Goal: Information Seeking & Learning: Check status

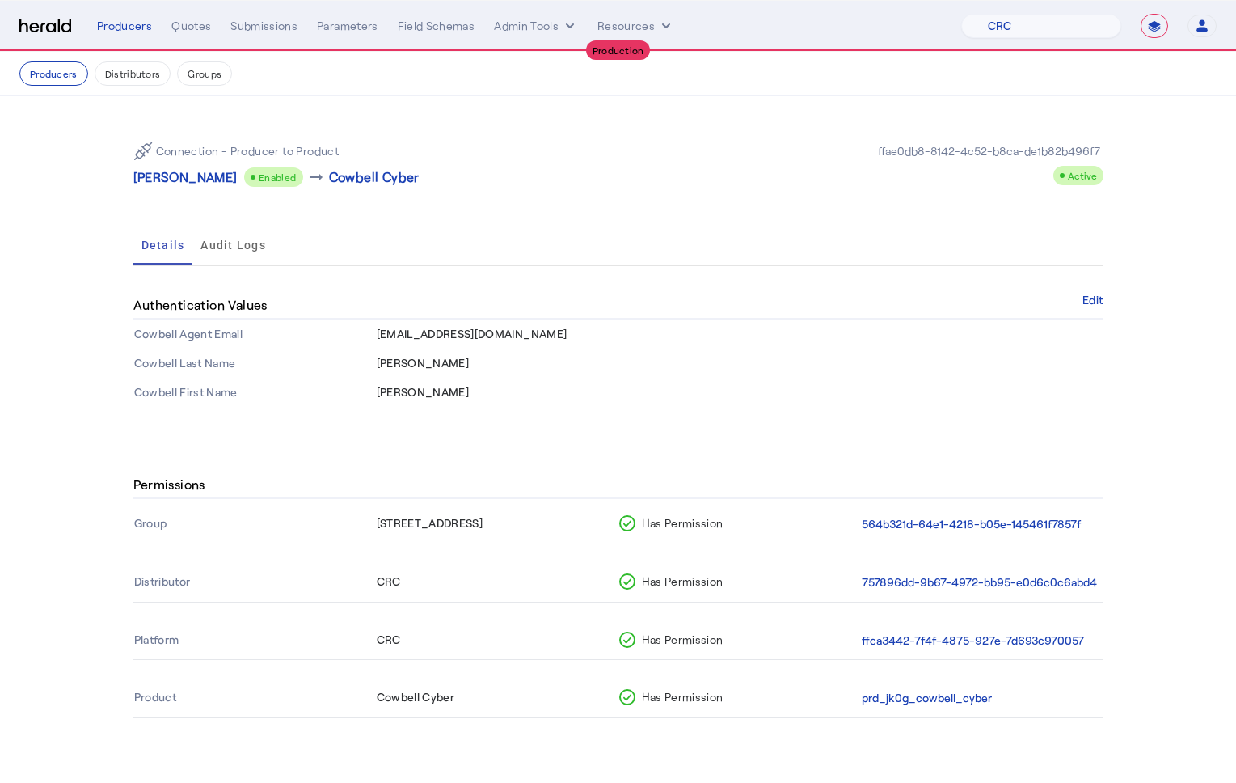
select select "pfm_h3db_crc"
select select "**********"
click at [70, 72] on button "Producers" at bounding box center [53, 73] width 69 height 24
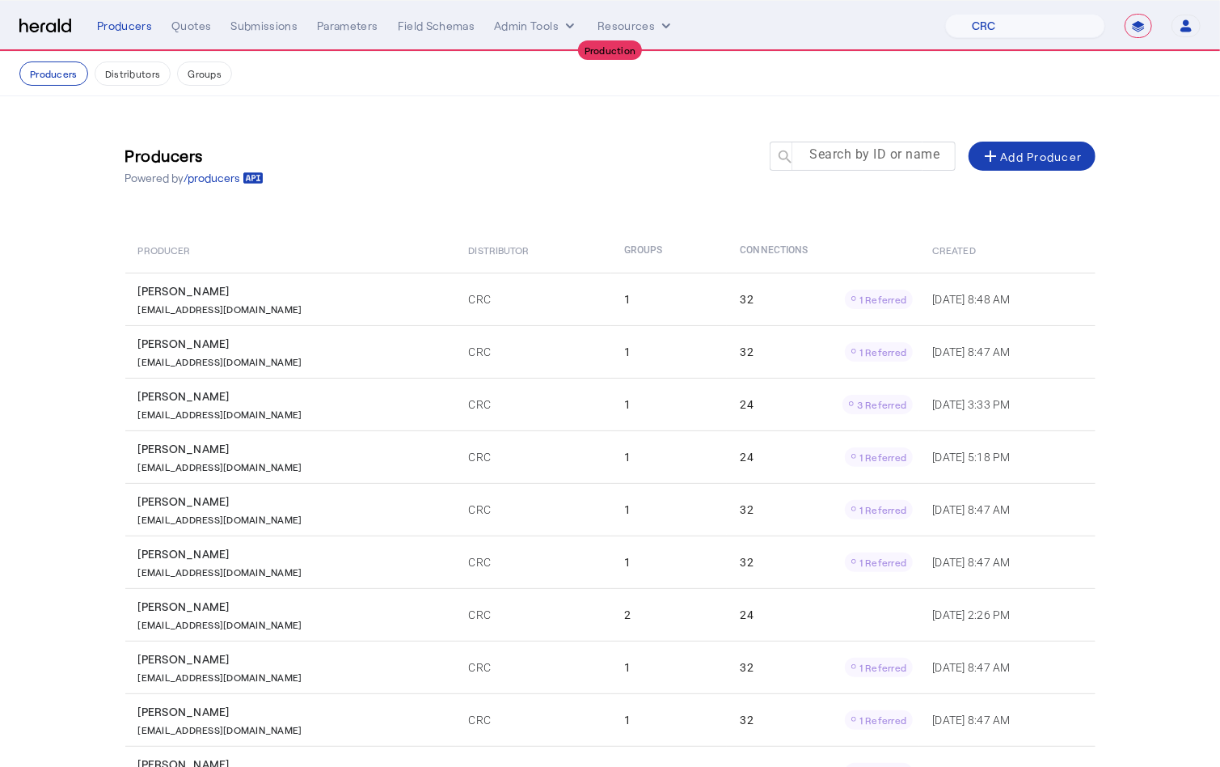
click at [882, 154] on mat-label "Search by ID or name" at bounding box center [875, 154] width 130 height 15
click at [882, 154] on input "Search by ID or name" at bounding box center [870, 155] width 146 height 19
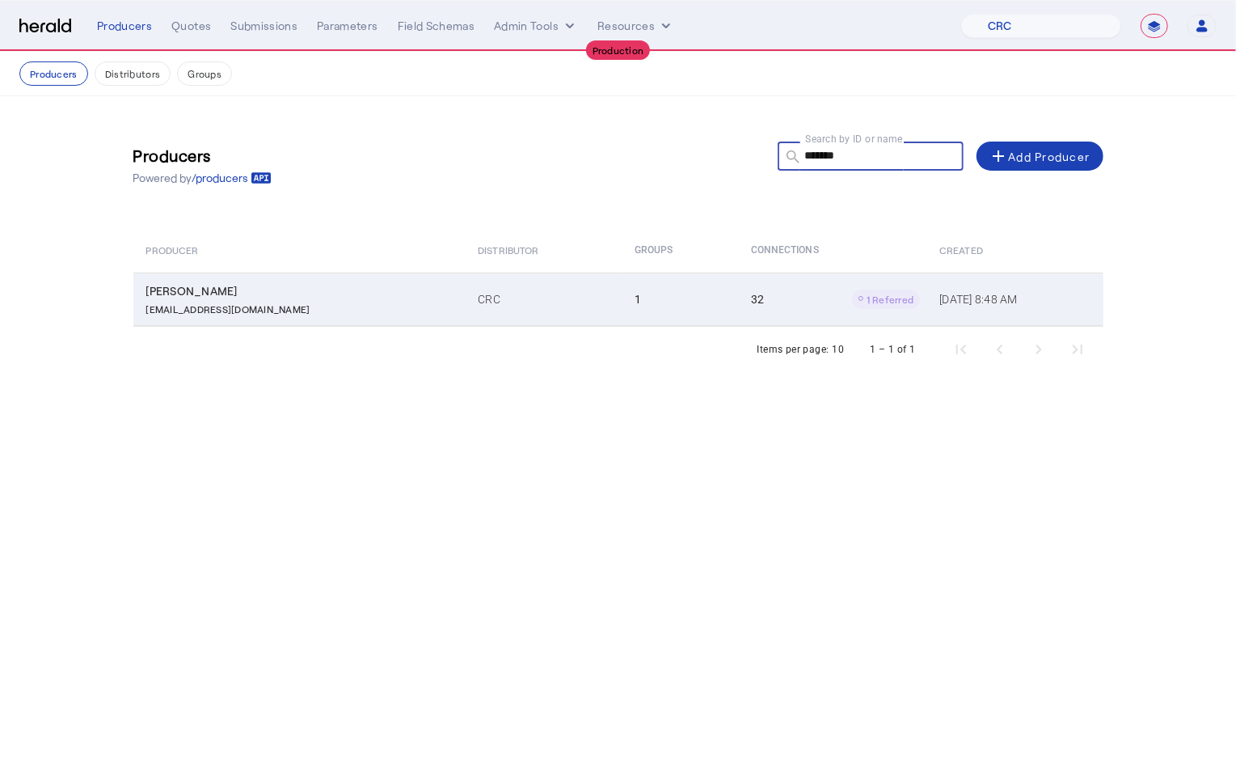
type input "*******"
click at [230, 310] on p "[EMAIL_ADDRESS][DOMAIN_NAME]" at bounding box center [228, 307] width 164 height 16
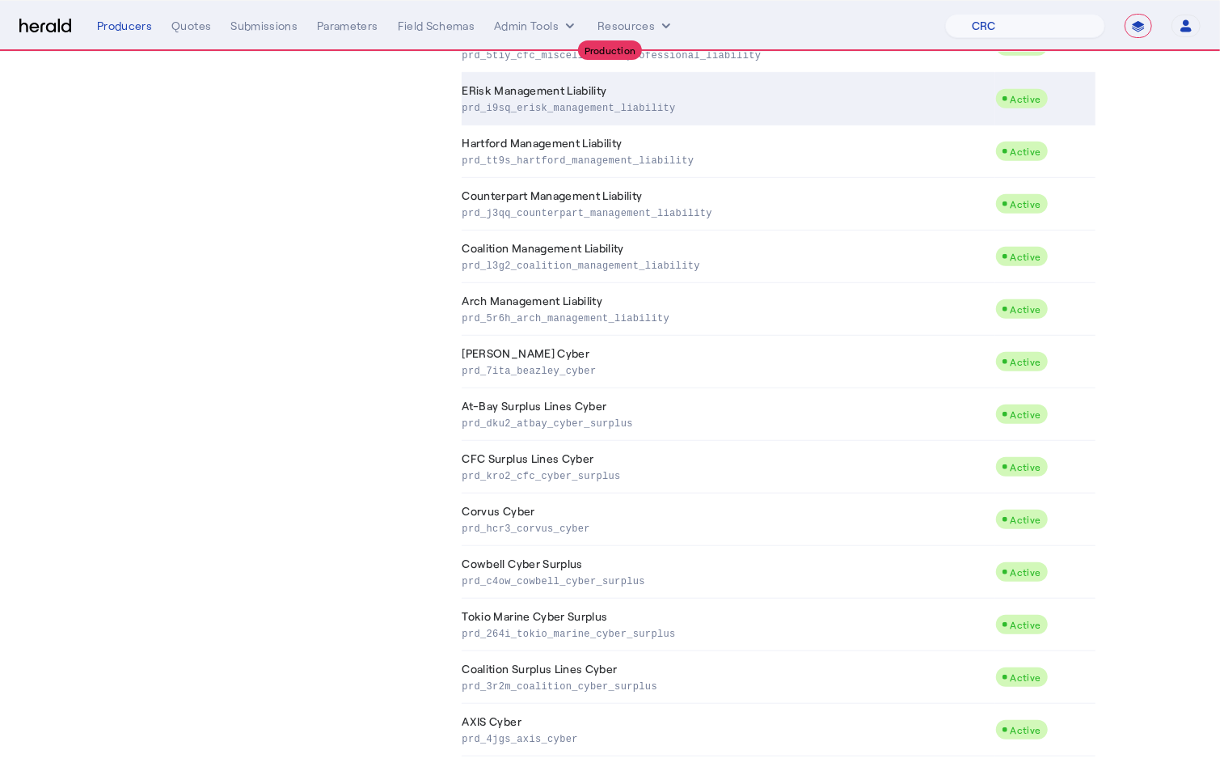
scroll to position [747, 0]
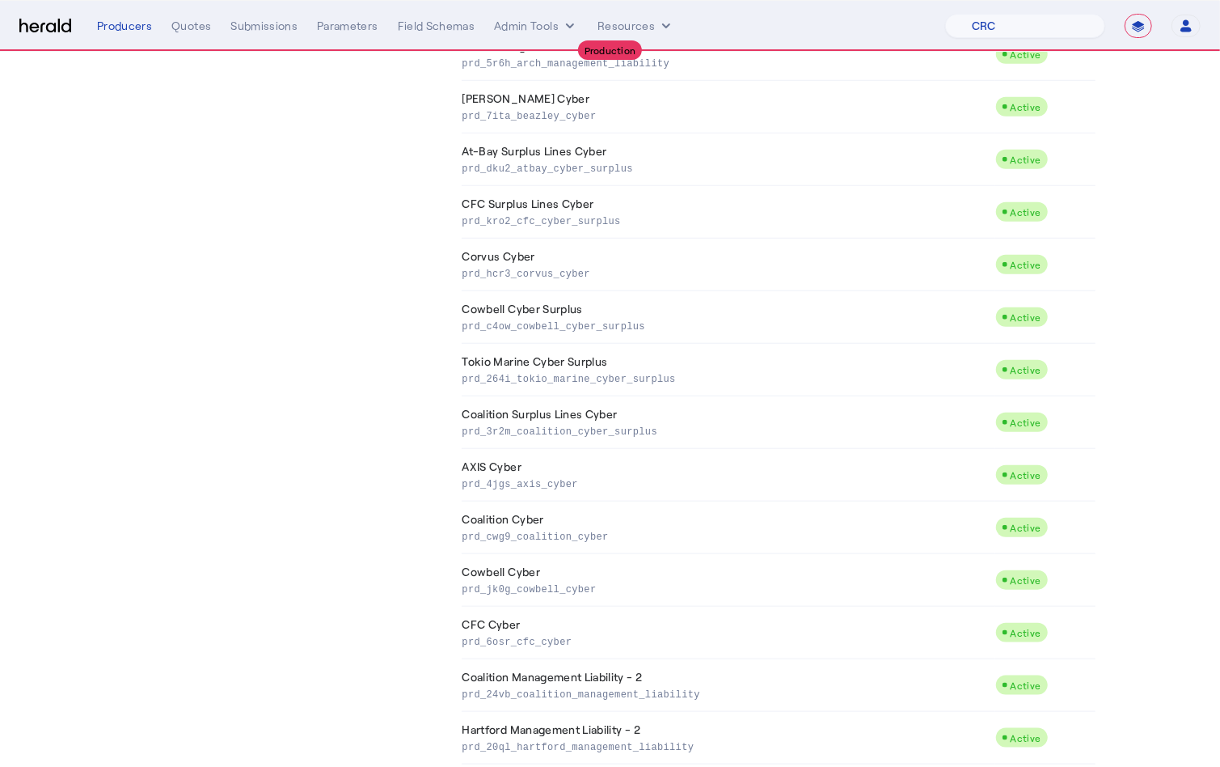
click at [699, 606] on td "Cowbell Cyber prd_jk0g_cowbell_cyber" at bounding box center [729, 580] width 534 height 53
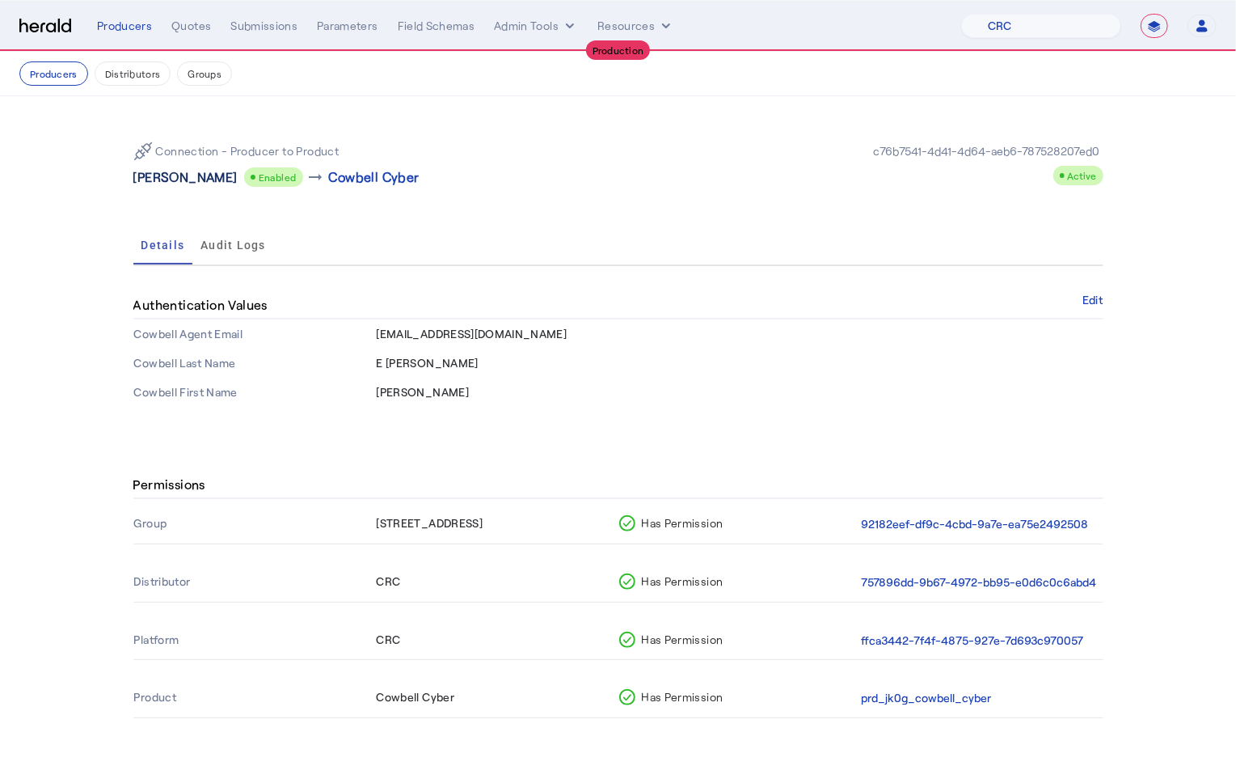
click at [179, 178] on p "William E Barnett" at bounding box center [185, 176] width 104 height 19
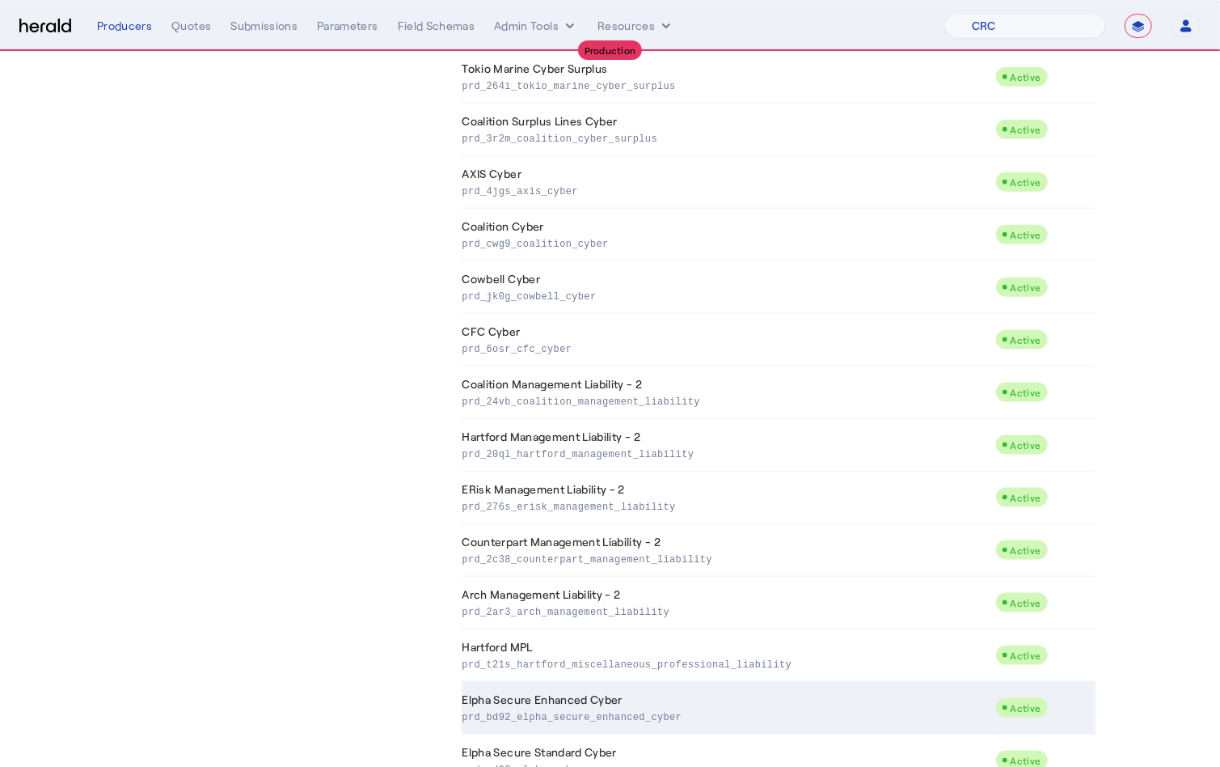
scroll to position [1139, 0]
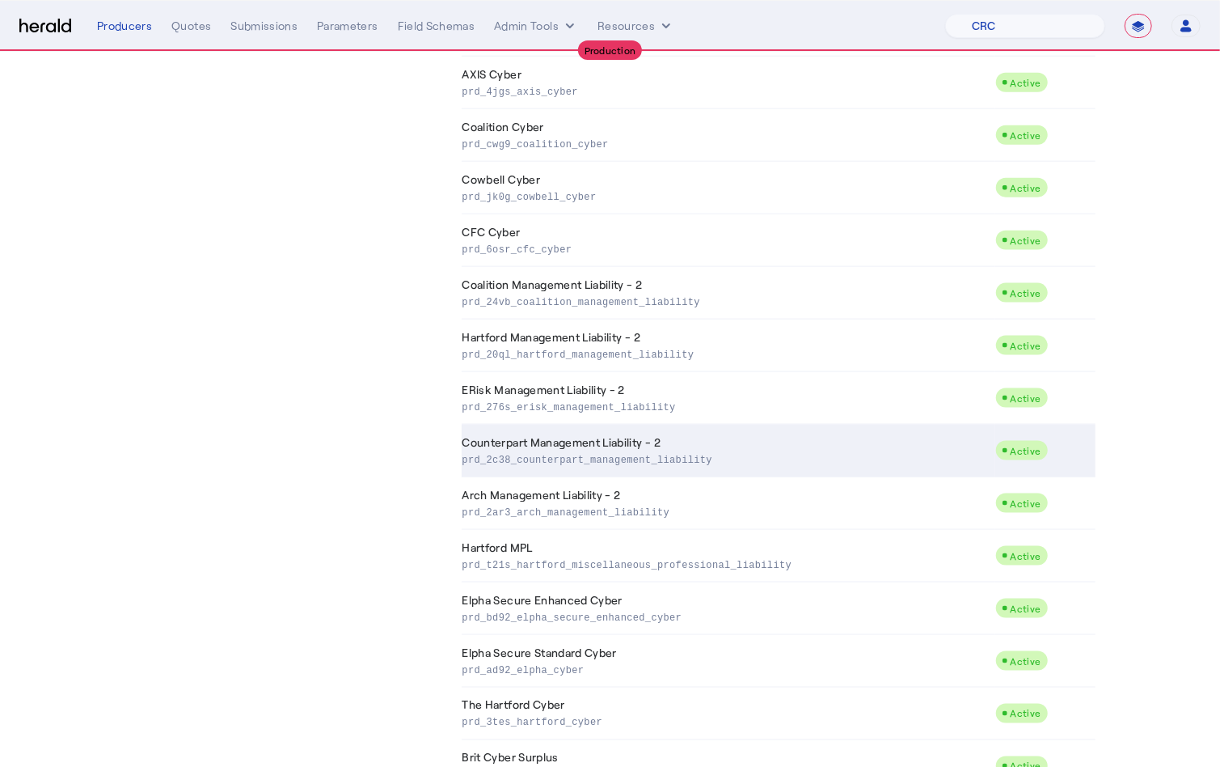
click at [640, 450] on td "Counterpart Management Liability - 2 prd_2c38_counterpart_management_liability" at bounding box center [729, 450] width 534 height 53
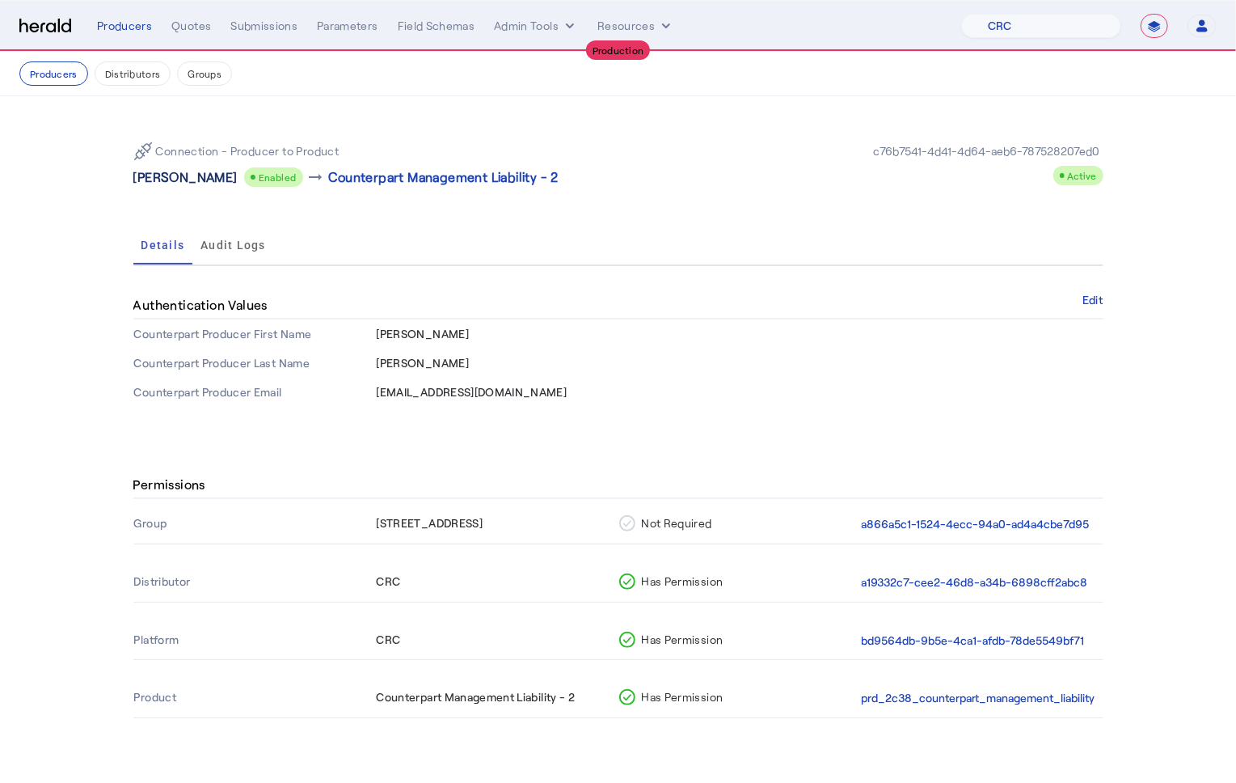
click at [163, 180] on p "William E Barnett" at bounding box center [185, 176] width 104 height 19
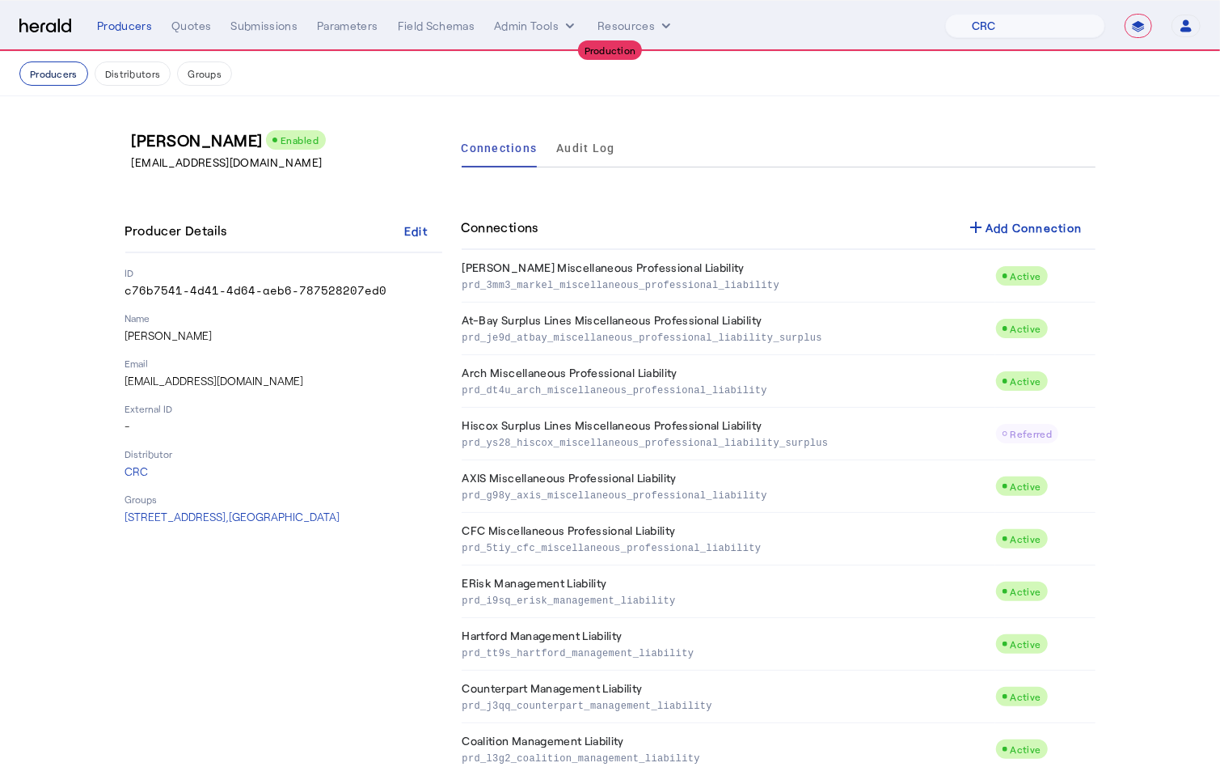
click at [44, 80] on button "Producers" at bounding box center [53, 73] width 69 height 24
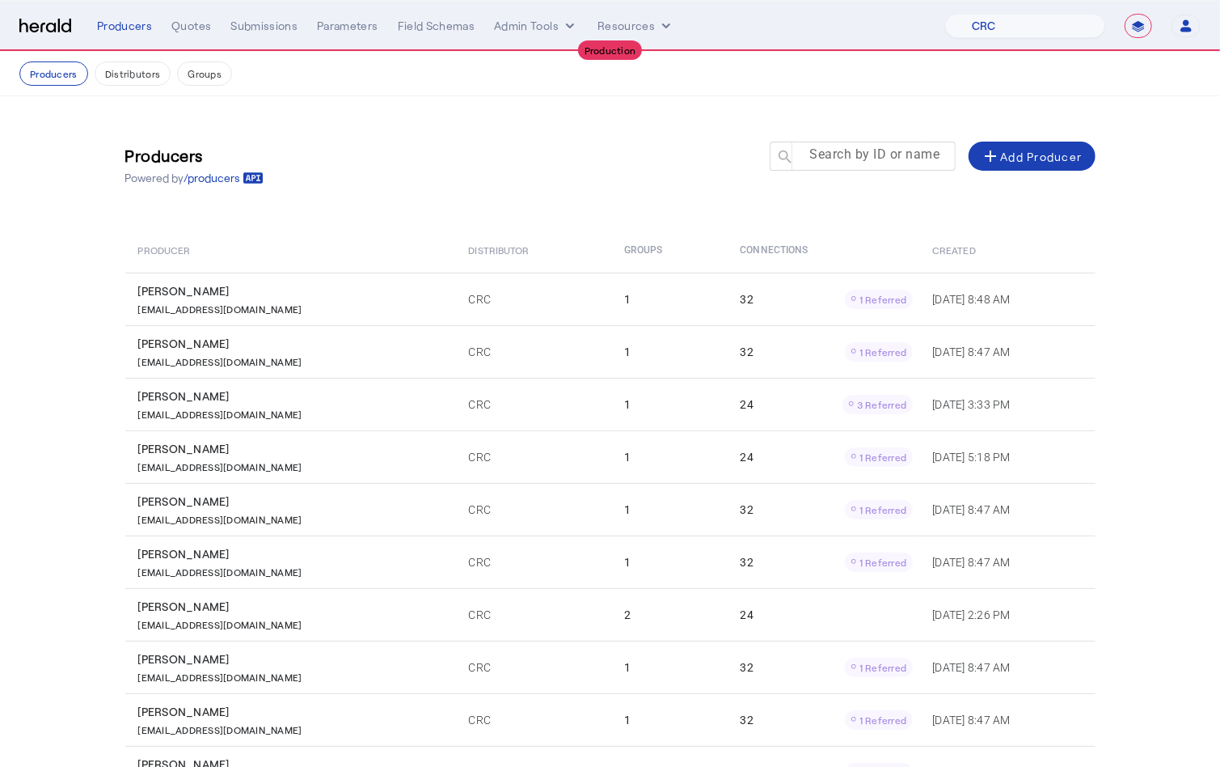
click at [902, 164] on input "Search by ID or name" at bounding box center [870, 155] width 146 height 19
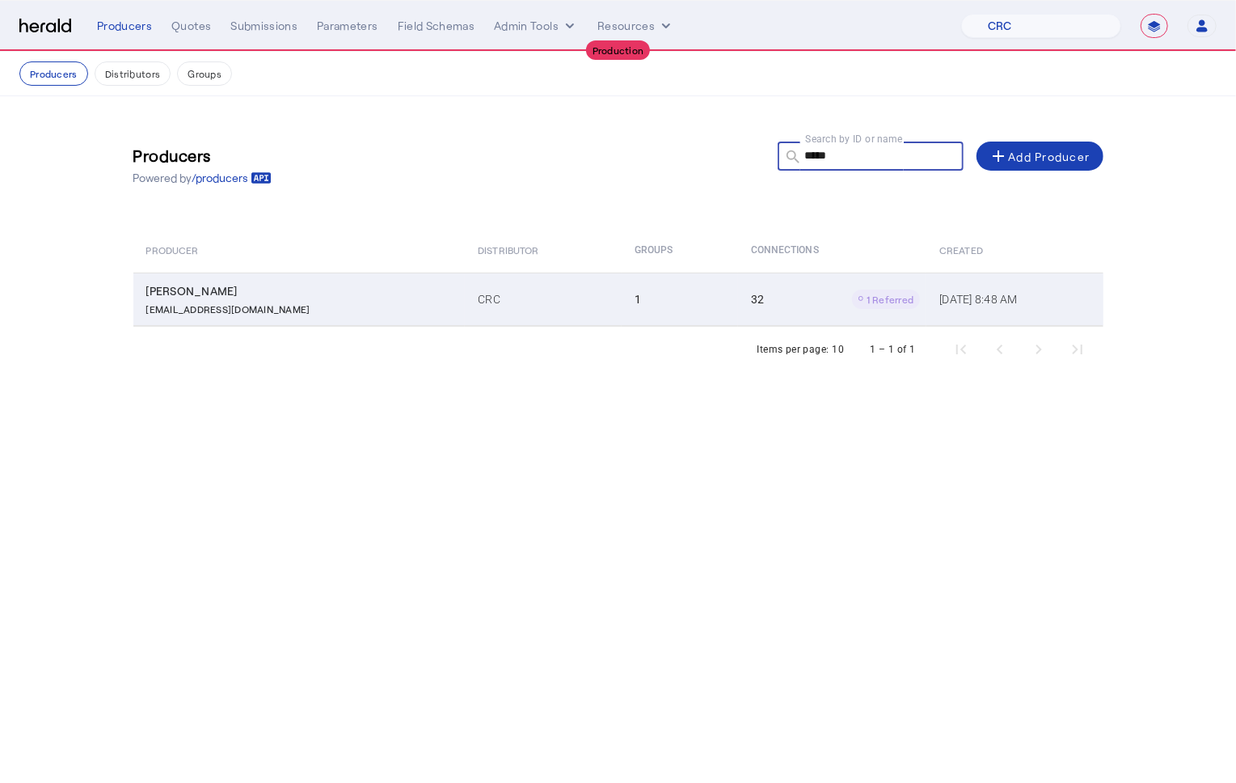
type input "*****"
click at [622, 289] on td "1" at bounding box center [680, 298] width 116 height 53
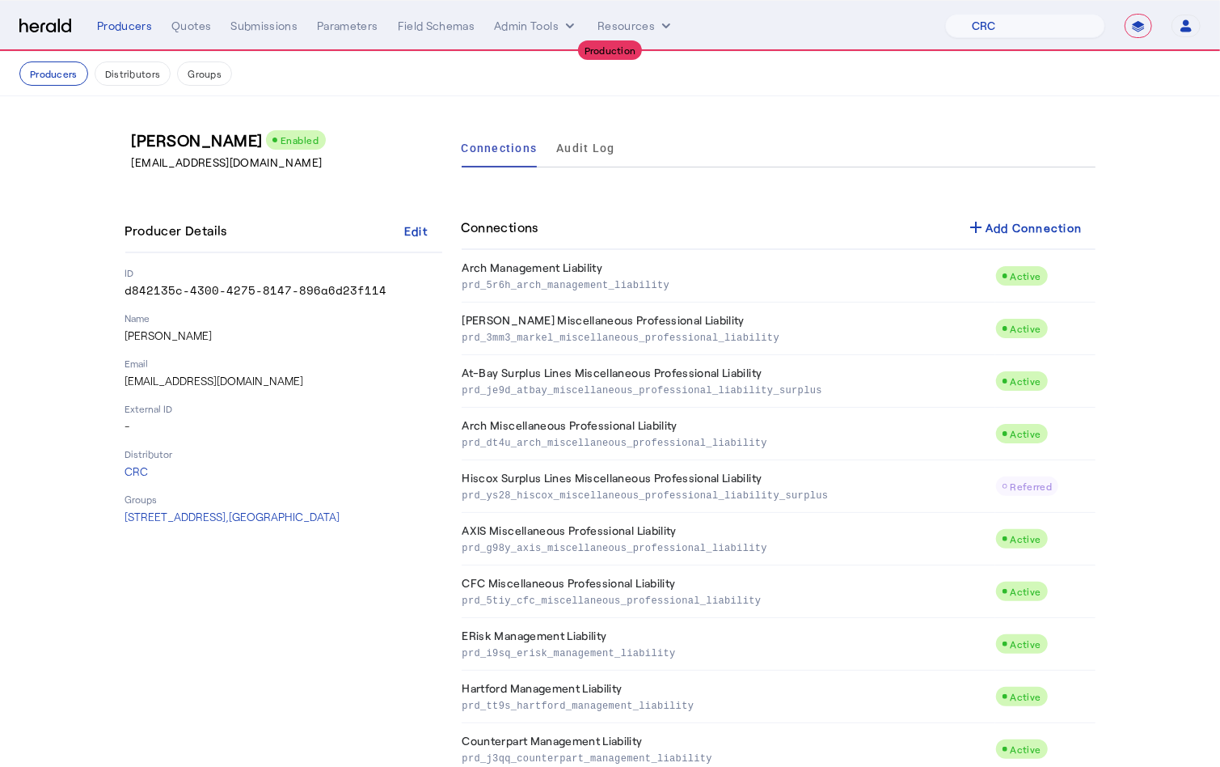
scroll to position [1207, 0]
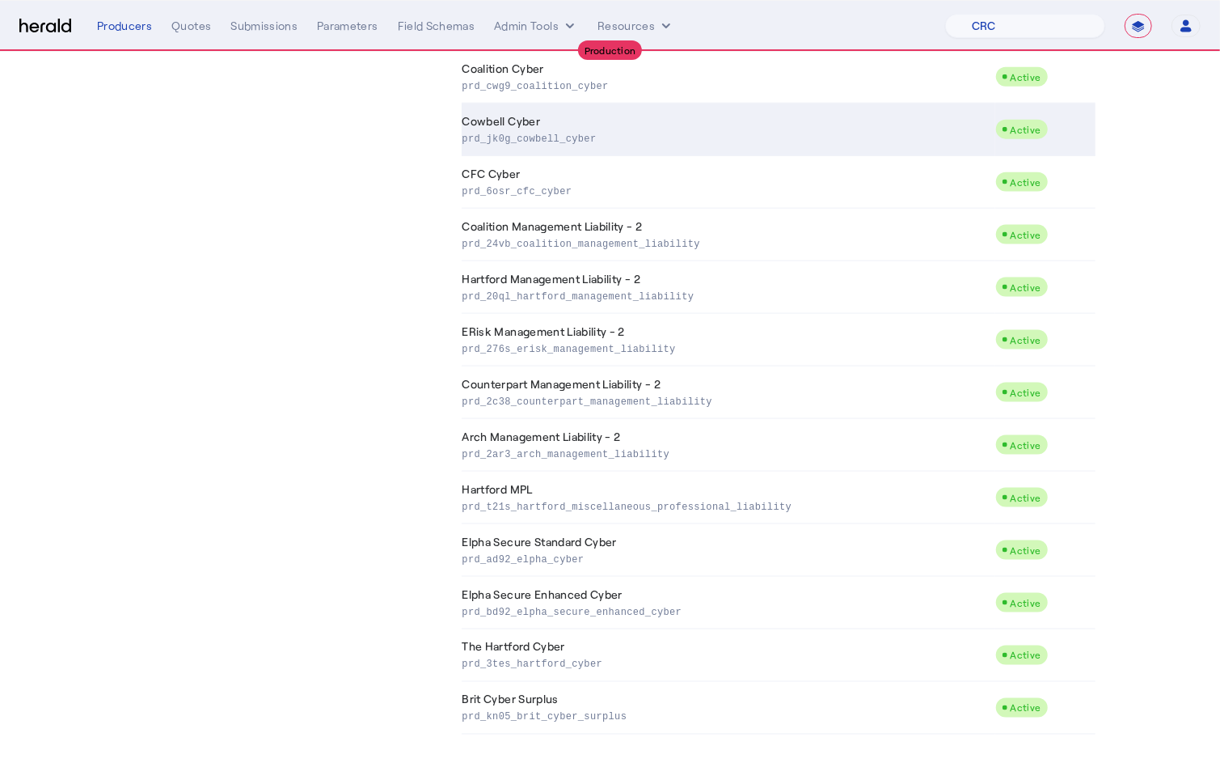
click at [640, 144] on td "Cowbell Cyber prd_jk0g_cowbell_cyber" at bounding box center [729, 129] width 534 height 53
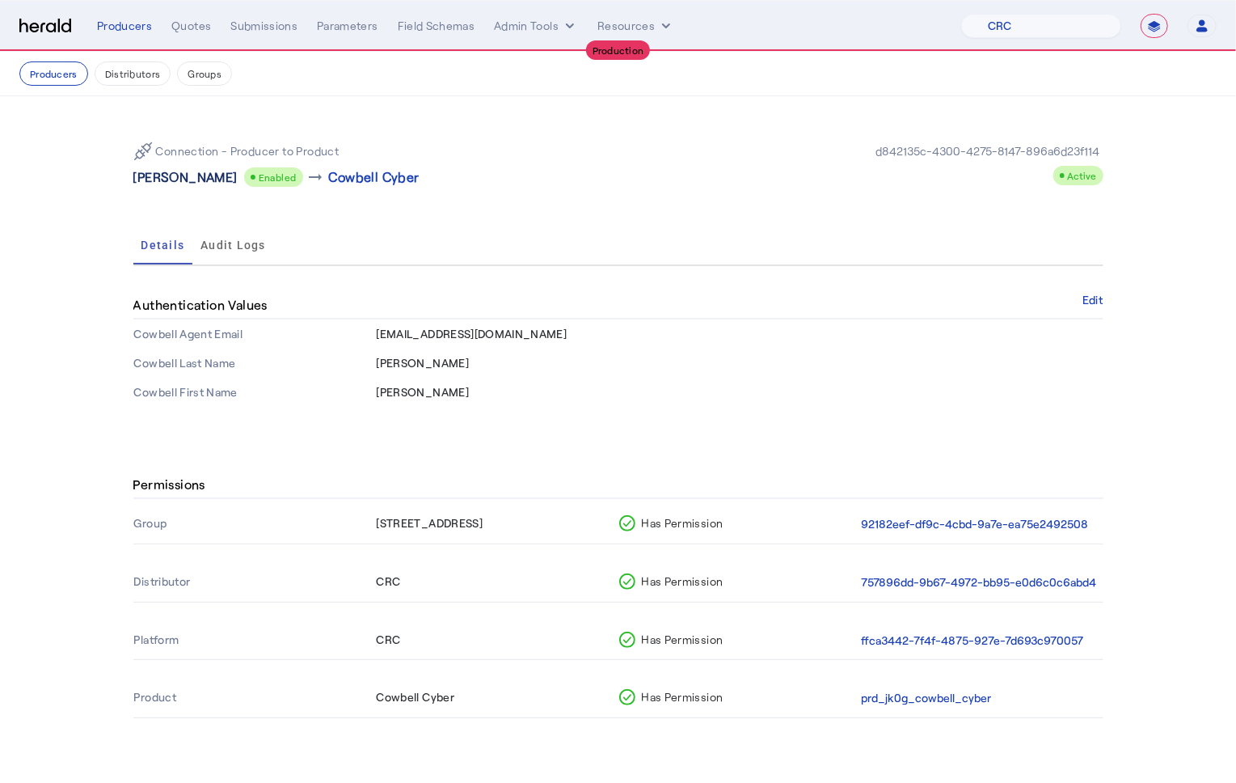
click at [238, 169] on p "Christopher Robin Zepeda" at bounding box center [185, 176] width 104 height 19
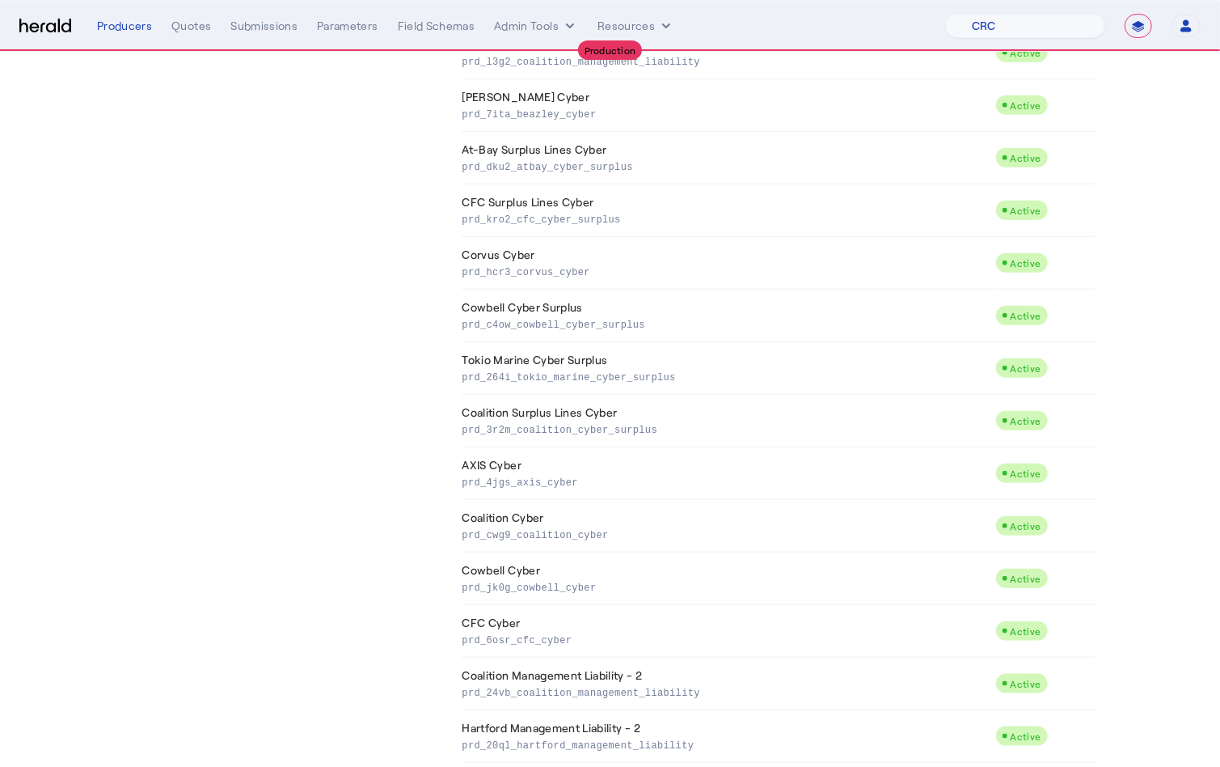
scroll to position [1207, 0]
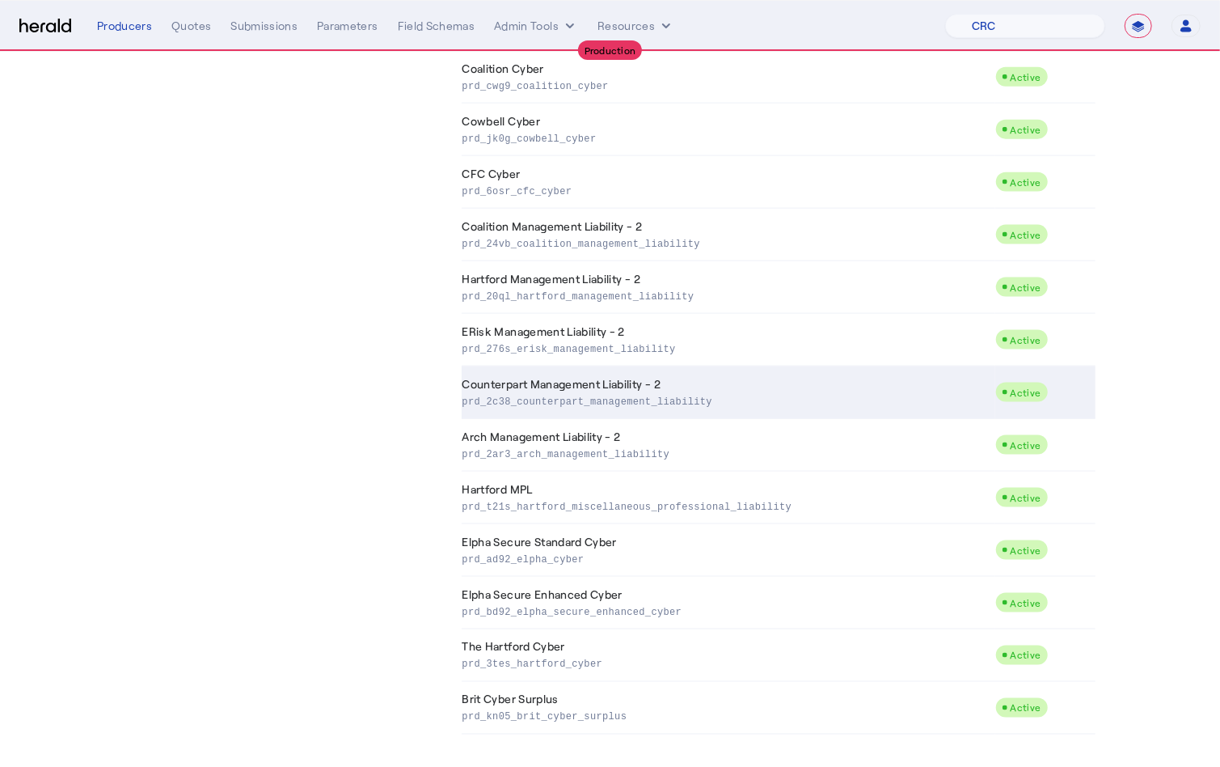
click at [629, 386] on td "Counterpart Management Liability - 2 prd_2c38_counterpart_management_liability" at bounding box center [729, 392] width 534 height 53
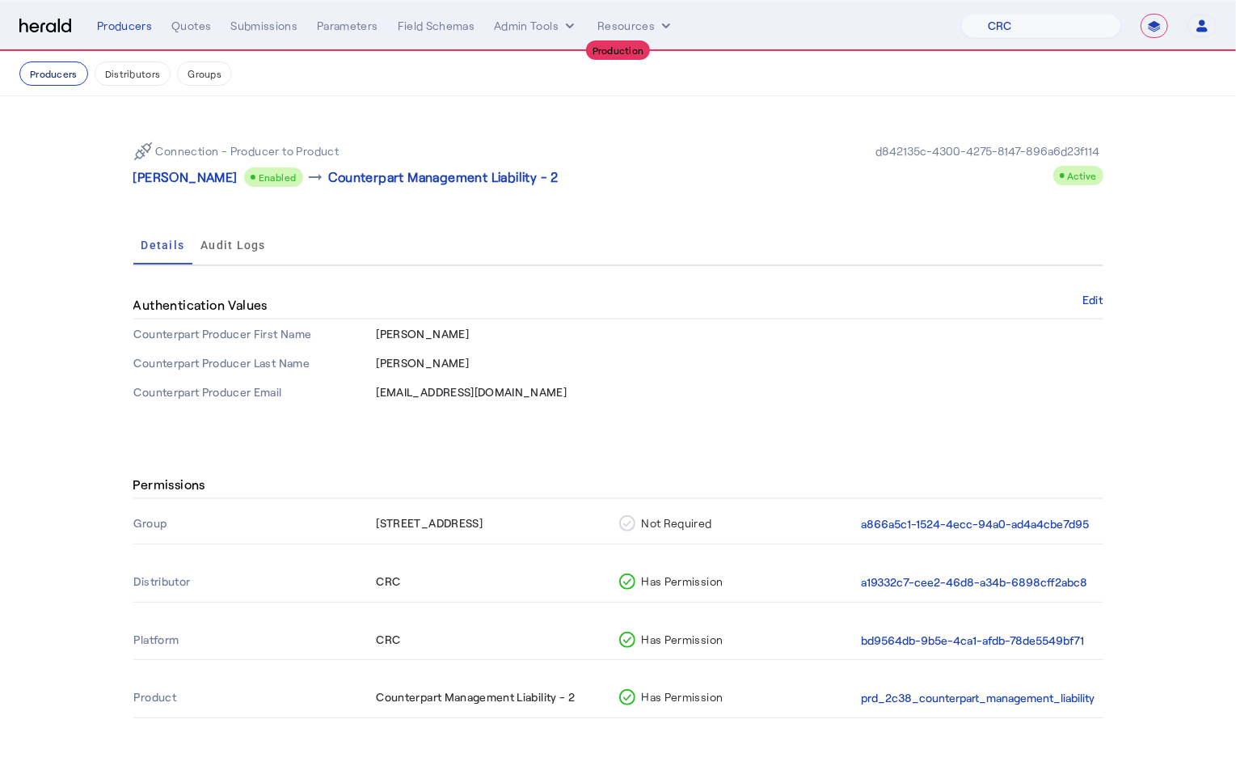
click at [59, 78] on button "Producers" at bounding box center [53, 73] width 69 height 24
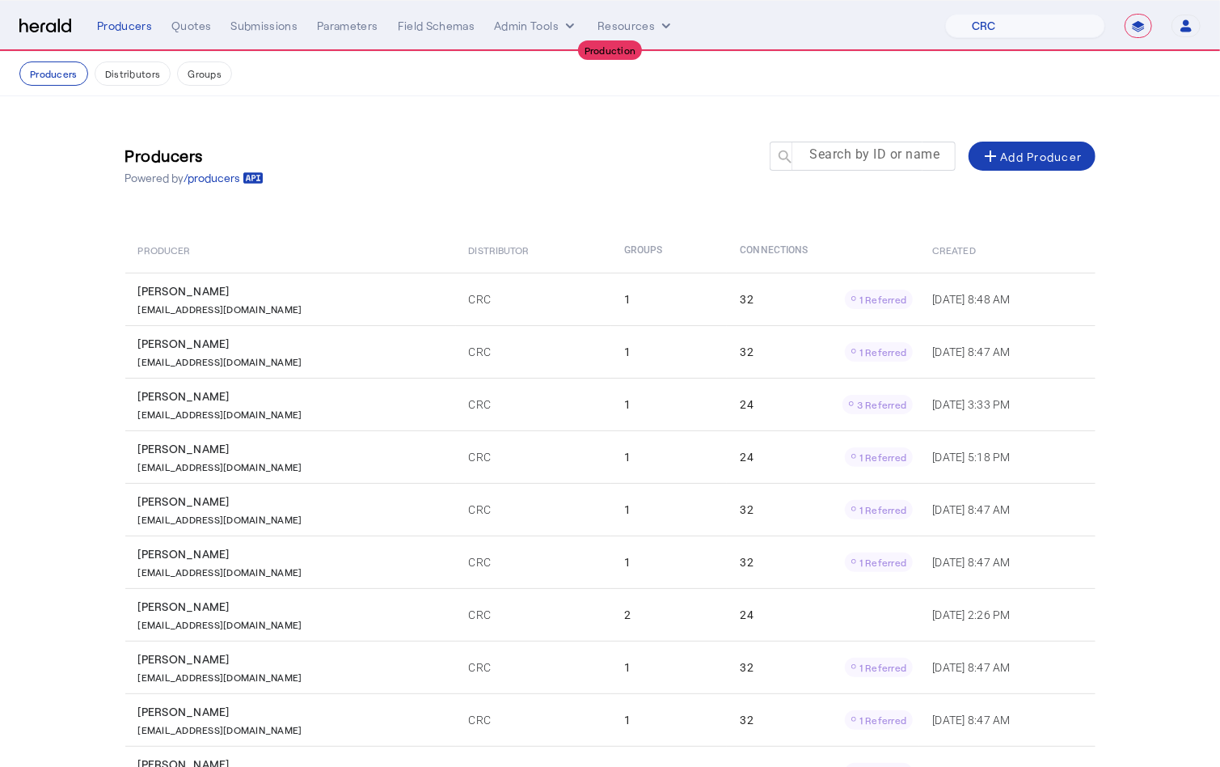
click at [850, 158] on mat-label "Search by ID or name" at bounding box center [875, 154] width 130 height 15
click at [850, 158] on input "Search by ID or name" at bounding box center [870, 155] width 146 height 19
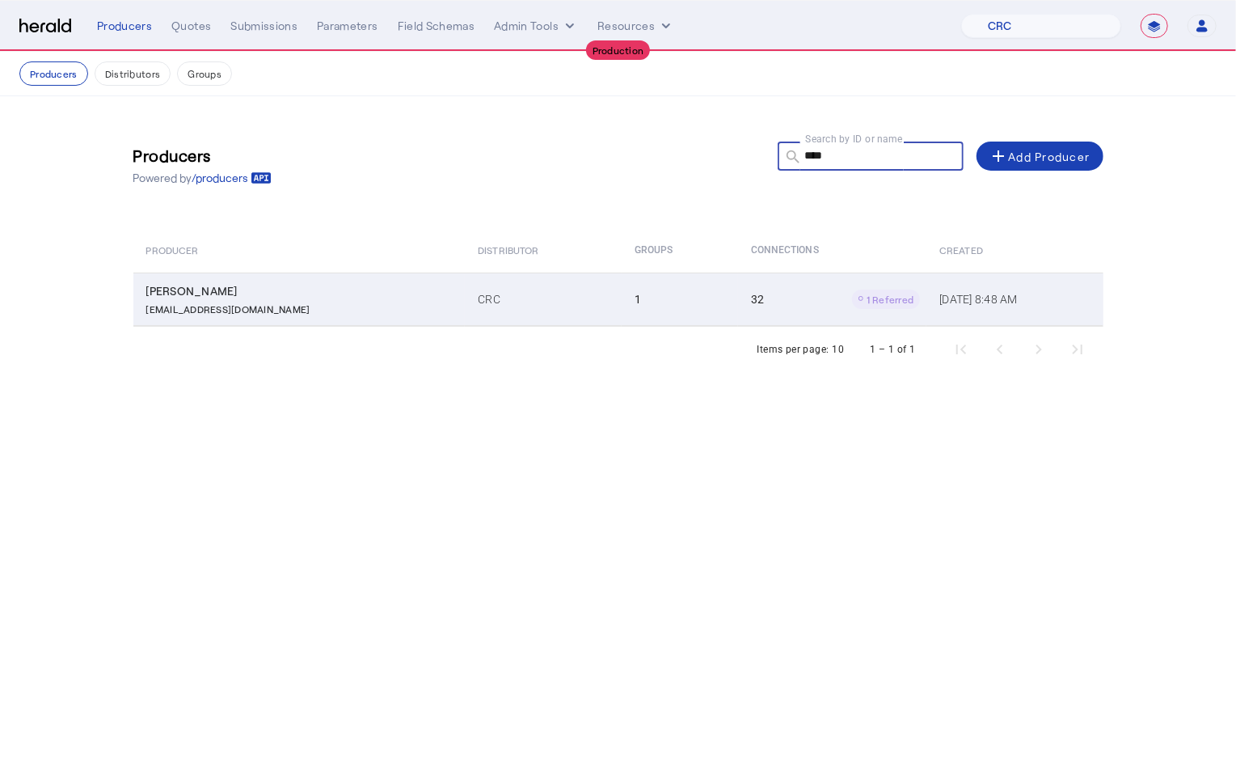
type input "****"
click at [254, 302] on p "Dverdirame@CRCGroup.com" at bounding box center [228, 307] width 164 height 16
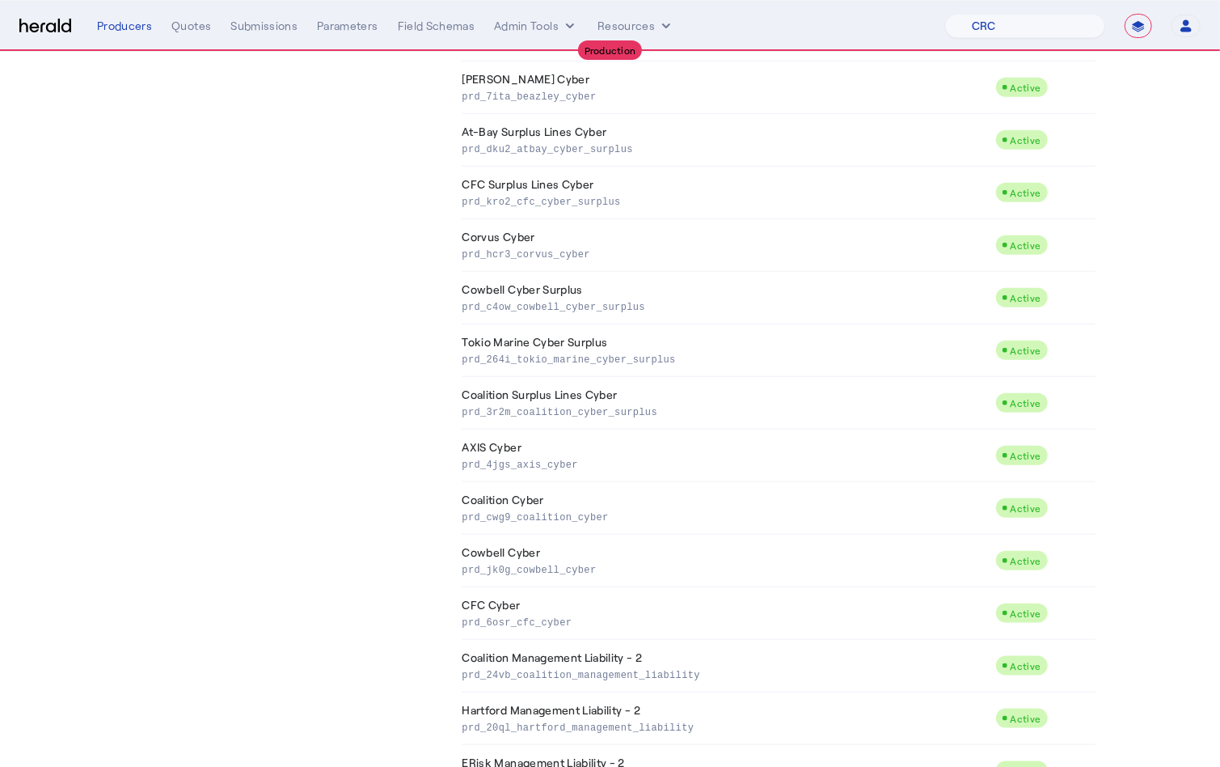
scroll to position [1207, 0]
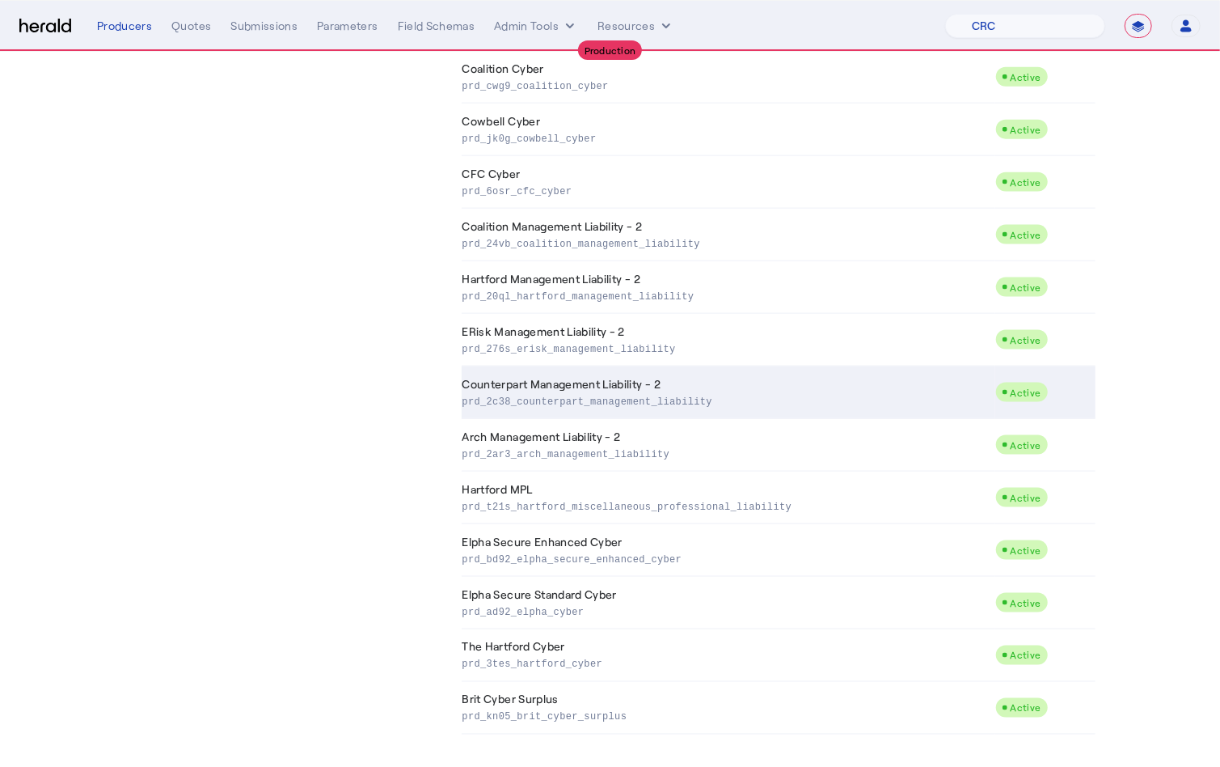
click at [612, 389] on td "Counterpart Management Liability - 2 prd_2c38_counterpart_management_liability" at bounding box center [729, 392] width 534 height 53
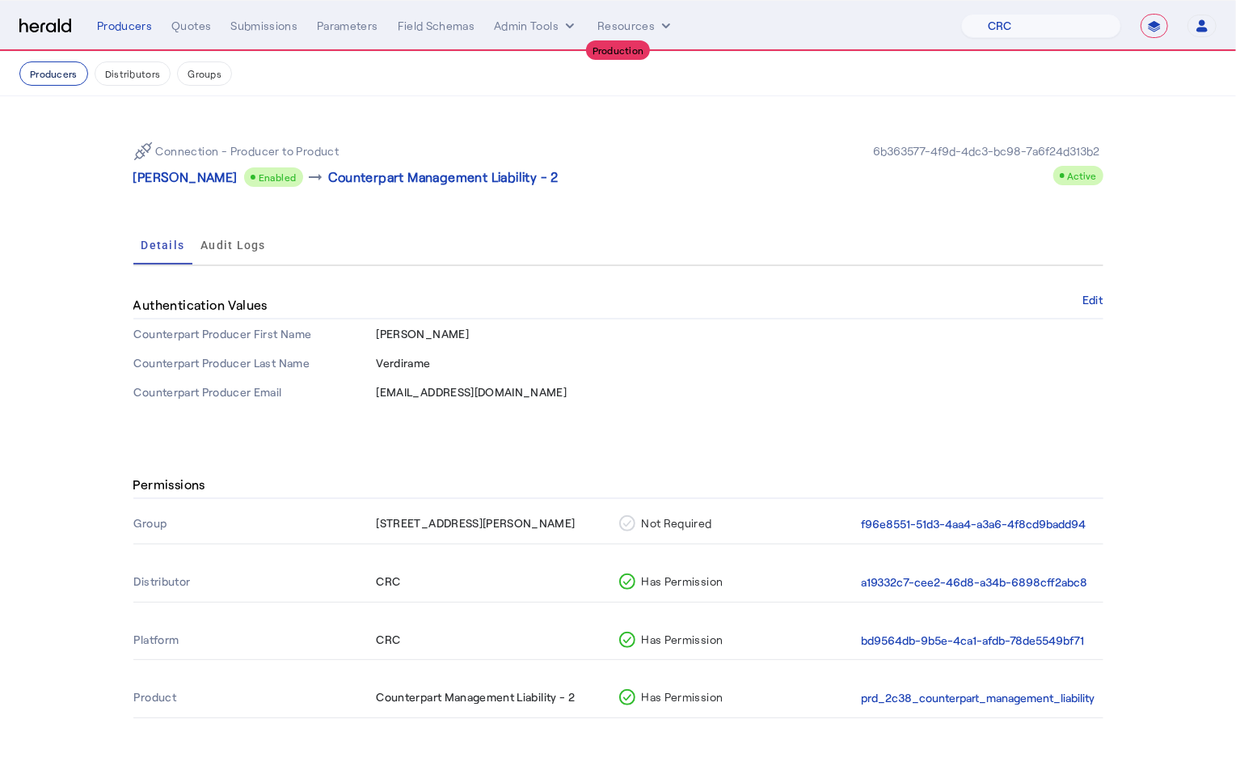
click at [52, 78] on button "Producers" at bounding box center [53, 73] width 69 height 24
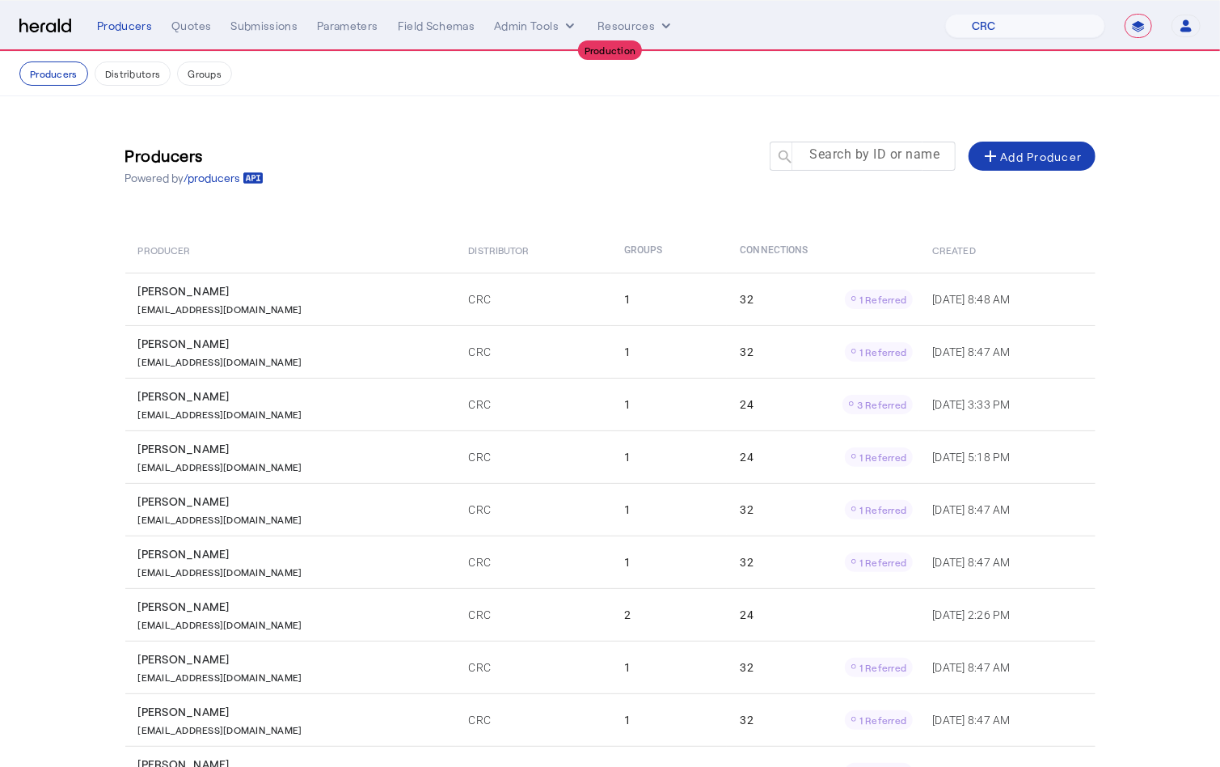
click at [890, 162] on mat-label "Search by ID or name" at bounding box center [875, 154] width 130 height 15
click at [890, 162] on input "Search by ID or name" at bounding box center [870, 155] width 146 height 19
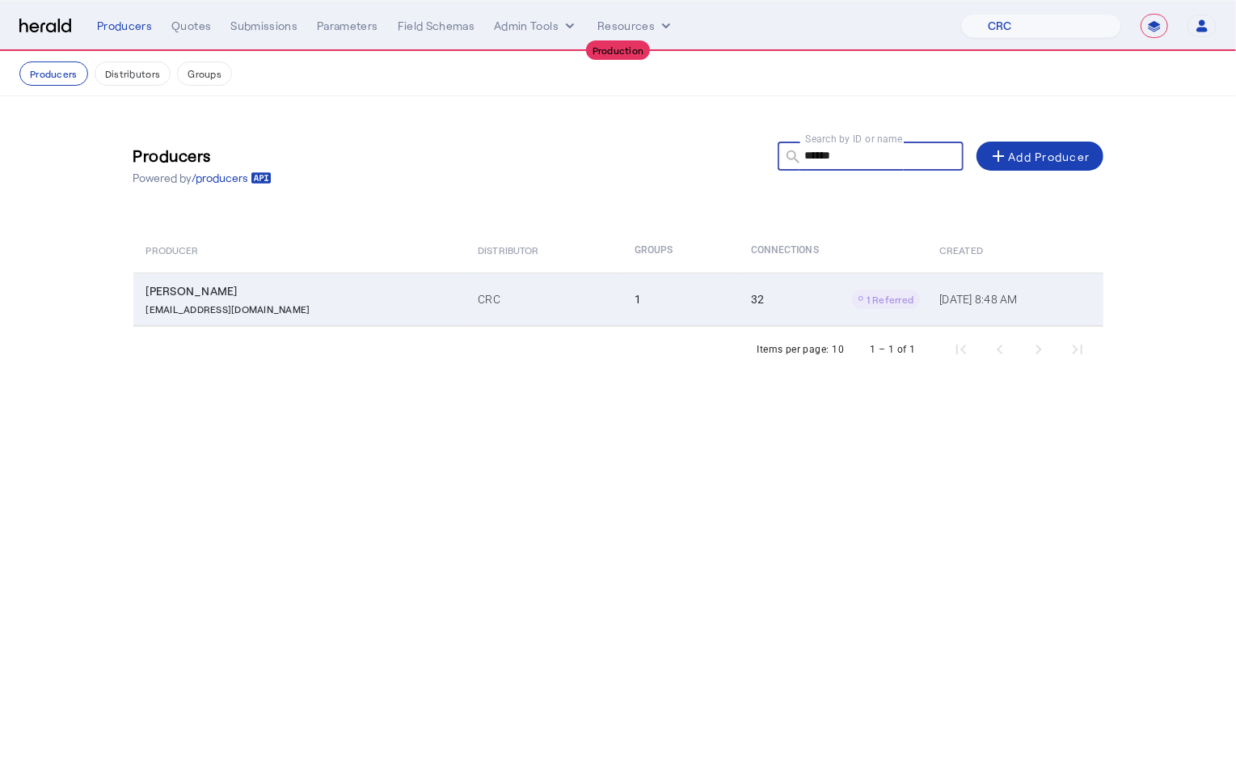
type input "******"
click at [622, 312] on td "1" at bounding box center [680, 298] width 116 height 53
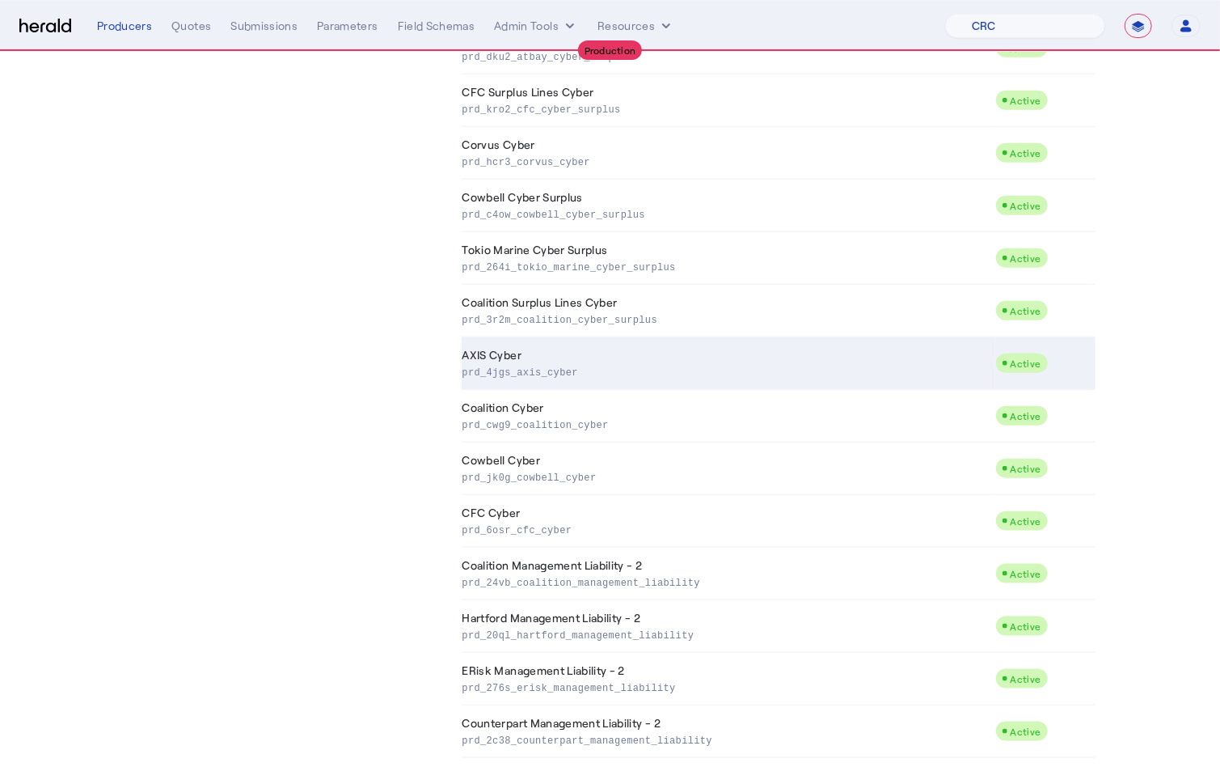
scroll to position [1207, 0]
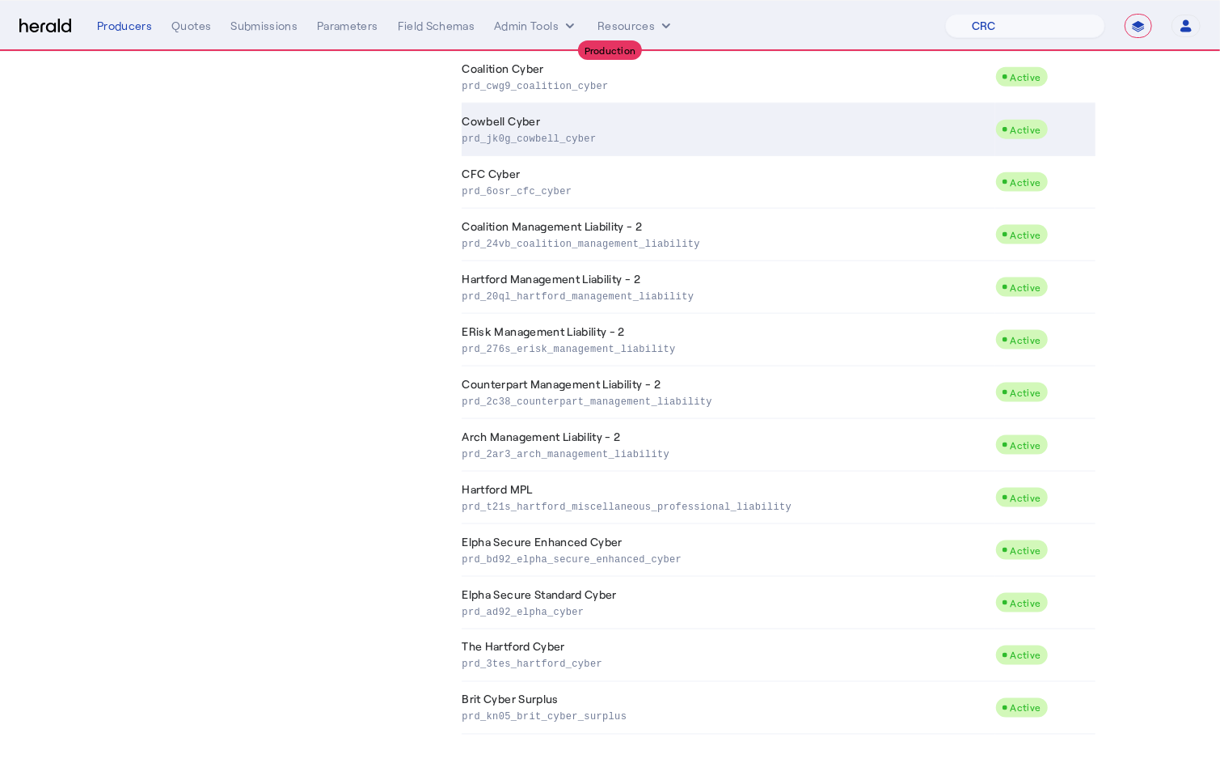
click at [606, 137] on p "prd_jk0g_cowbell_cyber" at bounding box center [726, 137] width 526 height 16
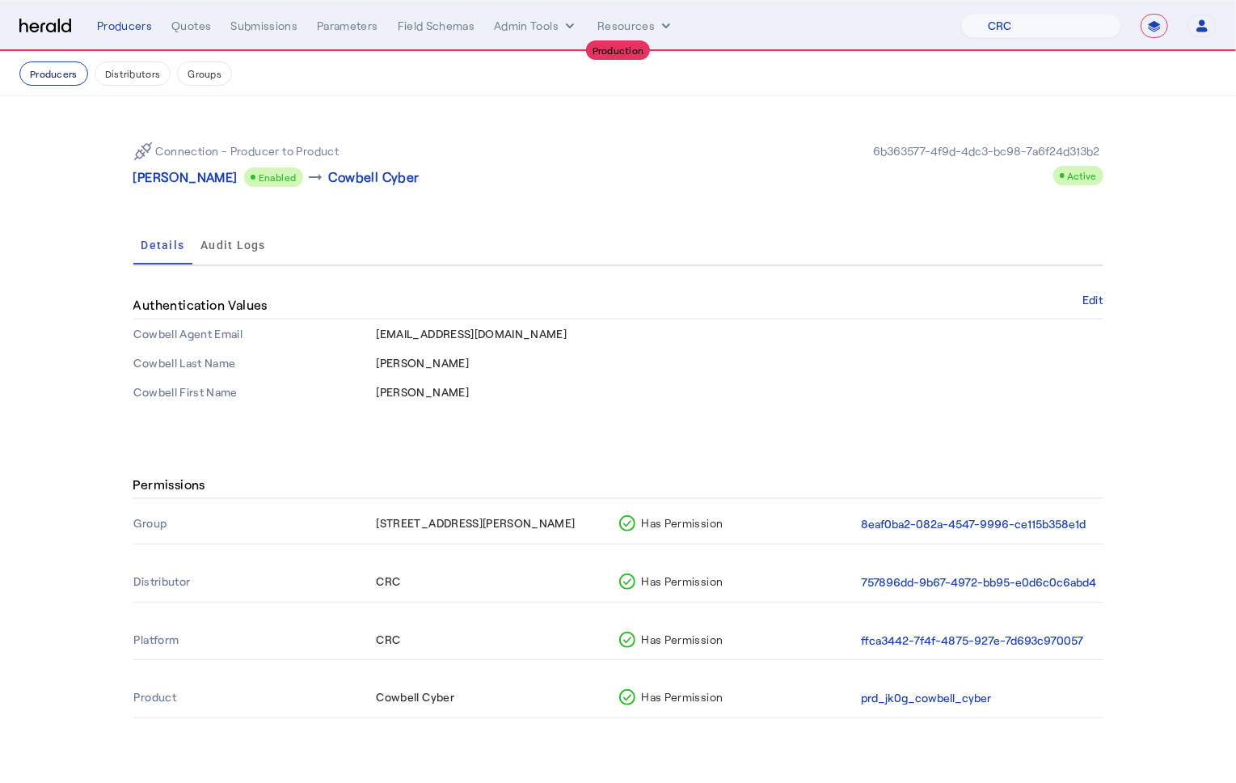
click at [33, 76] on button "Producers" at bounding box center [53, 73] width 69 height 24
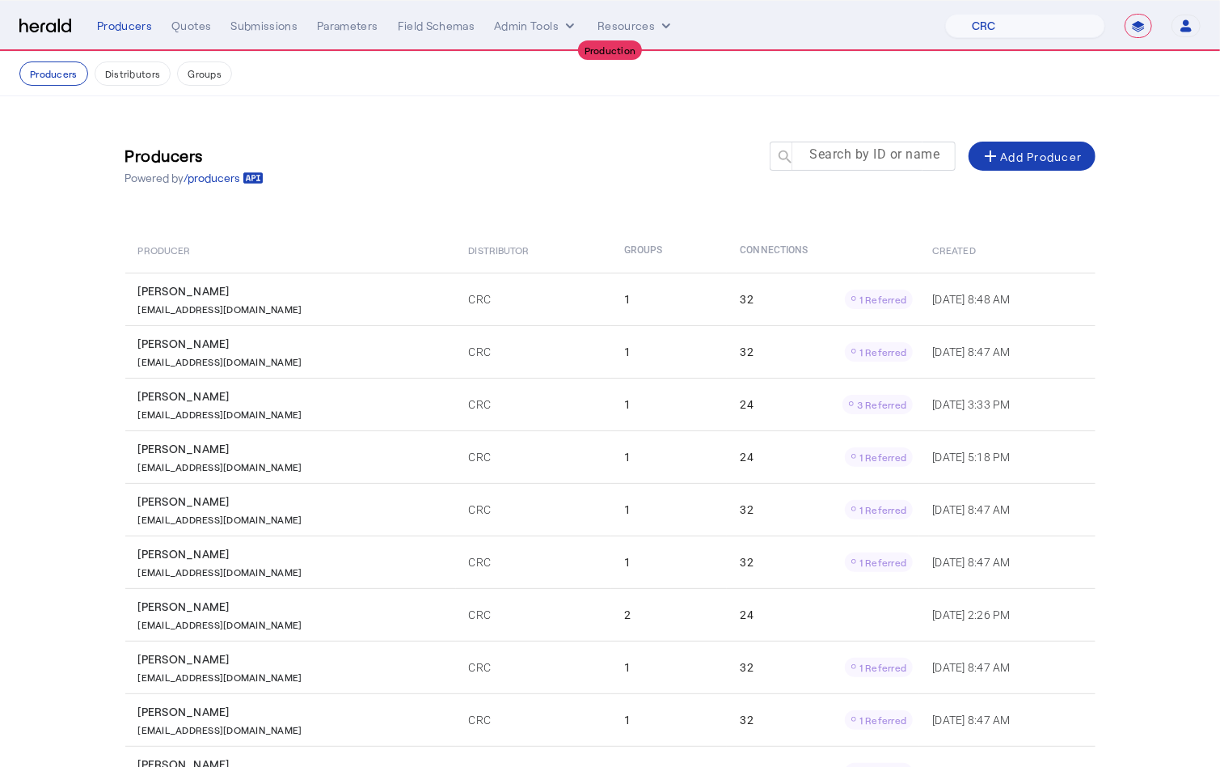
click at [845, 157] on mat-label "Search by ID or name" at bounding box center [875, 154] width 130 height 15
click at [845, 157] on input "Search by ID or name" at bounding box center [870, 155] width 146 height 19
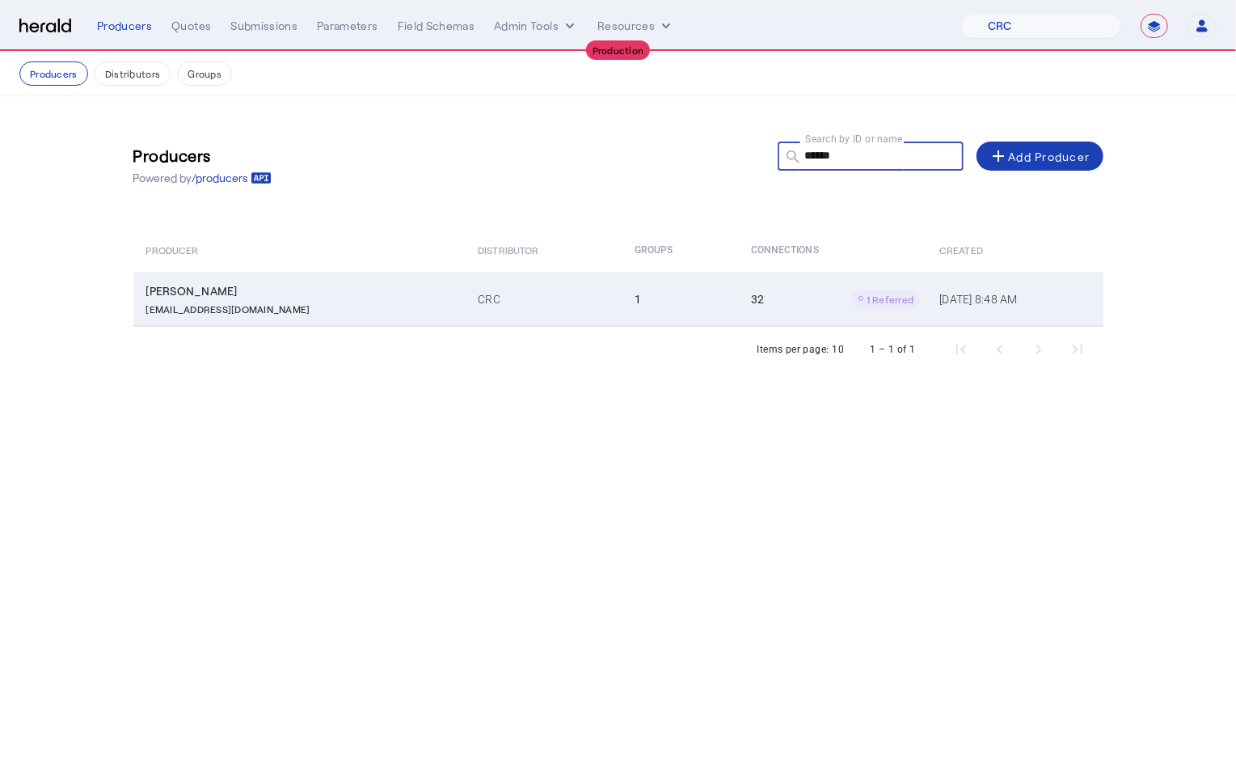
type input "******"
click at [465, 292] on td "CRC" at bounding box center [543, 298] width 157 height 53
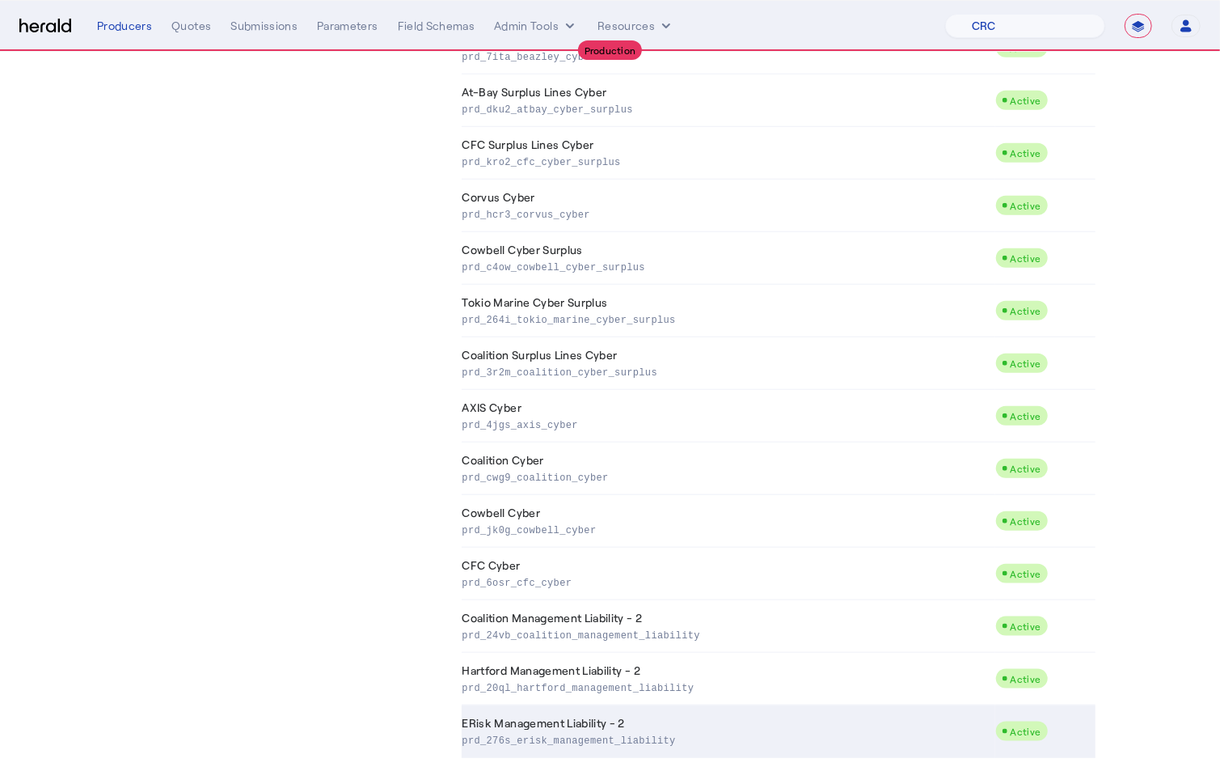
scroll to position [1207, 0]
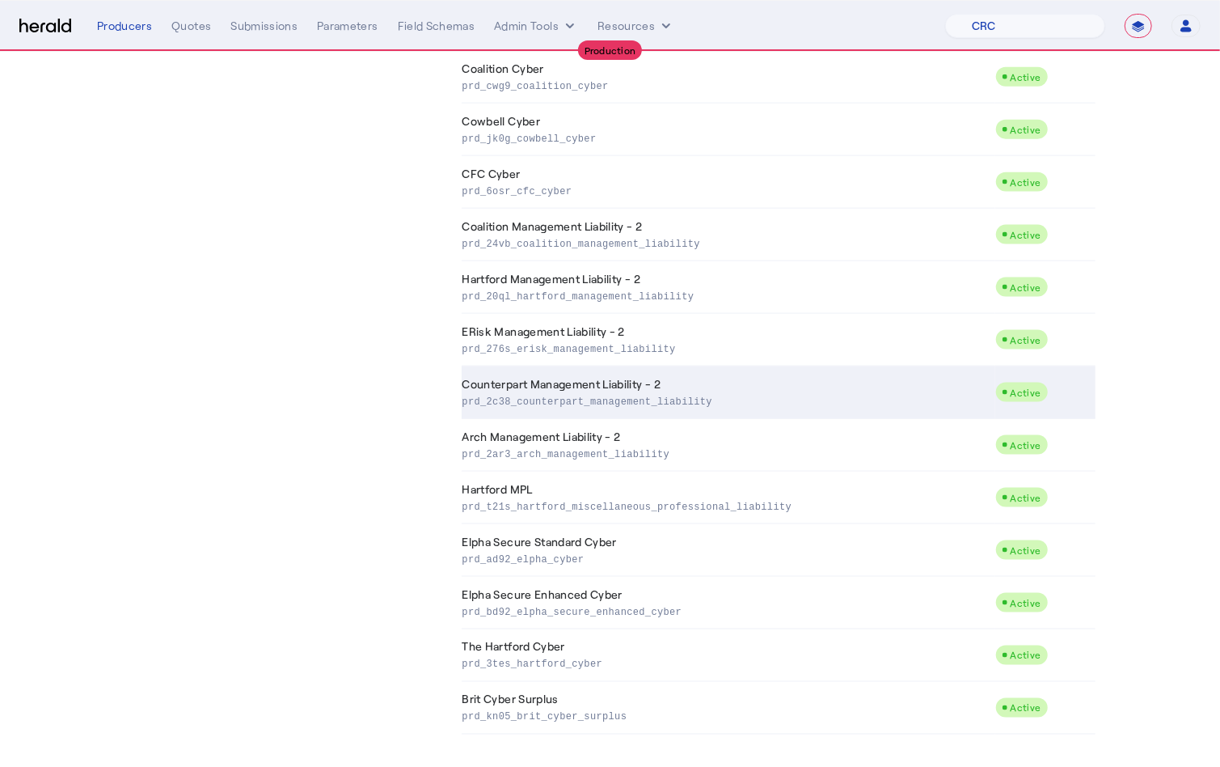
click at [671, 395] on p "prd_2c38_counterpart_management_liability" at bounding box center [726, 400] width 526 height 16
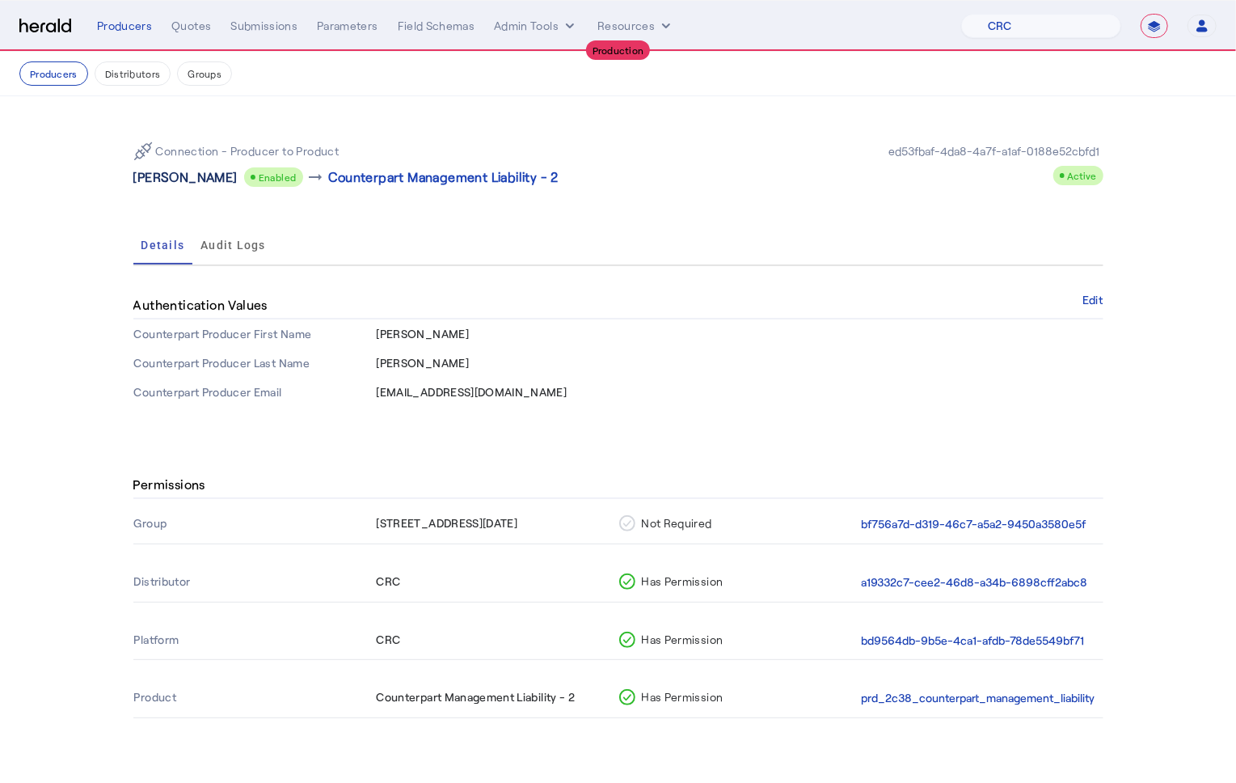
click at [201, 181] on p "Michelle L Lykins" at bounding box center [185, 176] width 104 height 19
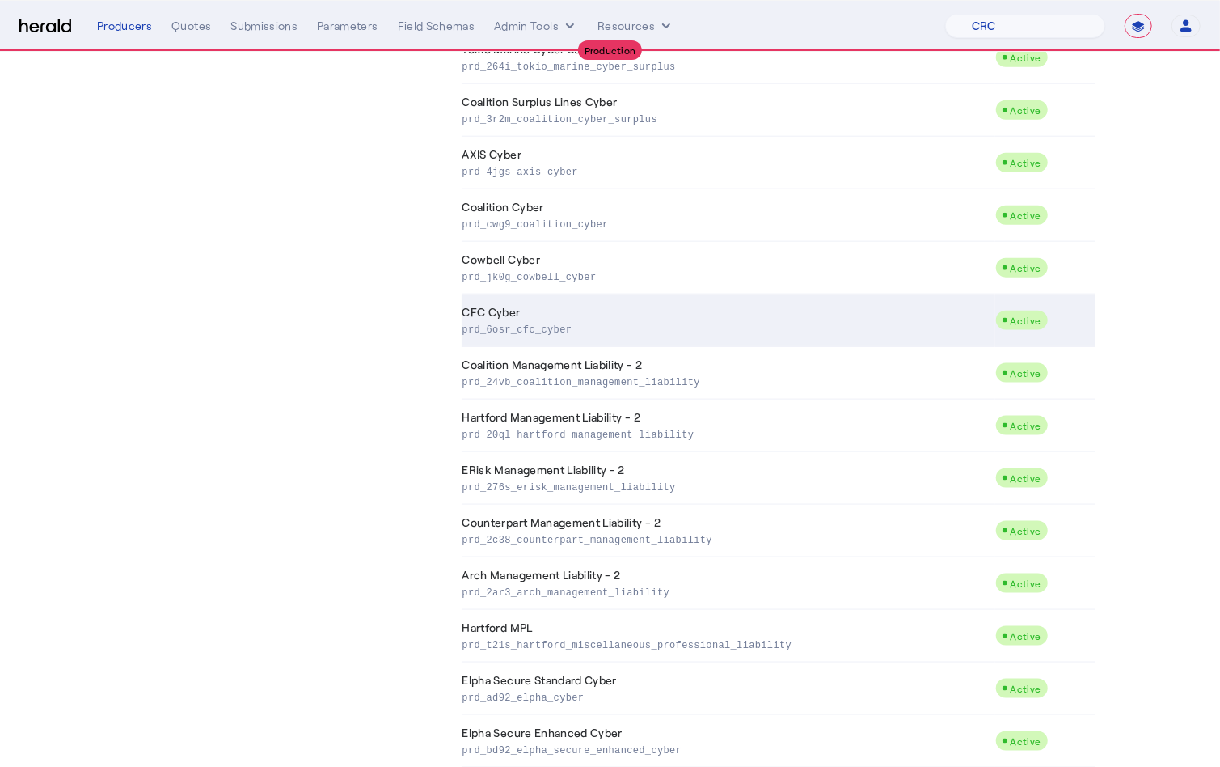
scroll to position [1046, 0]
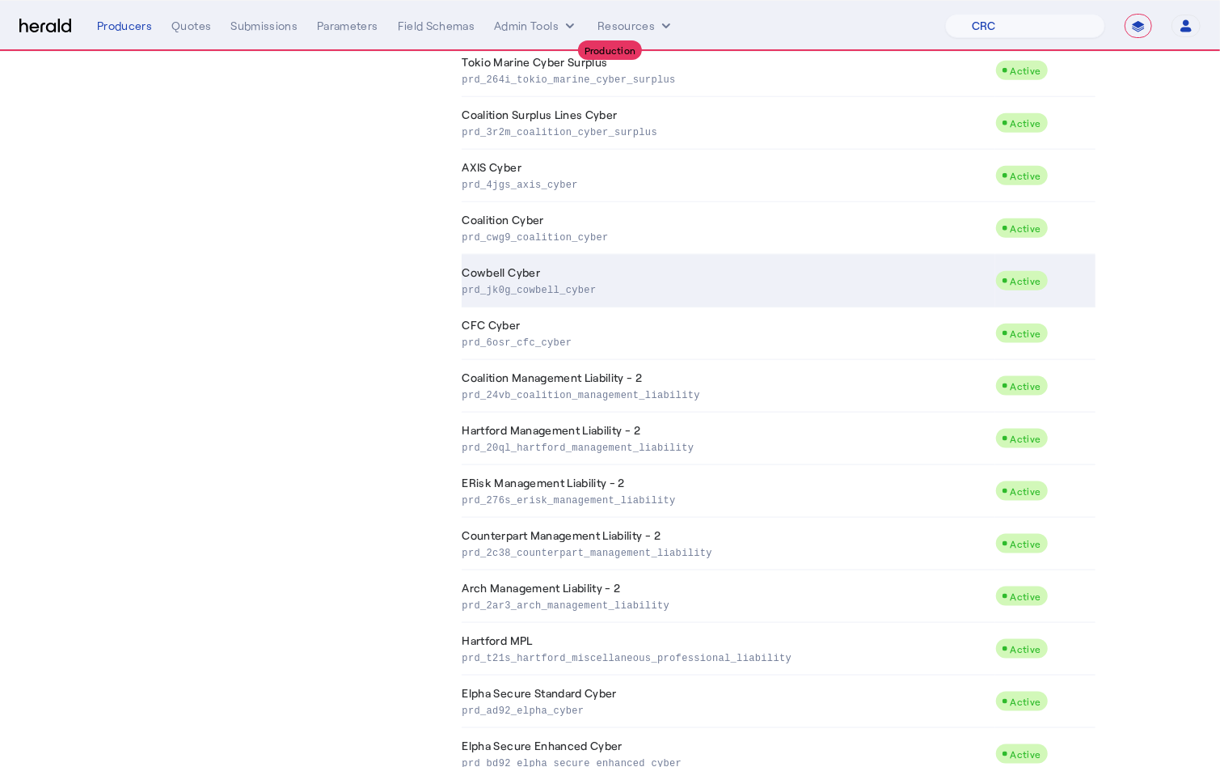
click at [560, 283] on td "Cowbell Cyber prd_jk0g_cowbell_cyber" at bounding box center [729, 281] width 534 height 53
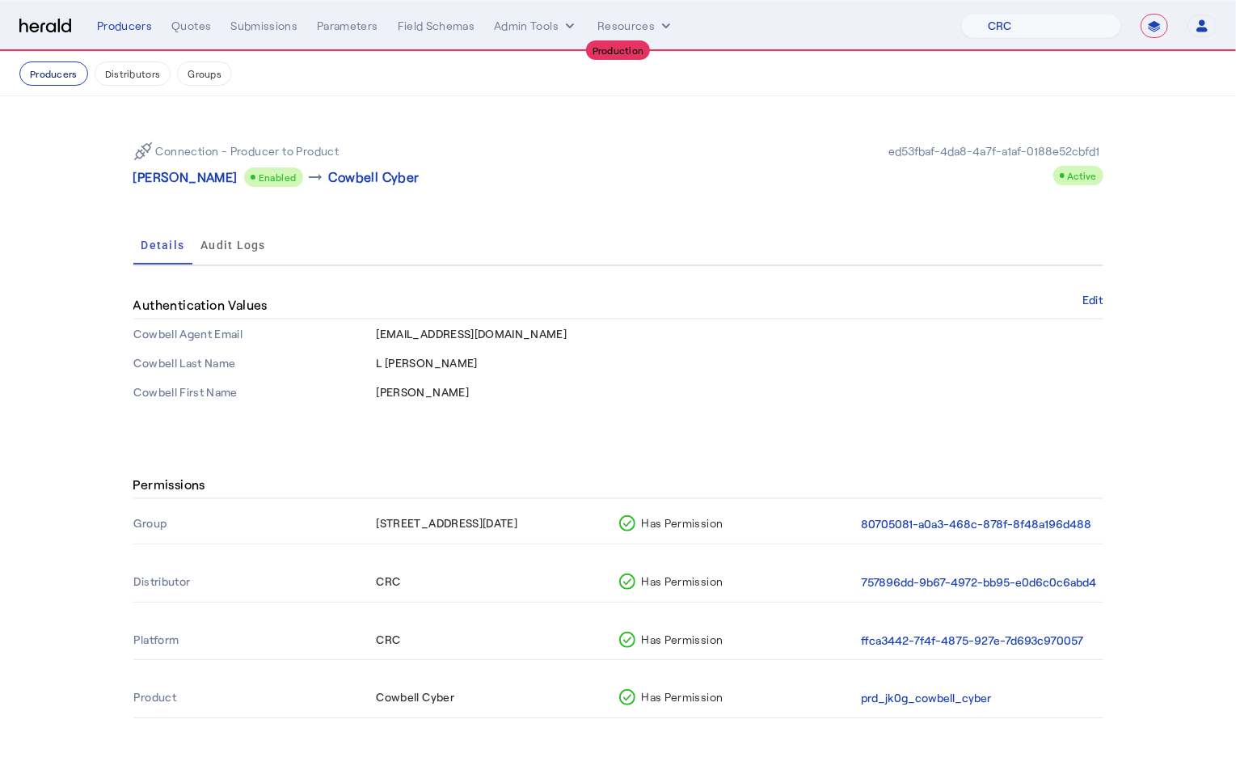
click at [53, 77] on button "Producers" at bounding box center [53, 73] width 69 height 24
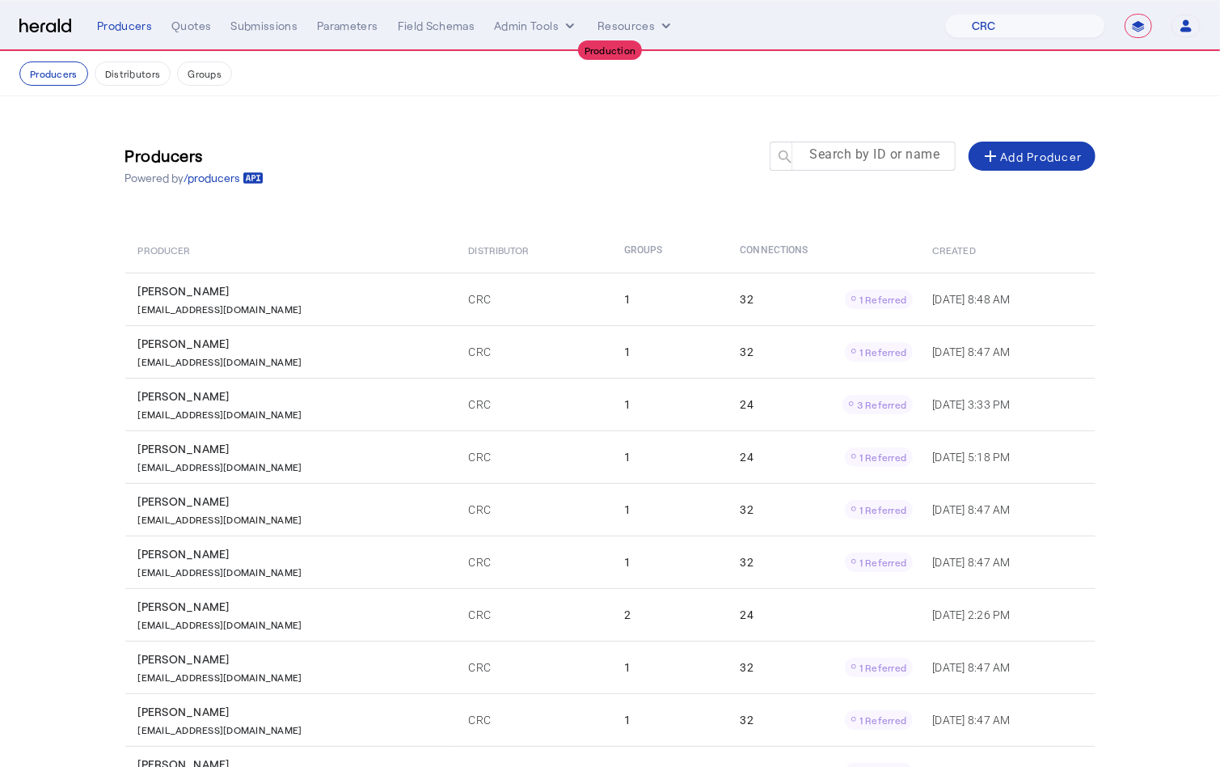
click at [881, 150] on mat-label "Search by ID or name" at bounding box center [875, 154] width 130 height 15
click at [881, 150] on input "Search by ID or name" at bounding box center [870, 155] width 146 height 19
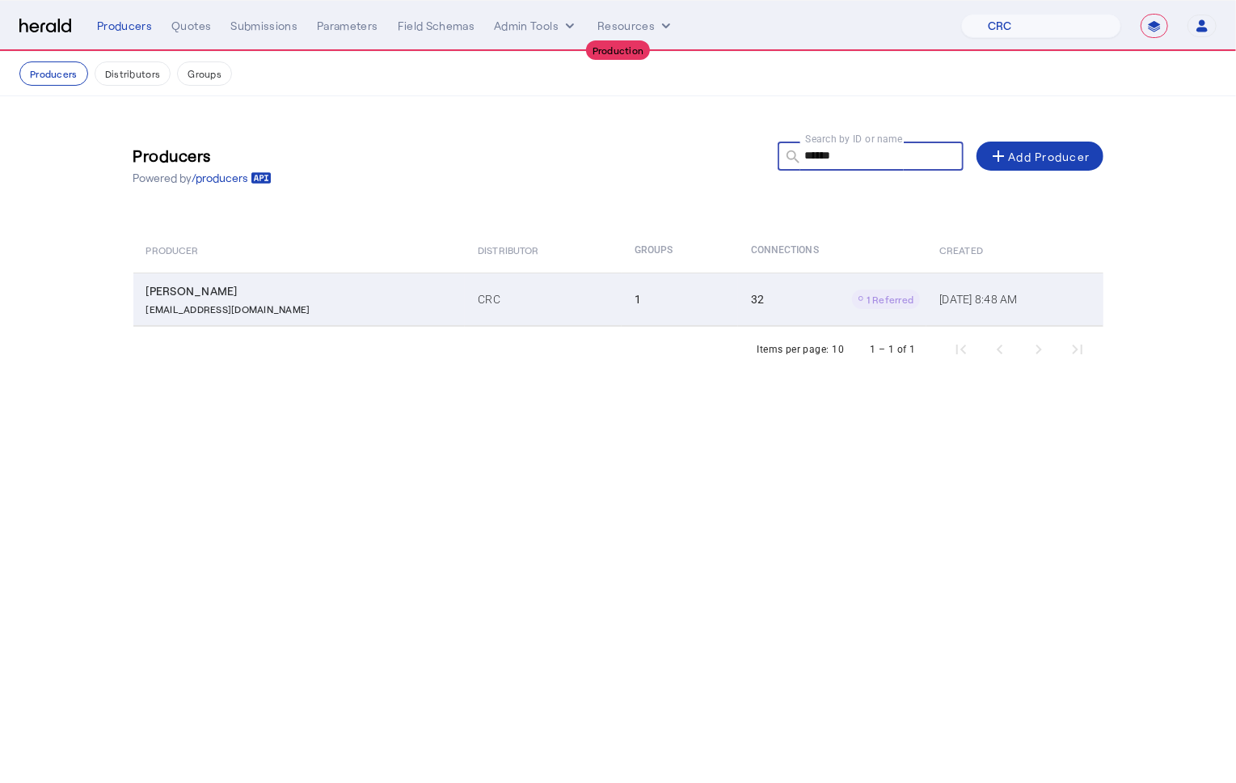
type input "******"
click at [738, 300] on td "32 1 Referred" at bounding box center [832, 298] width 188 height 53
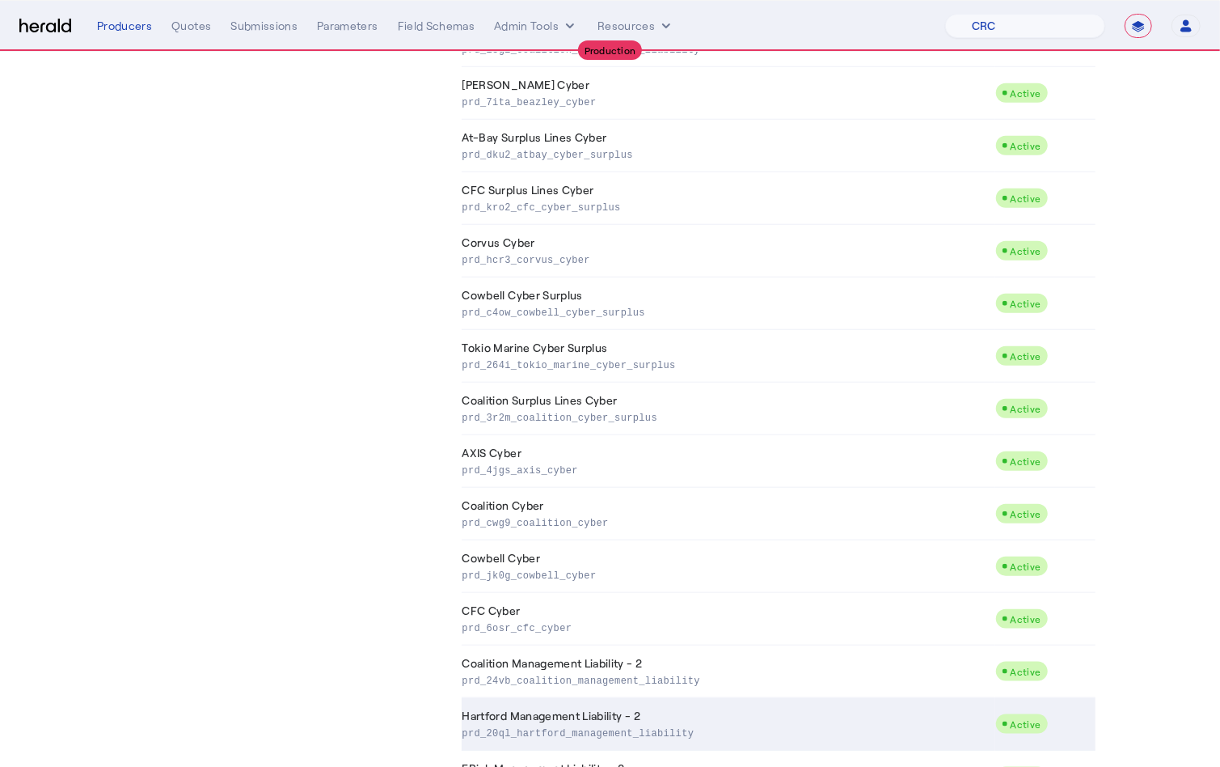
scroll to position [1207, 0]
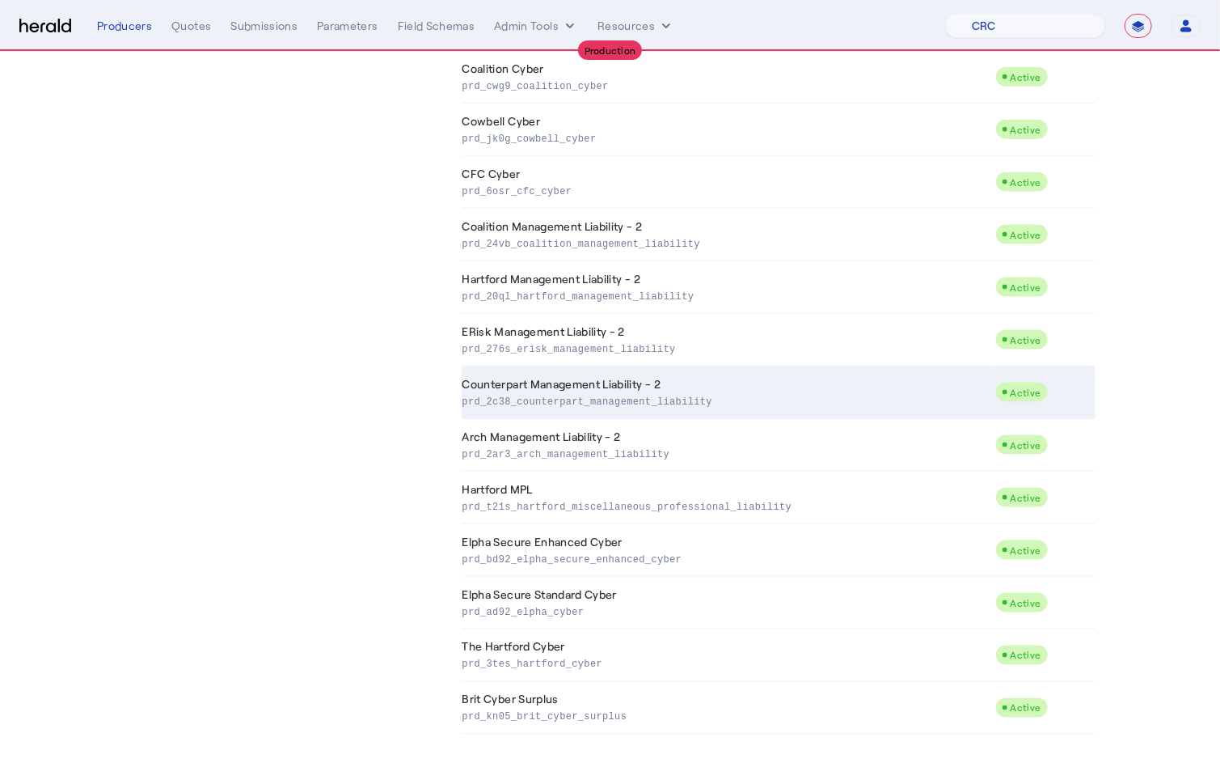
click at [649, 392] on p "prd_2c38_counterpart_management_liability" at bounding box center [726, 400] width 526 height 16
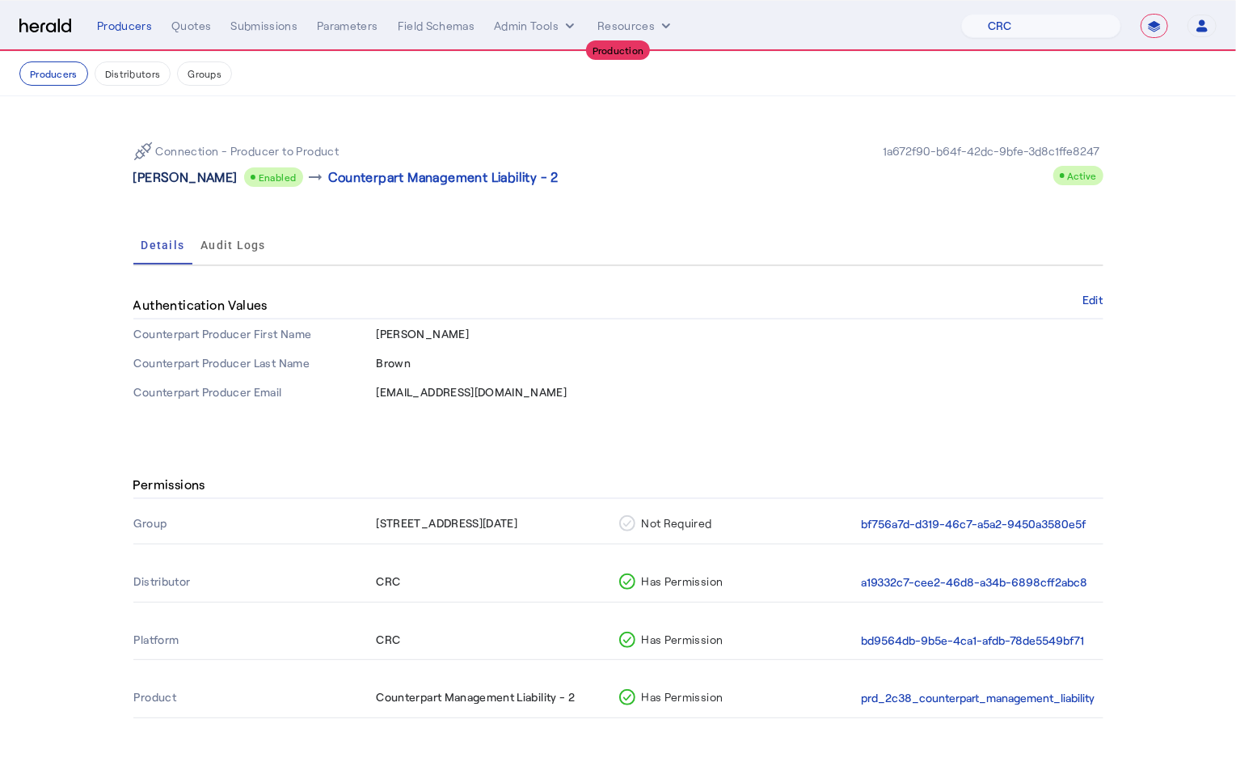
click at [223, 174] on p "Hannah Christine Brown" at bounding box center [185, 176] width 104 height 19
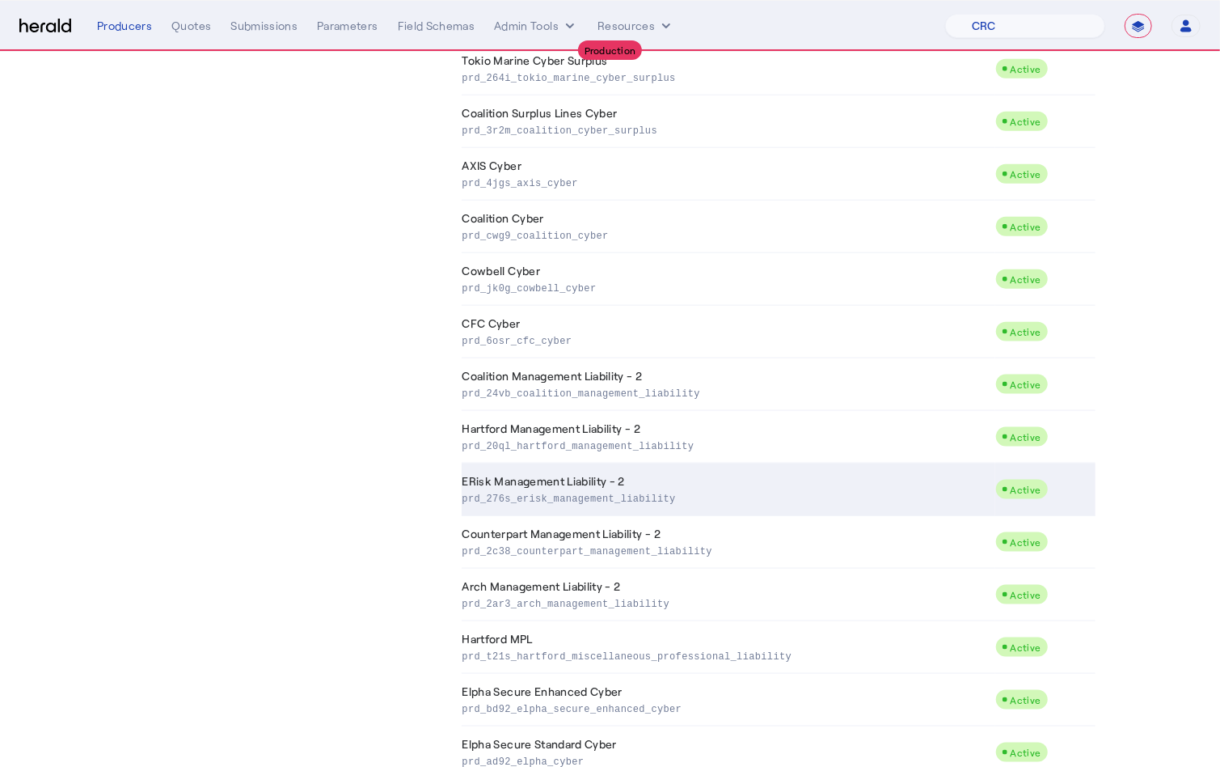
scroll to position [1207, 0]
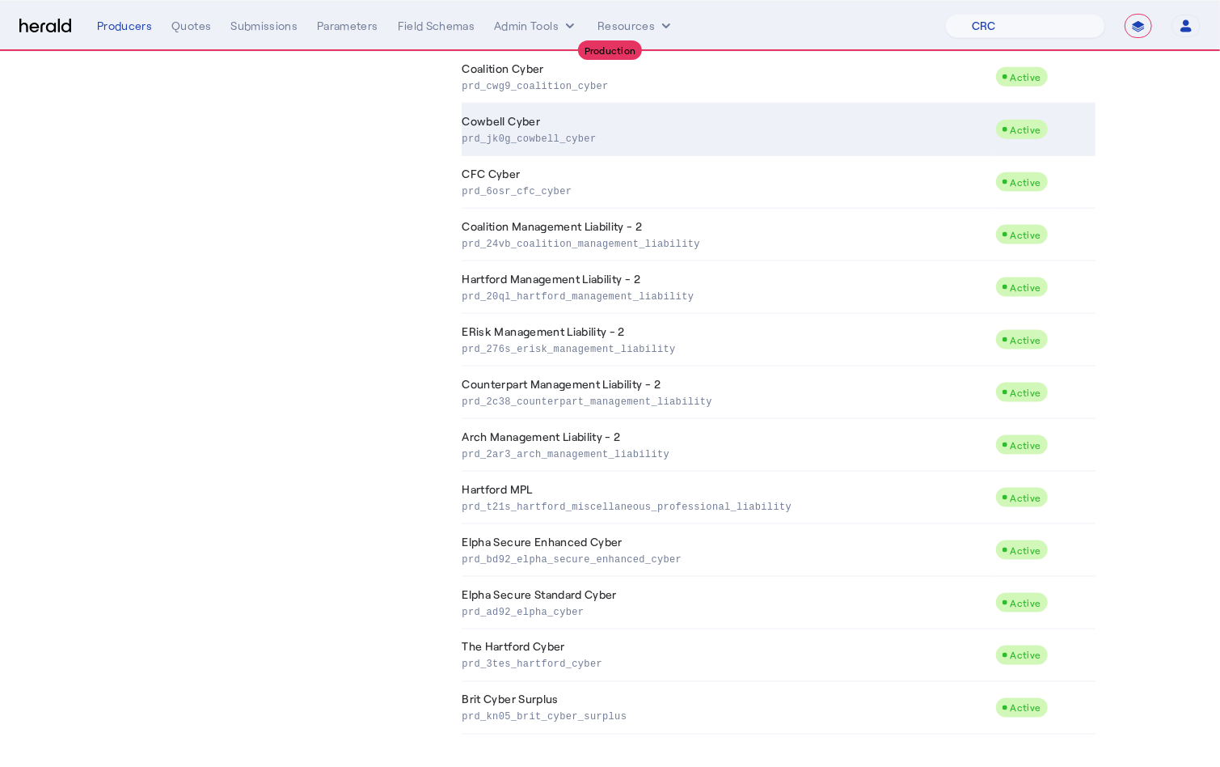
click at [596, 117] on td "Cowbell Cyber prd_jk0g_cowbell_cyber" at bounding box center [729, 129] width 534 height 53
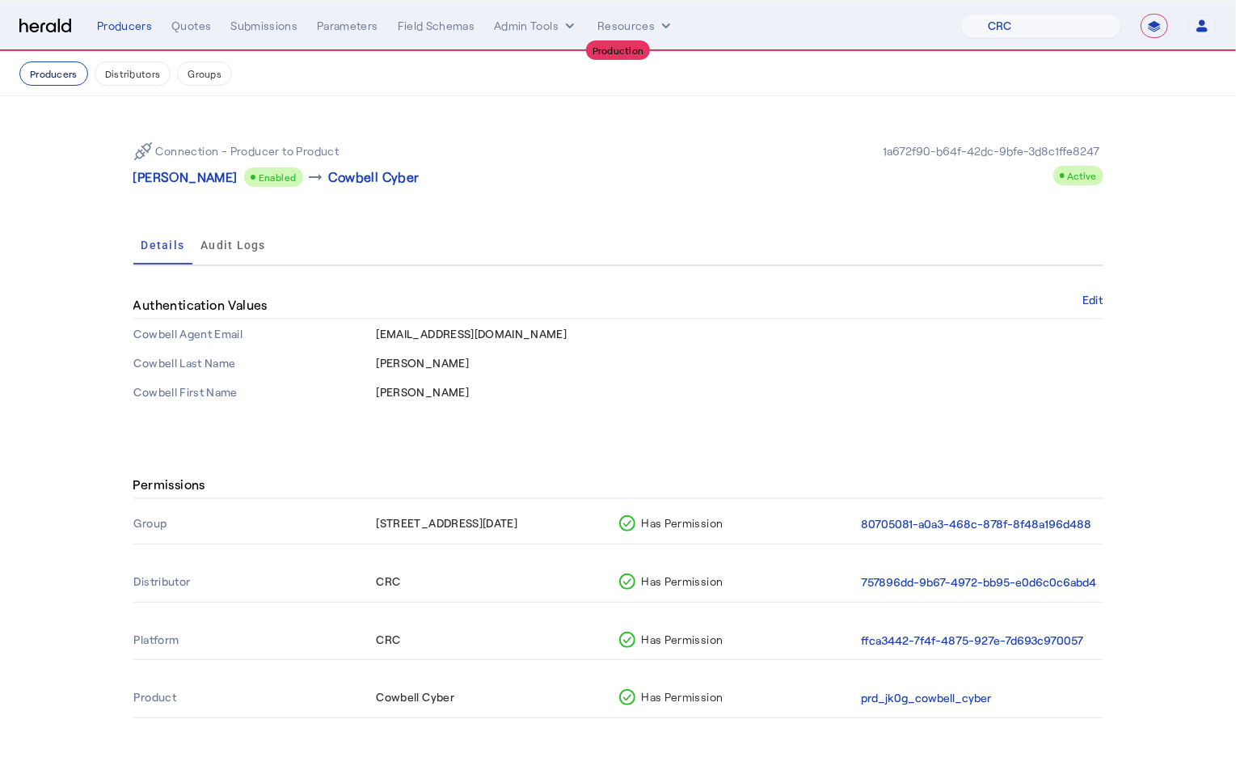
click at [32, 79] on button "Producers" at bounding box center [53, 73] width 69 height 24
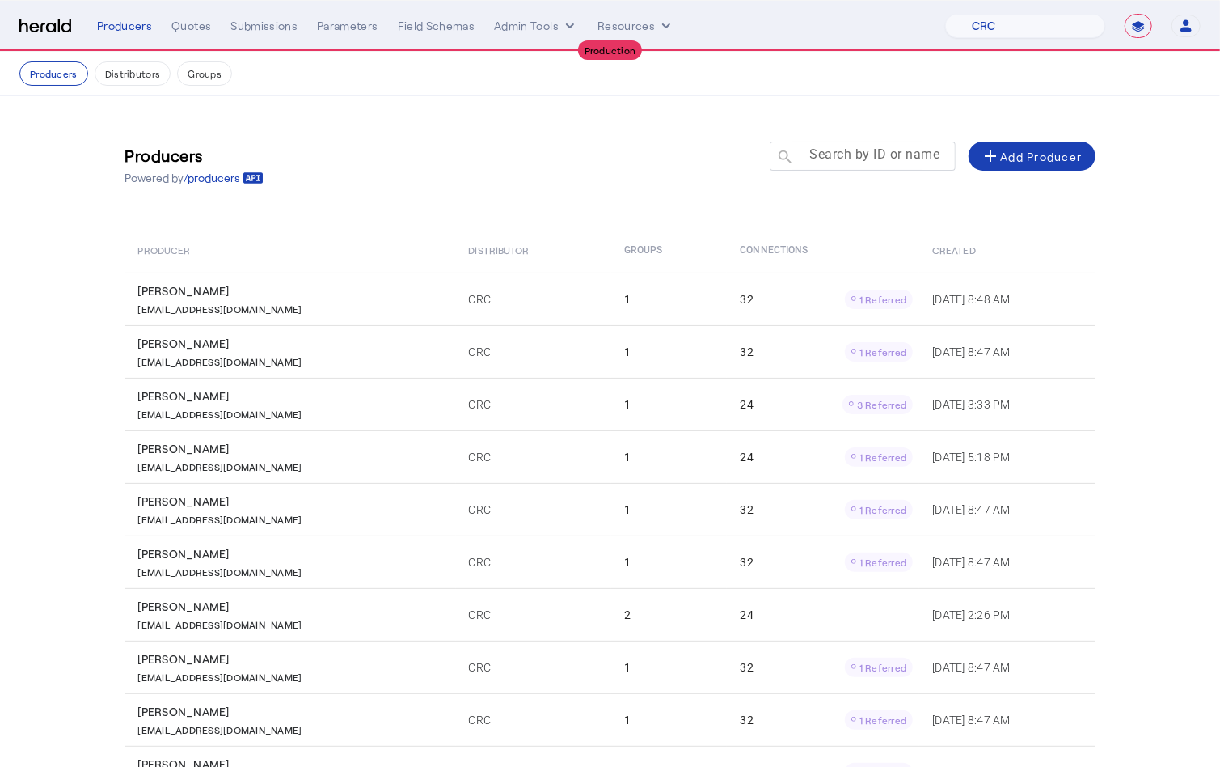
click at [867, 158] on mat-label "Search by ID or name" at bounding box center [875, 154] width 130 height 15
click at [867, 158] on input "Search by ID or name" at bounding box center [870, 155] width 146 height 19
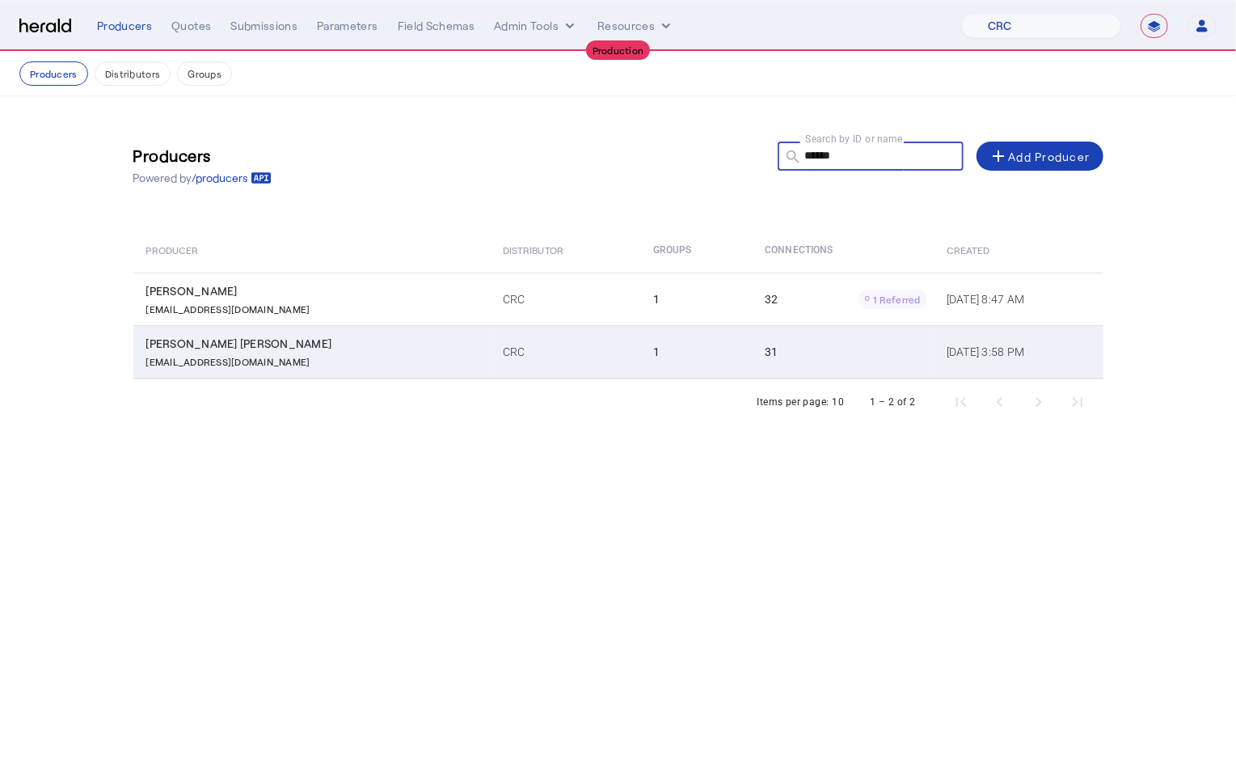
type input "******"
click at [335, 345] on div "Akeena Mistry Gandhi" at bounding box center [314, 344] width 337 height 16
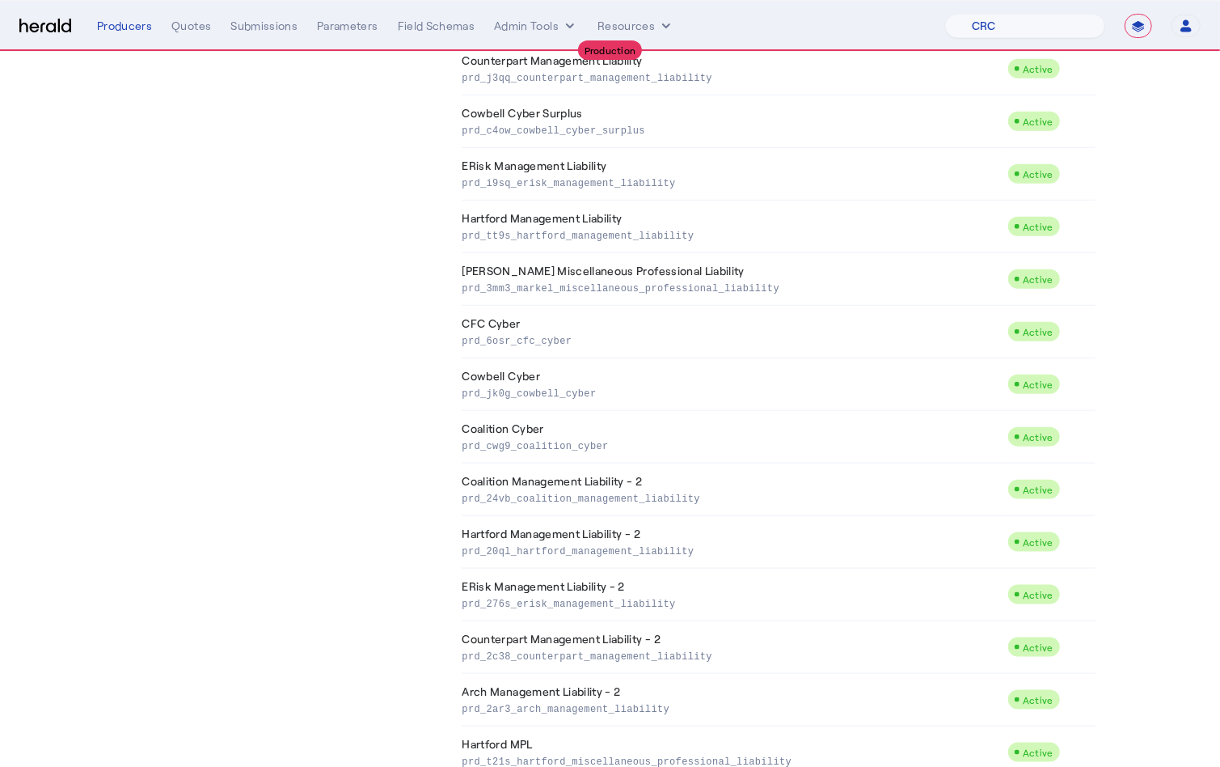
scroll to position [1155, 0]
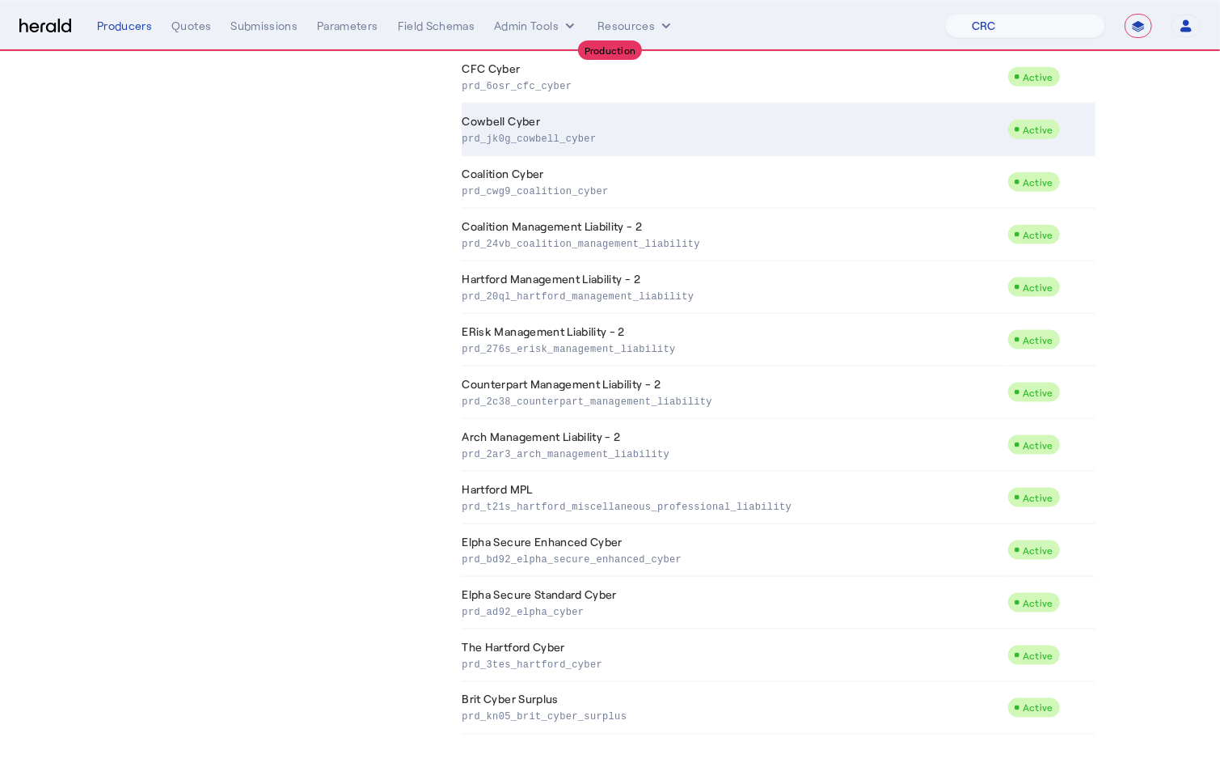
click at [536, 130] on p "prd_jk0g_cowbell_cyber" at bounding box center [732, 137] width 539 height 16
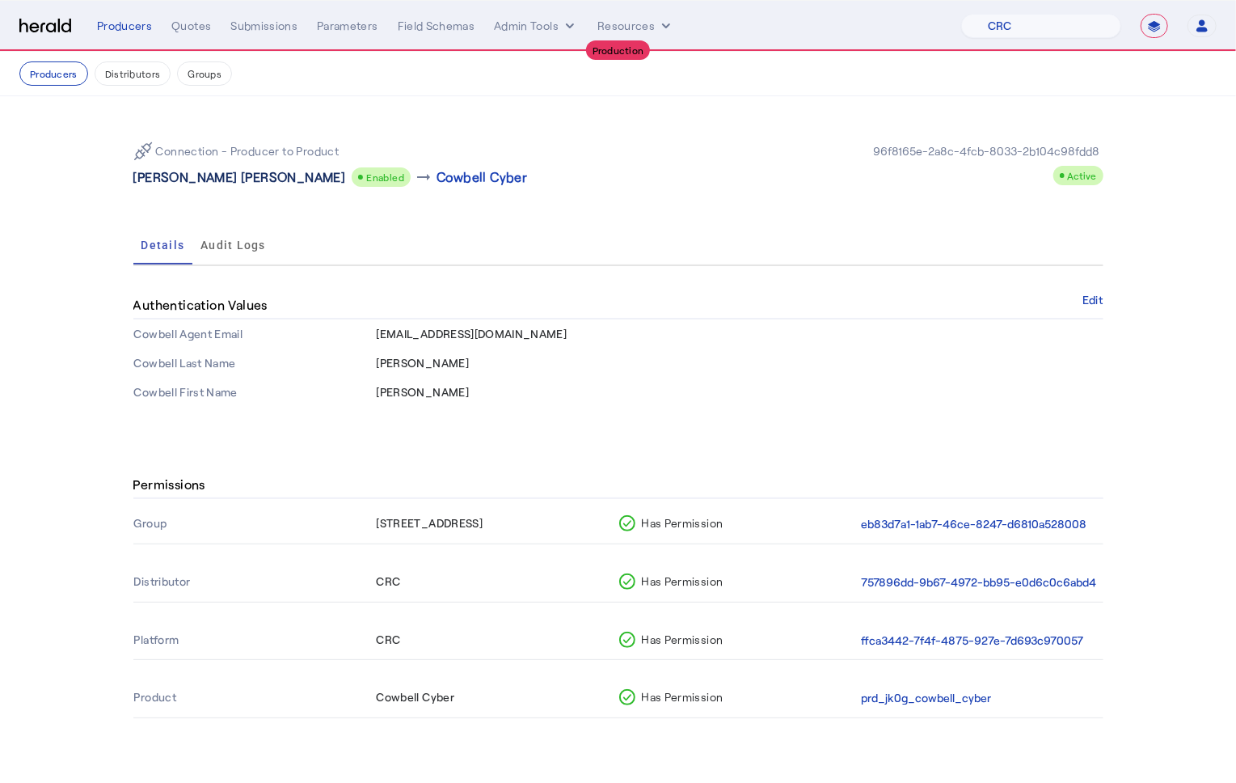
click at [196, 178] on p "Akeena Mistry Gandhi" at bounding box center [239, 176] width 213 height 19
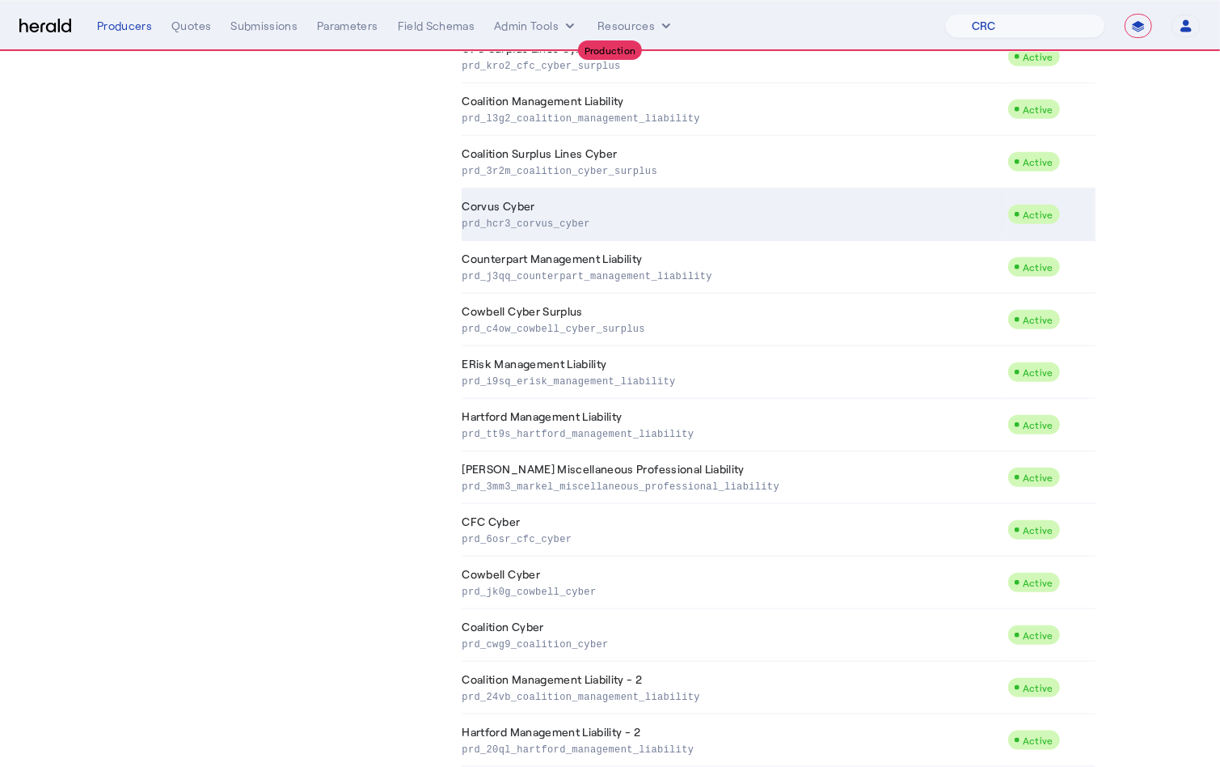
scroll to position [1065, 0]
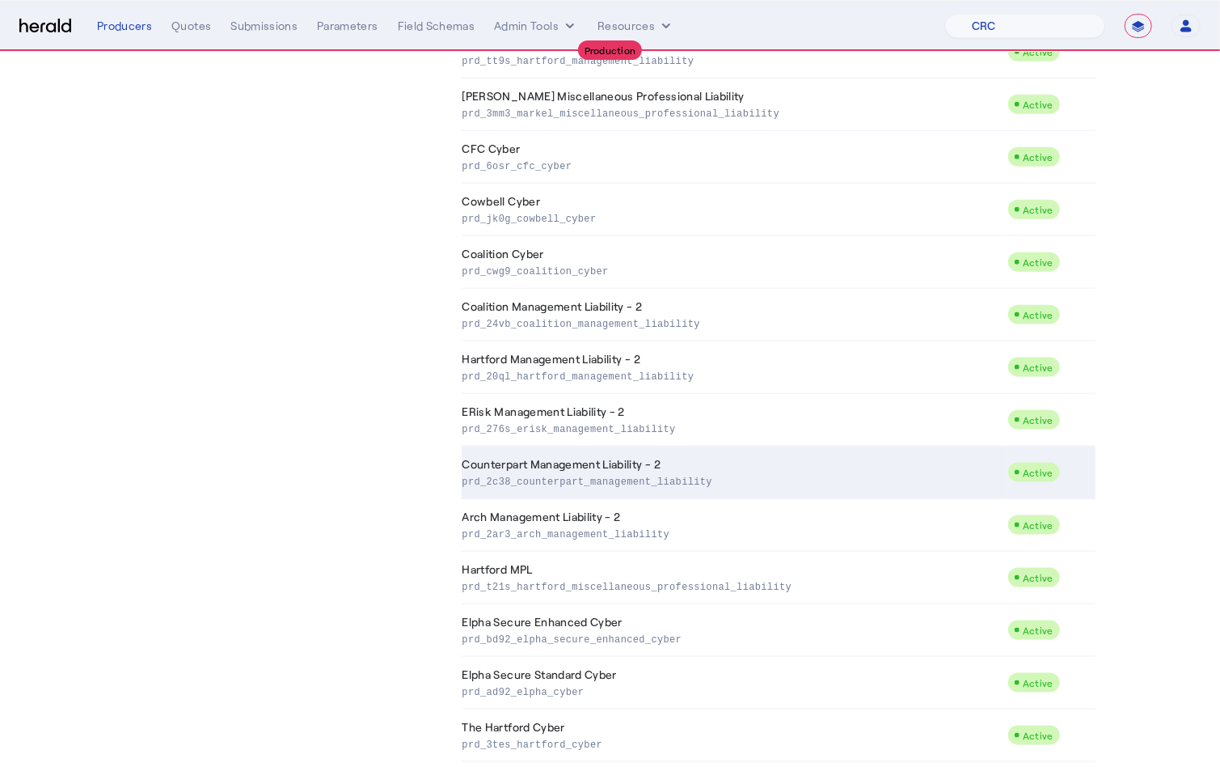
click at [667, 484] on p "prd_2c38_counterpart_management_liability" at bounding box center [732, 480] width 539 height 16
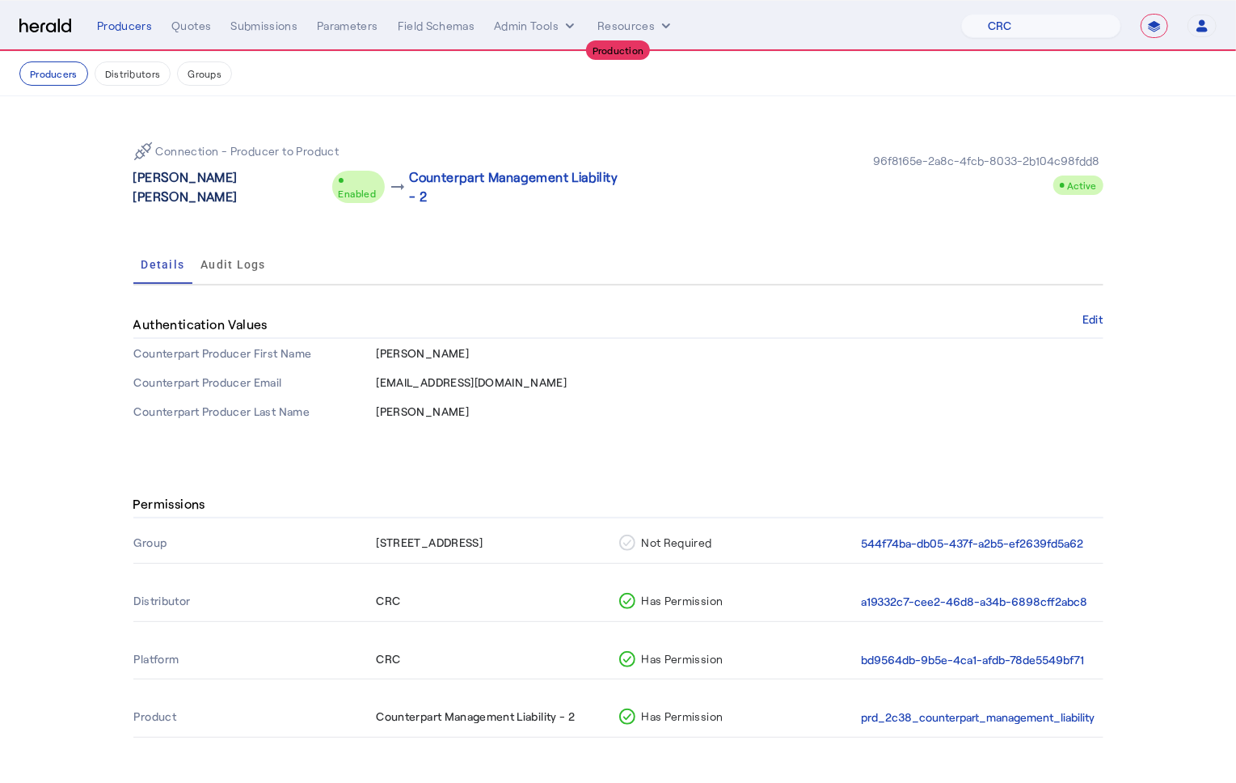
click at [182, 180] on p "Akeena Mistry Gandhi" at bounding box center [229, 186] width 192 height 39
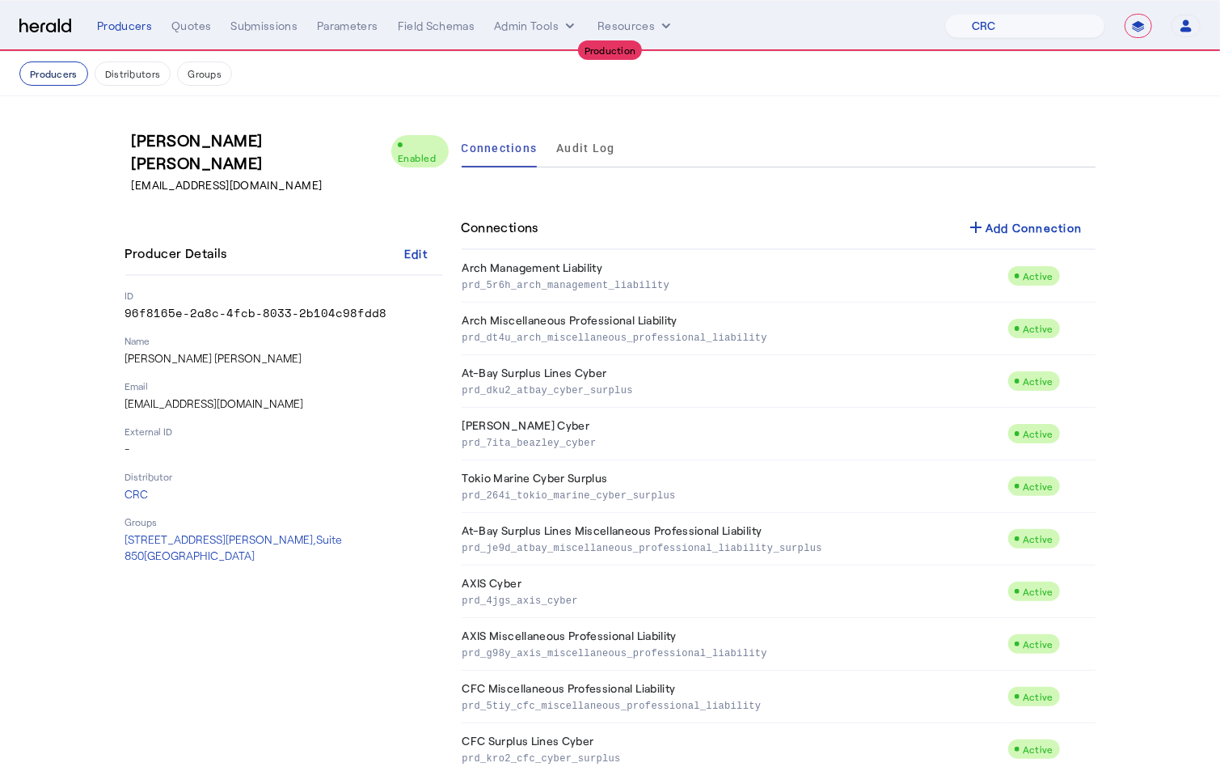
click at [66, 78] on button "Producers" at bounding box center [53, 73] width 69 height 24
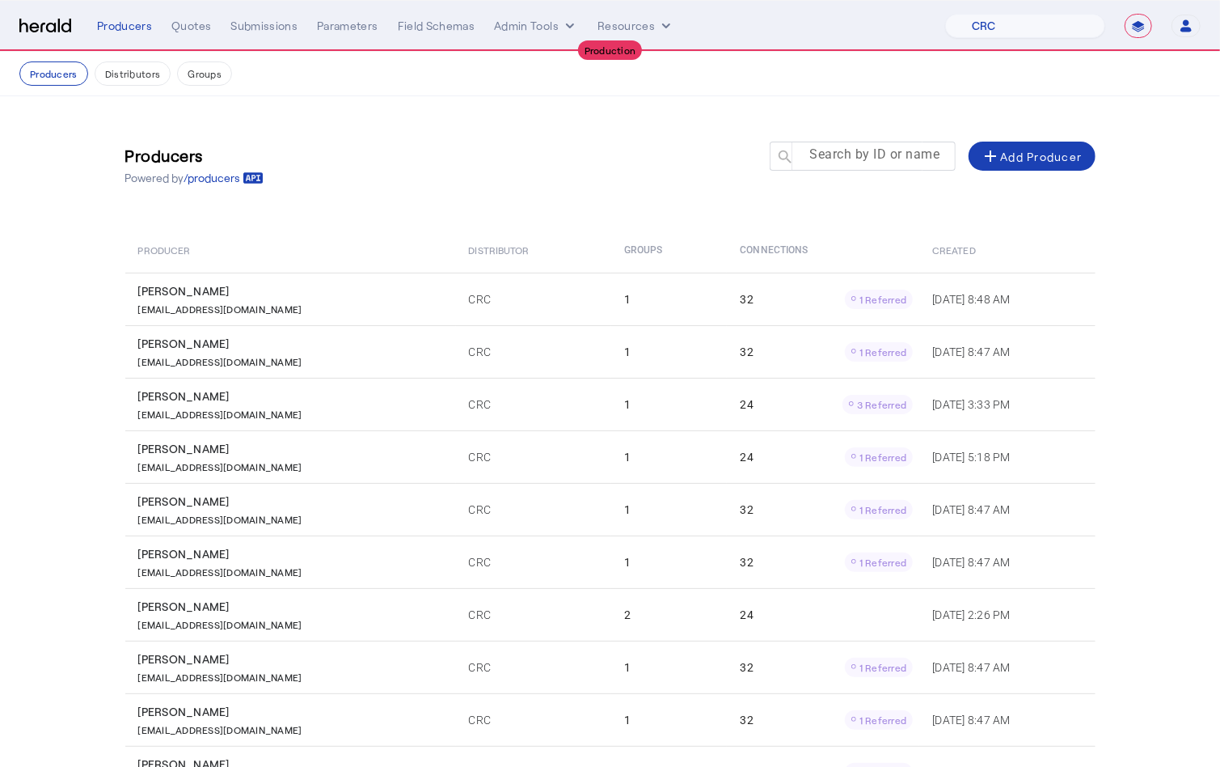
click at [885, 156] on mat-label "Search by ID or name" at bounding box center [875, 154] width 130 height 15
click at [885, 156] on input "Search by ID or name" at bounding box center [870, 155] width 146 height 19
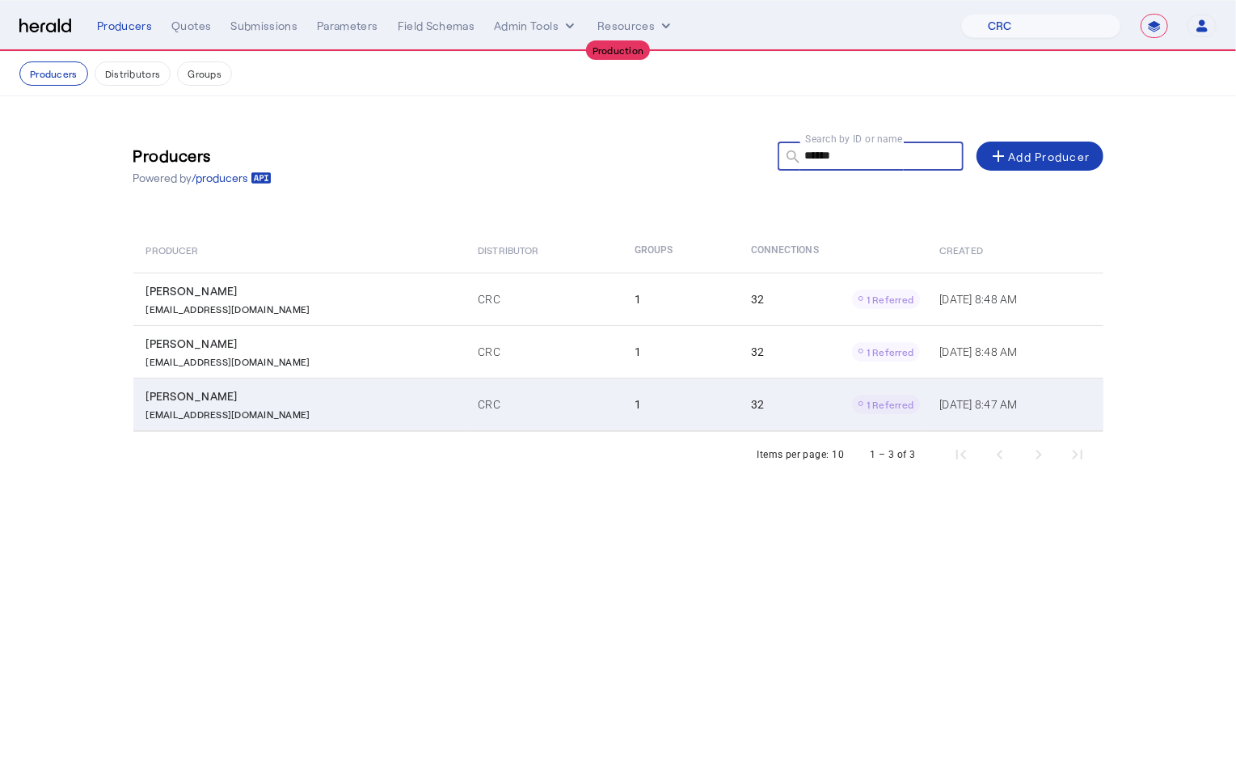
type input "******"
click at [256, 417] on p "DoHarris@CRCGroup.com" at bounding box center [228, 412] width 164 height 16
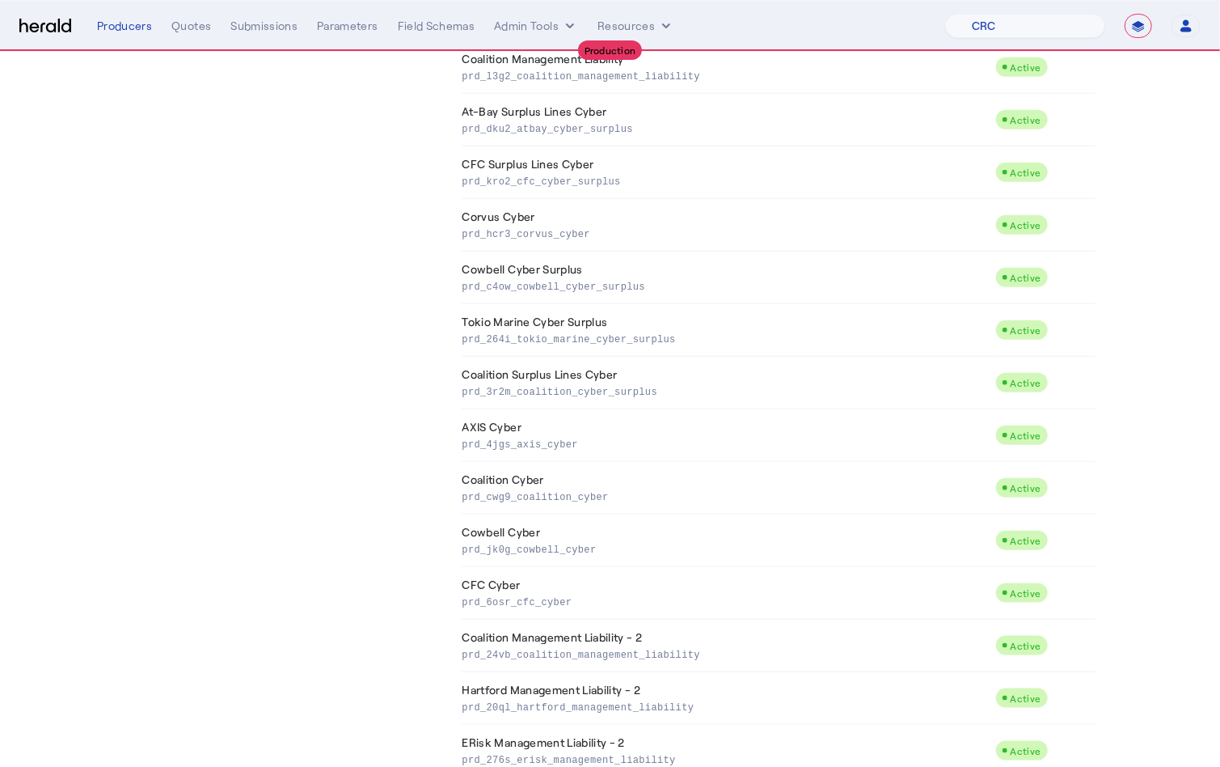
scroll to position [1207, 0]
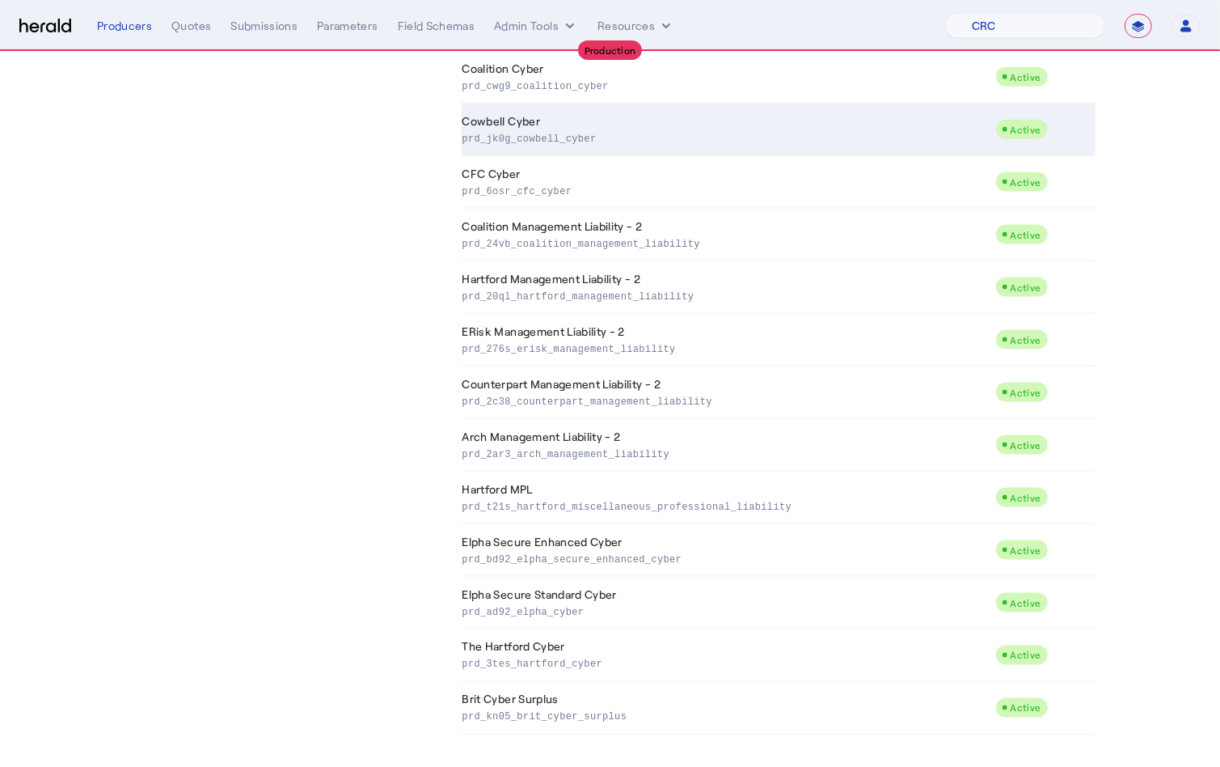
click at [551, 109] on td "Cowbell Cyber prd_jk0g_cowbell_cyber" at bounding box center [729, 129] width 534 height 53
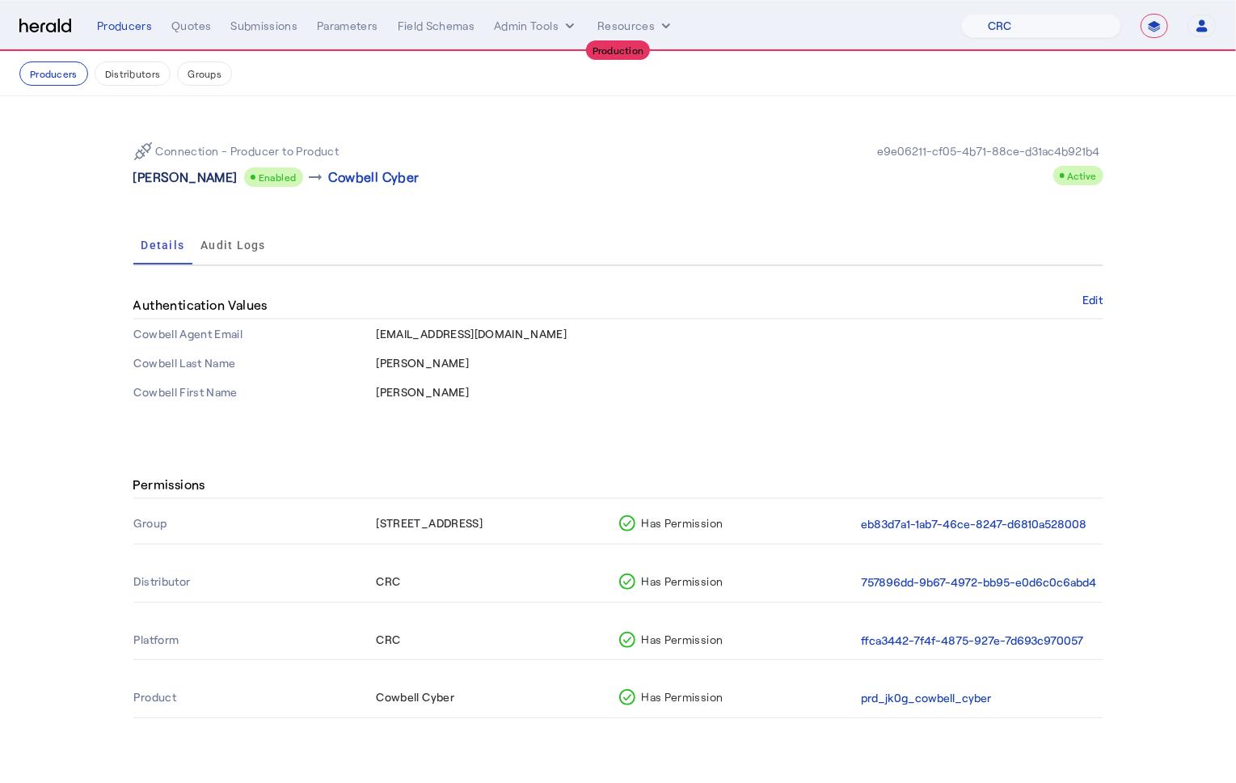
click at [158, 180] on p "Donald S Harris" at bounding box center [185, 176] width 104 height 19
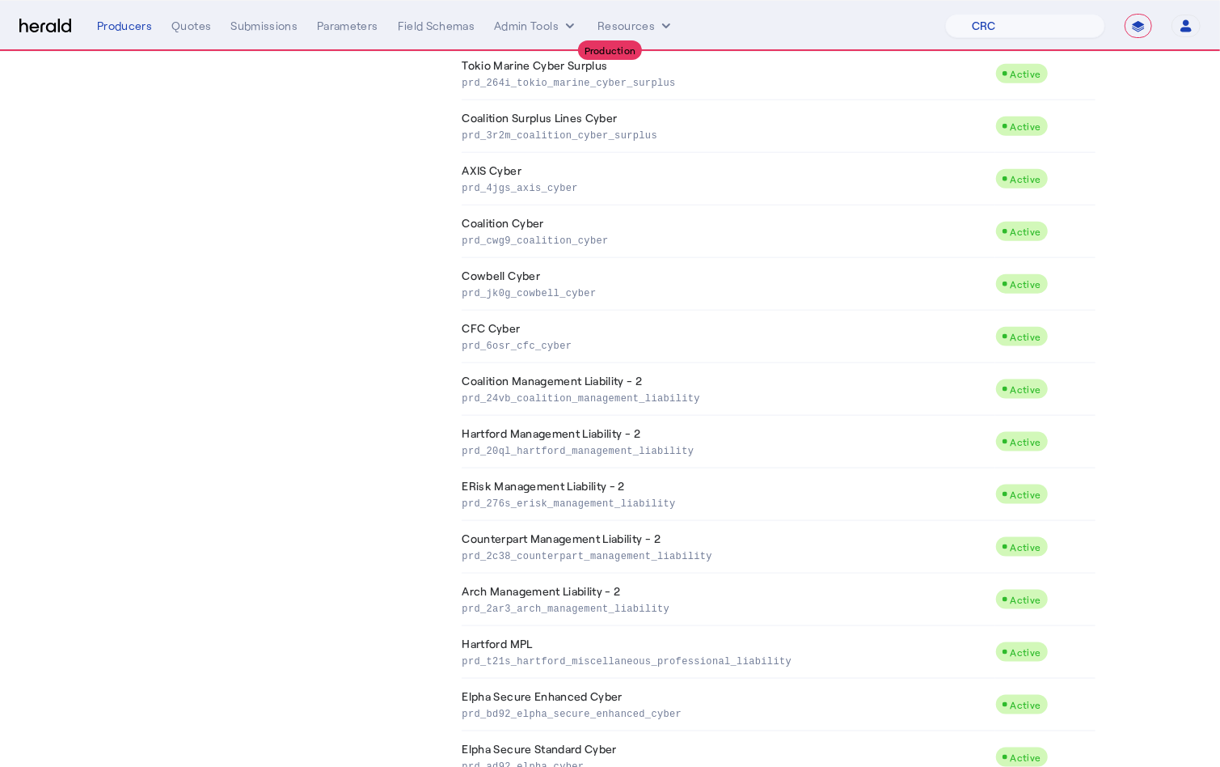
scroll to position [1207, 0]
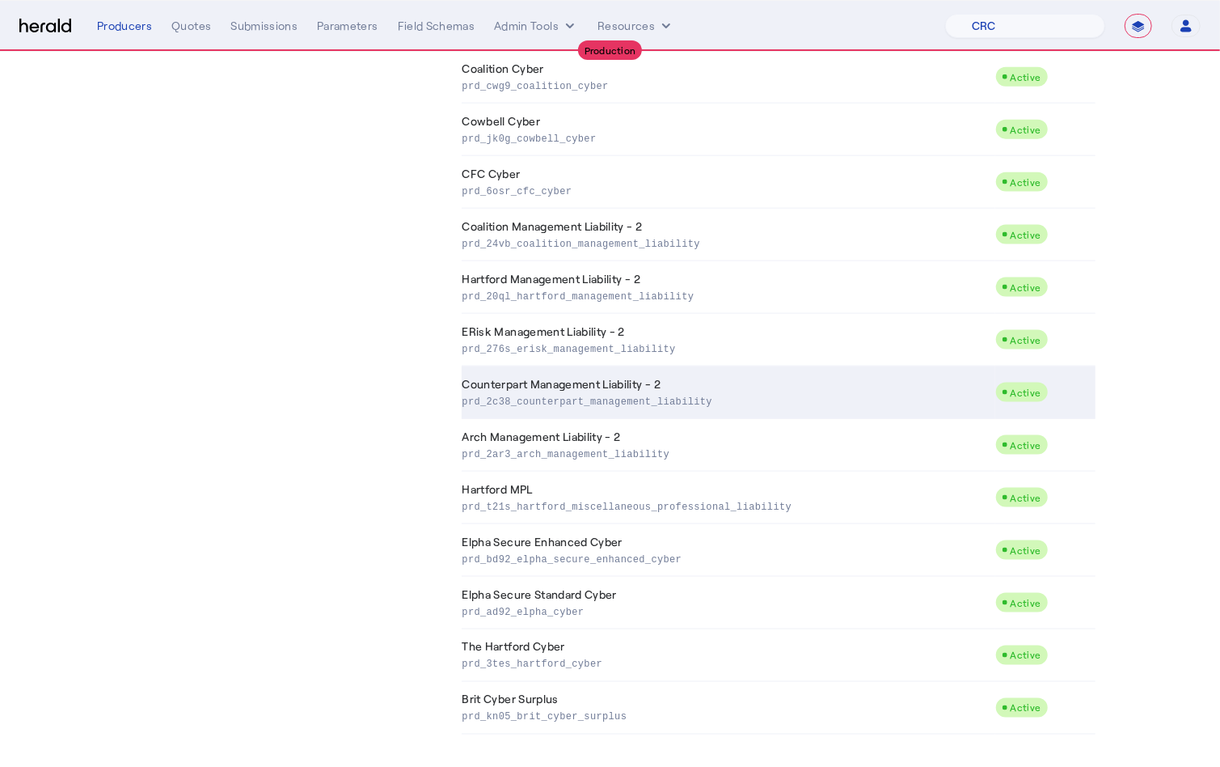
click at [551, 387] on td "Counterpart Management Liability - 2 prd_2c38_counterpart_management_liability" at bounding box center [729, 392] width 534 height 53
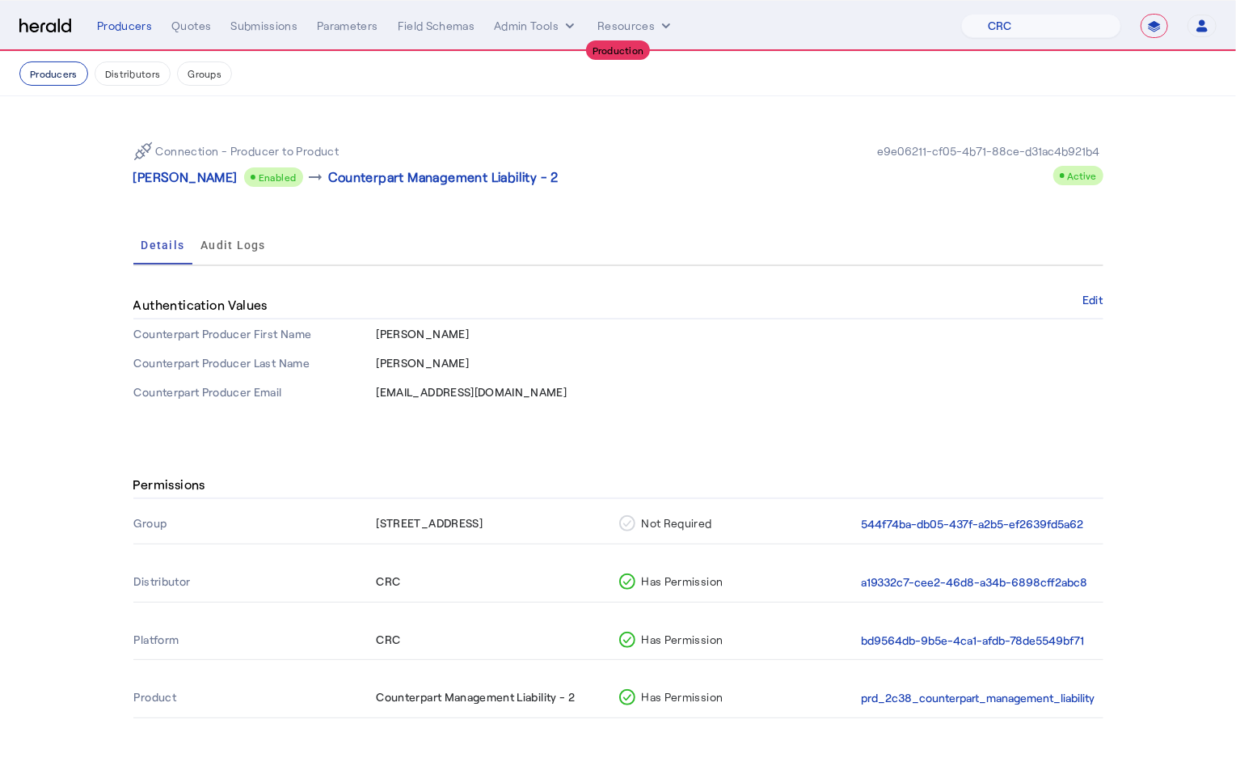
click at [43, 79] on button "Producers" at bounding box center [53, 73] width 69 height 24
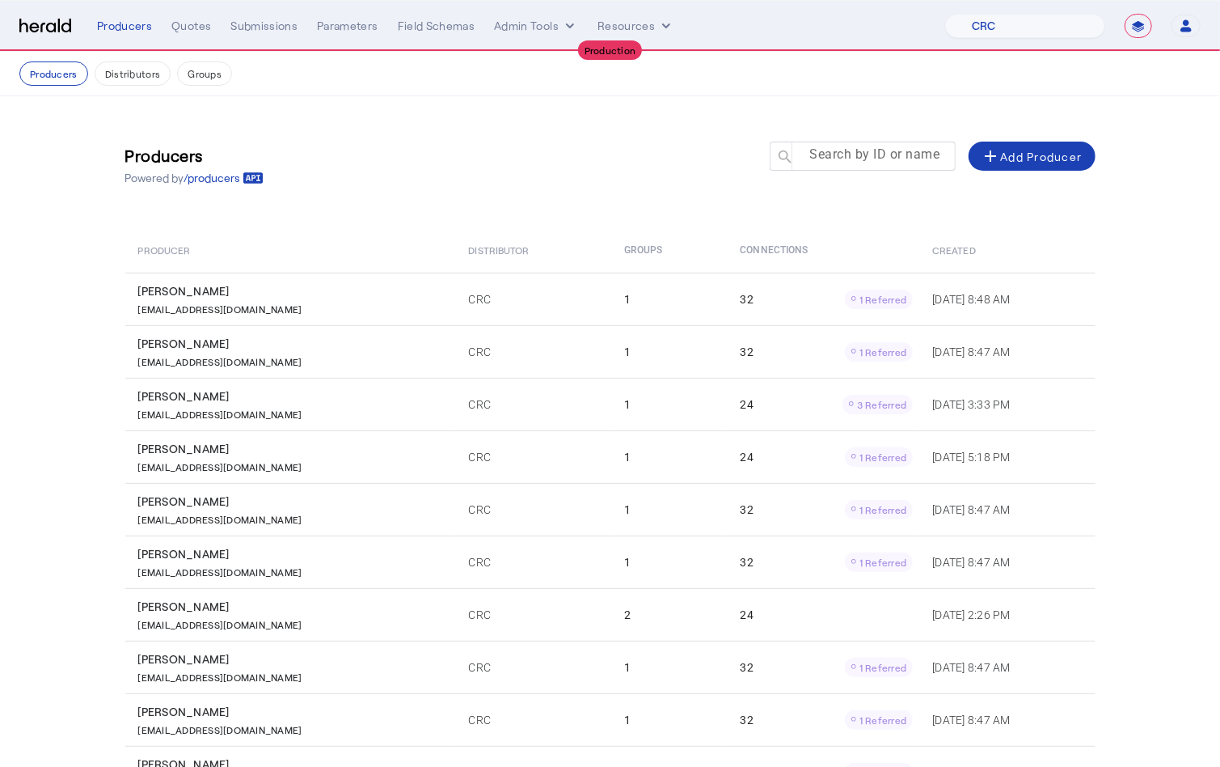
click at [858, 158] on mat-label "Search by ID or name" at bounding box center [875, 154] width 130 height 15
click at [858, 158] on input "Search by ID or name" at bounding box center [870, 155] width 146 height 19
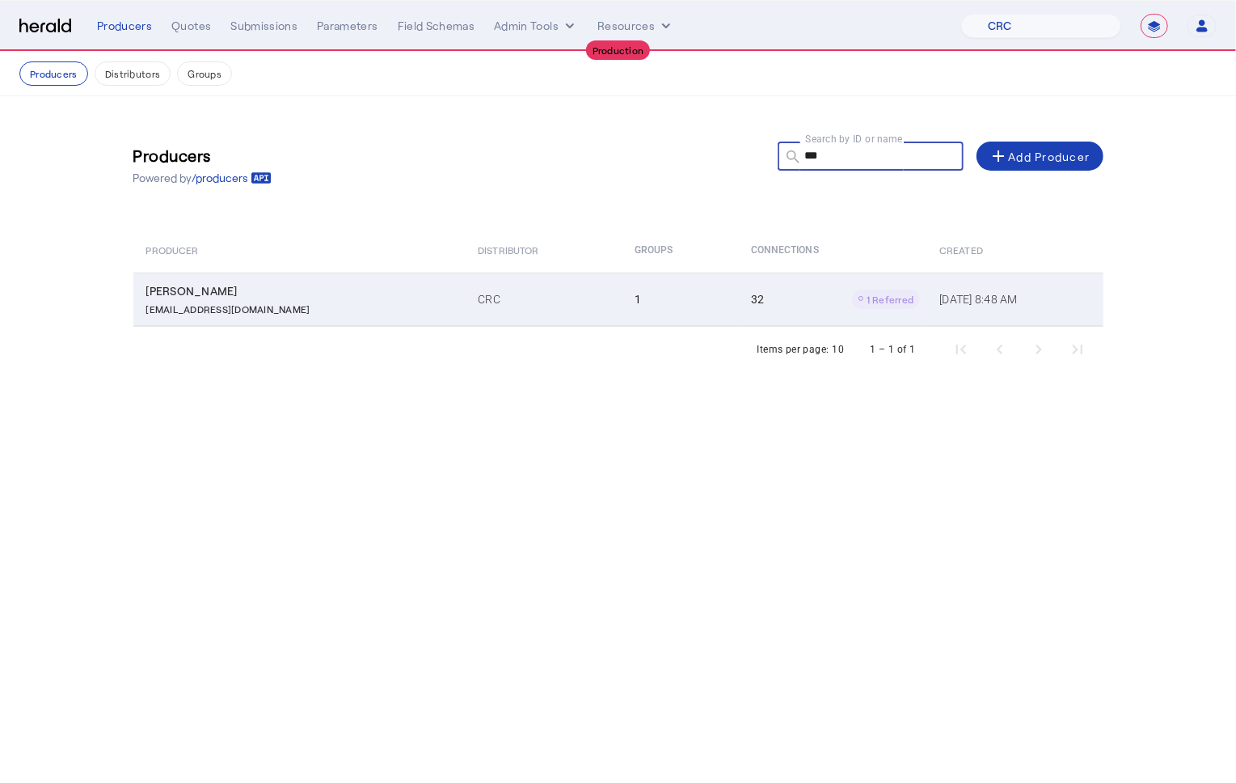
type input "***"
click at [339, 294] on div "Robert P Dibenedetto" at bounding box center [302, 291] width 313 height 16
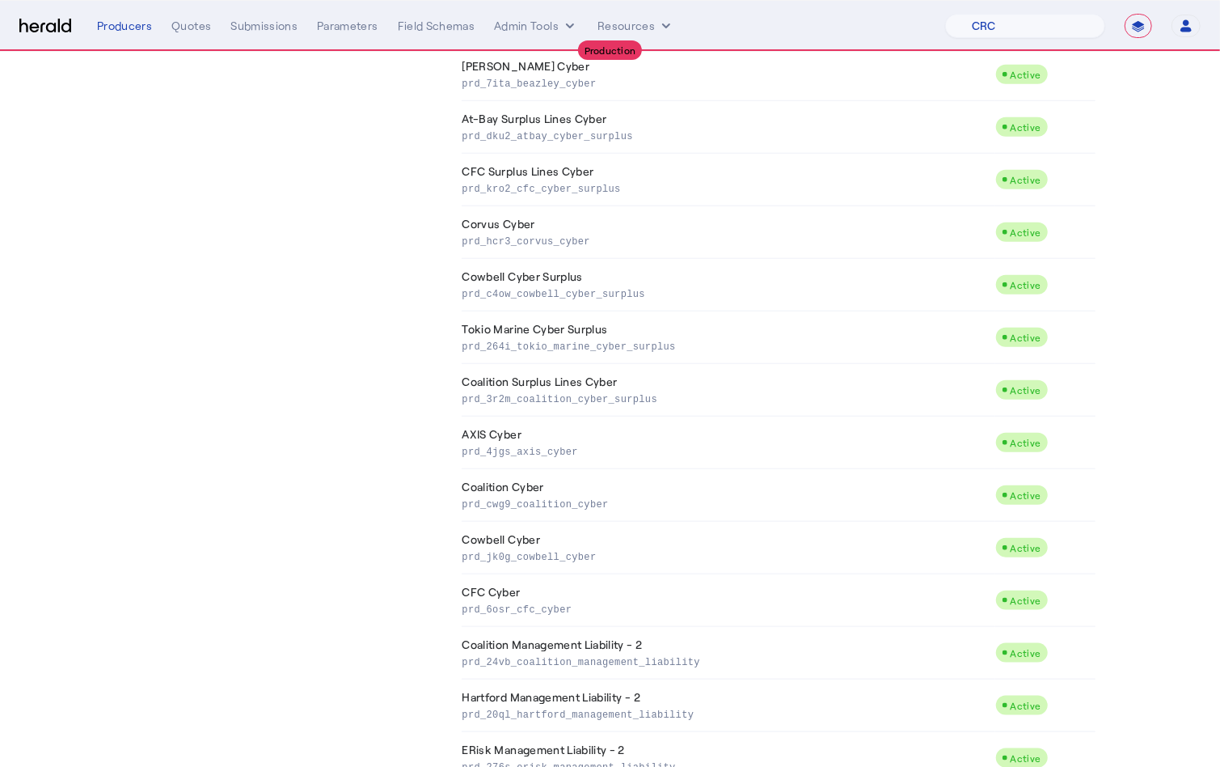
scroll to position [1207, 0]
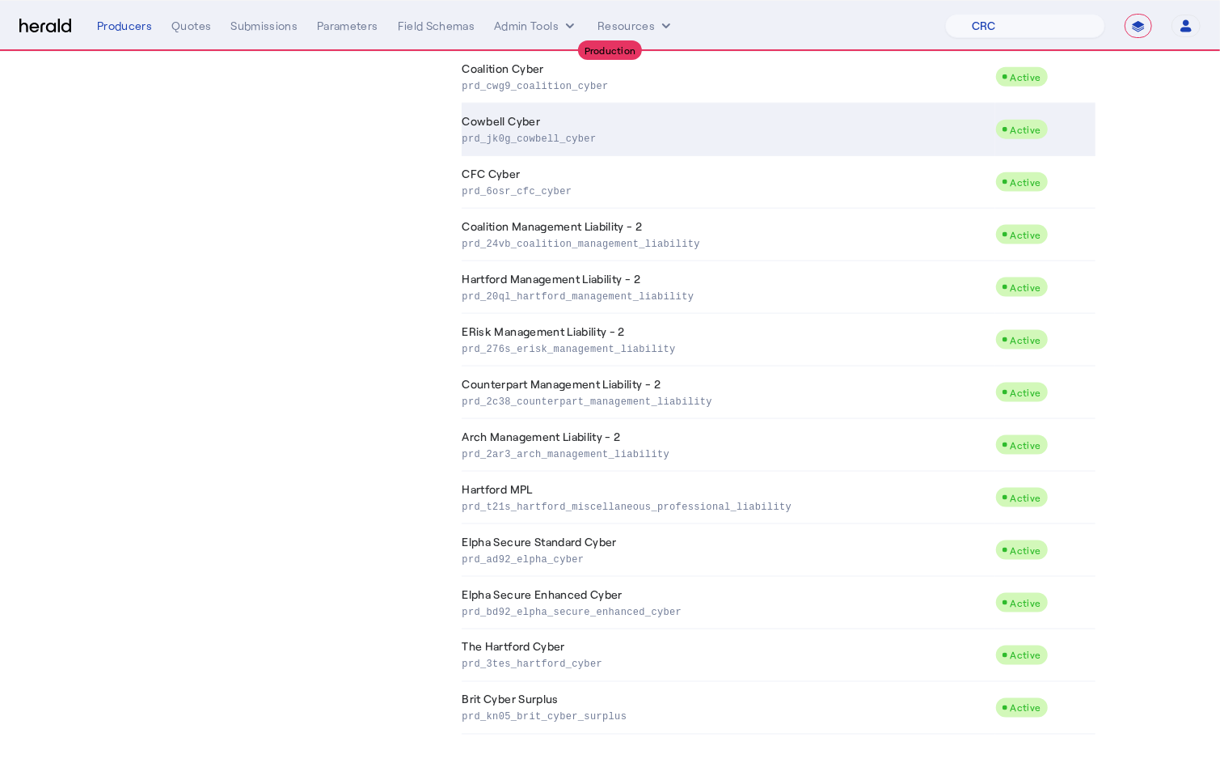
click at [552, 121] on td "Cowbell Cyber prd_jk0g_cowbell_cyber" at bounding box center [729, 129] width 534 height 53
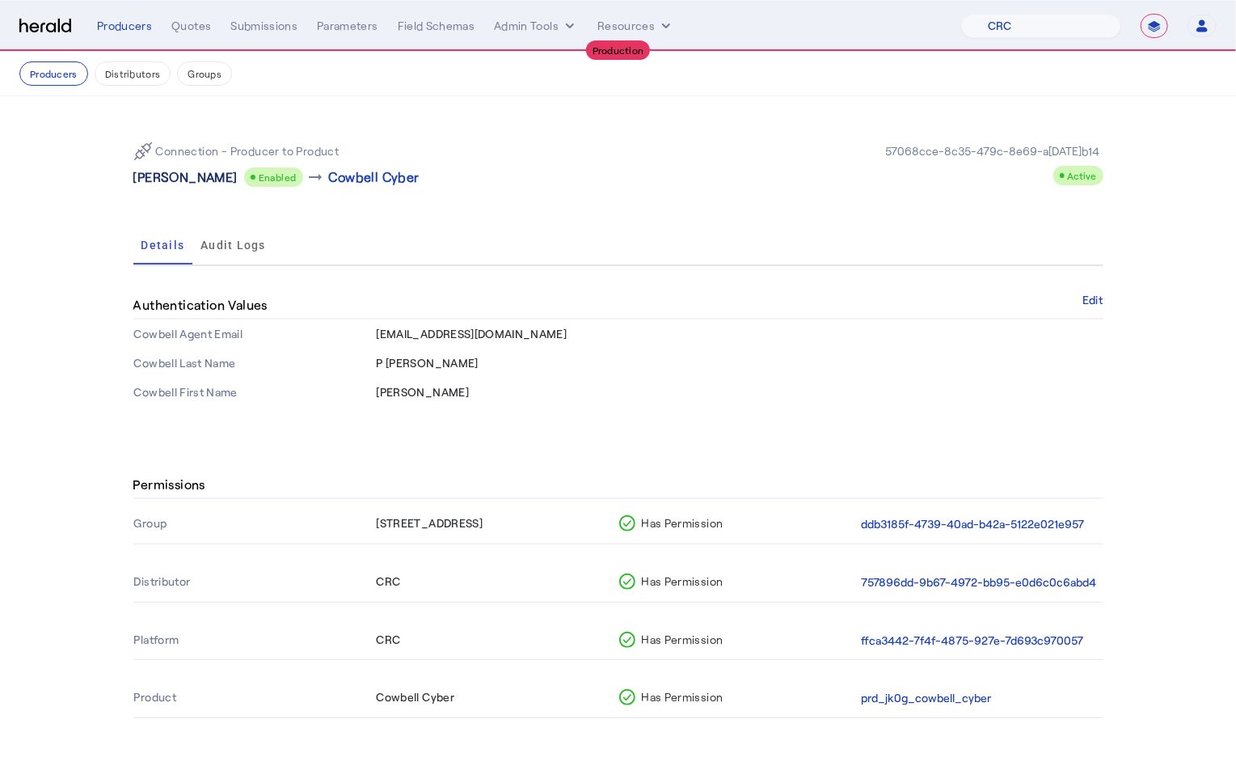
click at [211, 175] on p "Robert P Dibenedetto" at bounding box center [185, 176] width 104 height 19
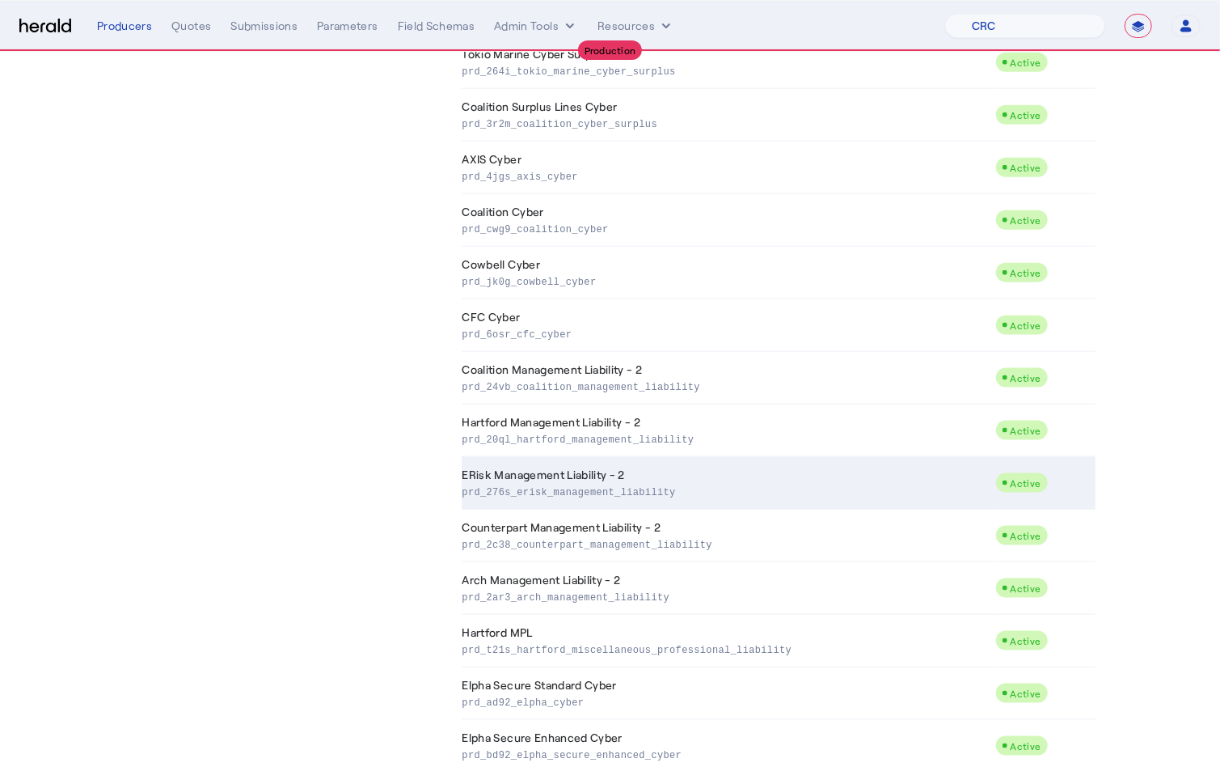
scroll to position [1207, 0]
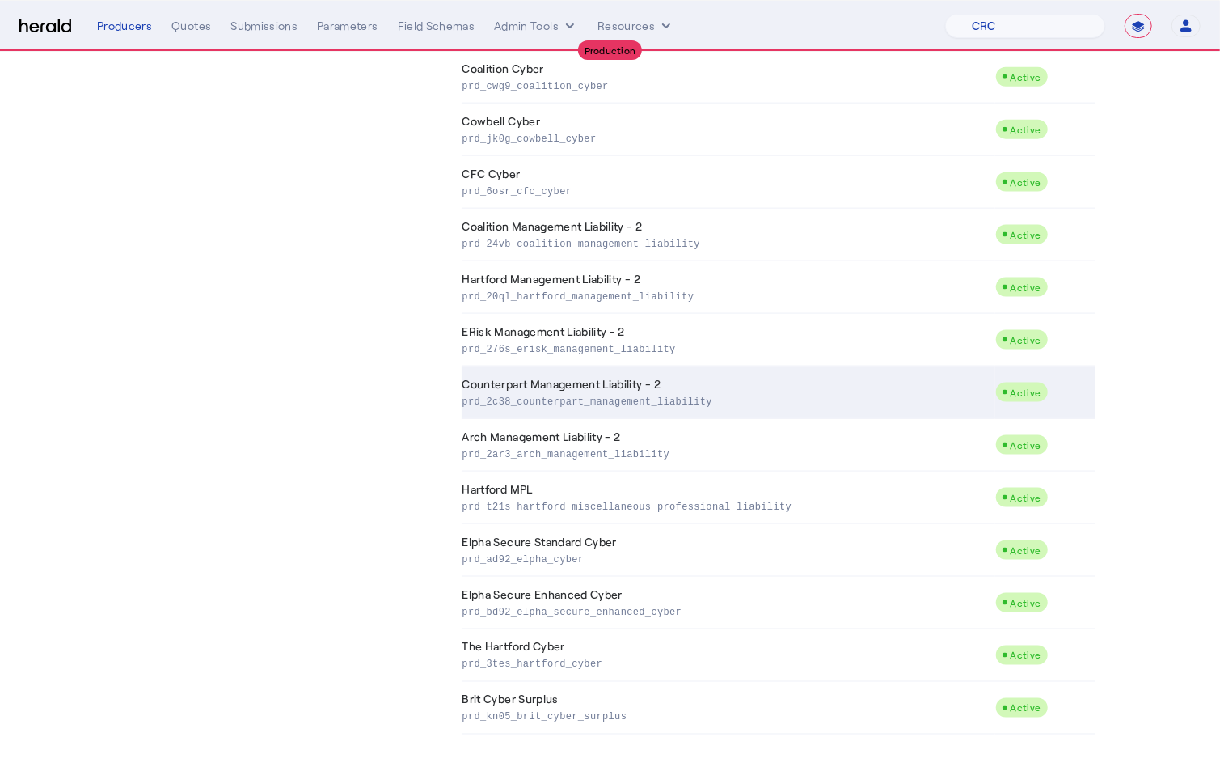
click at [608, 376] on td "Counterpart Management Liability - 2 prd_2c38_counterpart_management_liability" at bounding box center [729, 392] width 534 height 53
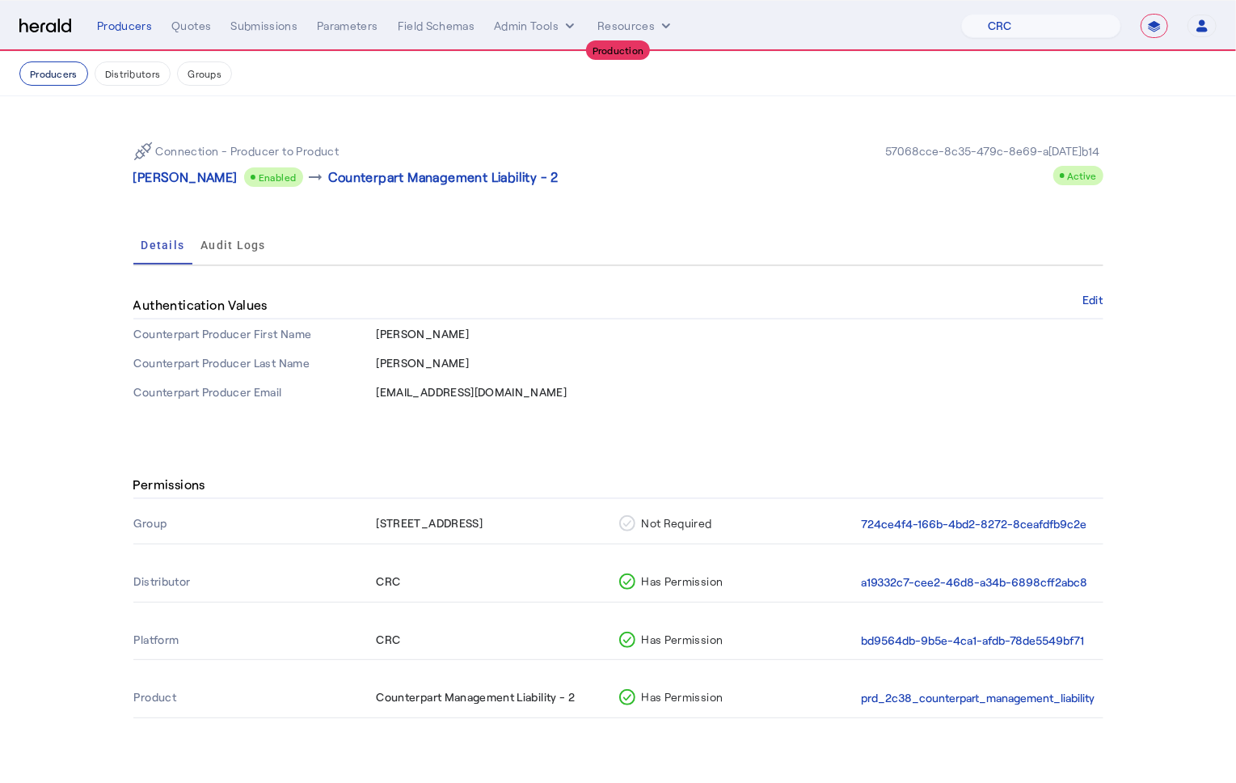
click at [53, 80] on button "Producers" at bounding box center [53, 73] width 69 height 24
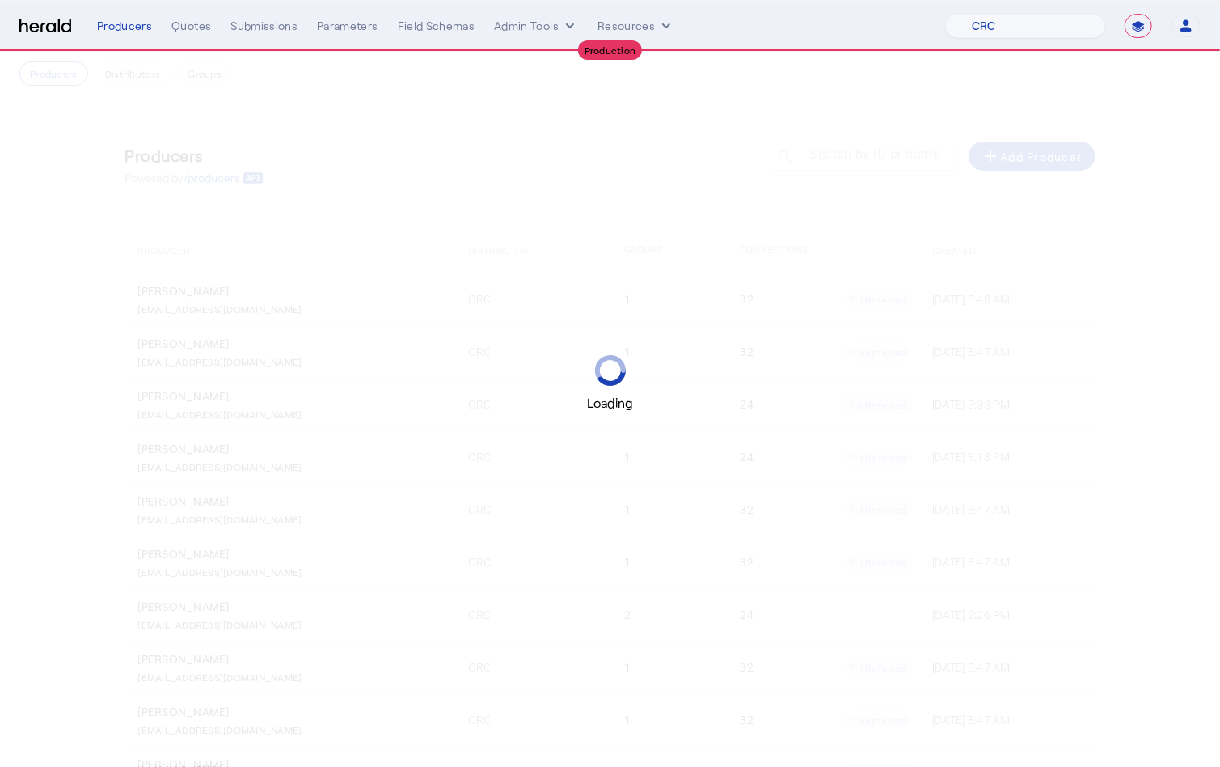
click at [875, 157] on div "Loading" at bounding box center [610, 383] width 1220 height 767
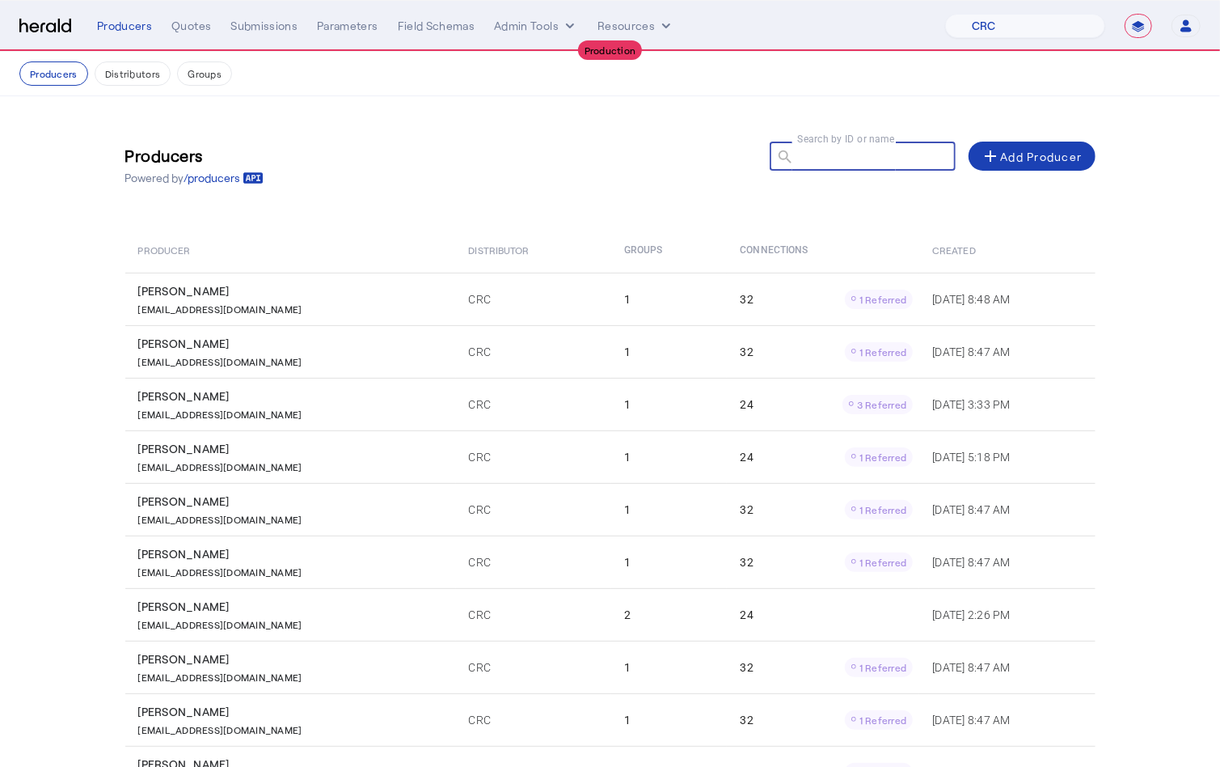
click at [863, 146] on div "Search by ID or name search" at bounding box center [856, 155] width 173 height 29
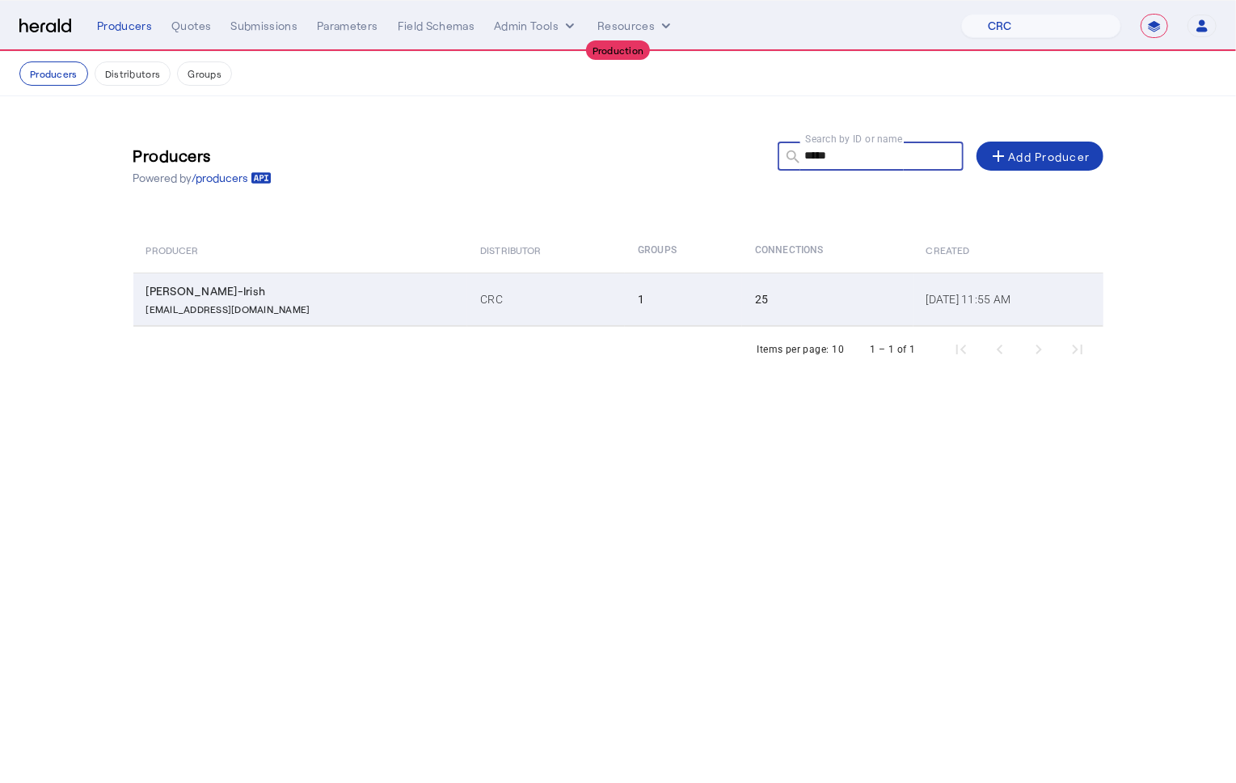
type input "*****"
click at [483, 293] on td "CRC" at bounding box center [546, 298] width 158 height 53
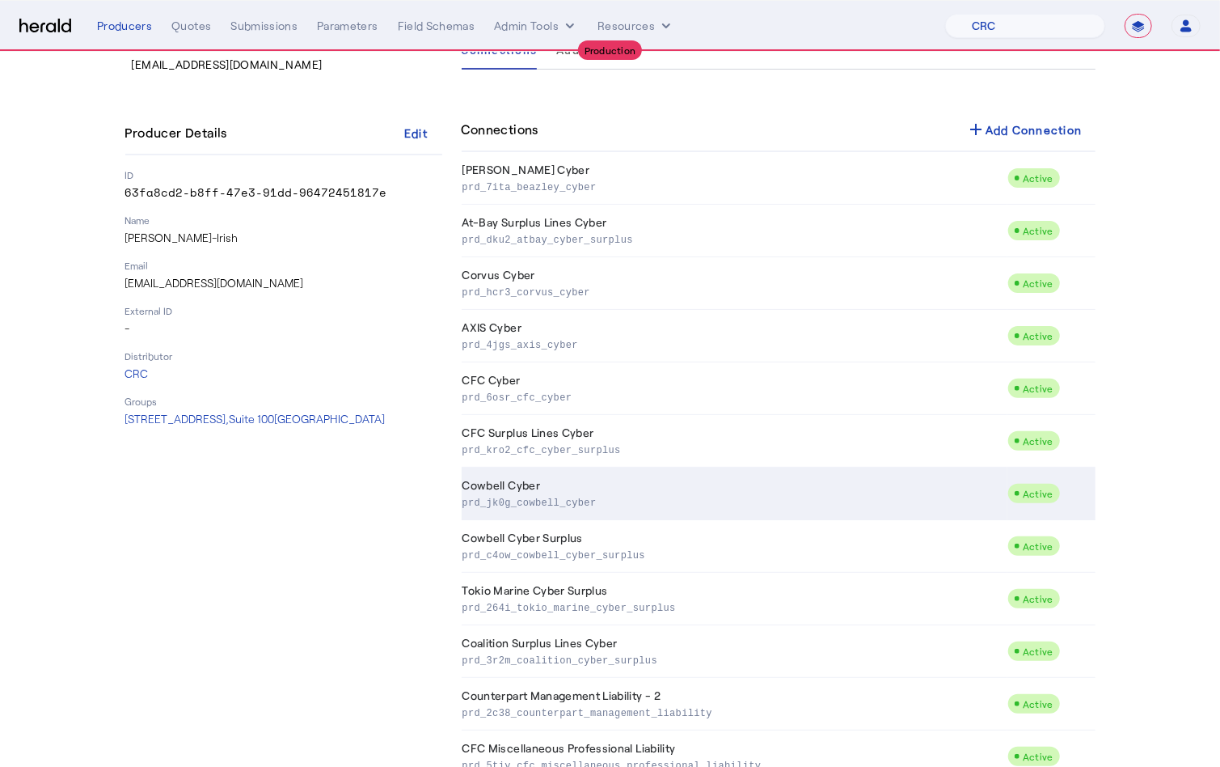
scroll to position [99, 0]
click at [575, 477] on td "Cowbell Cyber prd_jk0g_cowbell_cyber" at bounding box center [735, 493] width 546 height 53
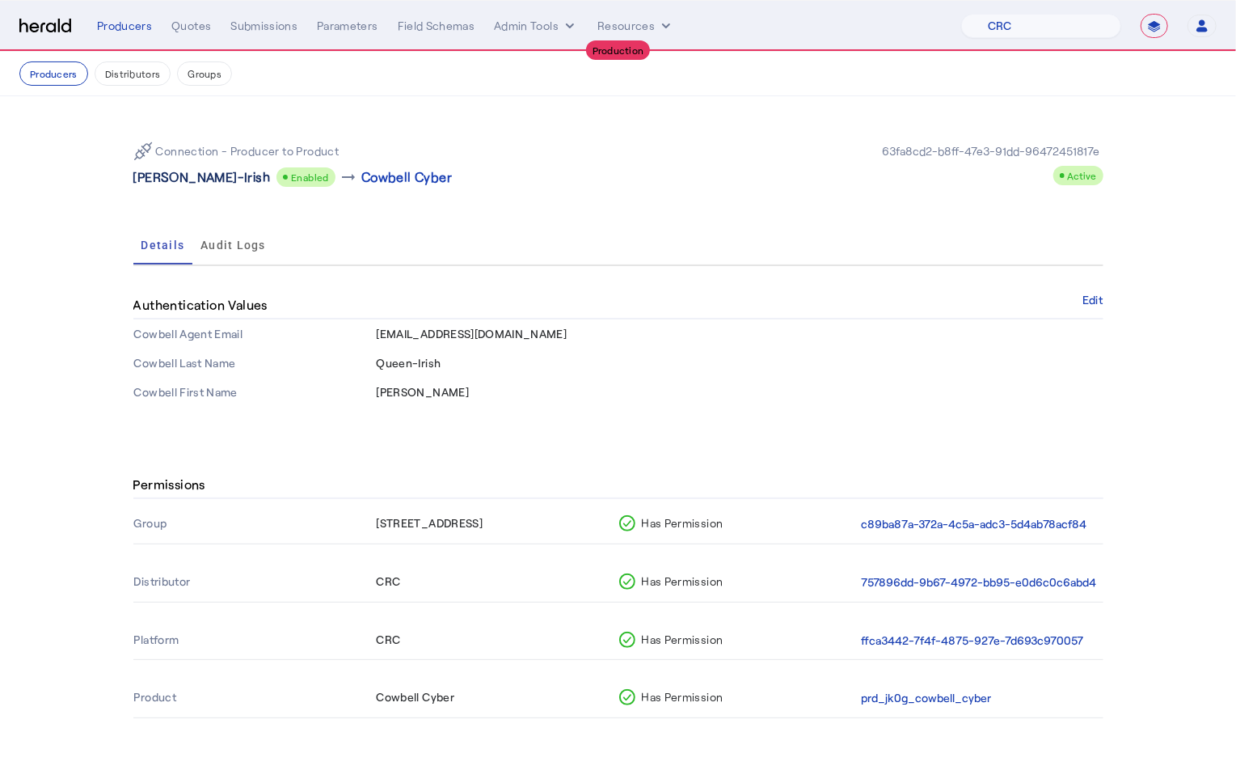
click at [185, 183] on p "Sue Queen-Irish" at bounding box center [201, 176] width 137 height 19
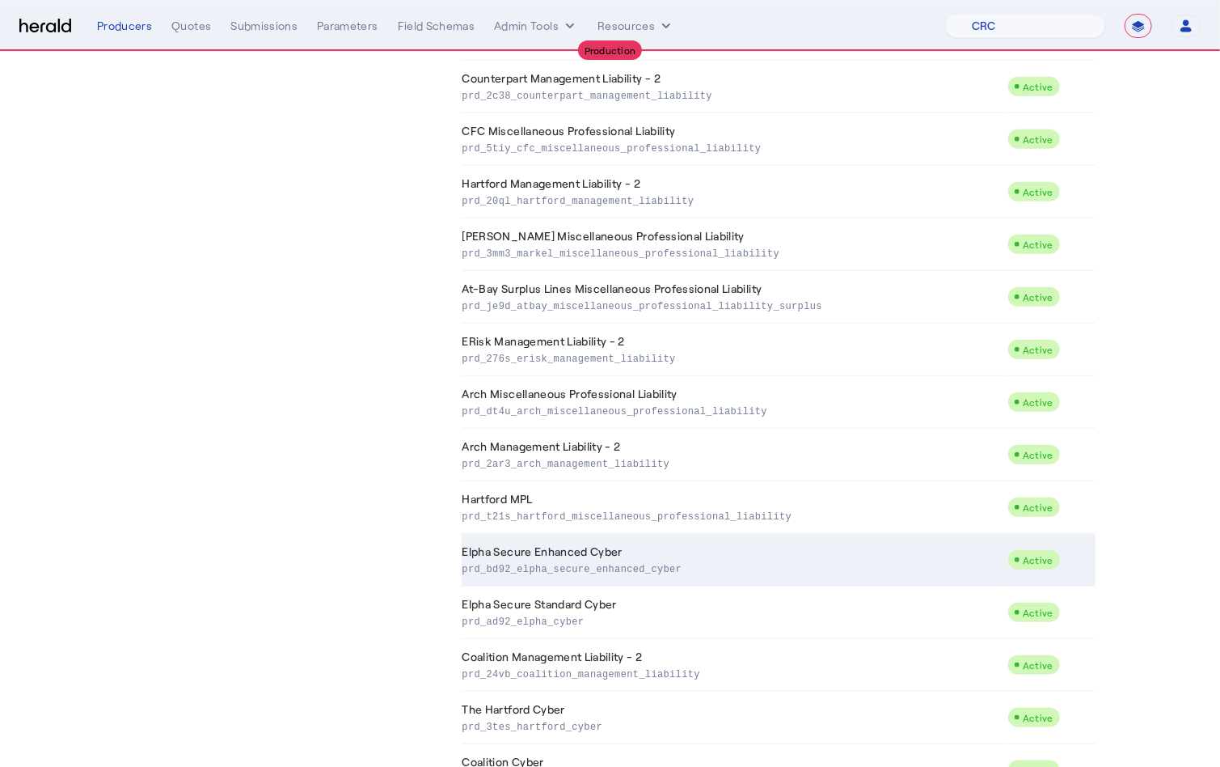
scroll to position [676, 0]
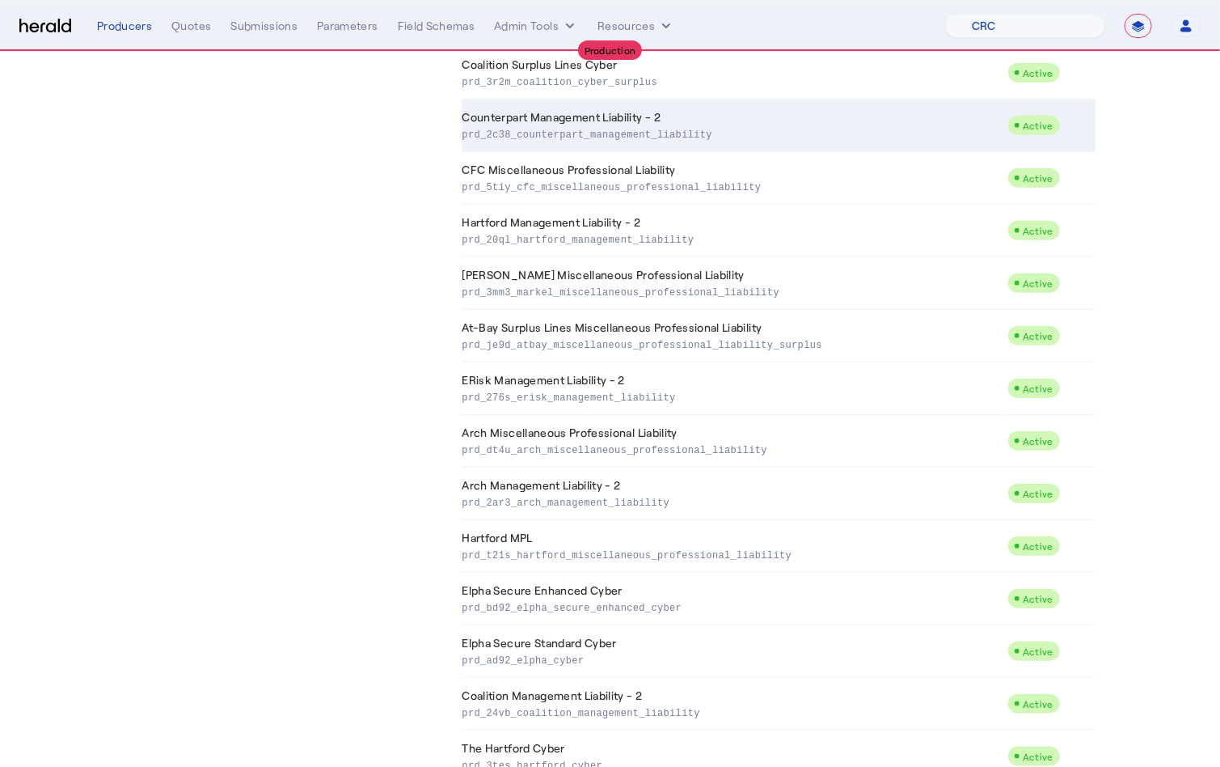
click at [686, 133] on p "prd_2c38_counterpart_management_liability" at bounding box center [732, 133] width 539 height 16
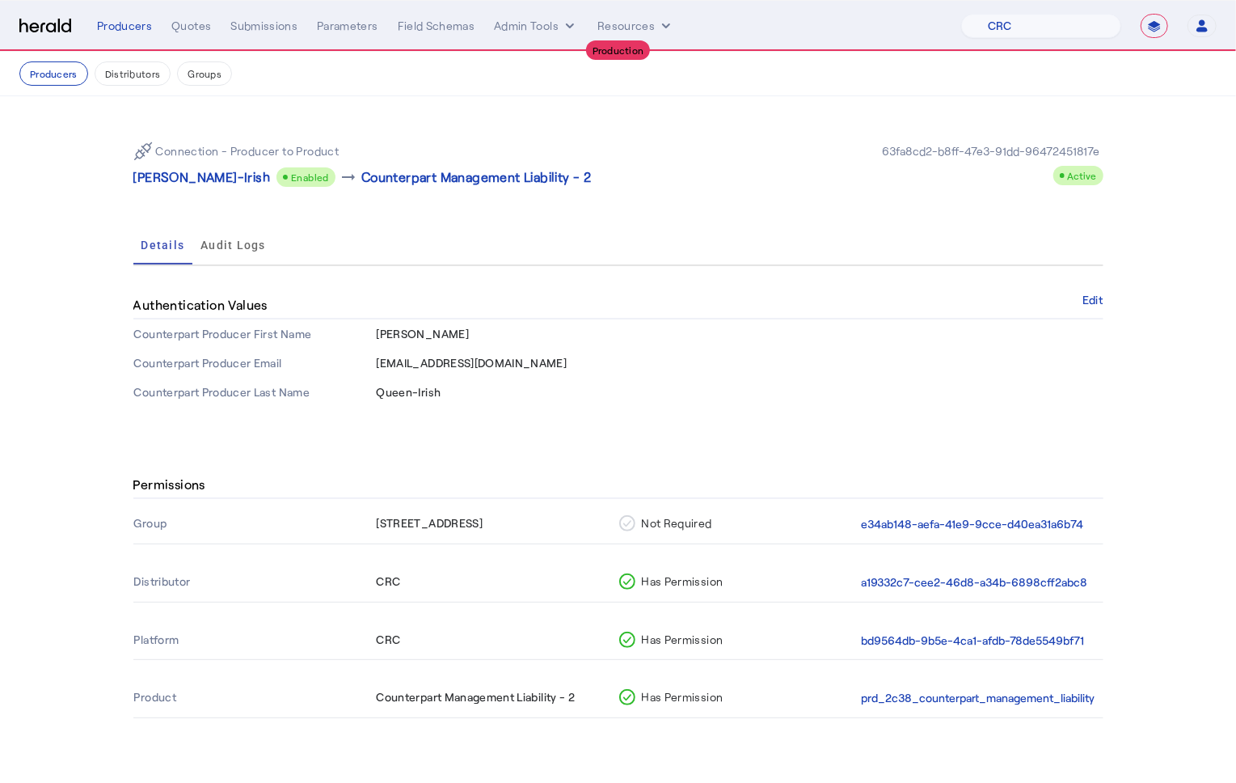
click at [408, 391] on span "Queen-Irish" at bounding box center [409, 392] width 65 height 14
copy span "Queen-Irish"
click at [181, 175] on p "Sue Queen-Irish" at bounding box center [201, 176] width 137 height 19
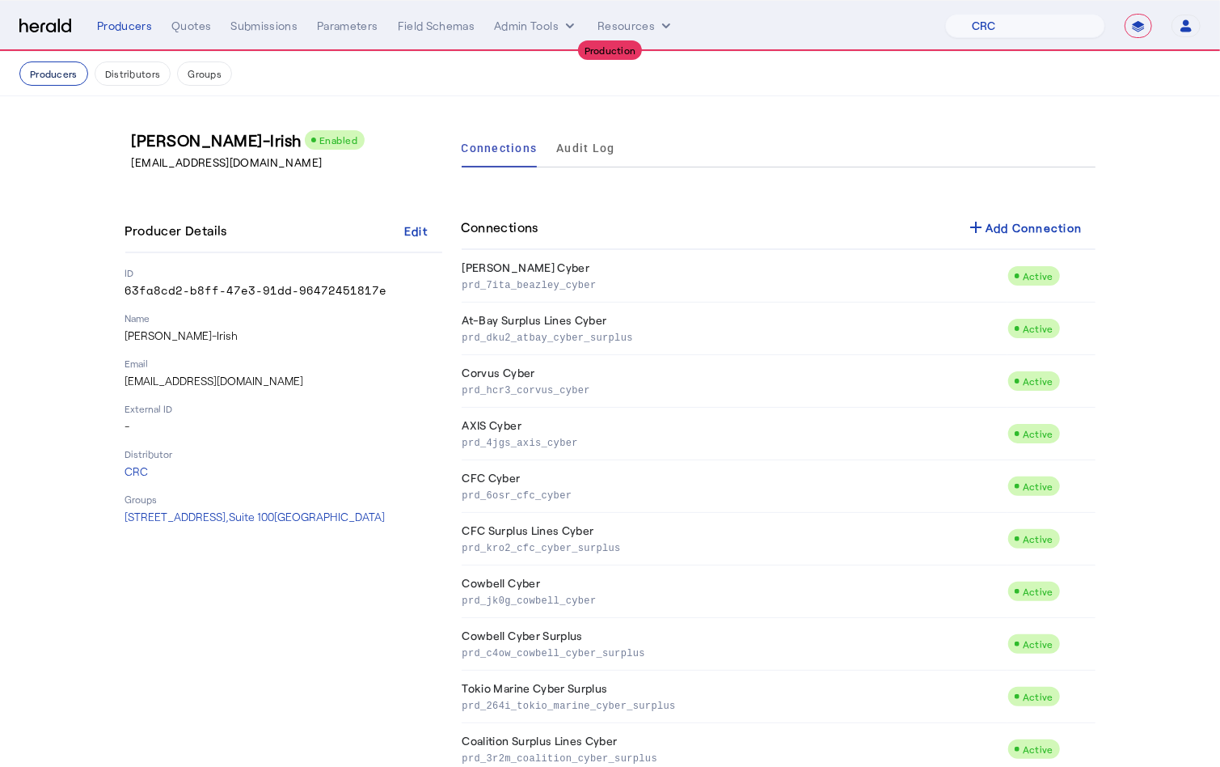
click at [43, 65] on button "Producers" at bounding box center [53, 73] width 69 height 24
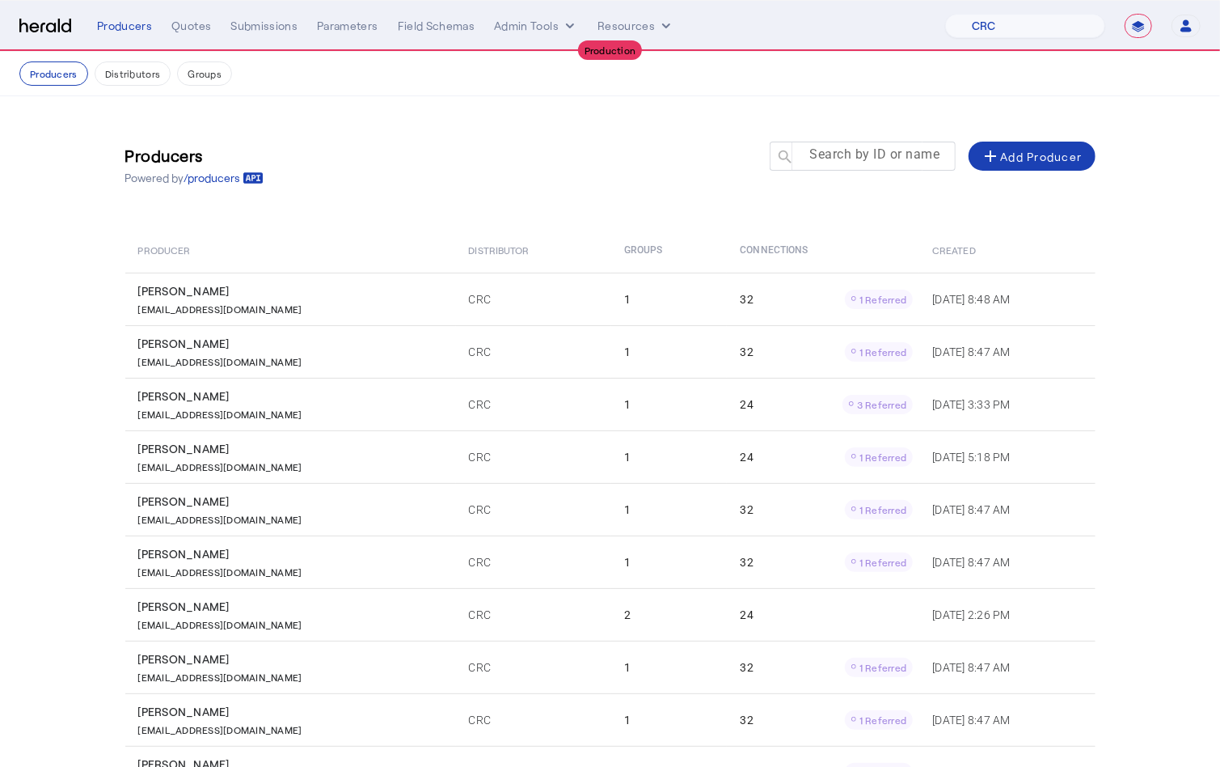
click at [920, 154] on mat-label "Search by ID or name" at bounding box center [875, 154] width 130 height 15
click at [920, 154] on input "Search by ID or name" at bounding box center [870, 155] width 146 height 19
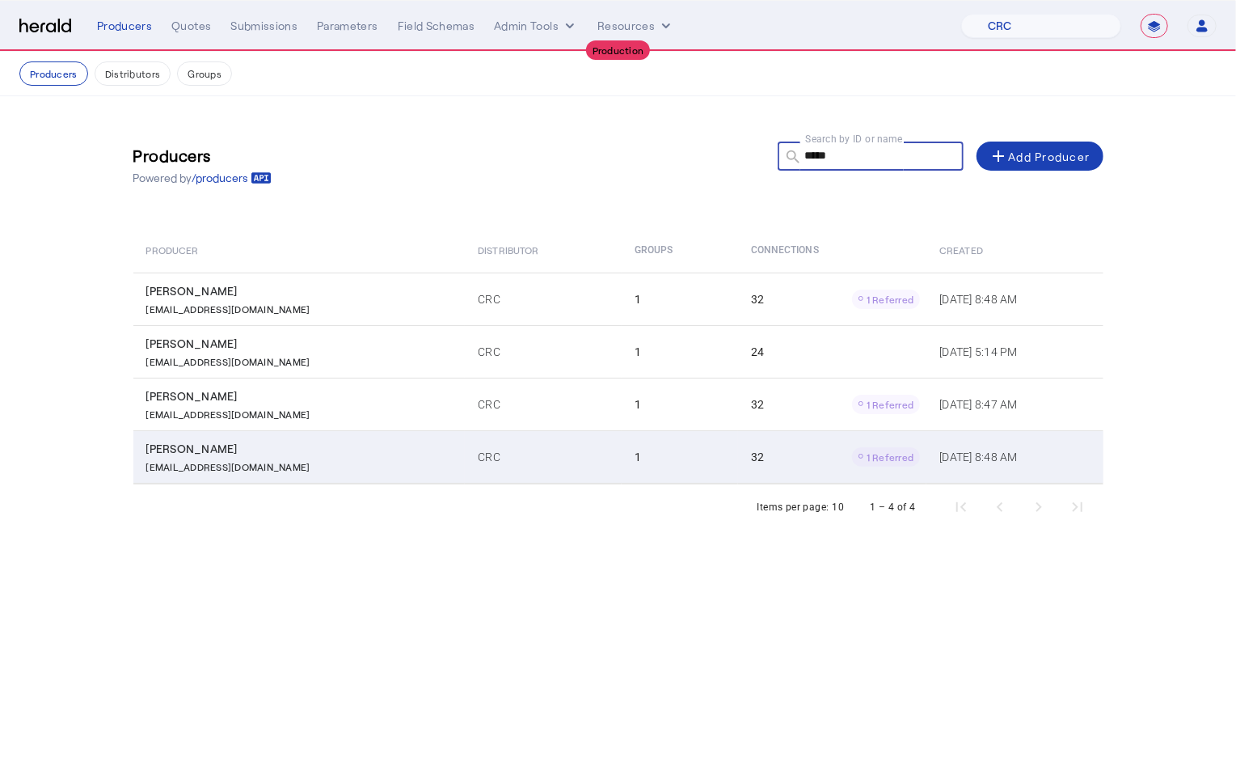
type input "*****"
click at [260, 446] on div "Sarah M Jacob" at bounding box center [302, 449] width 313 height 16
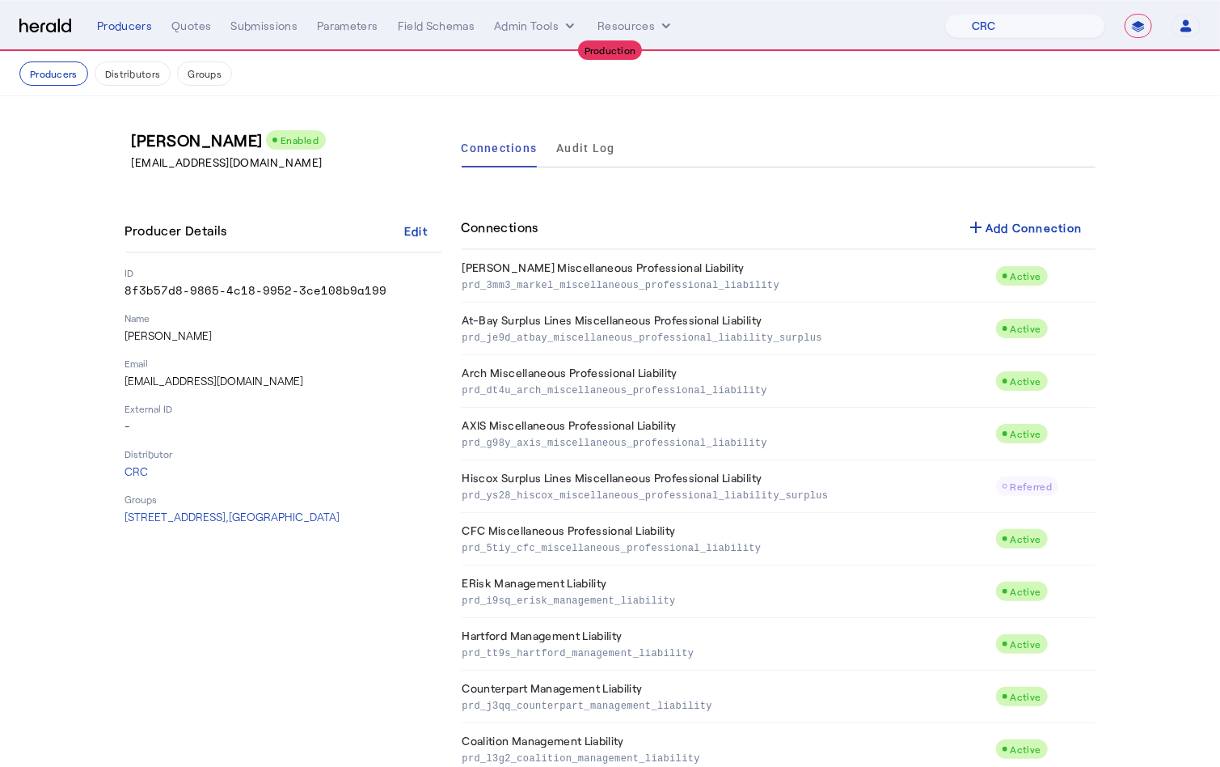
scroll to position [1207, 0]
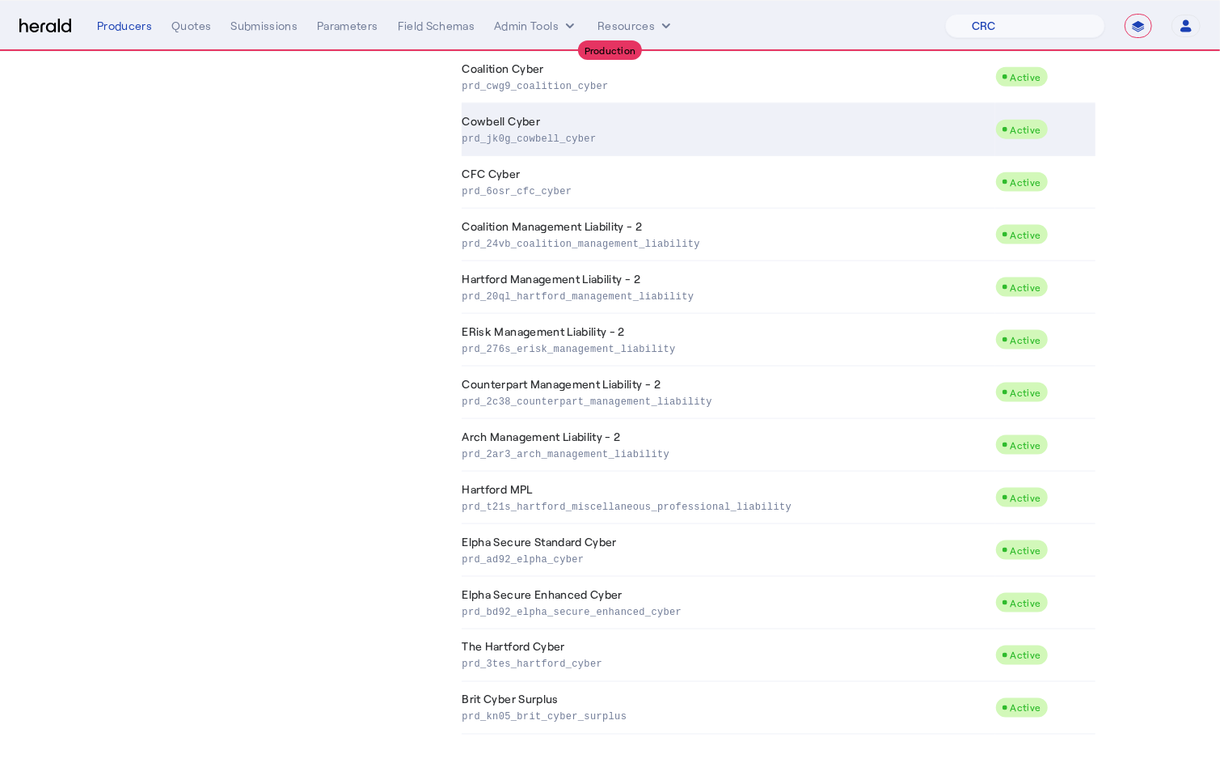
click at [588, 137] on p "prd_jk0g_cowbell_cyber" at bounding box center [726, 137] width 526 height 16
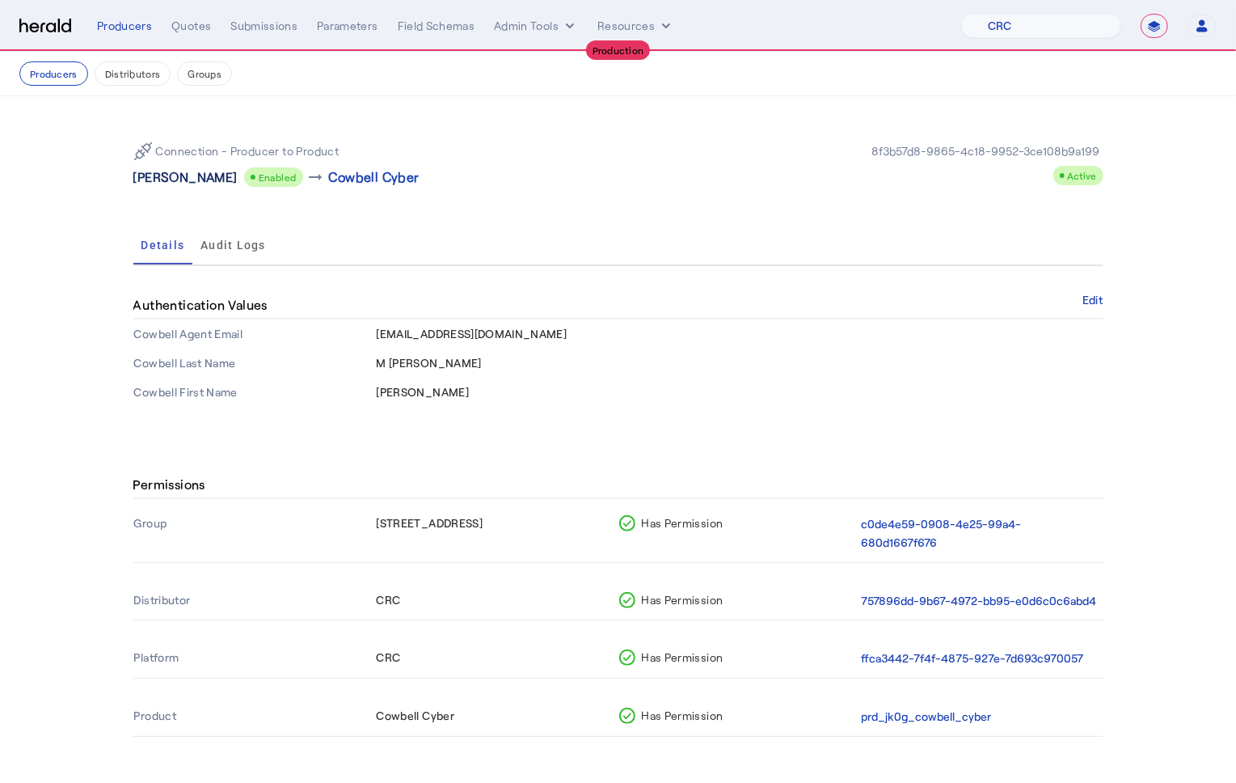
click at [163, 174] on p "Sarah M Jacob" at bounding box center [185, 176] width 104 height 19
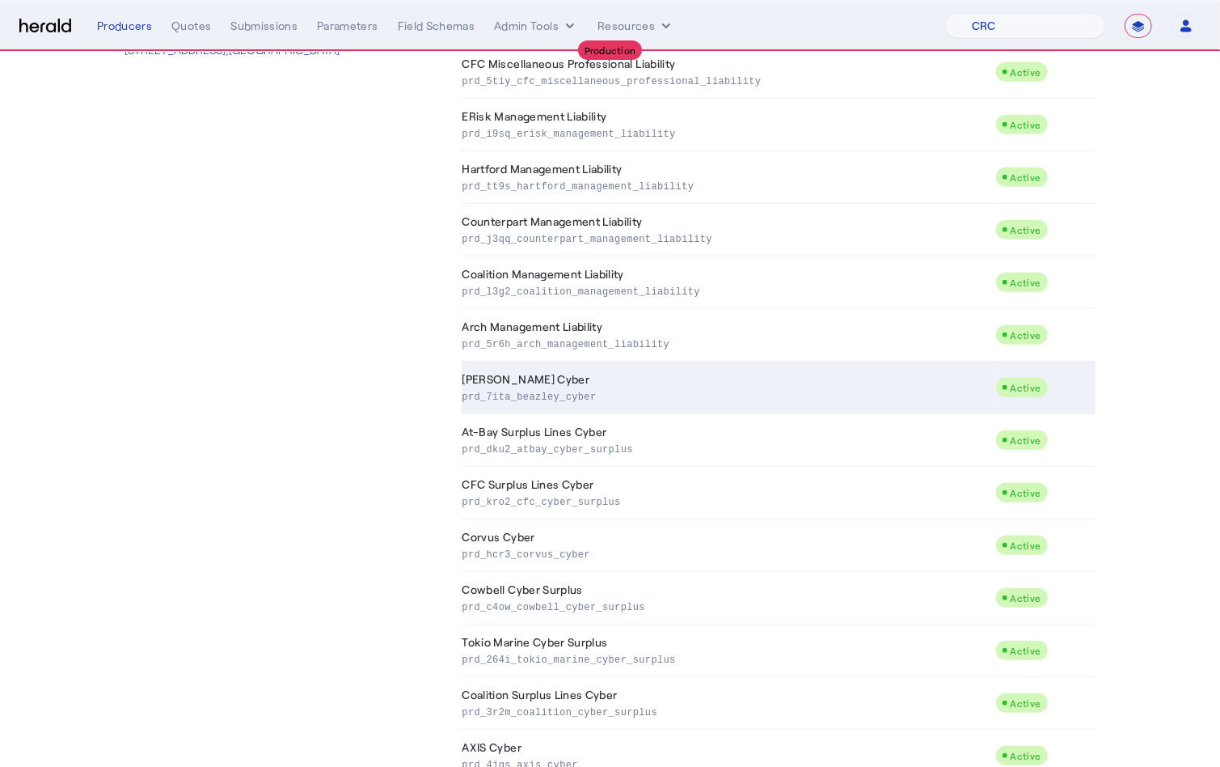
scroll to position [490, 0]
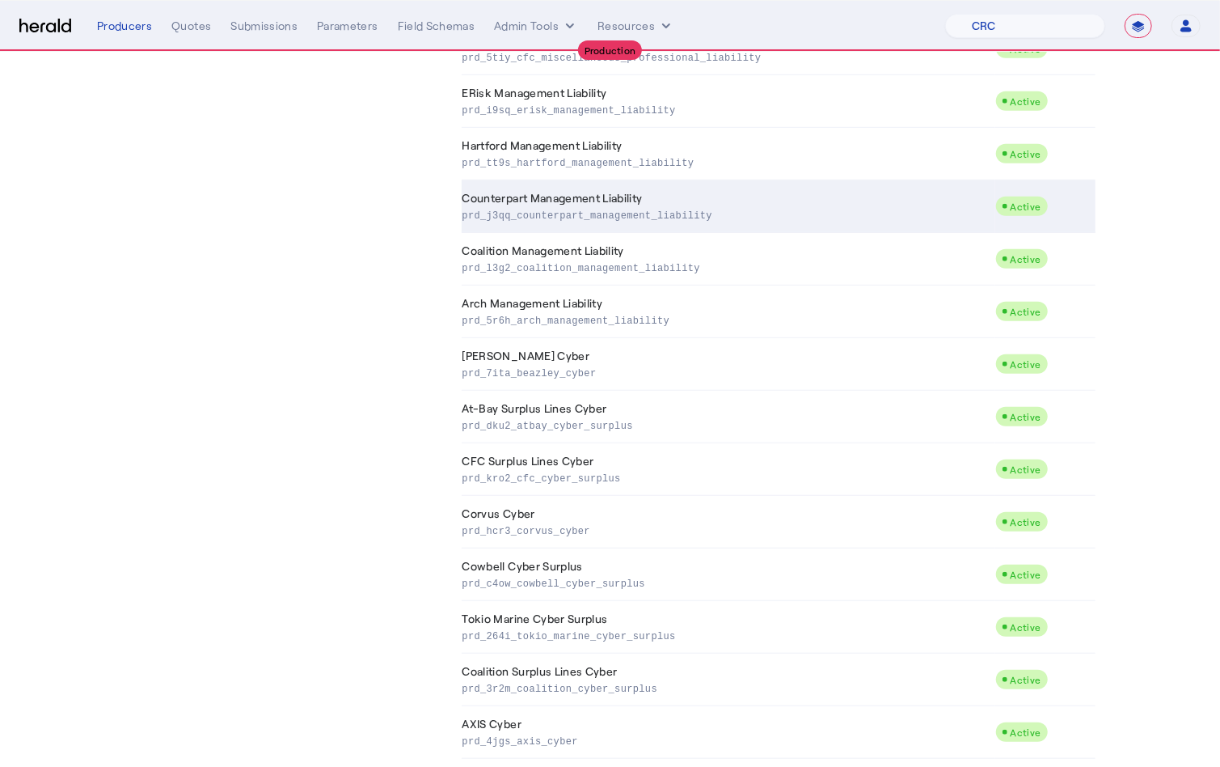
click at [597, 191] on td "Counterpart Management Liability prd_j3qq_counterpart_management_liability" at bounding box center [729, 206] width 534 height 53
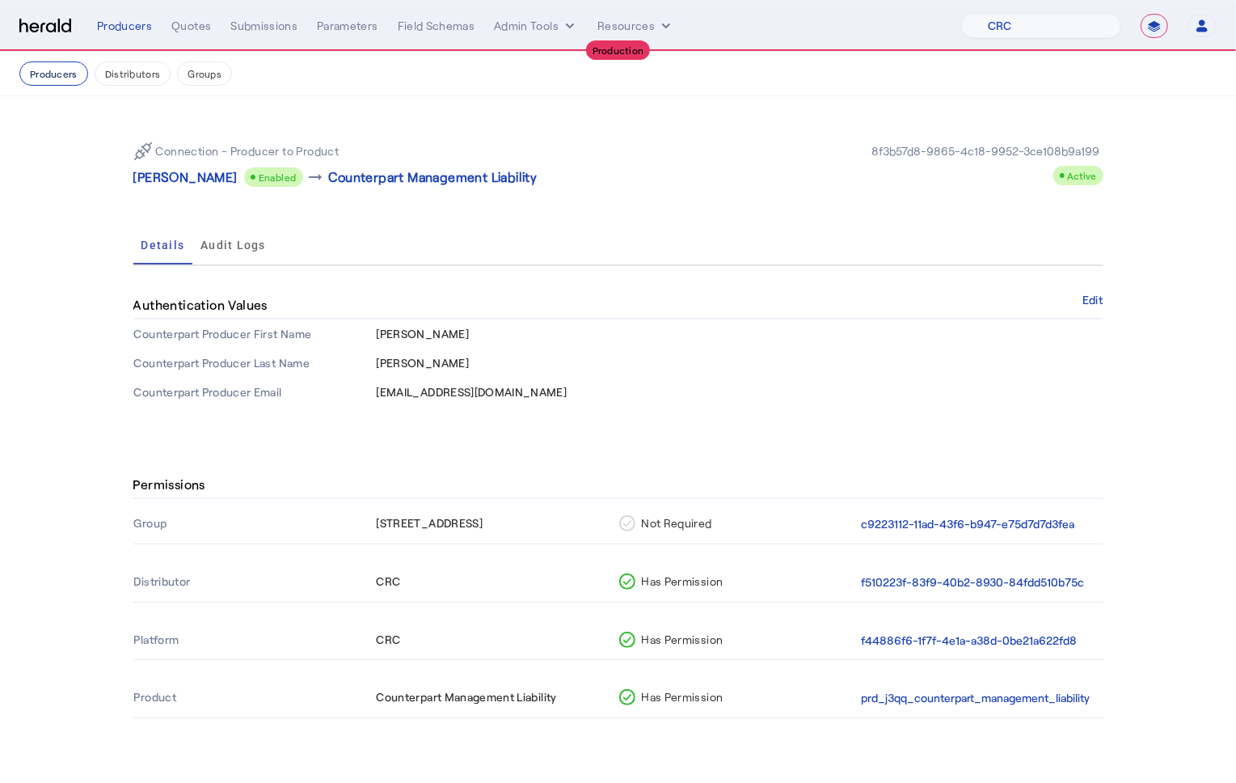
click at [54, 74] on button "Producers" at bounding box center [53, 73] width 69 height 24
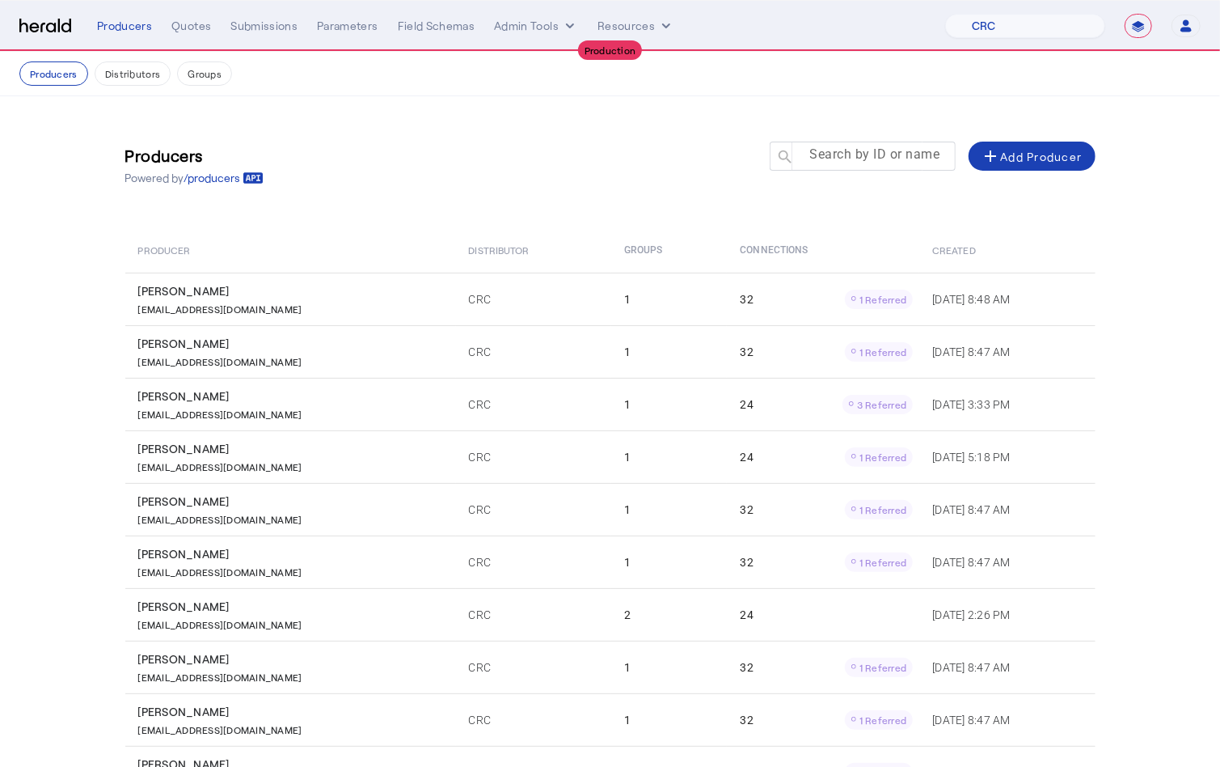
click at [886, 163] on mat-label "Search by ID or name" at bounding box center [875, 154] width 130 height 15
click at [886, 163] on input "Search by ID or name" at bounding box center [870, 155] width 146 height 19
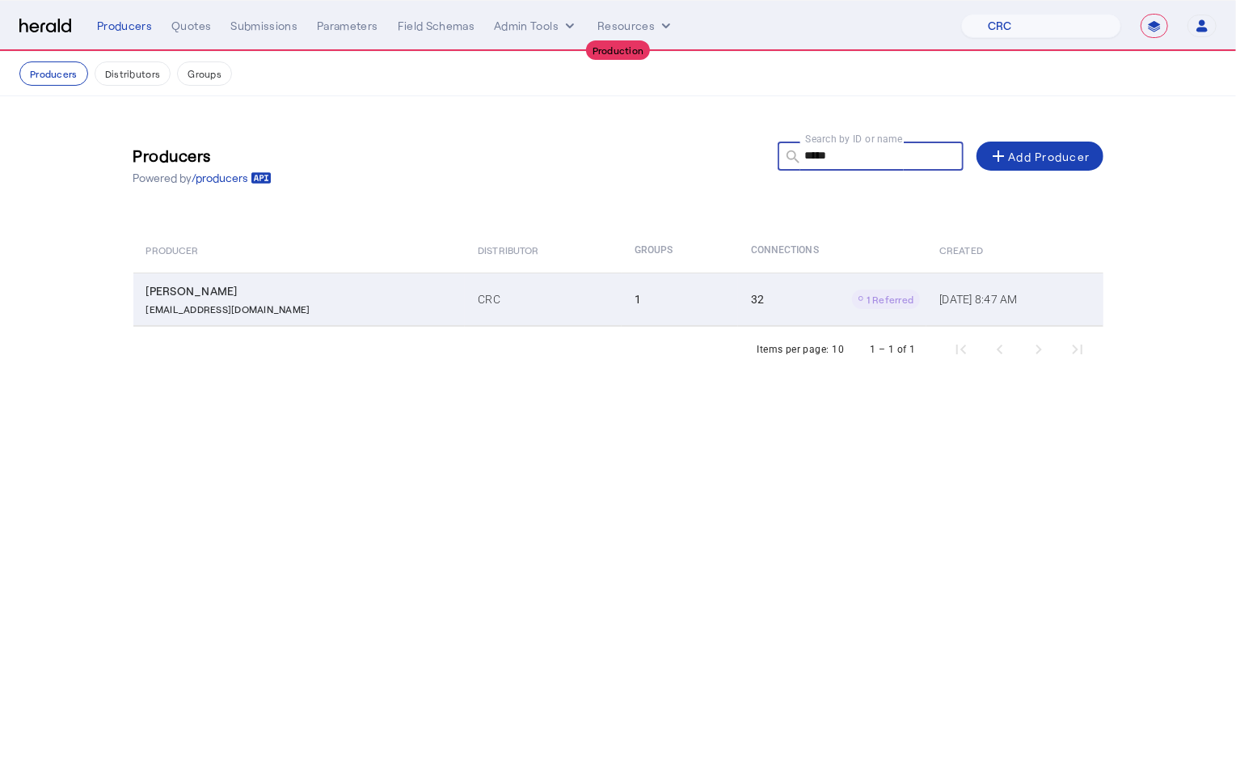
type input "*****"
click at [534, 306] on td "CRC" at bounding box center [543, 298] width 157 height 53
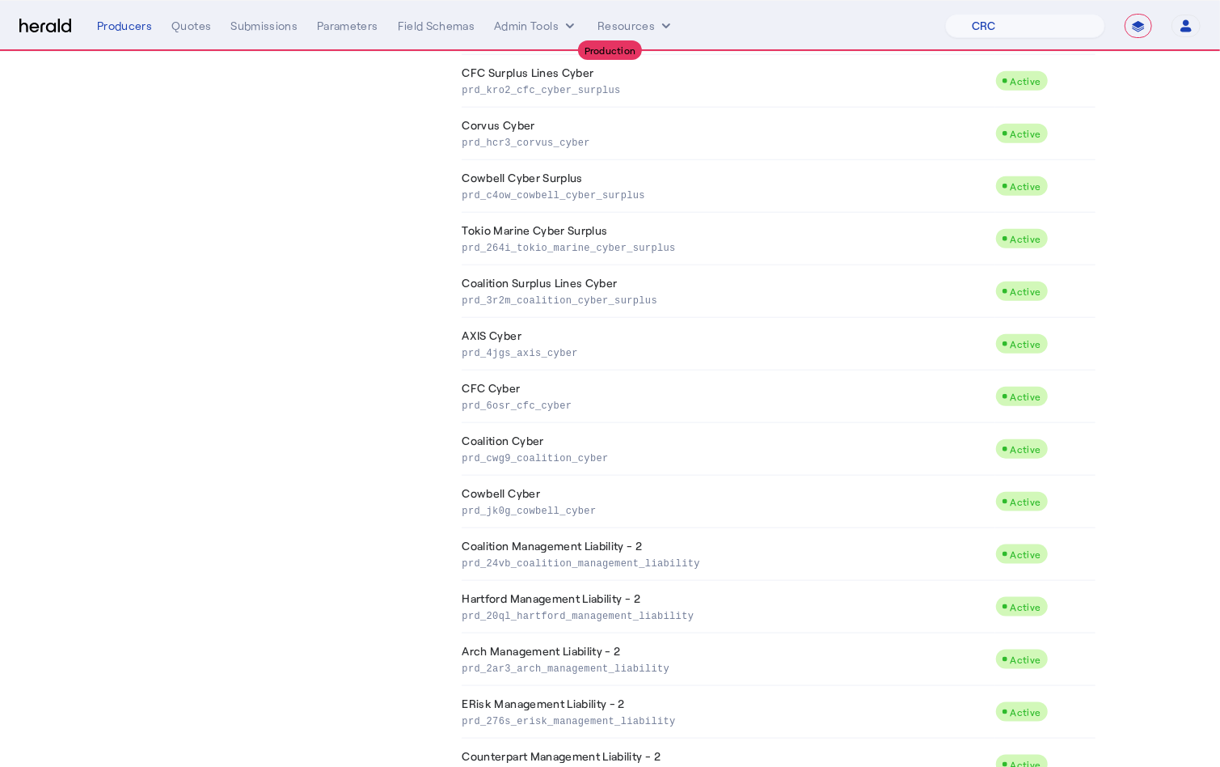
scroll to position [933, 0]
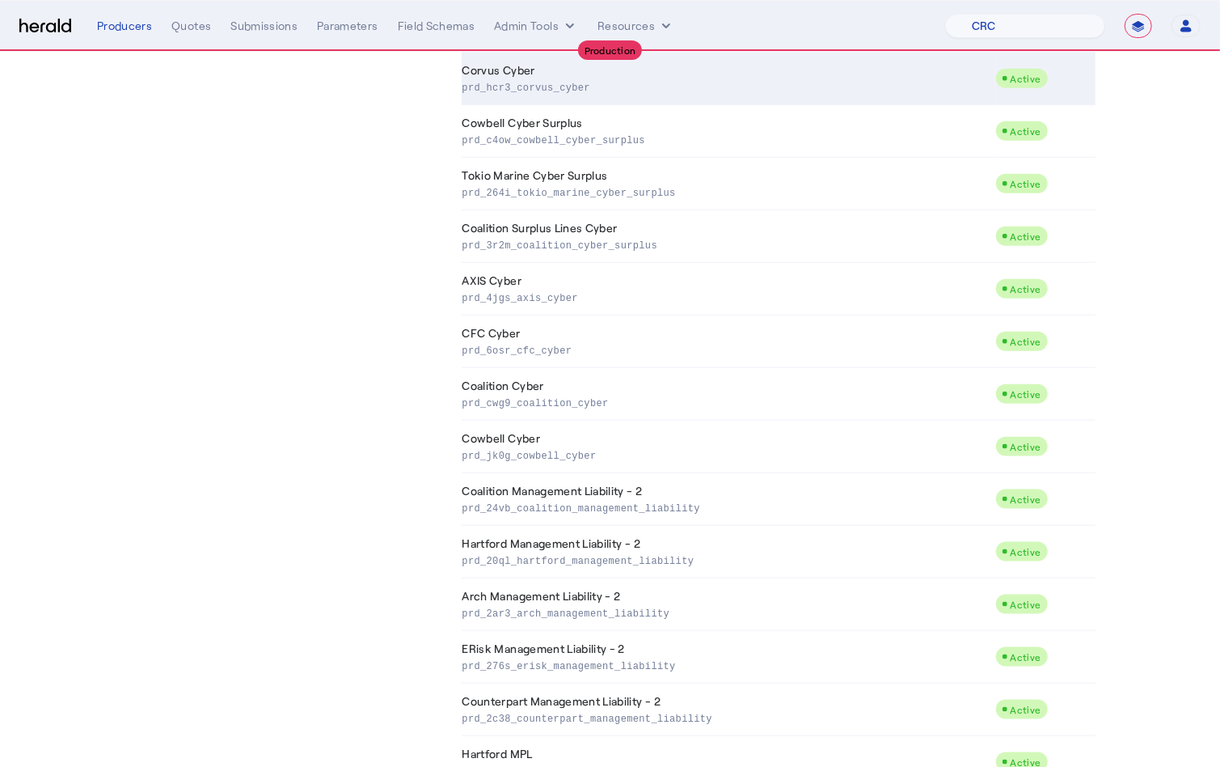
click at [514, 94] on p "prd_hcr3_corvus_cyber" at bounding box center [726, 86] width 526 height 16
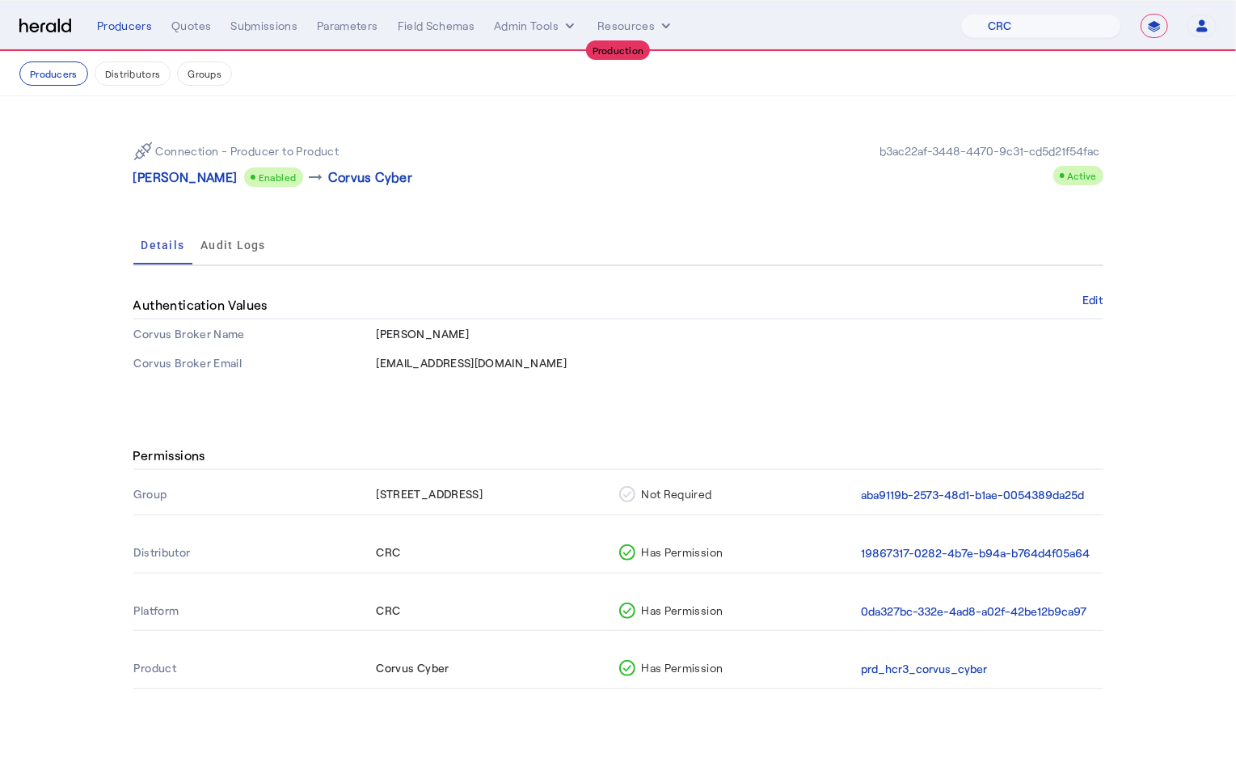
click at [163, 180] on p "John K Ahmuty" at bounding box center [185, 176] width 104 height 19
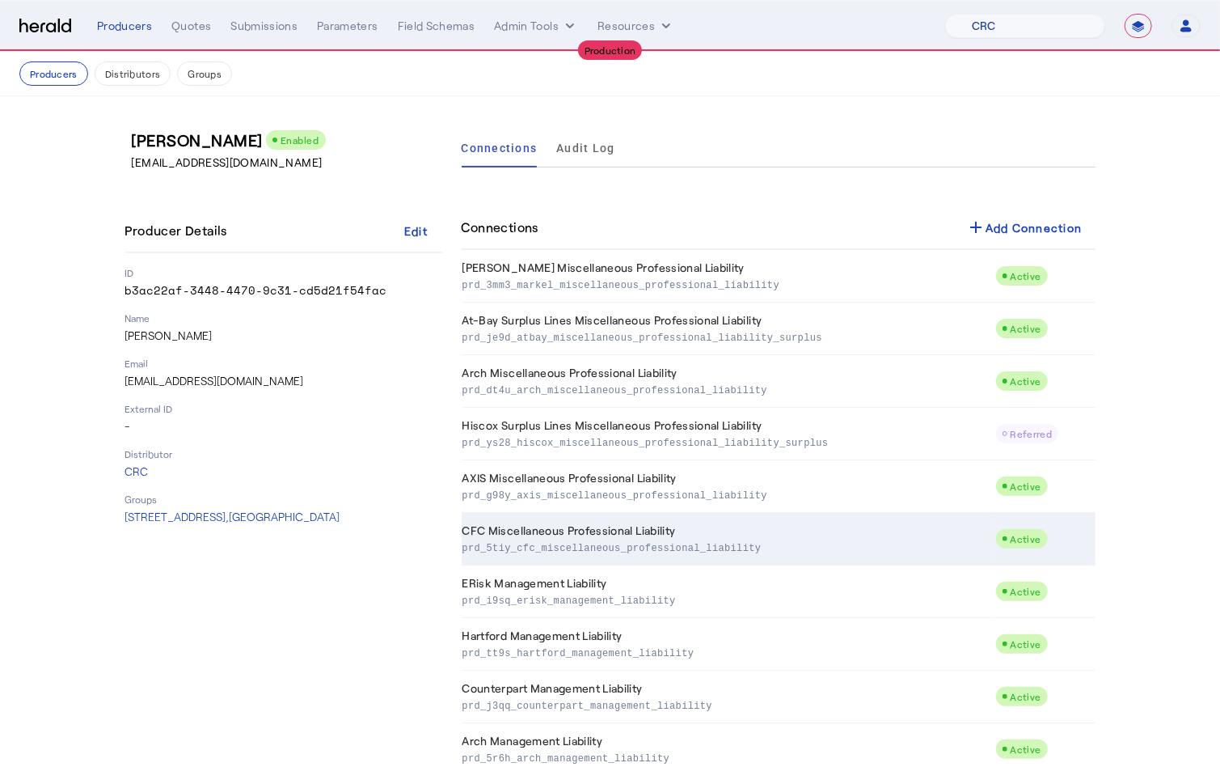
scroll to position [1207, 0]
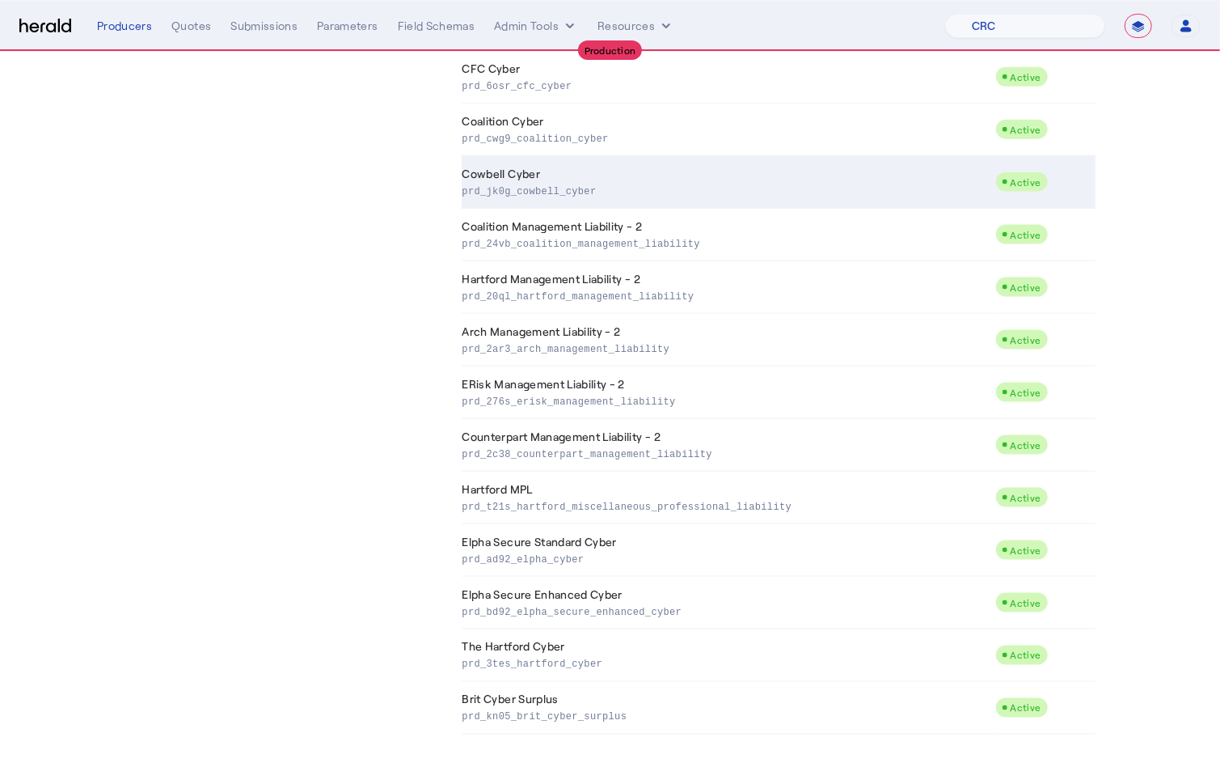
click at [538, 176] on td "Cowbell Cyber prd_jk0g_cowbell_cyber" at bounding box center [729, 182] width 534 height 53
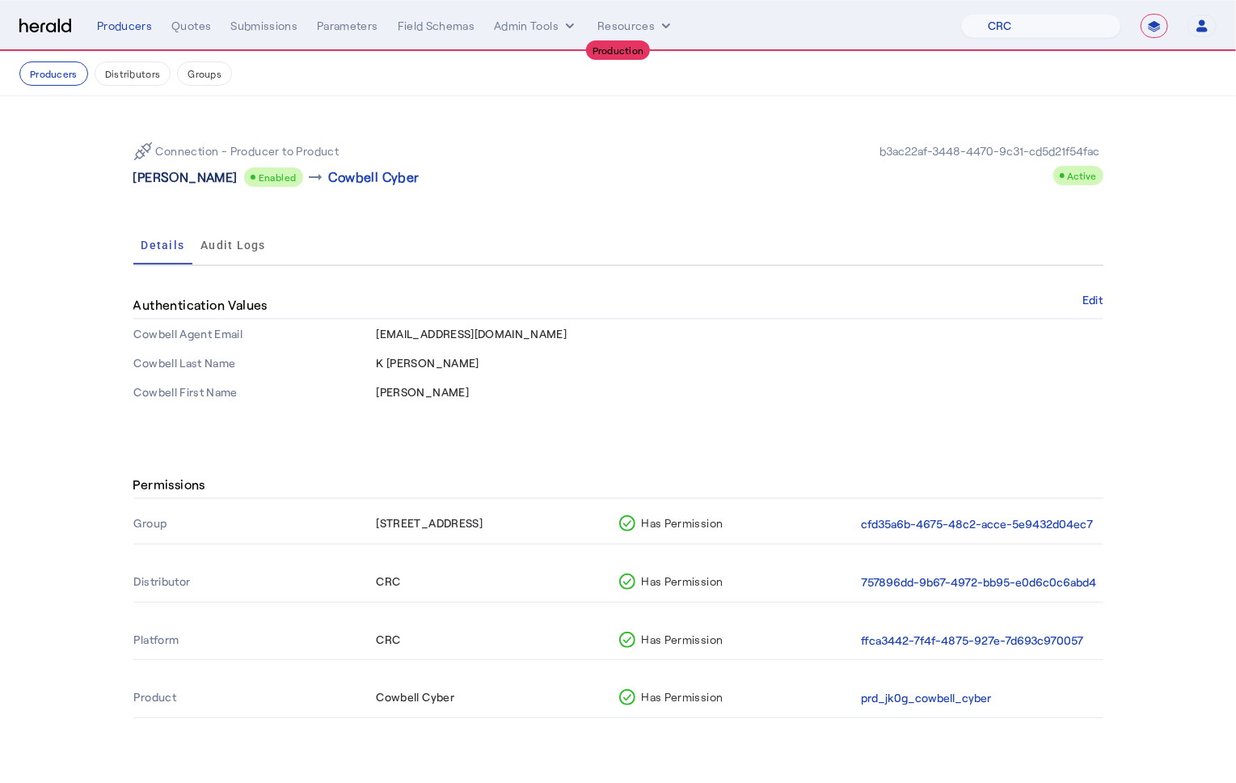
click at [153, 178] on p "John K Ahmuty" at bounding box center [185, 176] width 104 height 19
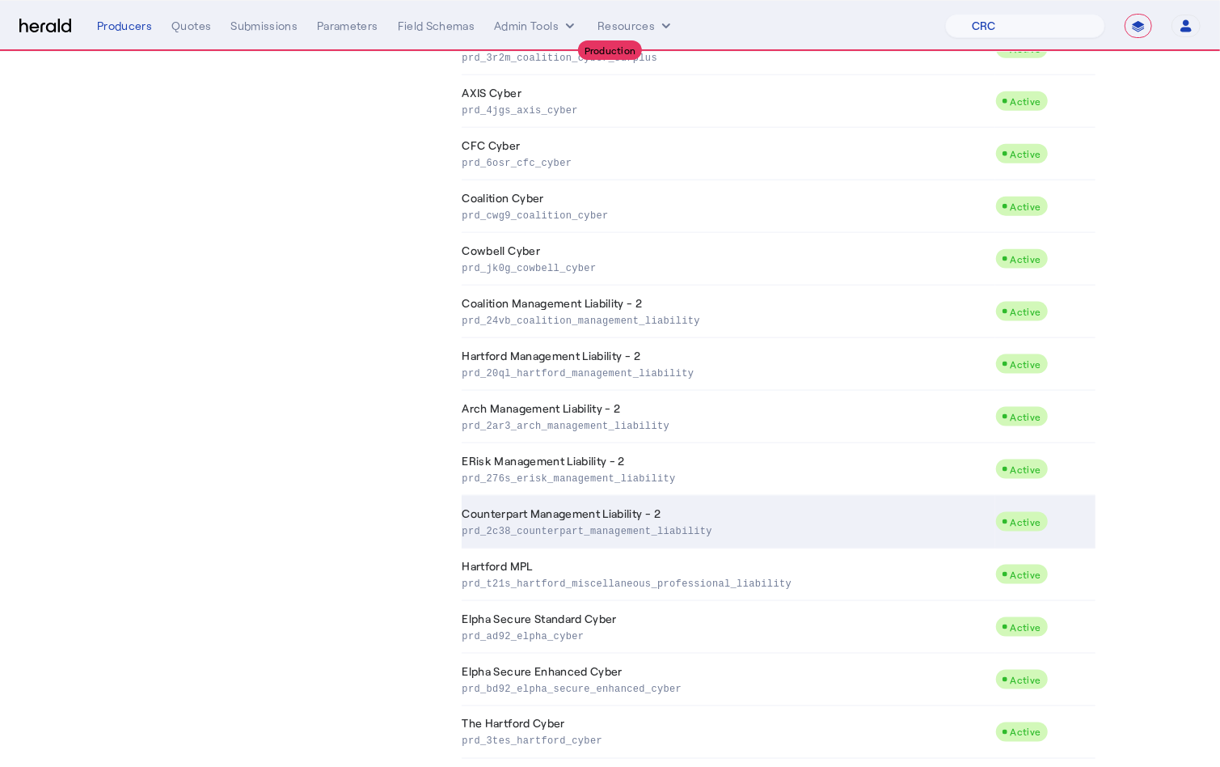
scroll to position [1207, 0]
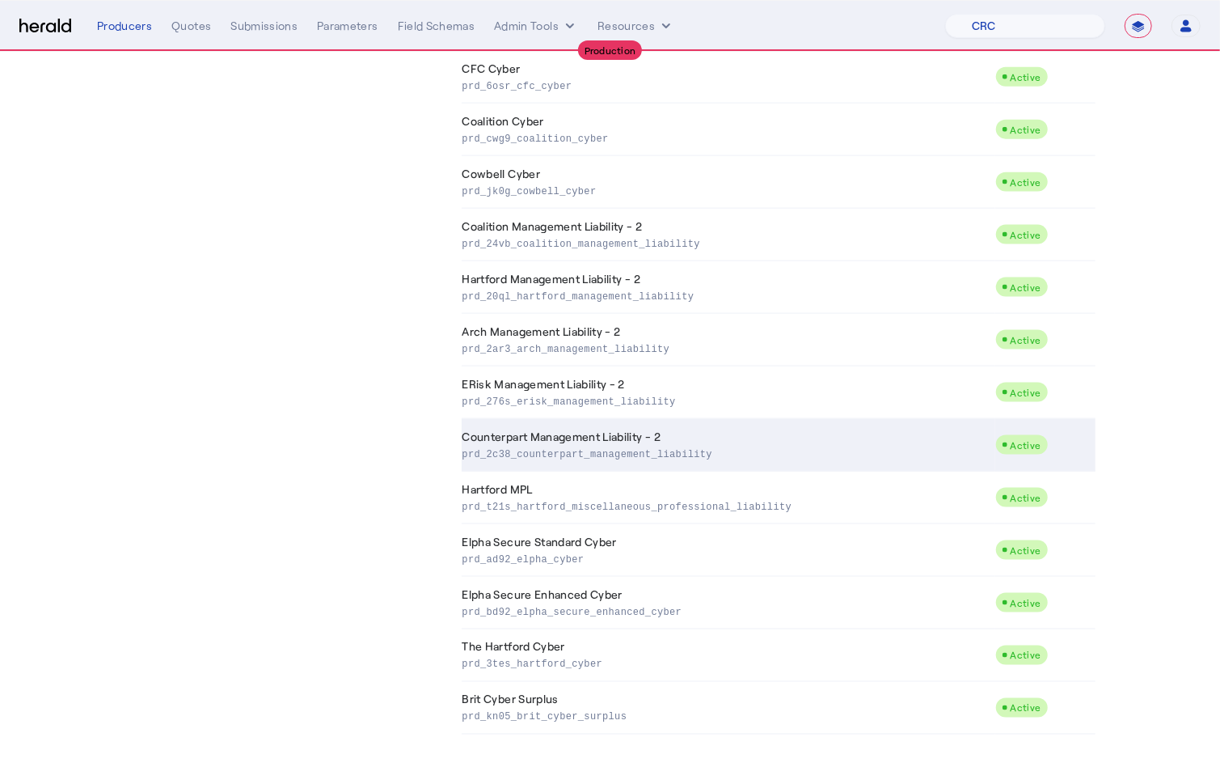
click at [621, 445] on p "prd_2c38_counterpart_management_liability" at bounding box center [726, 453] width 526 height 16
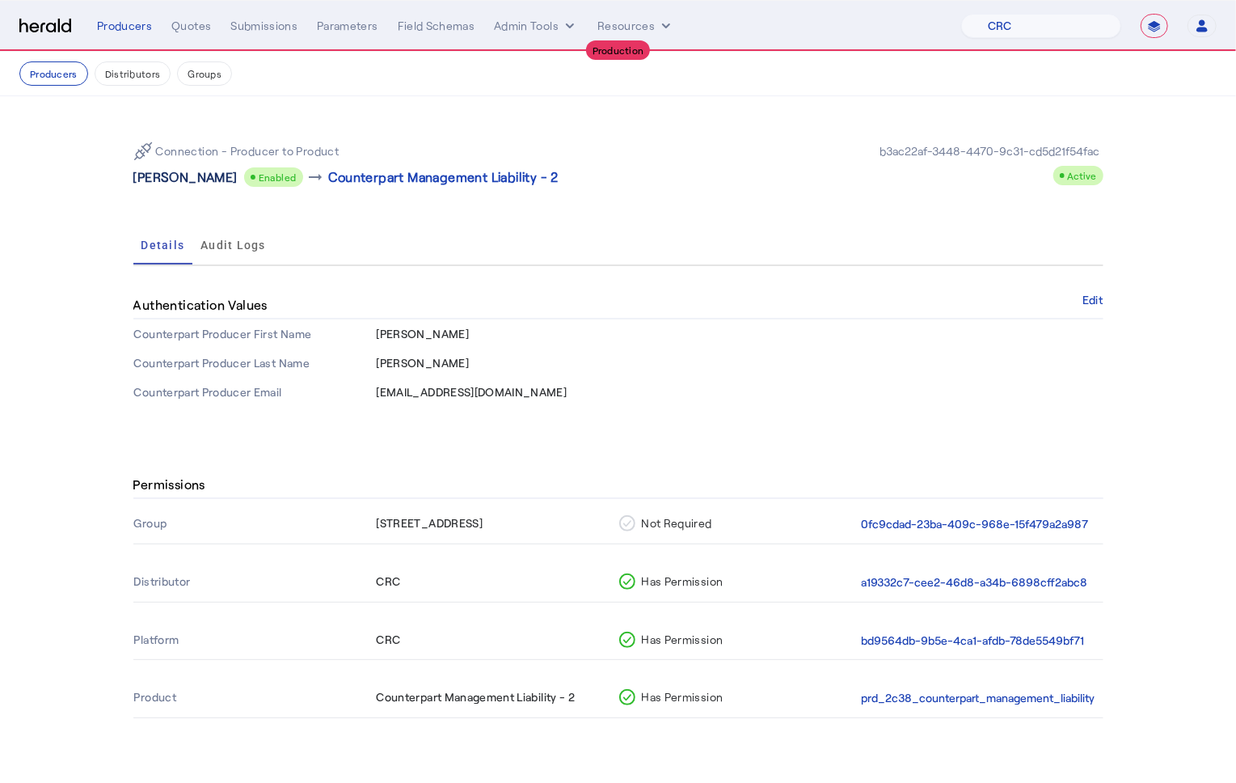
click at [171, 184] on p "John K Ahmuty" at bounding box center [185, 176] width 104 height 19
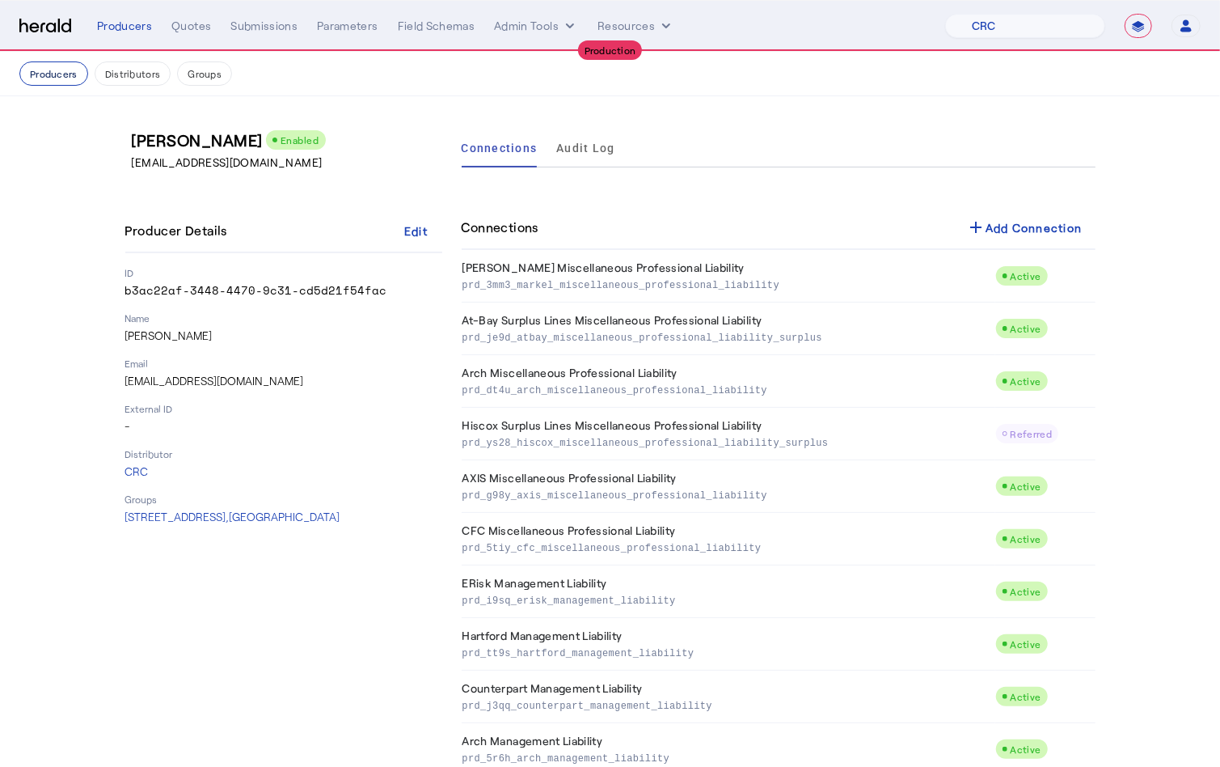
click at [58, 68] on button "Producers" at bounding box center [53, 73] width 69 height 24
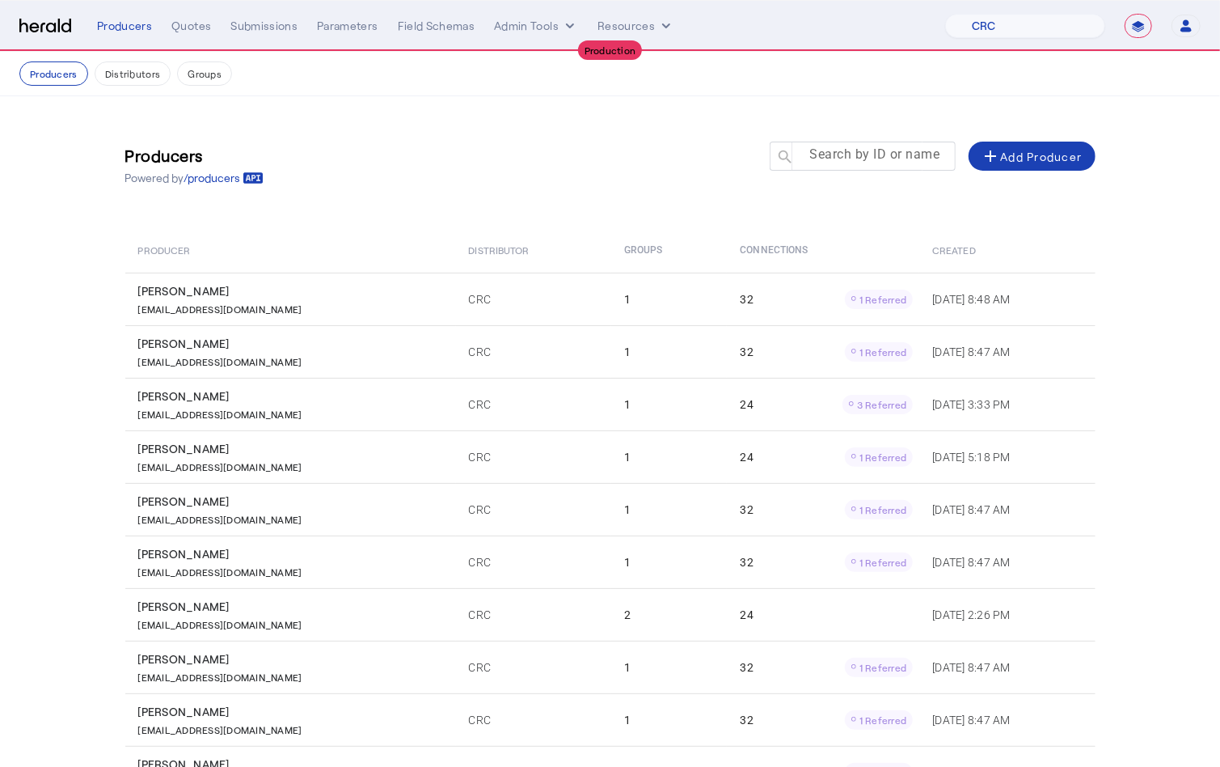
click at [921, 157] on mat-label "Search by ID or name" at bounding box center [875, 154] width 130 height 15
click at [921, 157] on input "Search by ID or name" at bounding box center [870, 155] width 146 height 19
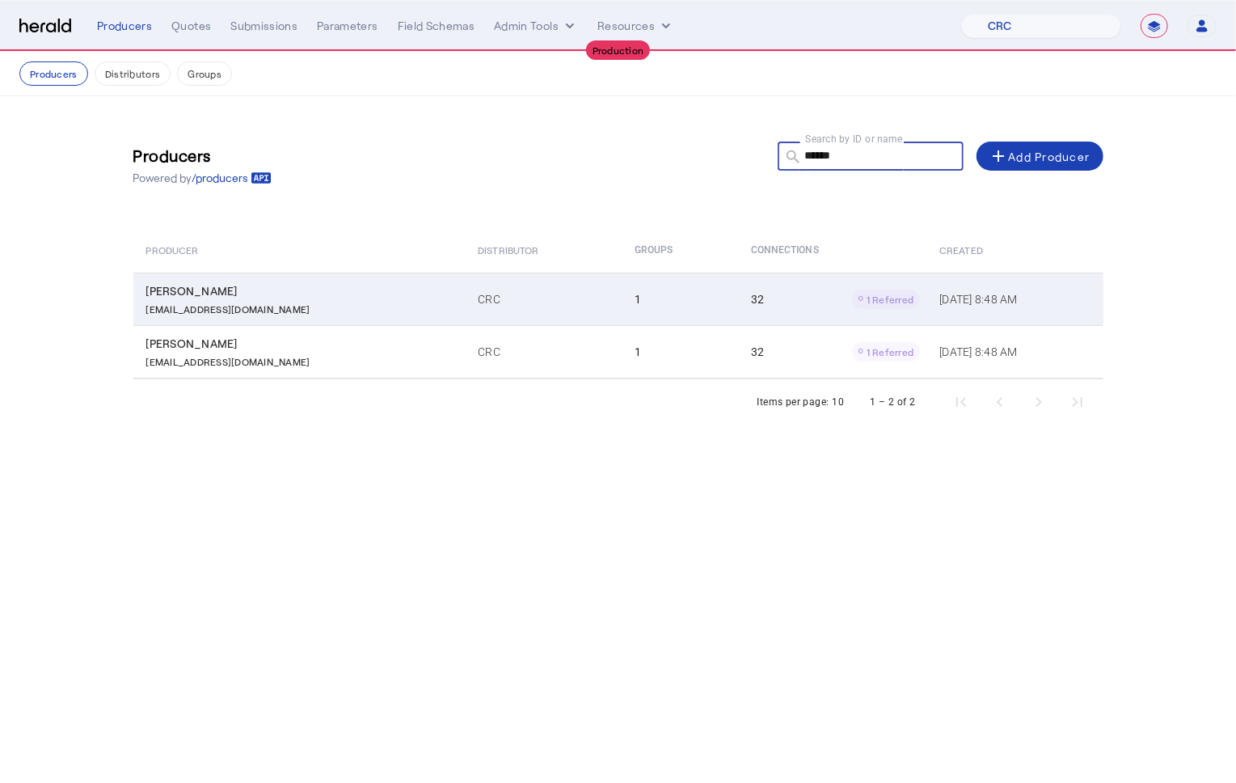
type input "******"
click at [622, 298] on td "1" at bounding box center [680, 298] width 116 height 53
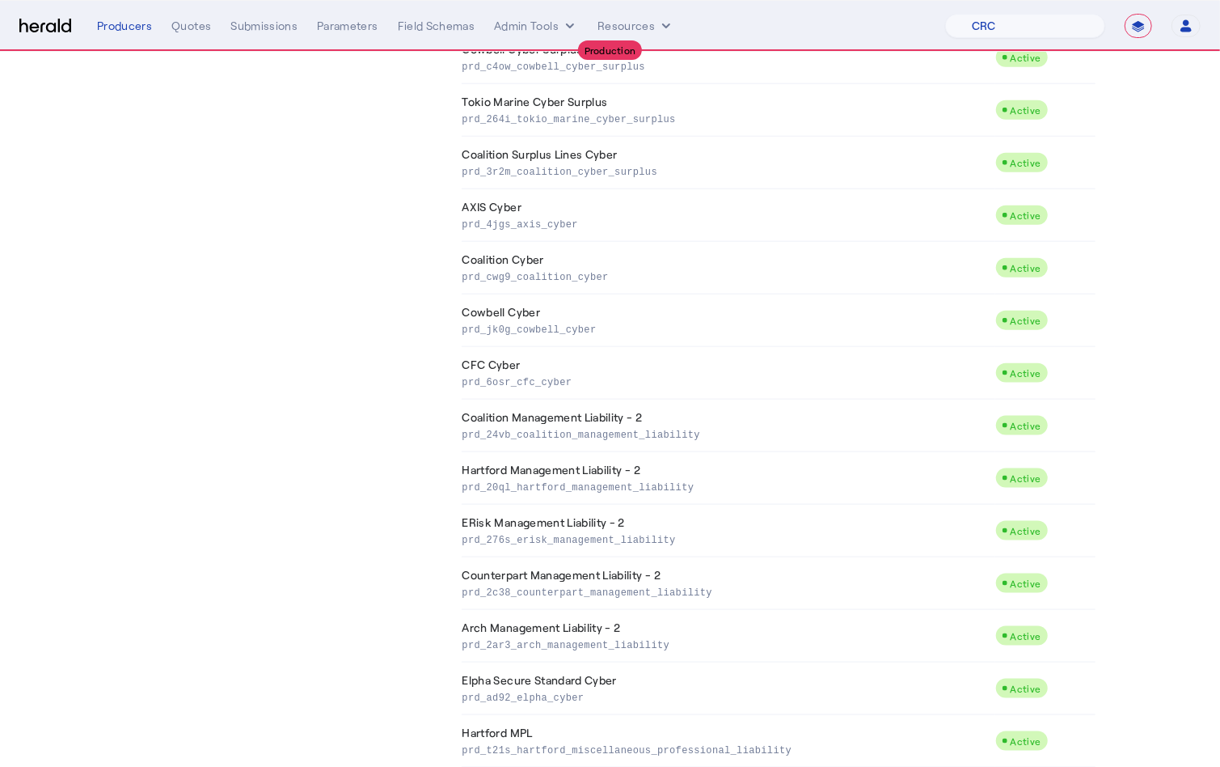
scroll to position [1207, 0]
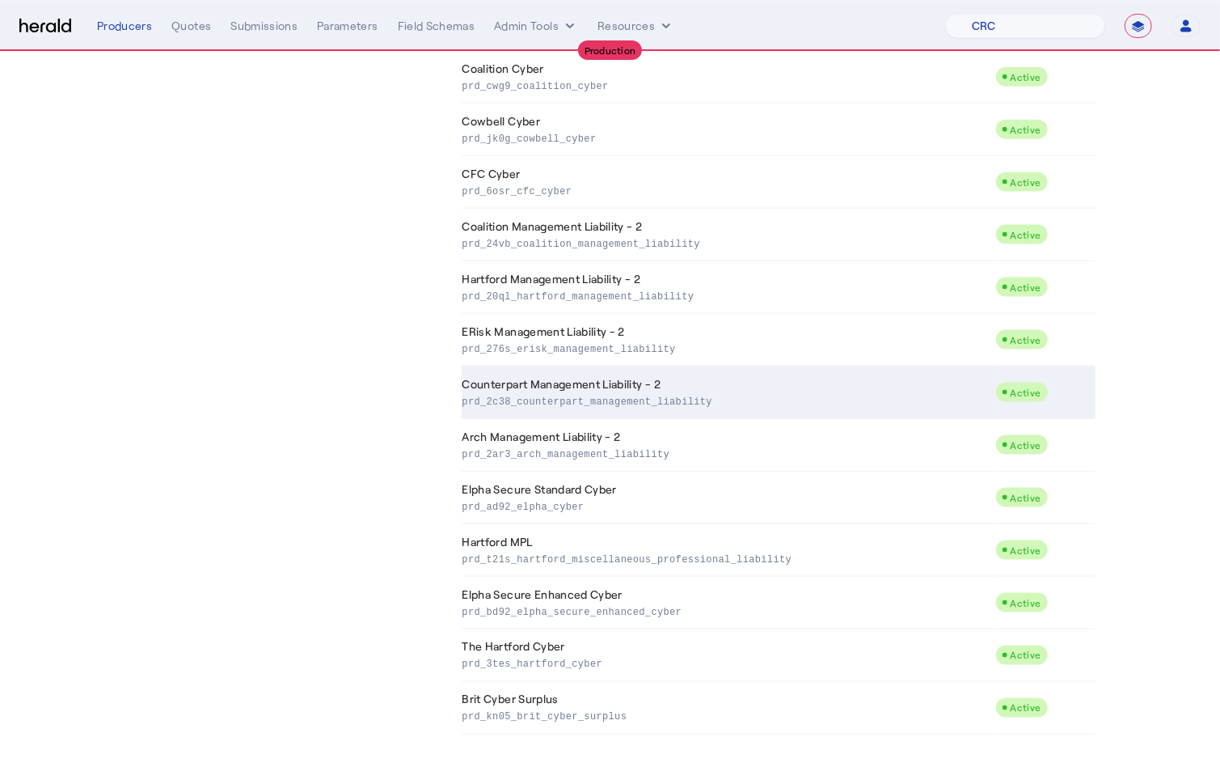
click at [623, 405] on p "prd_2c38_counterpart_management_liability" at bounding box center [726, 400] width 526 height 16
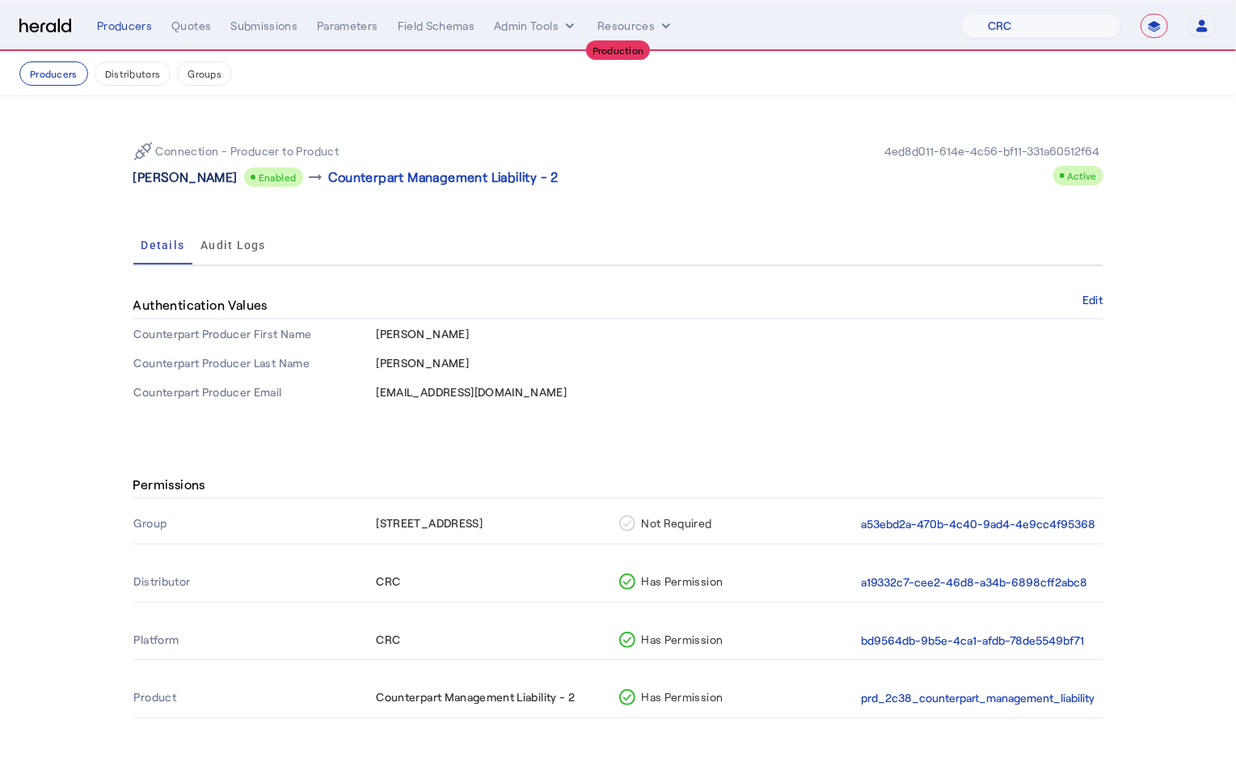
click at [199, 180] on p "Caren Kay Patton" at bounding box center [185, 176] width 104 height 19
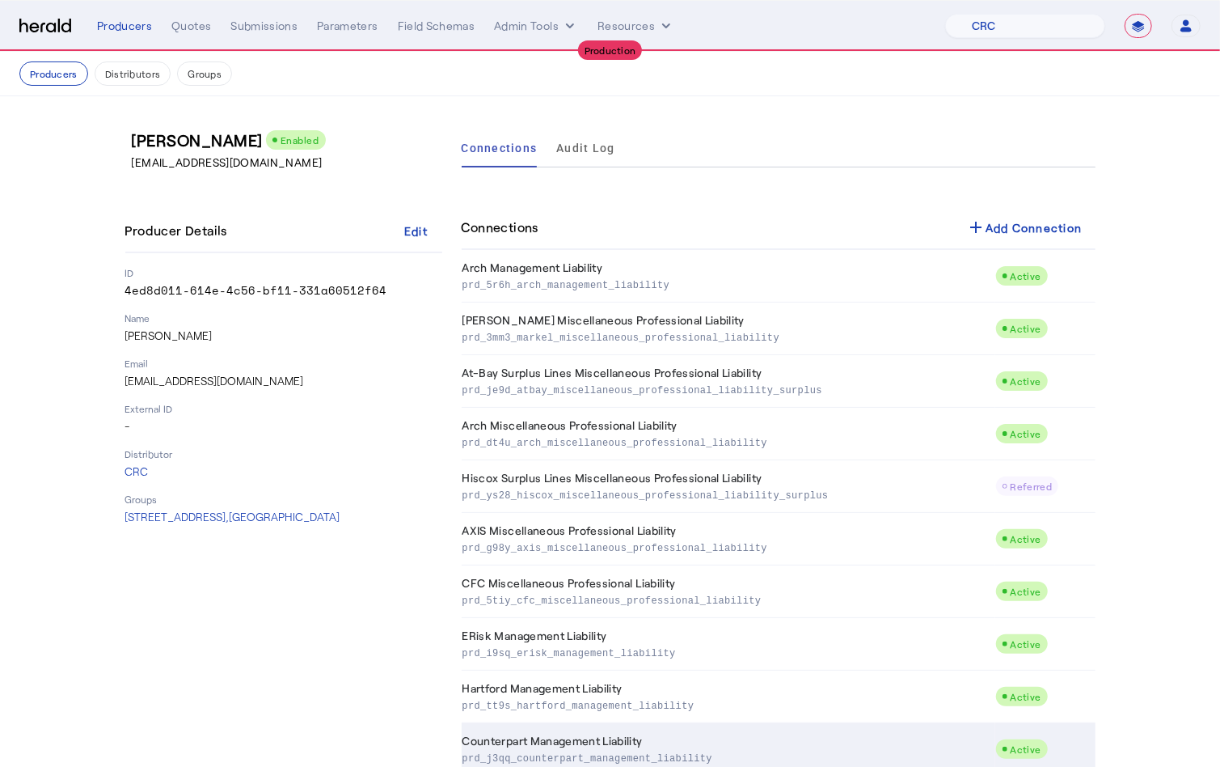
scroll to position [1065, 0]
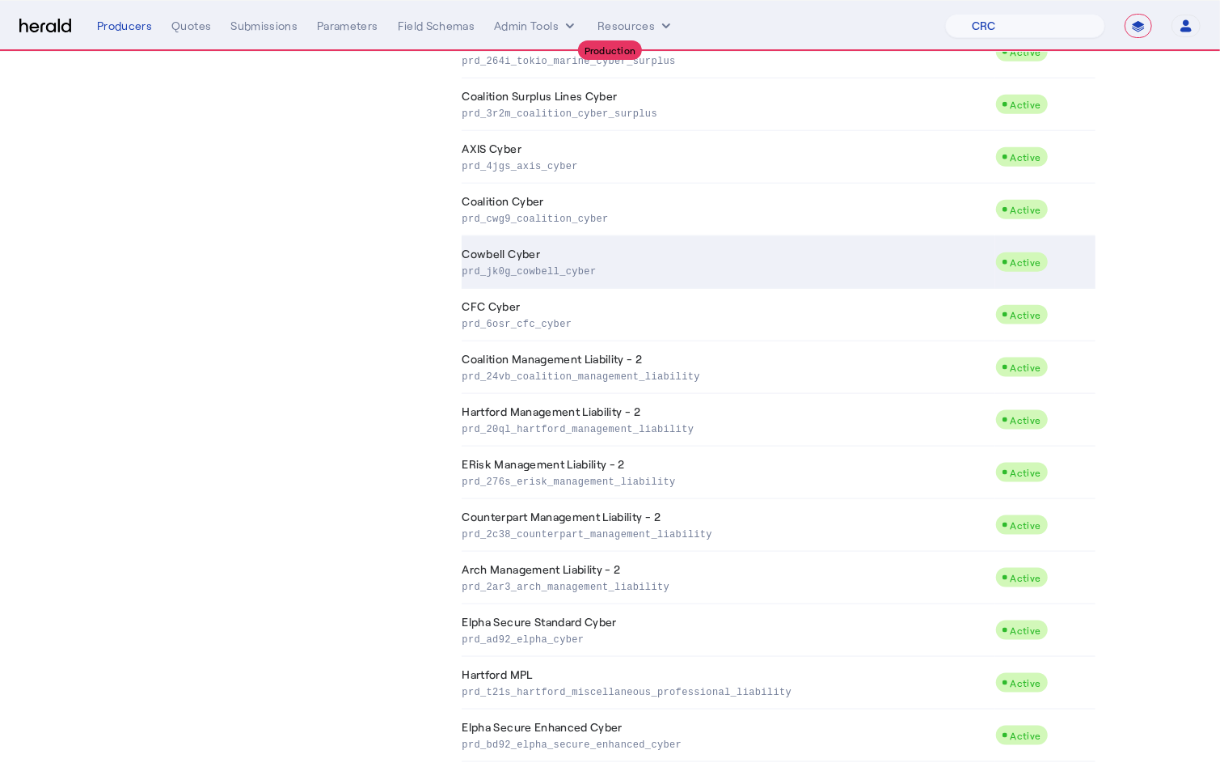
click at [547, 272] on p "prd_jk0g_cowbell_cyber" at bounding box center [726, 270] width 526 height 16
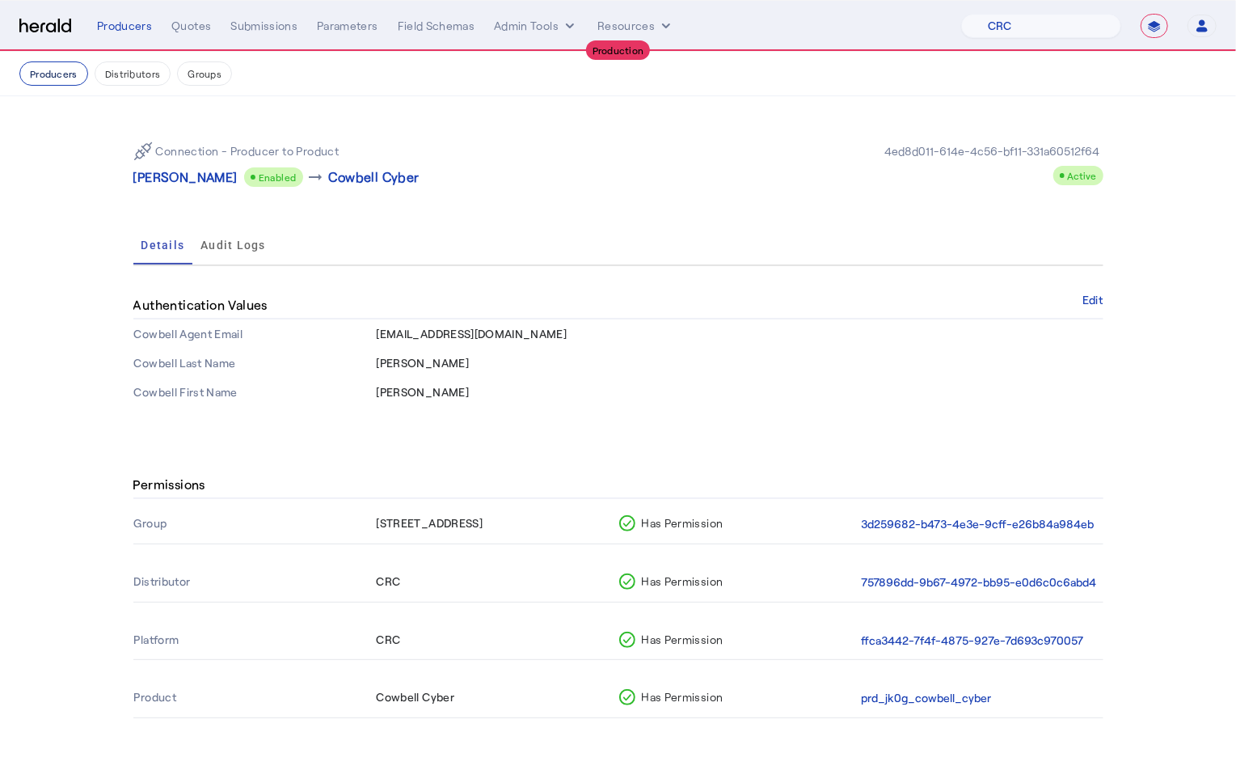
click at [54, 69] on button "Producers" at bounding box center [53, 73] width 69 height 24
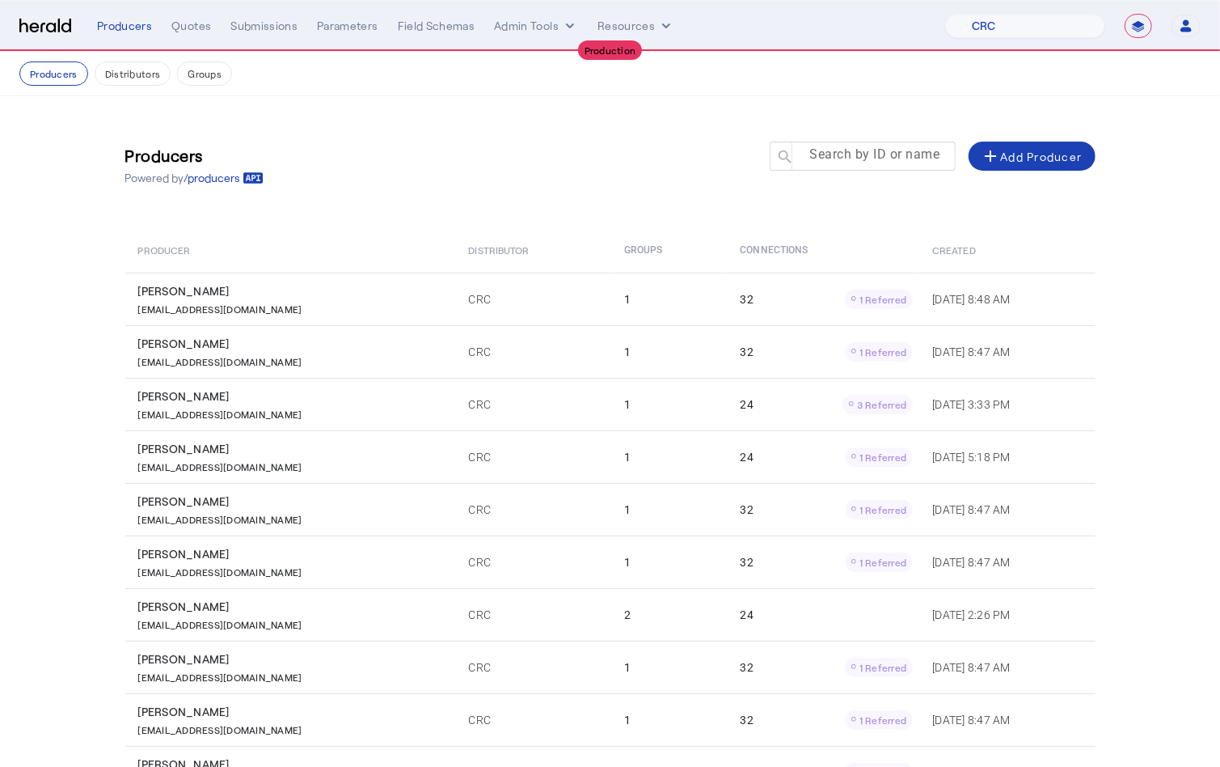
click at [883, 154] on mat-label "Search by ID or name" at bounding box center [875, 154] width 130 height 15
click at [883, 154] on input "Search by ID or name" at bounding box center [870, 155] width 146 height 19
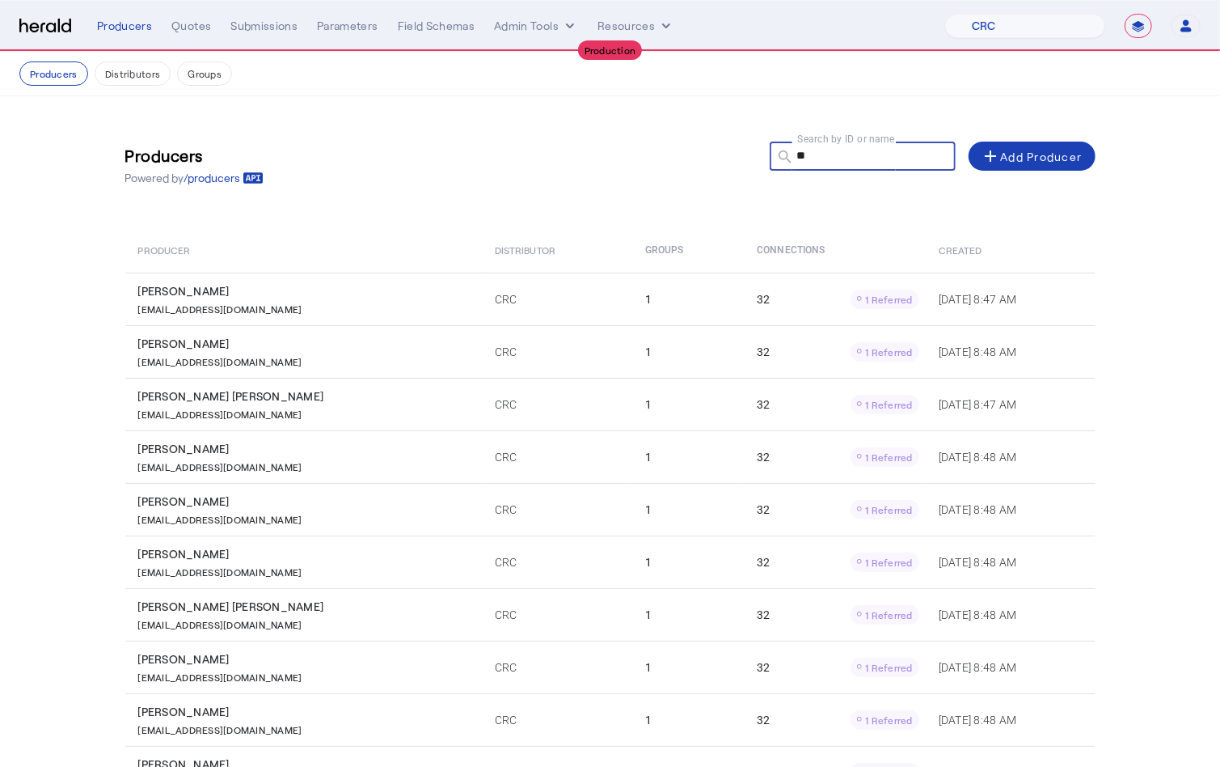
type input "*"
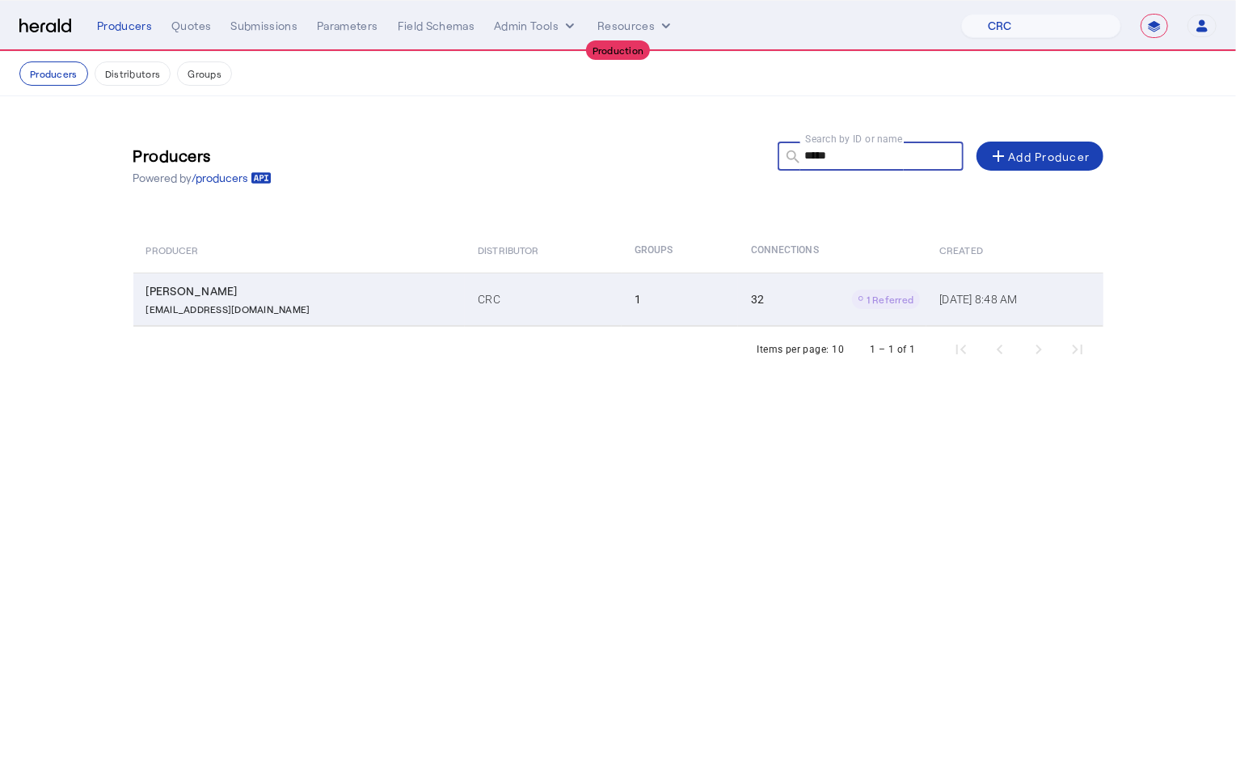
type input "*****"
click at [622, 306] on td "1" at bounding box center [680, 298] width 116 height 53
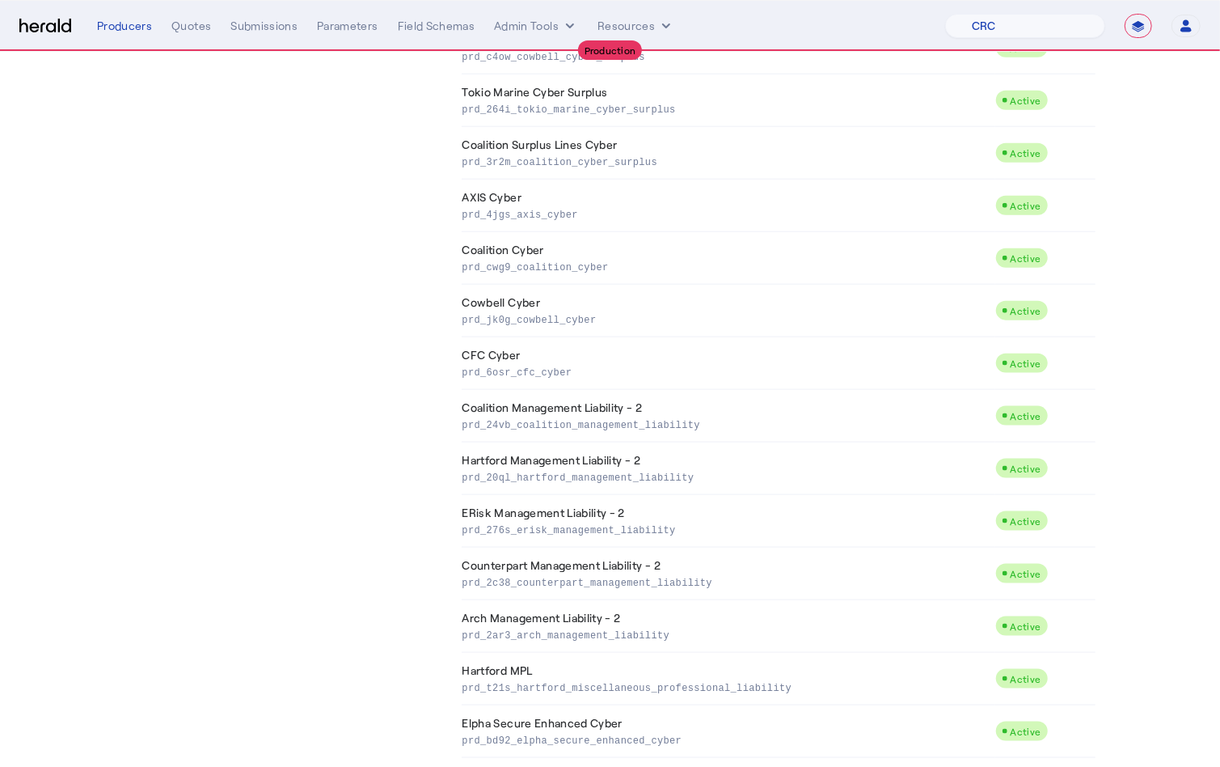
scroll to position [1207, 0]
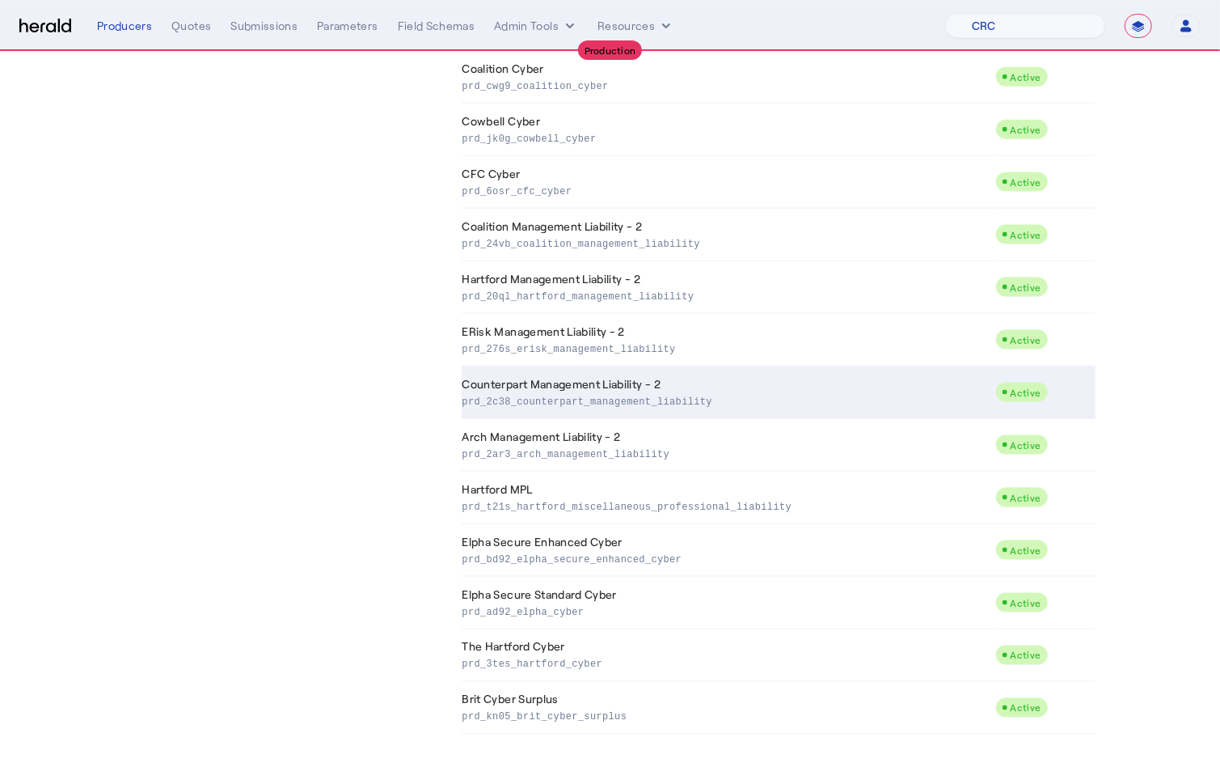
click at [678, 382] on td "Counterpart Management Liability - 2 prd_2c38_counterpart_management_liability" at bounding box center [729, 392] width 534 height 53
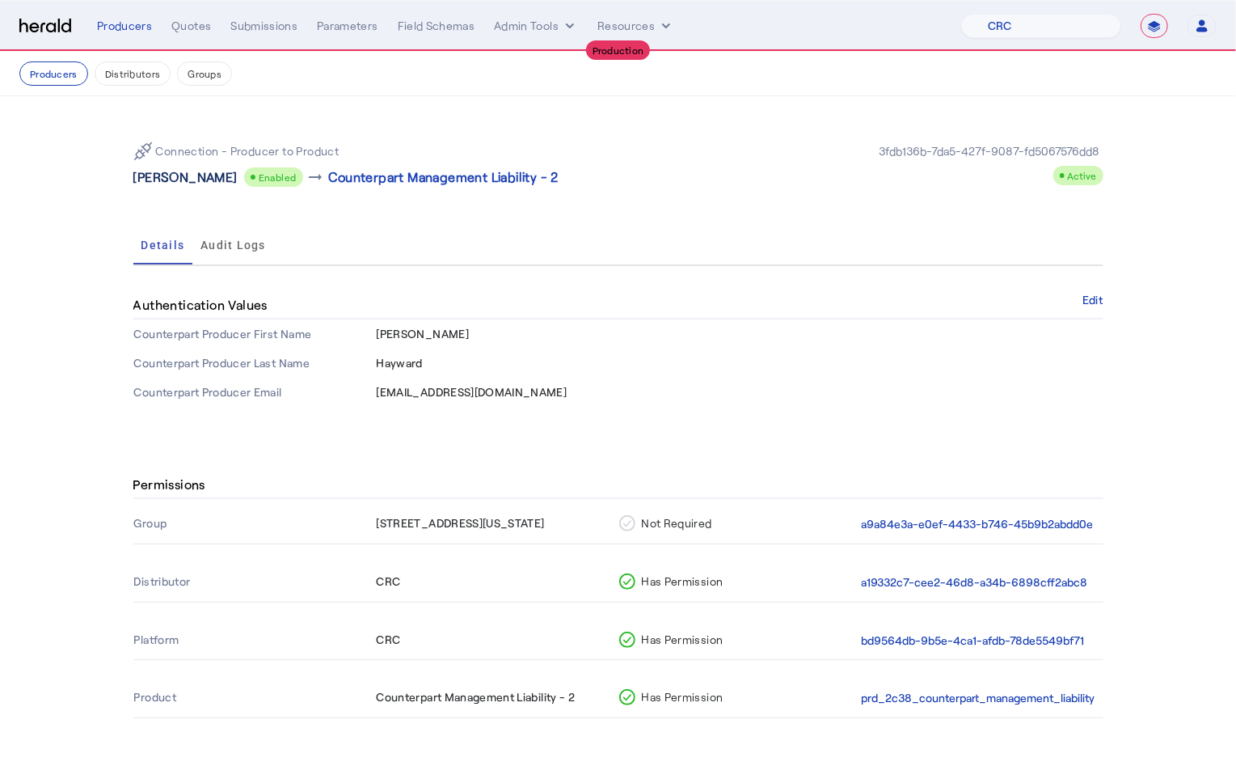
click at [184, 179] on p "Scott K Hayward" at bounding box center [185, 176] width 104 height 19
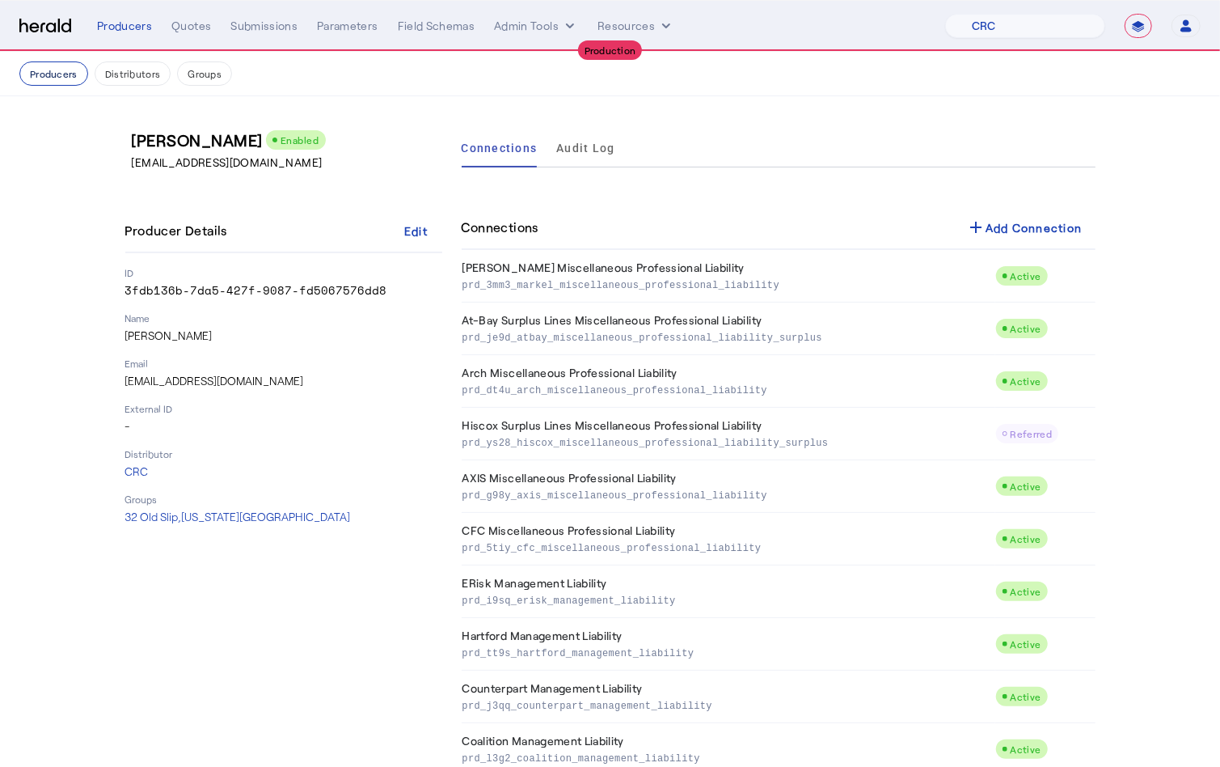
click at [61, 80] on button "Producers" at bounding box center [53, 73] width 69 height 24
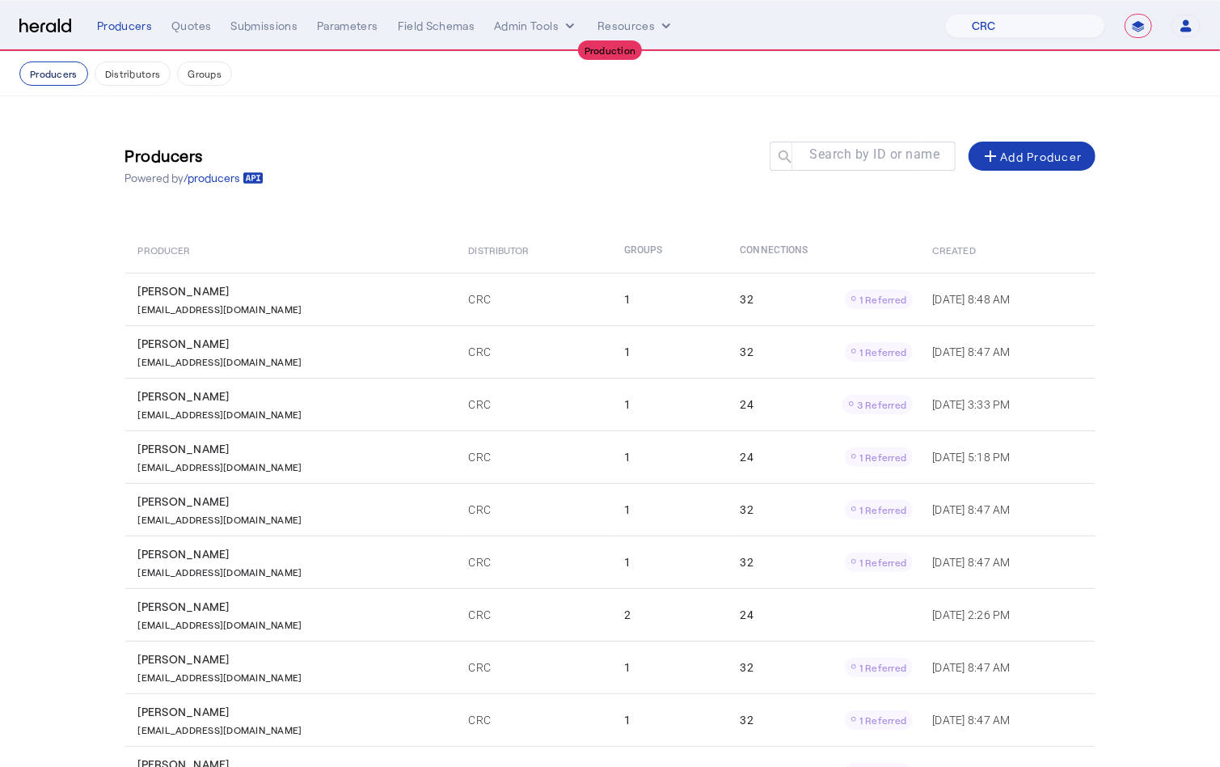
click at [57, 77] on button "Producers" at bounding box center [53, 73] width 69 height 24
click at [881, 148] on mat-label "Search by ID or name" at bounding box center [875, 154] width 130 height 15
click at [881, 148] on input "Search by ID or name" at bounding box center [870, 155] width 146 height 19
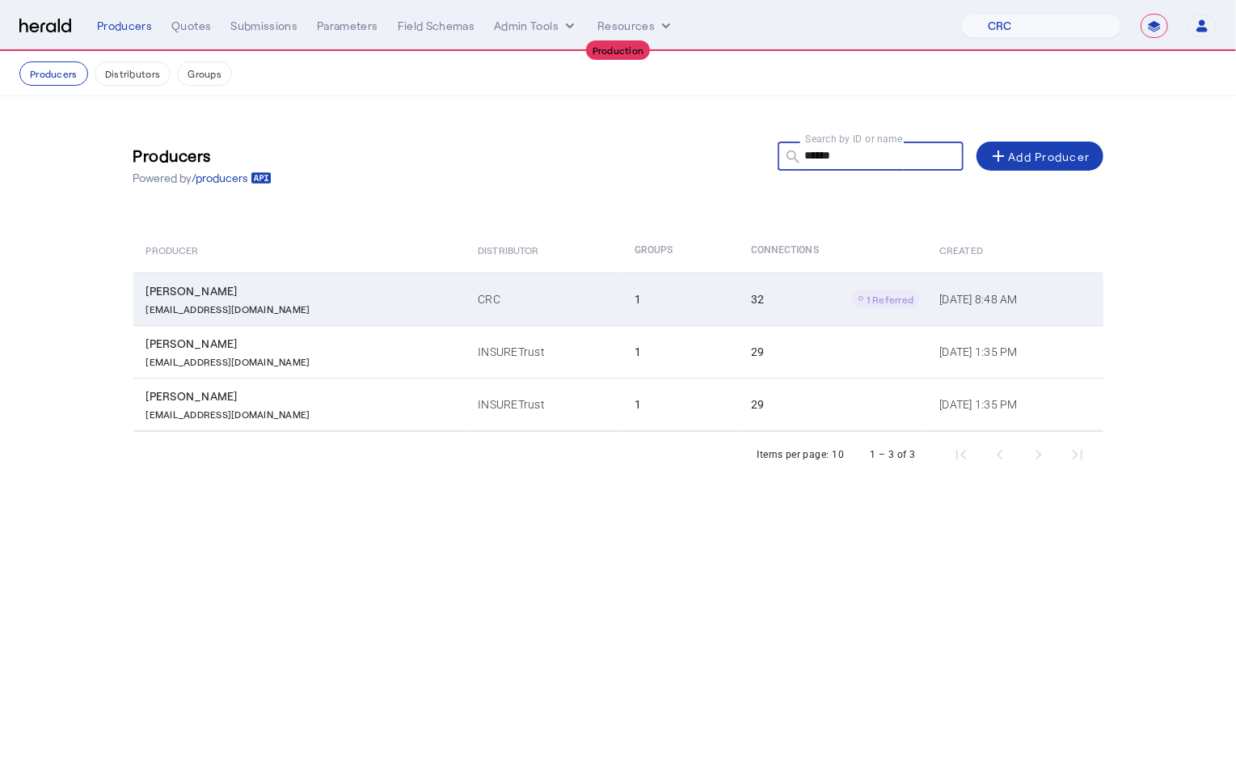
type input "******"
click at [239, 285] on div "Robert J Becker Jr" at bounding box center [302, 291] width 313 height 16
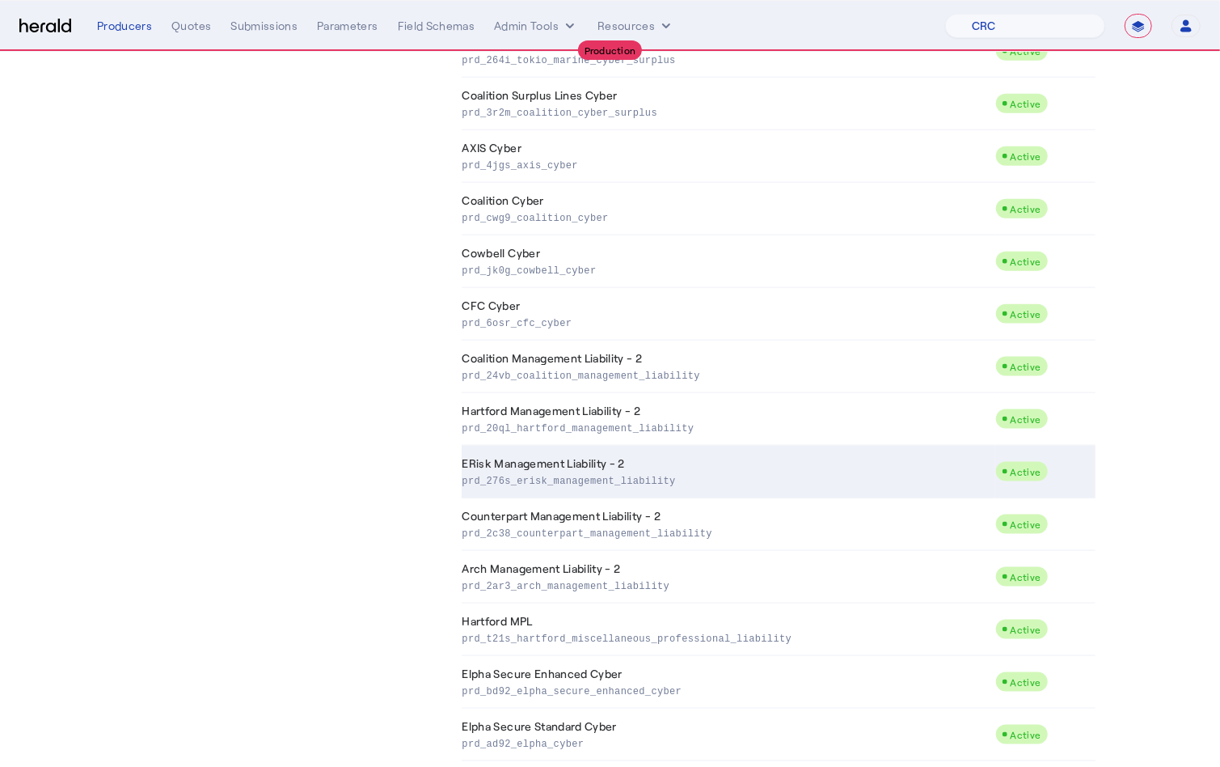
scroll to position [1207, 0]
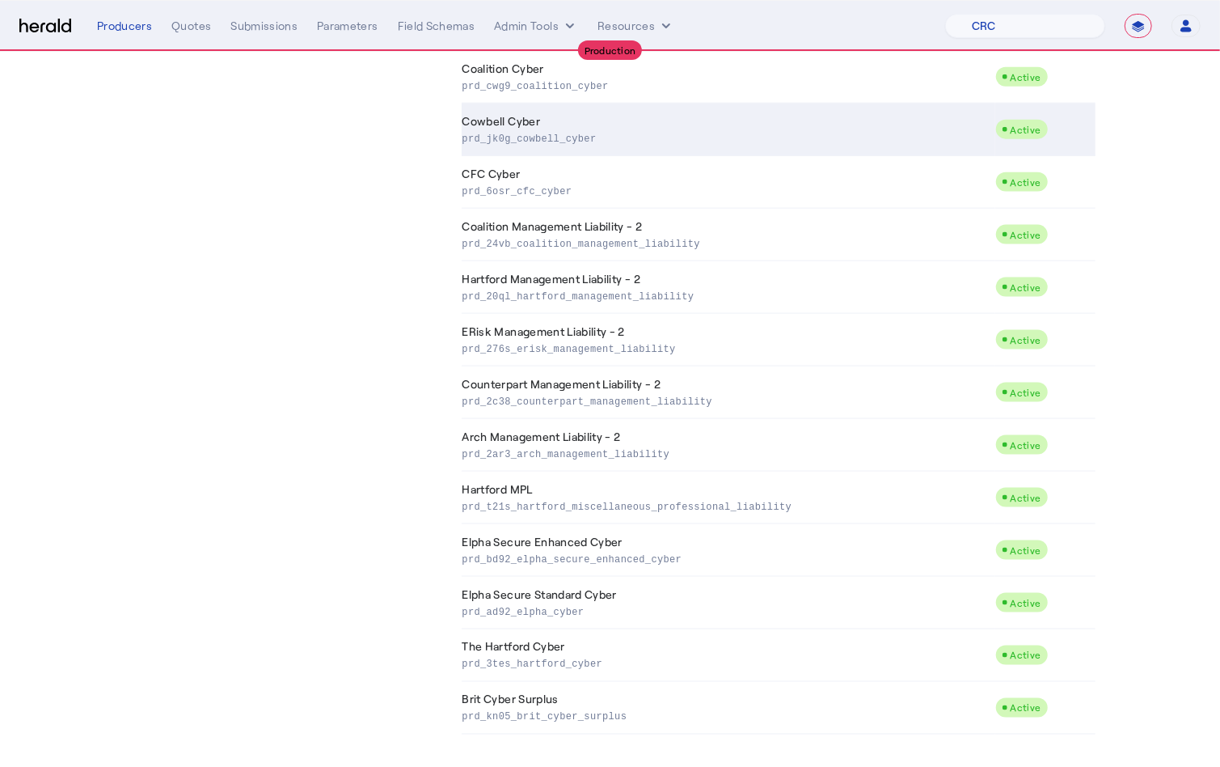
click at [539, 145] on td "Cowbell Cyber prd_jk0g_cowbell_cyber" at bounding box center [729, 129] width 534 height 53
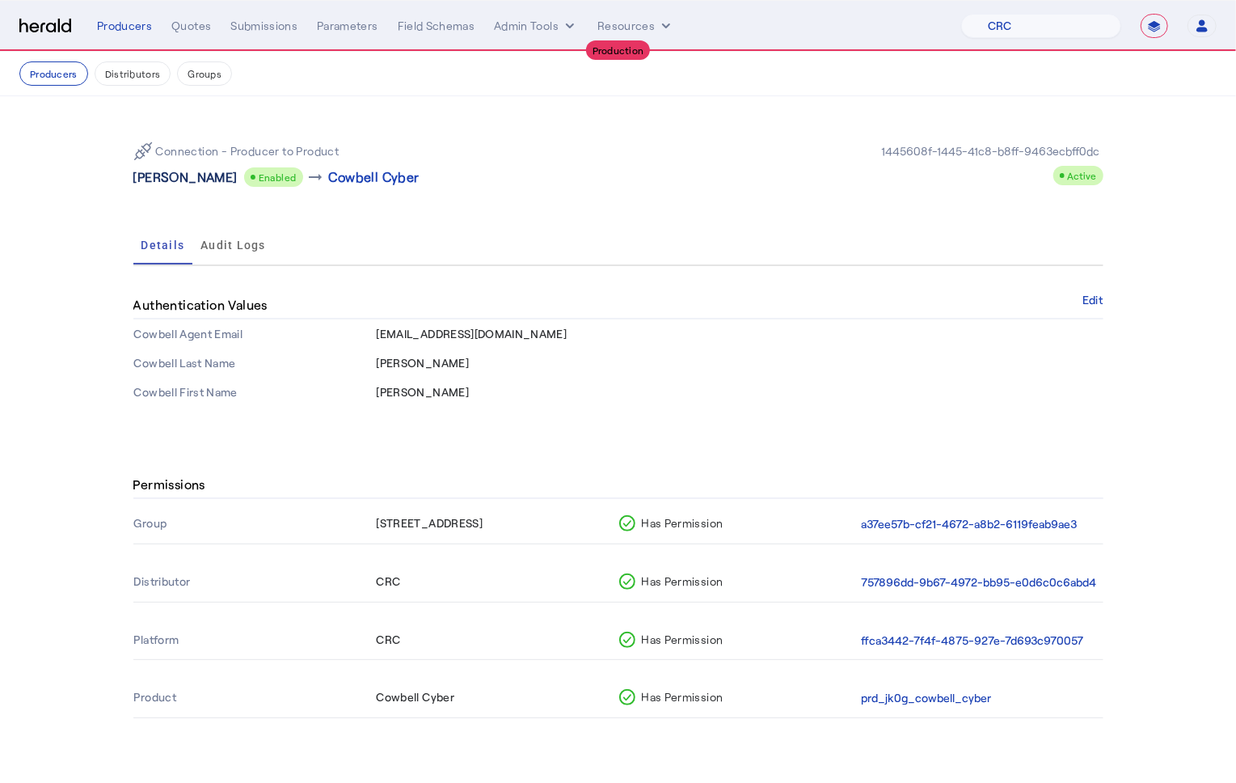
click at [167, 171] on p "Robert J Becker Jr" at bounding box center [185, 176] width 104 height 19
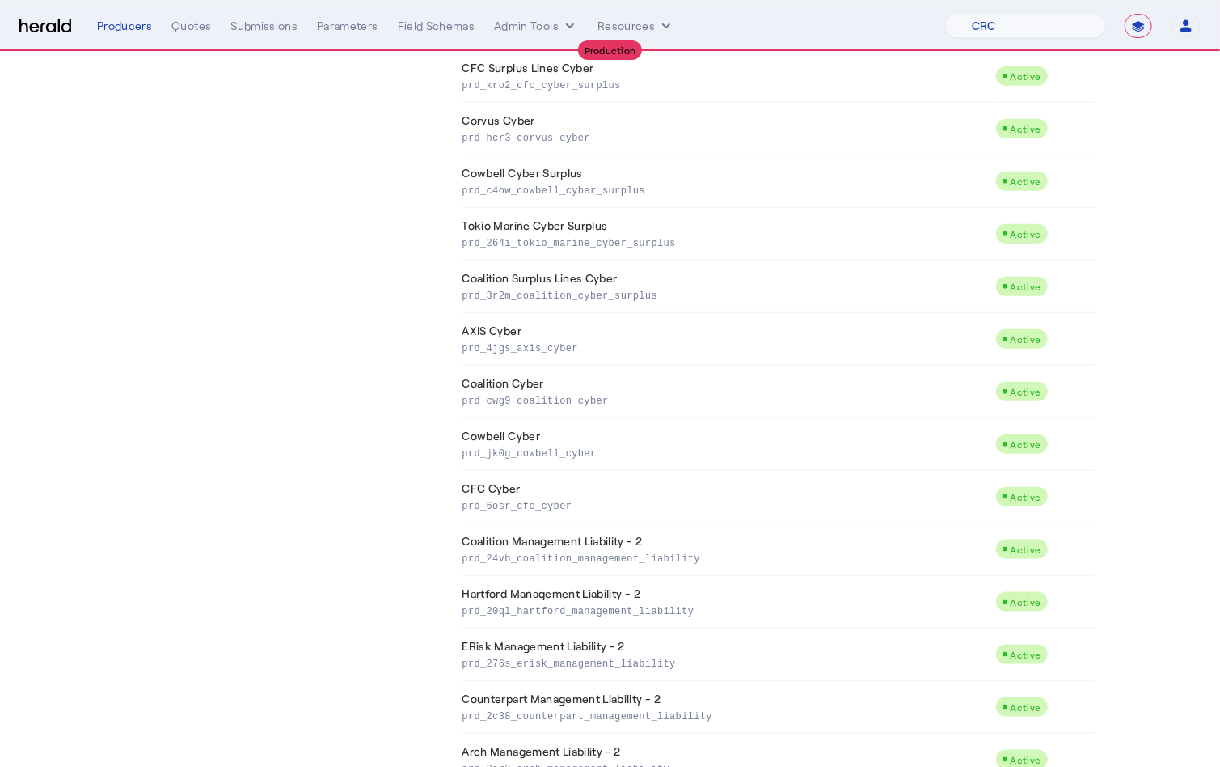
scroll to position [1207, 0]
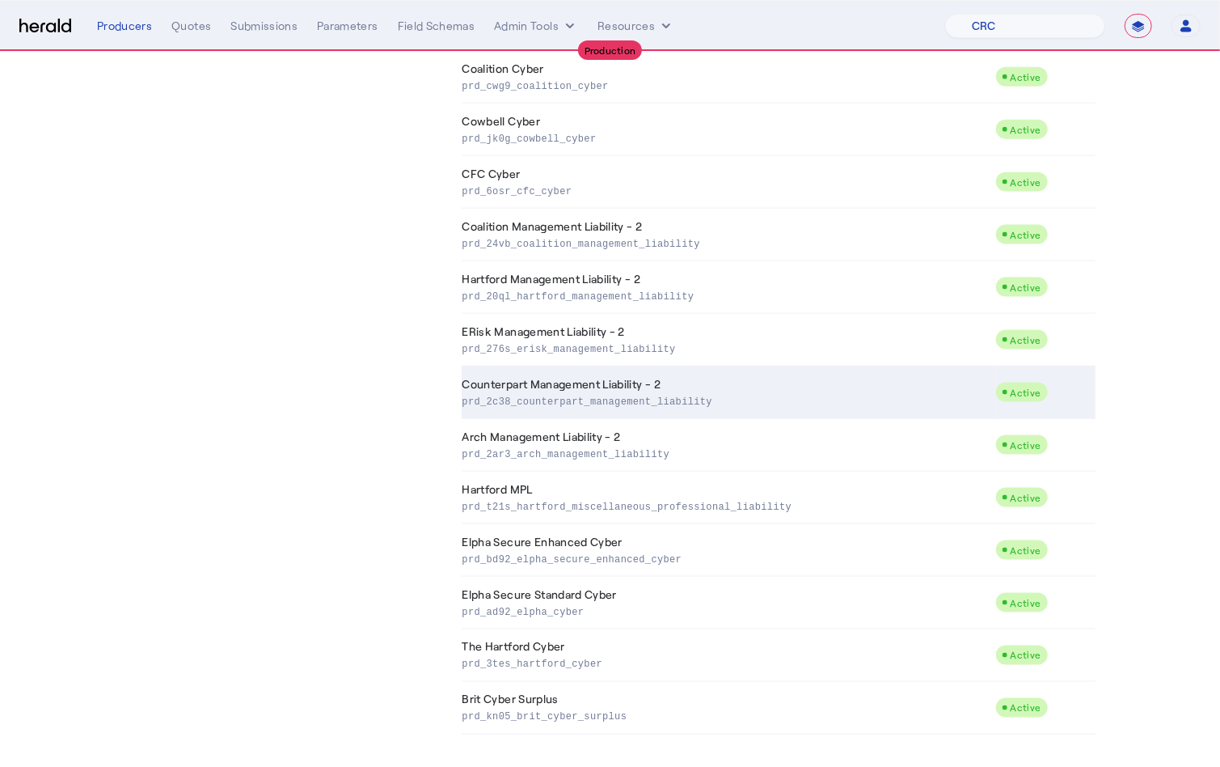
click at [606, 403] on p "prd_2c38_counterpart_management_liability" at bounding box center [726, 400] width 526 height 16
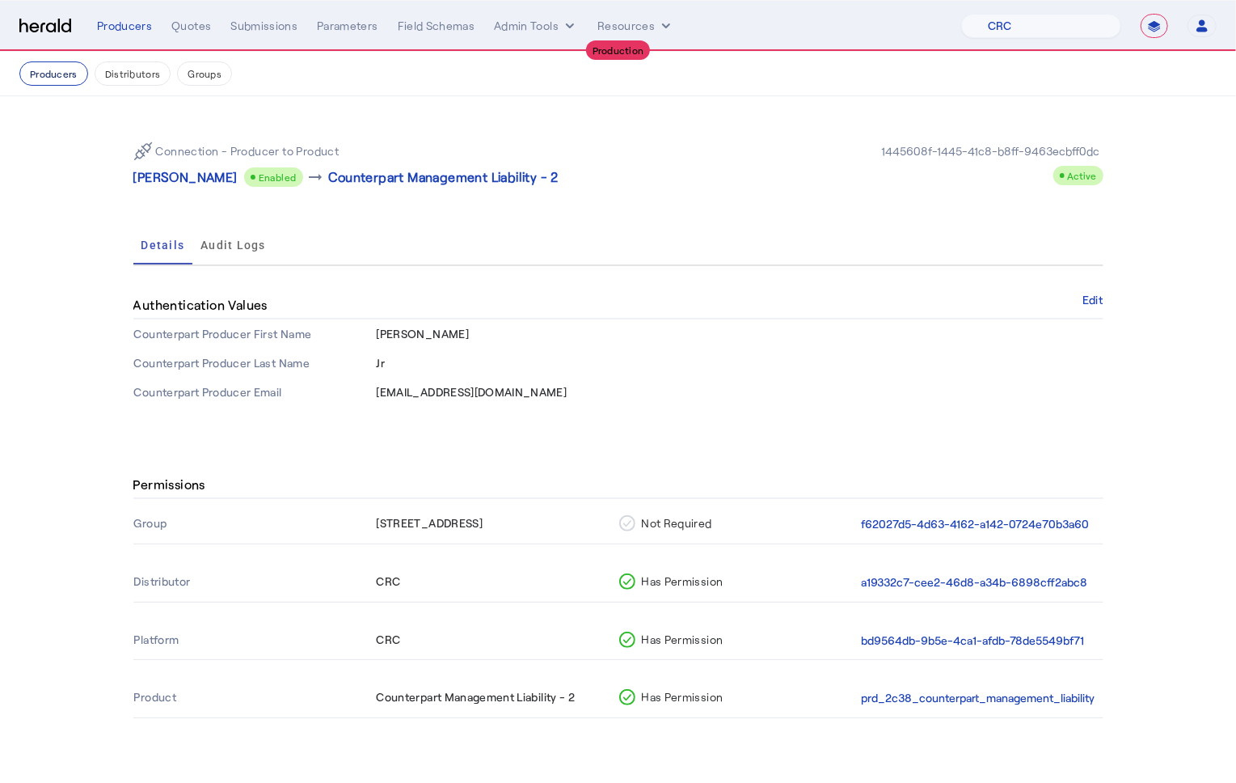
click at [53, 77] on button "Producers" at bounding box center [53, 73] width 69 height 24
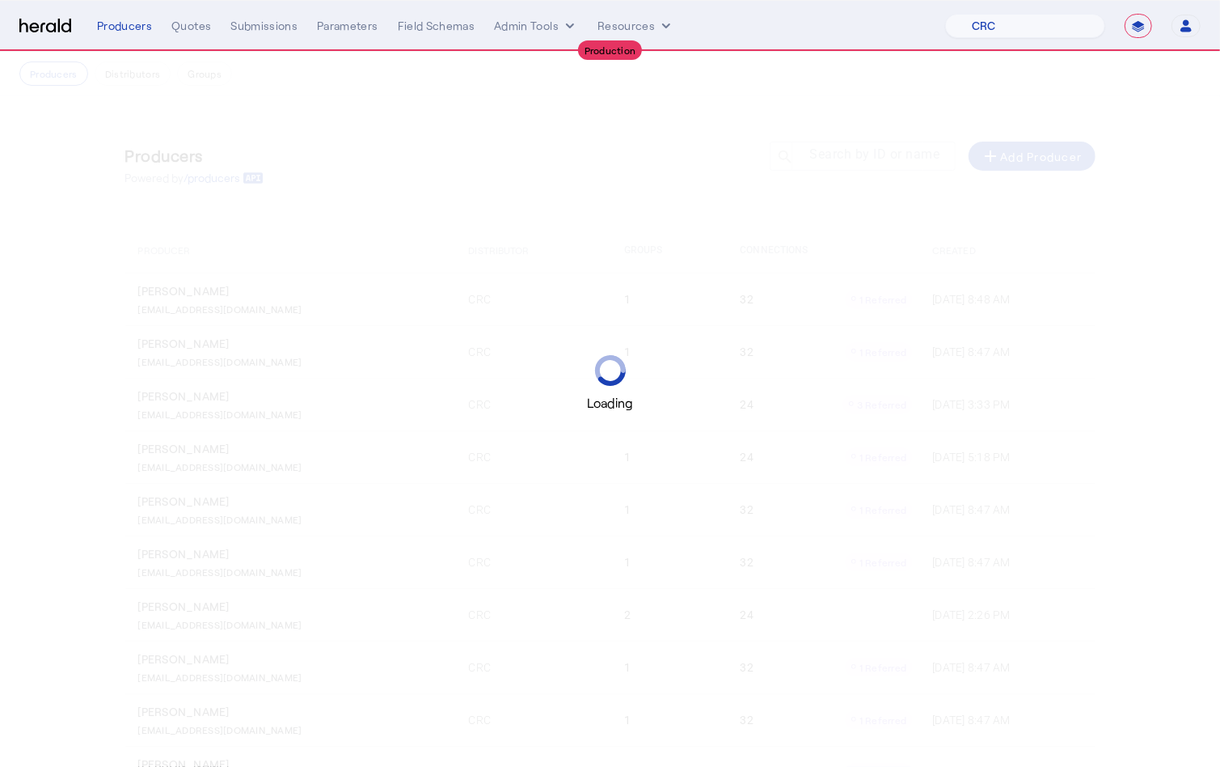
click at [891, 167] on div "Loading" at bounding box center [610, 383] width 1220 height 767
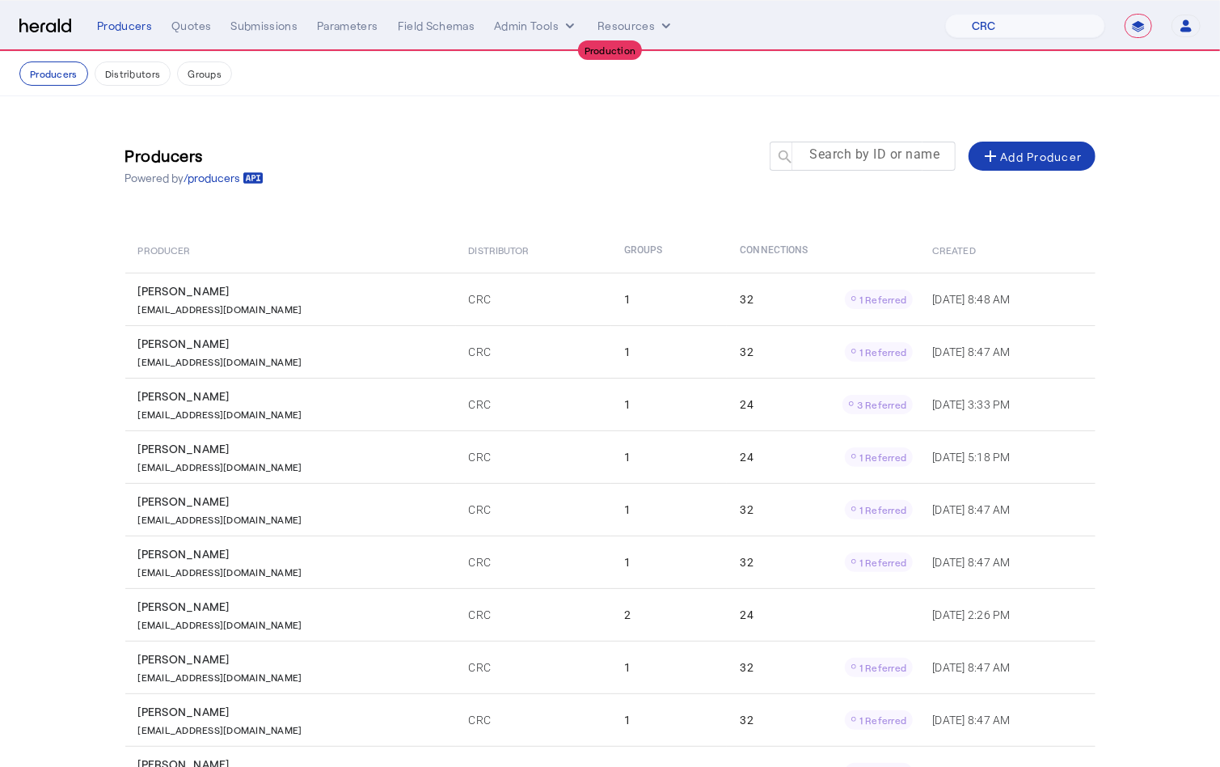
click at [860, 155] on mat-label "Search by ID or name" at bounding box center [875, 154] width 130 height 15
click at [860, 155] on input "Search by ID or name" at bounding box center [870, 155] width 146 height 19
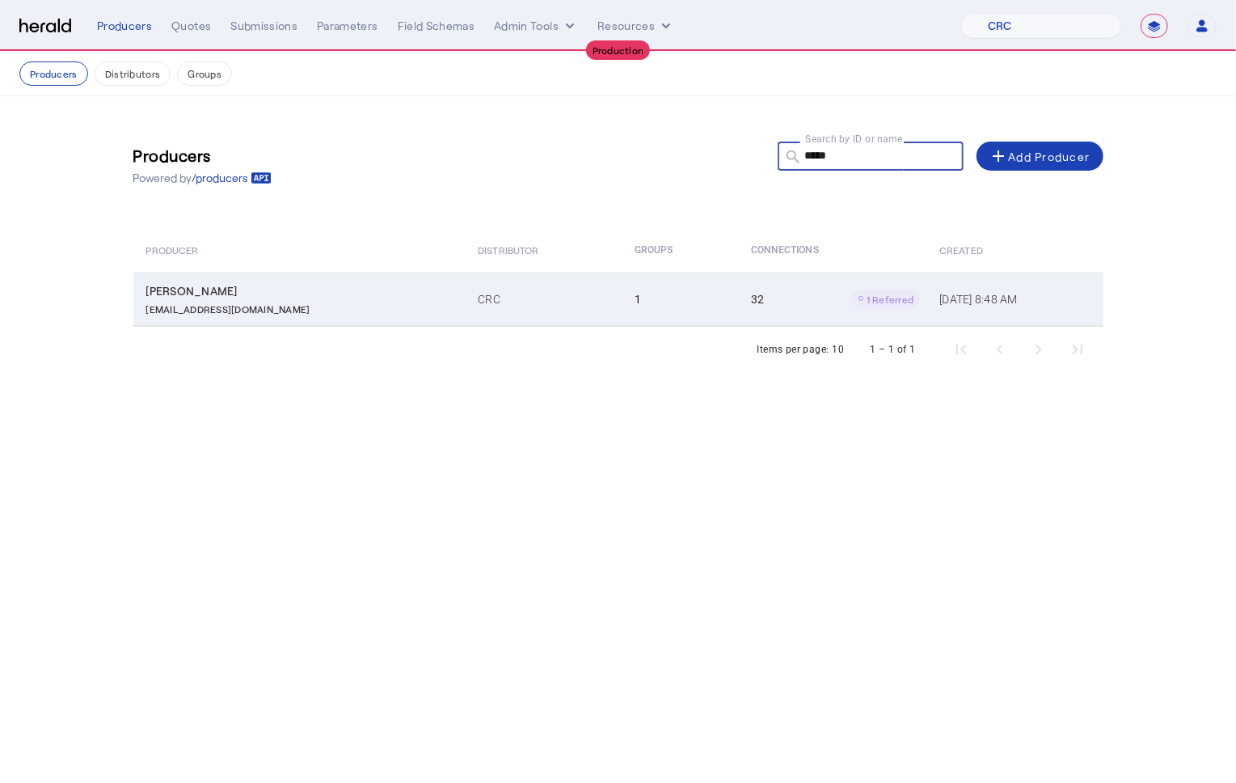
type input "*****"
click at [465, 295] on td "CRC" at bounding box center [543, 298] width 157 height 53
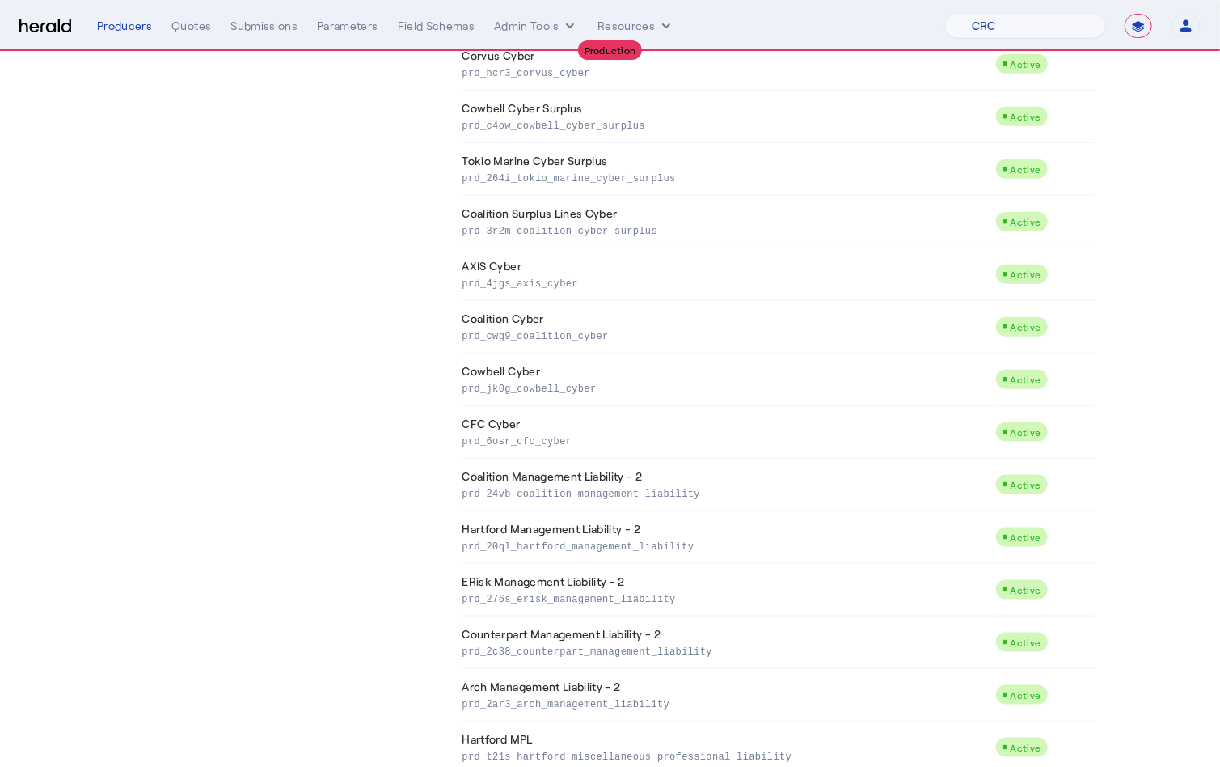
scroll to position [1207, 0]
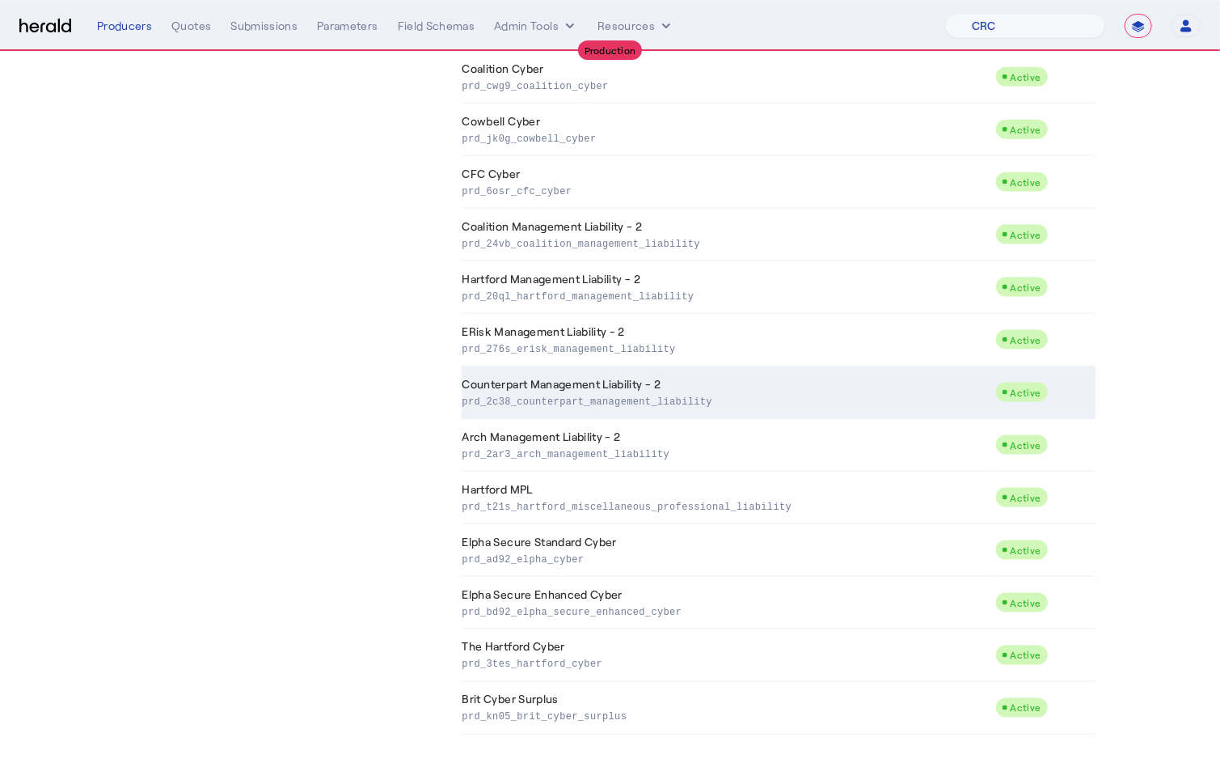
click at [622, 392] on p "prd_2c38_counterpart_management_liability" at bounding box center [726, 400] width 526 height 16
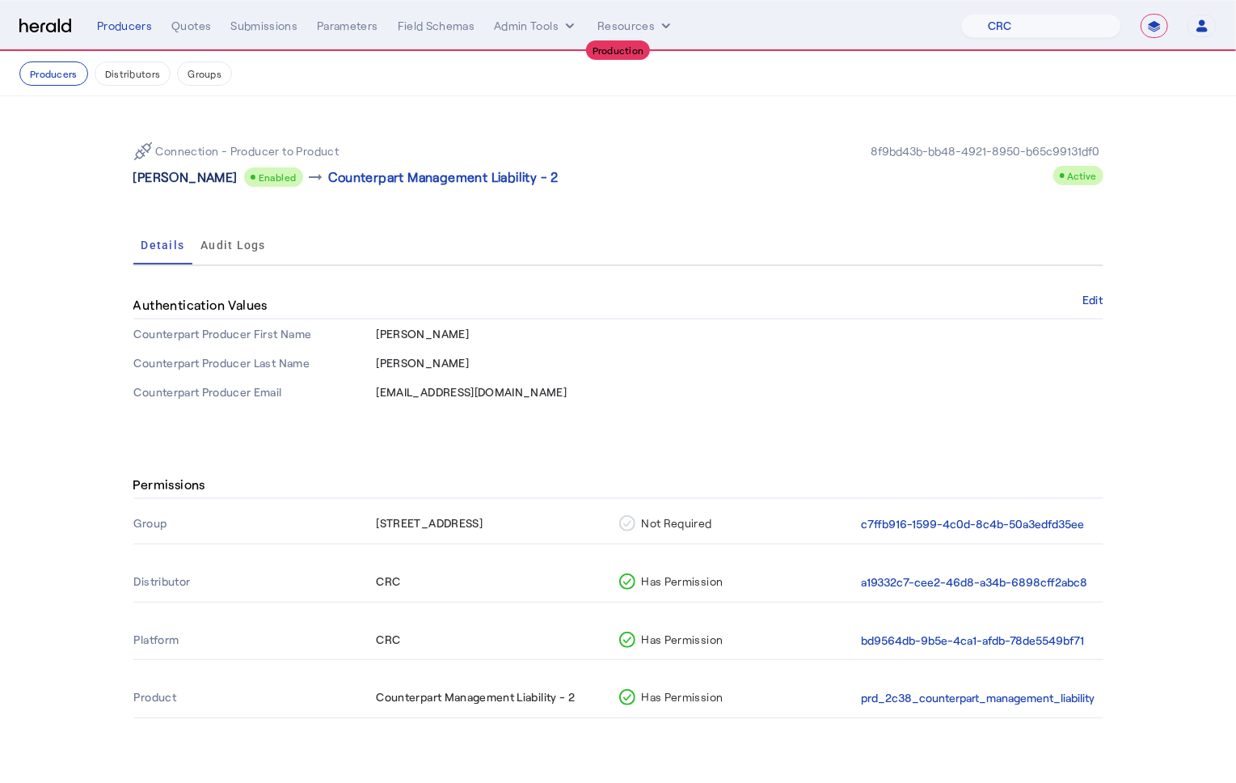
click at [205, 179] on p "Donna D. Hardy" at bounding box center [185, 176] width 104 height 19
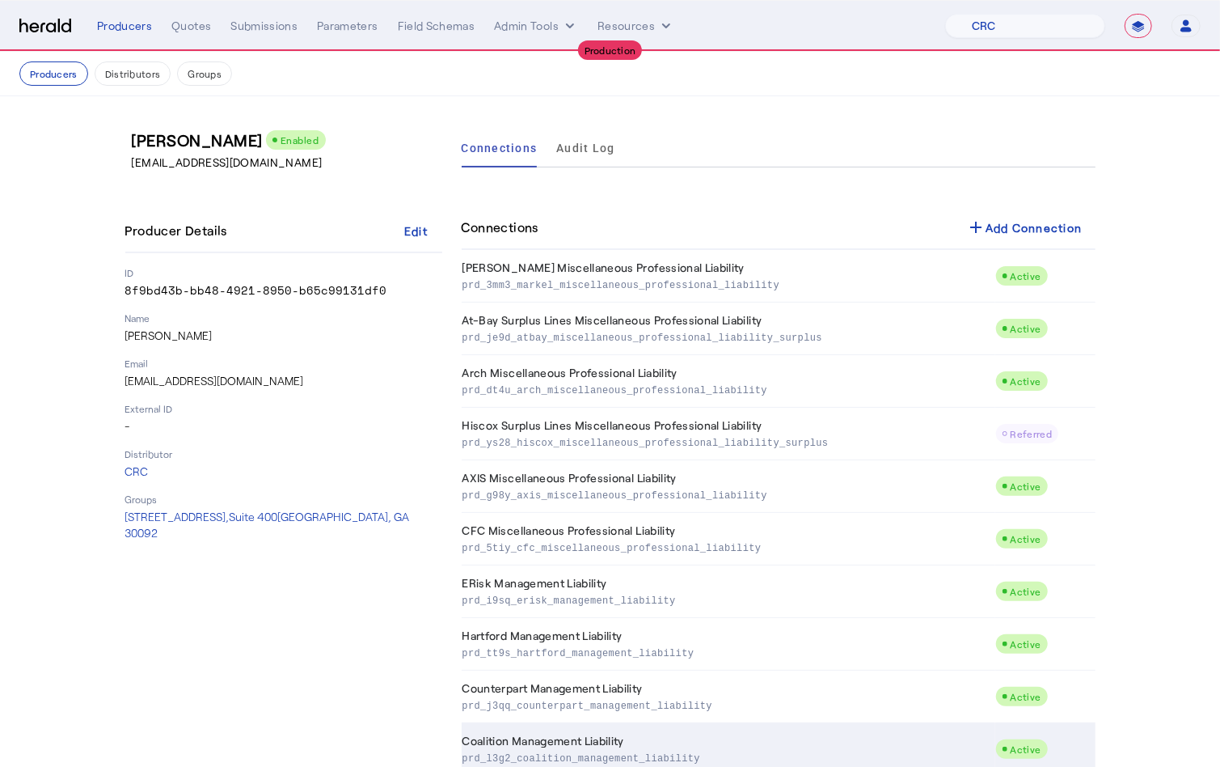
scroll to position [1207, 0]
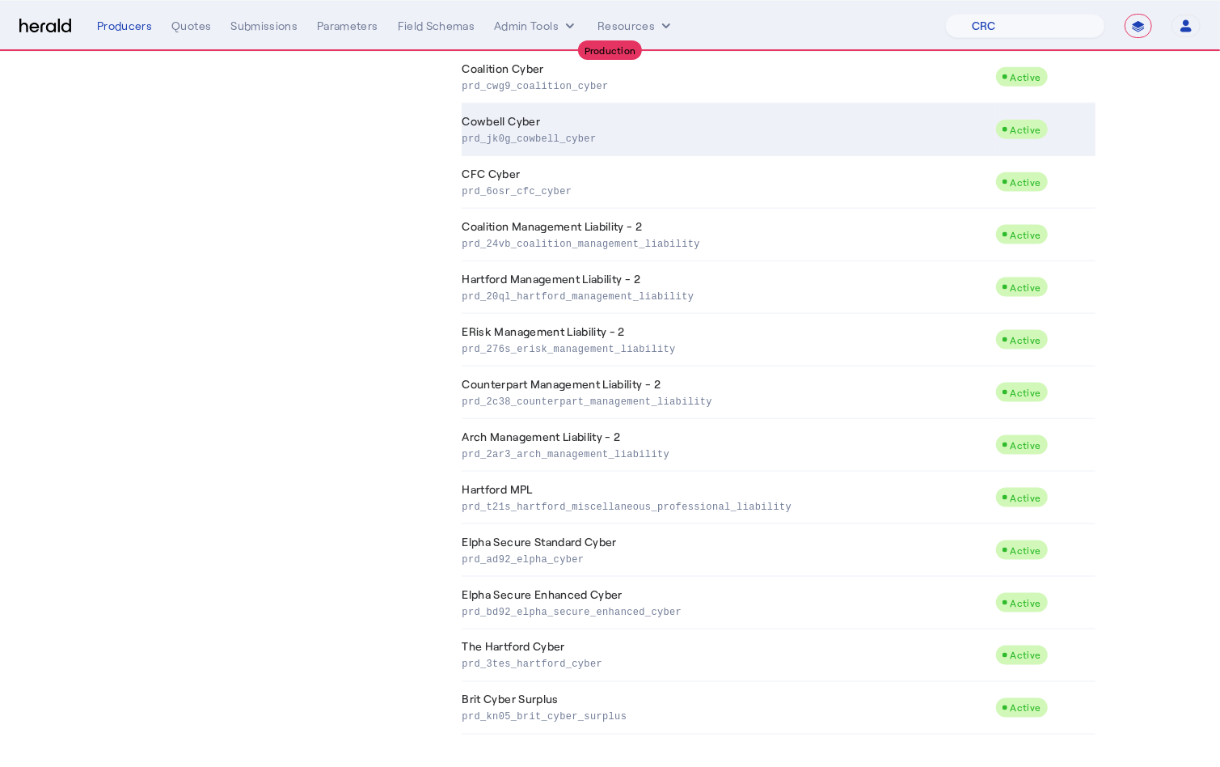
click at [535, 125] on td "Cowbell Cyber prd_jk0g_cowbell_cyber" at bounding box center [729, 129] width 534 height 53
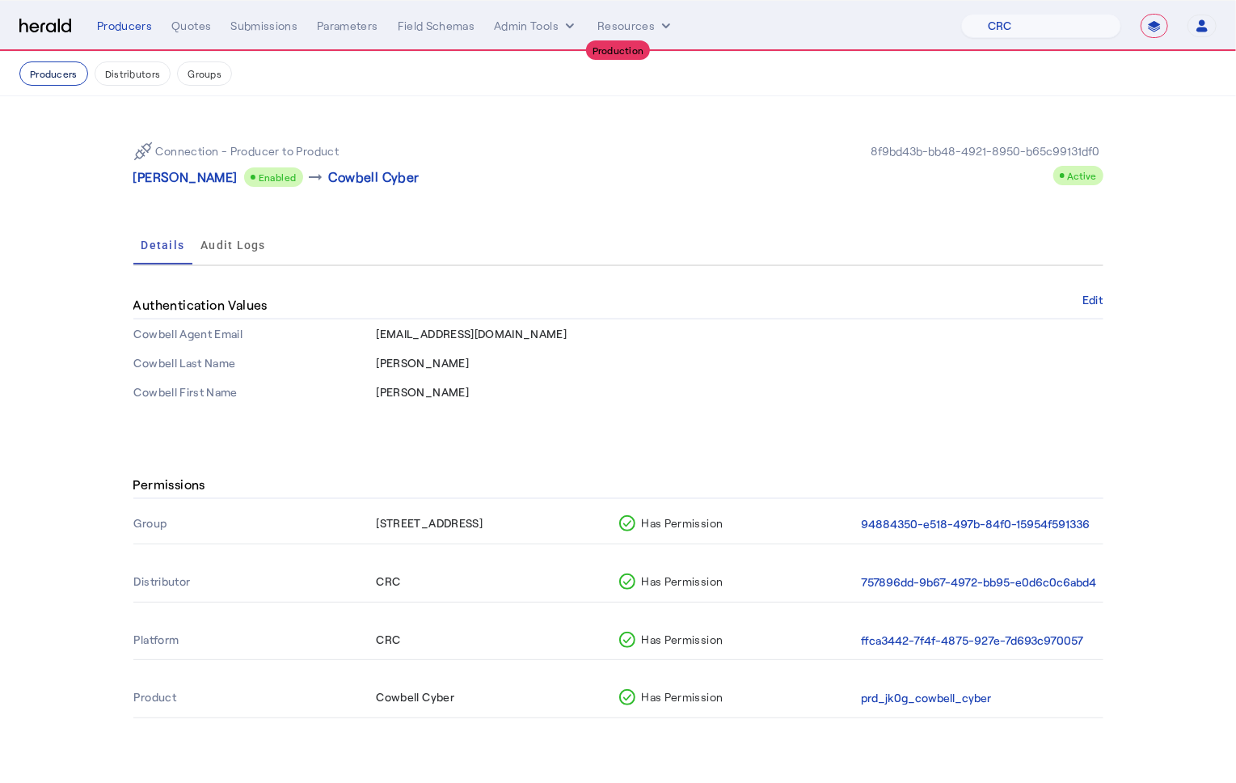
click at [43, 86] on button "Producers" at bounding box center [53, 73] width 69 height 24
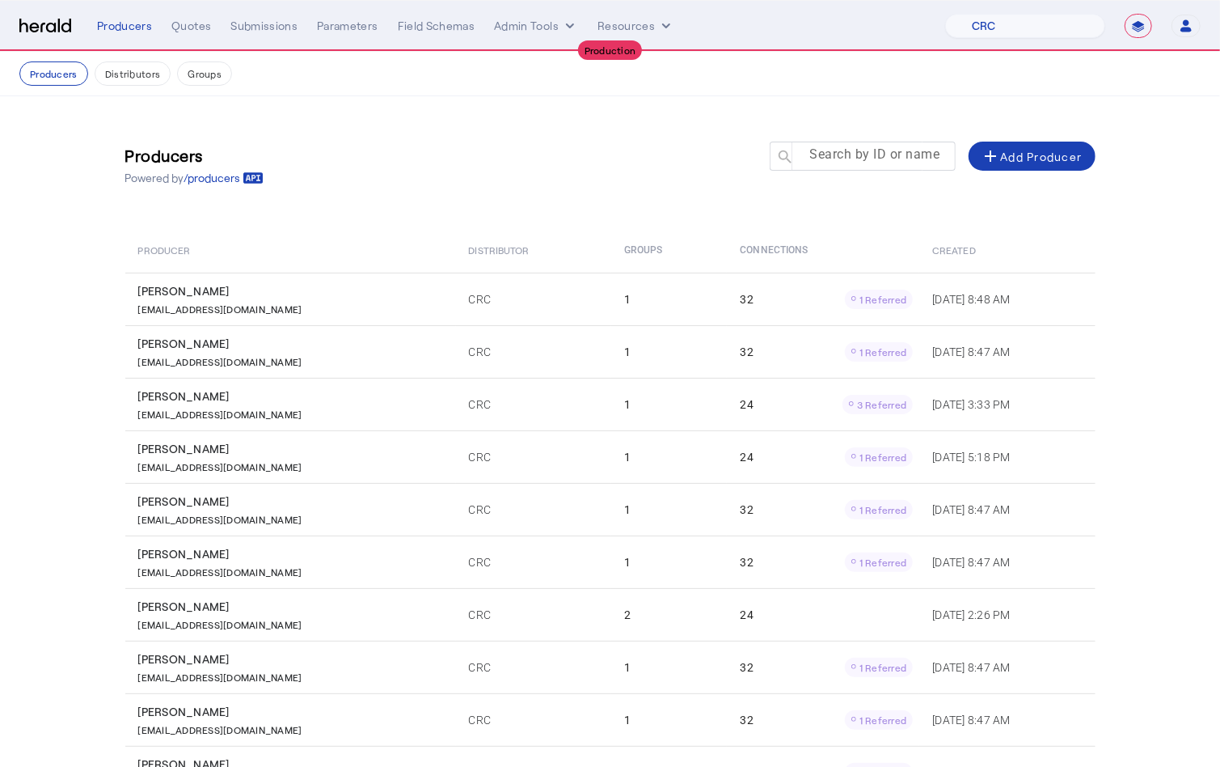
click at [876, 148] on mat-label "Search by ID or name" at bounding box center [875, 154] width 130 height 15
click at [876, 148] on input "Search by ID or name" at bounding box center [870, 155] width 146 height 19
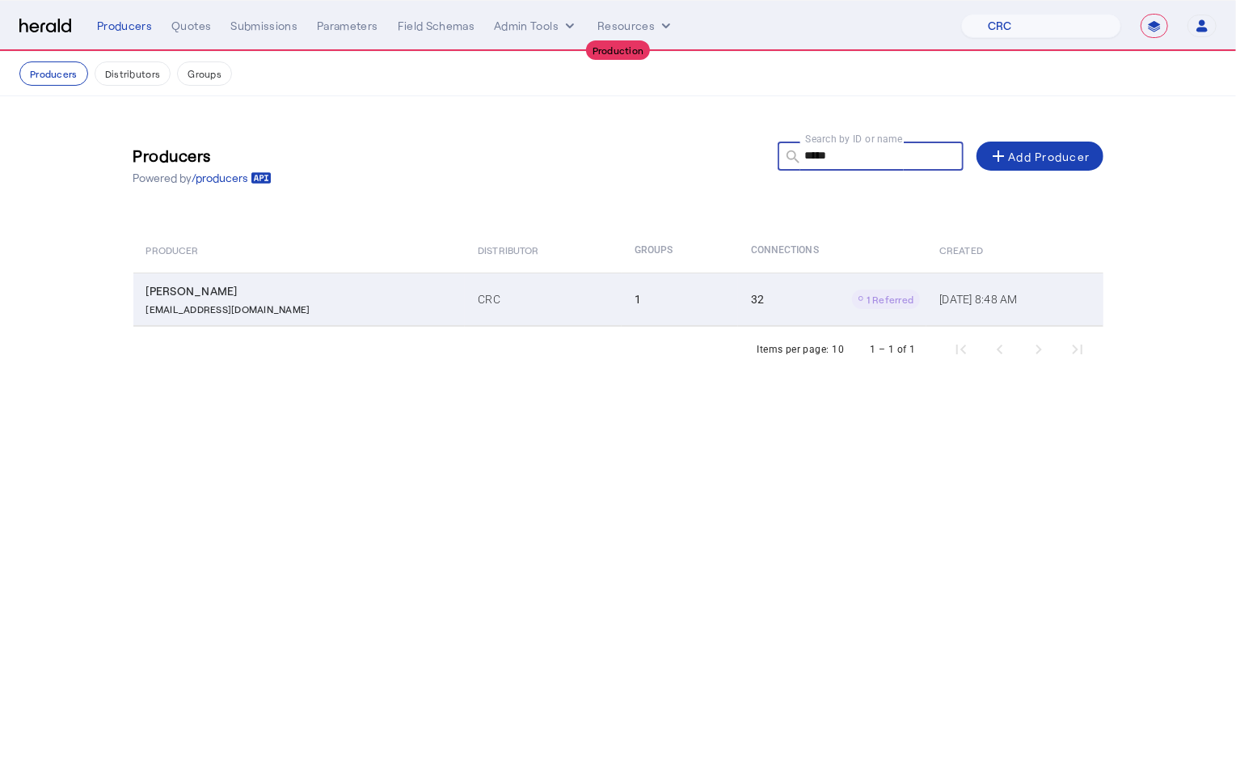
type input "*****"
click at [530, 277] on td "CRC" at bounding box center [543, 298] width 157 height 53
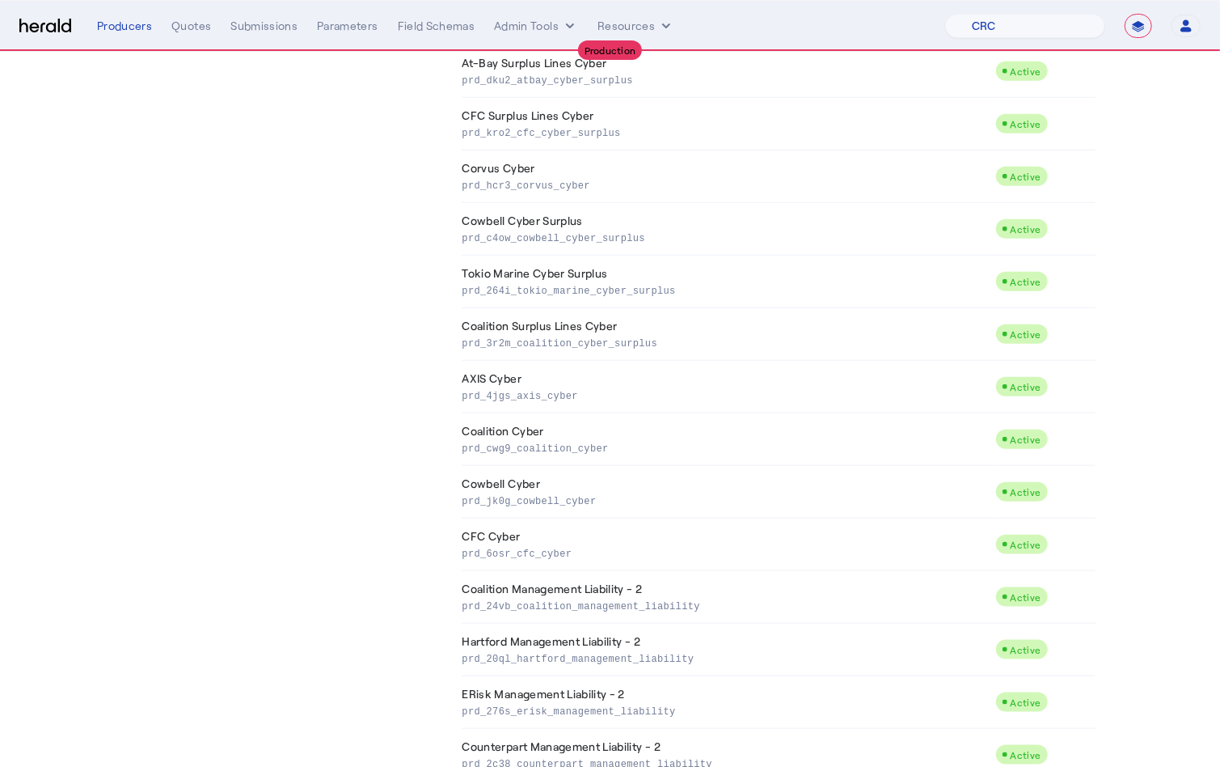
scroll to position [1207, 0]
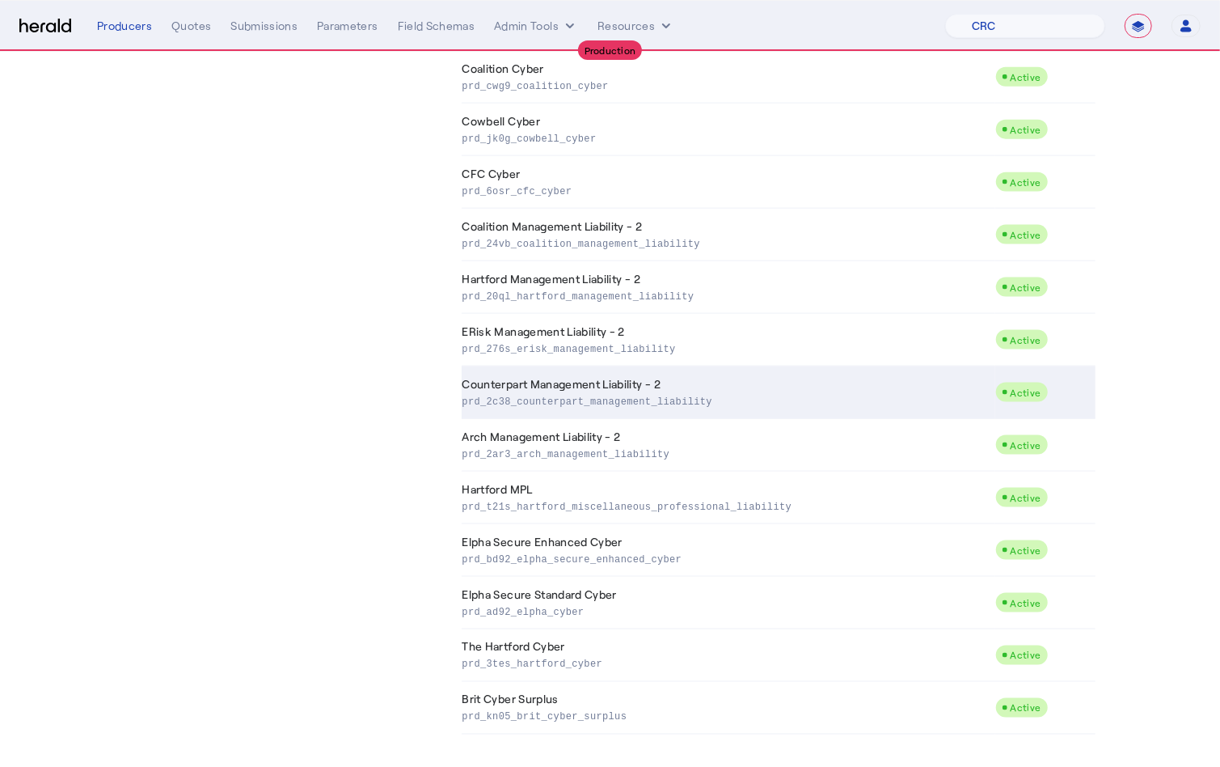
click at [603, 392] on p "prd_2c38_counterpart_management_liability" at bounding box center [726, 400] width 526 height 16
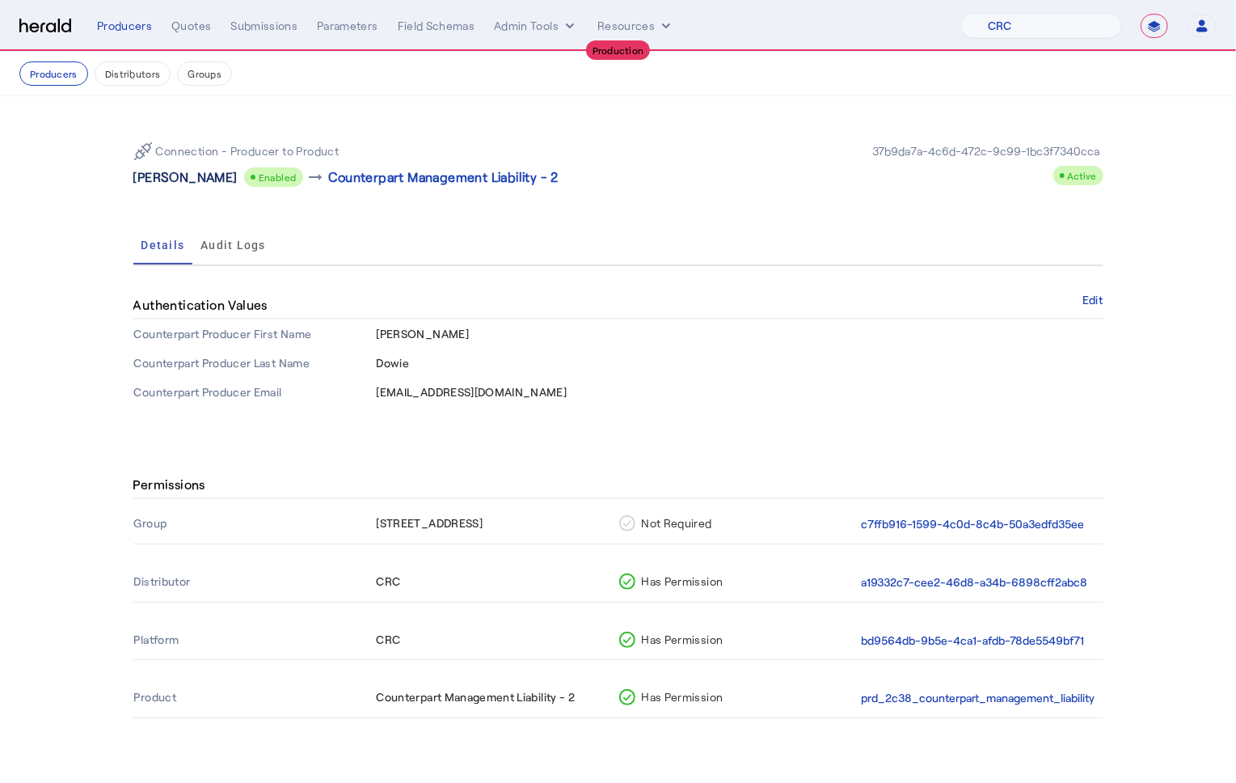
click at [174, 180] on p "Michael C. Dowie" at bounding box center [185, 176] width 104 height 19
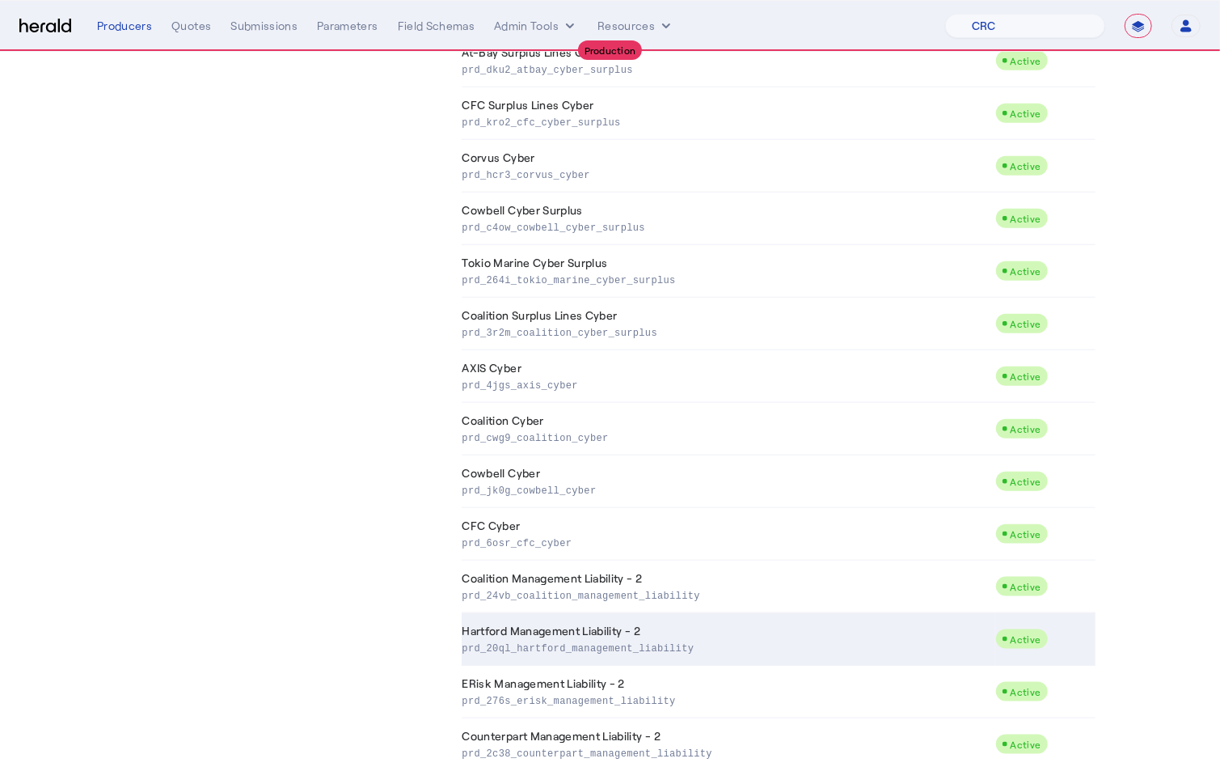
scroll to position [1207, 0]
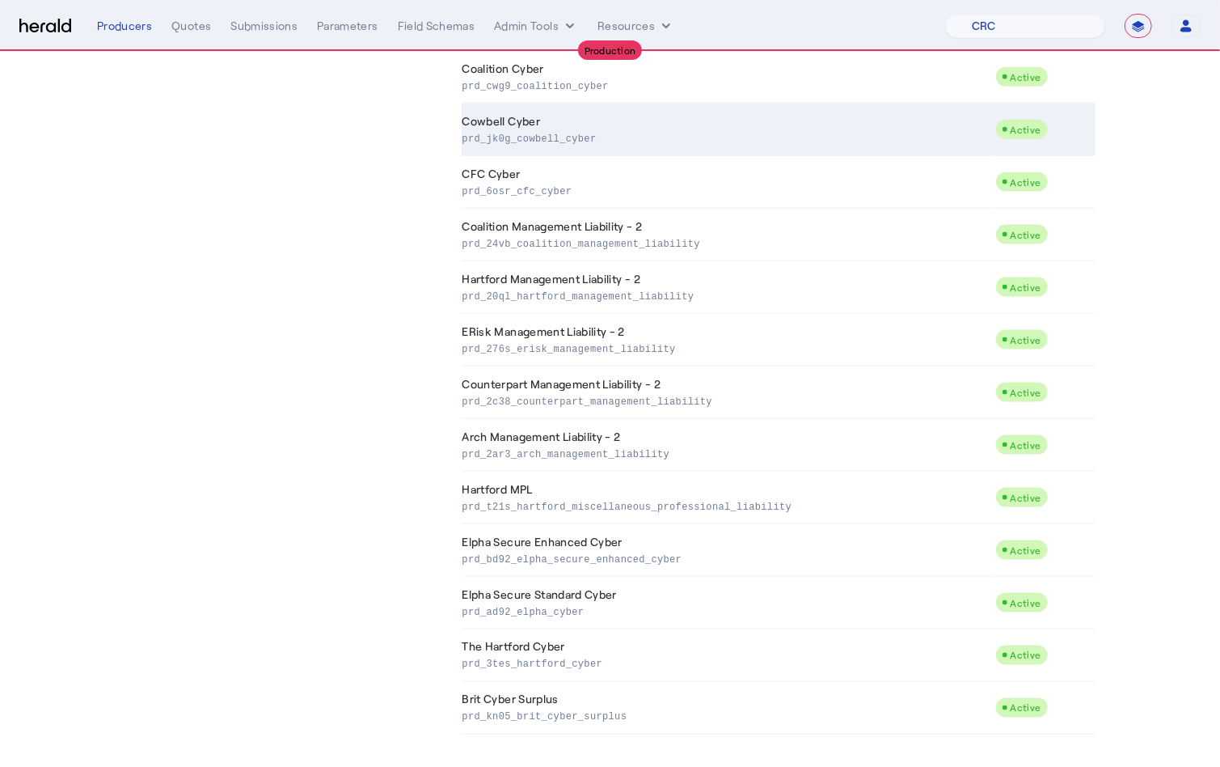
click at [543, 123] on td "Cowbell Cyber prd_jk0g_cowbell_cyber" at bounding box center [729, 129] width 534 height 53
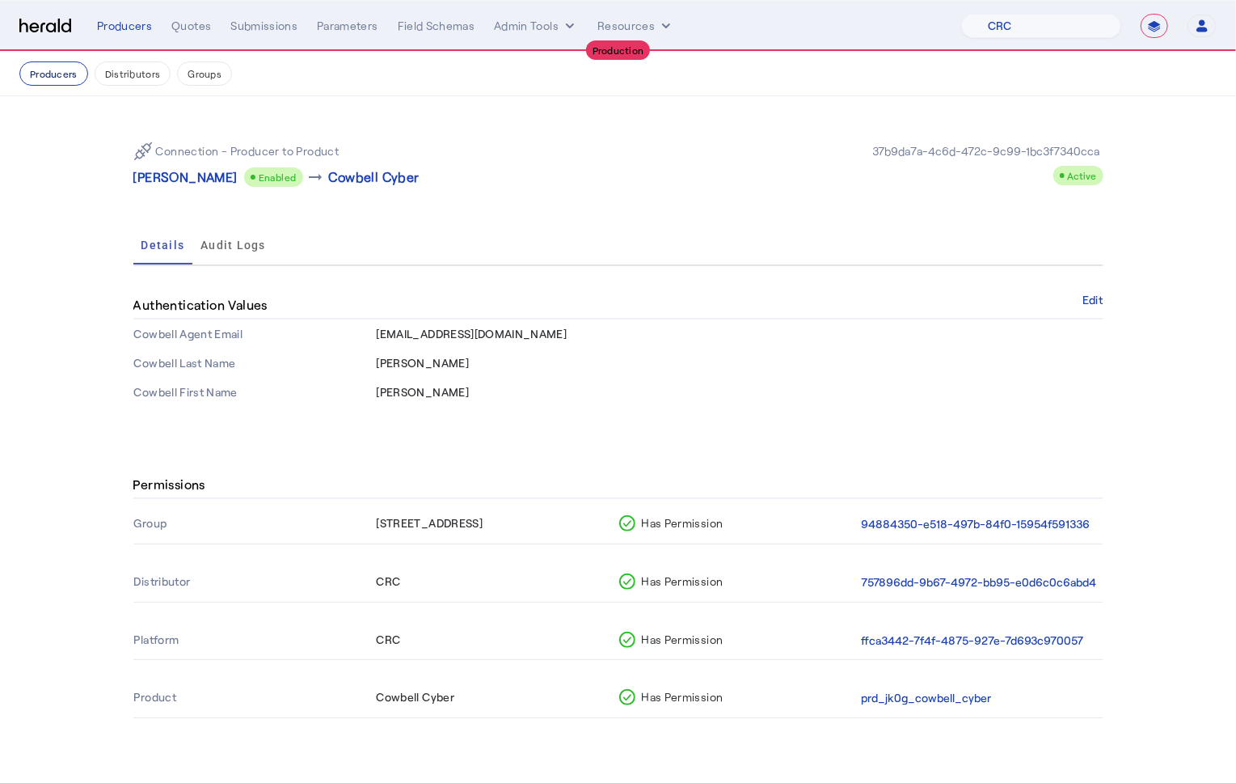
click at [57, 78] on button "Producers" at bounding box center [53, 73] width 69 height 24
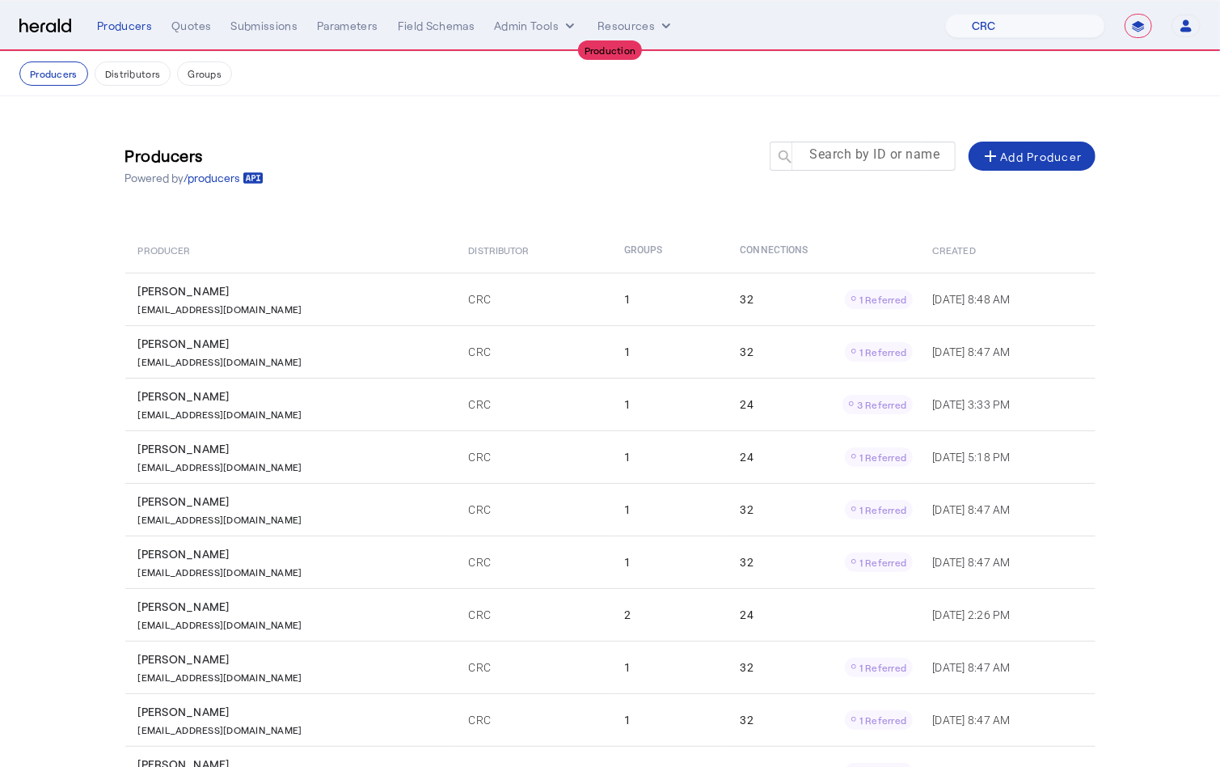
click at [876, 165] on div at bounding box center [870, 163] width 146 height 45
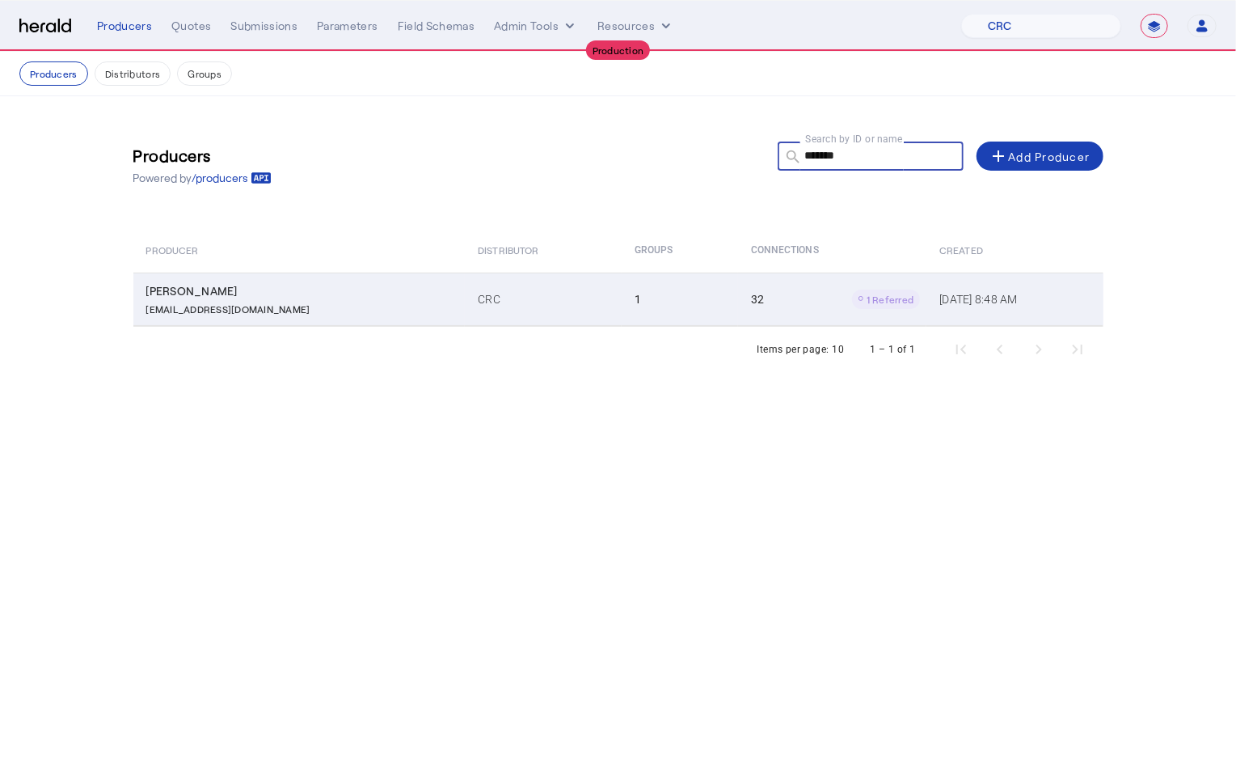
type input "*******"
click at [622, 308] on td "1" at bounding box center [680, 298] width 116 height 53
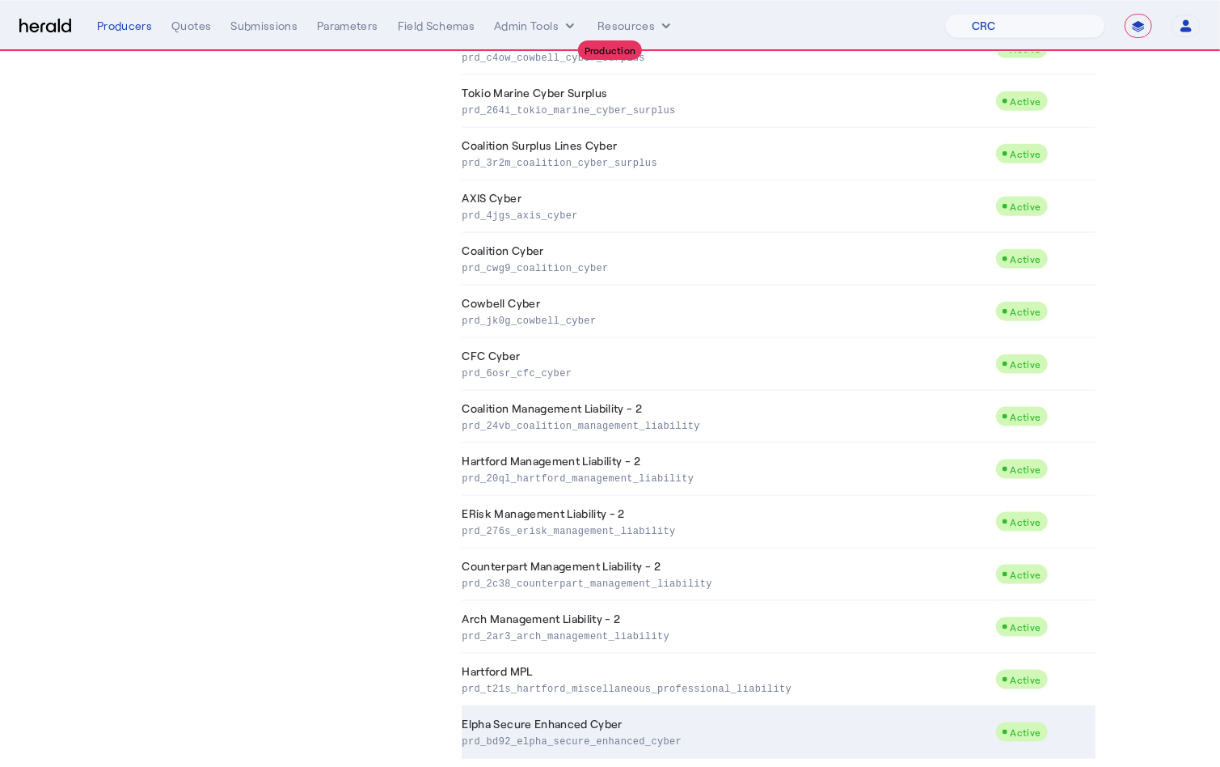
scroll to position [1207, 0]
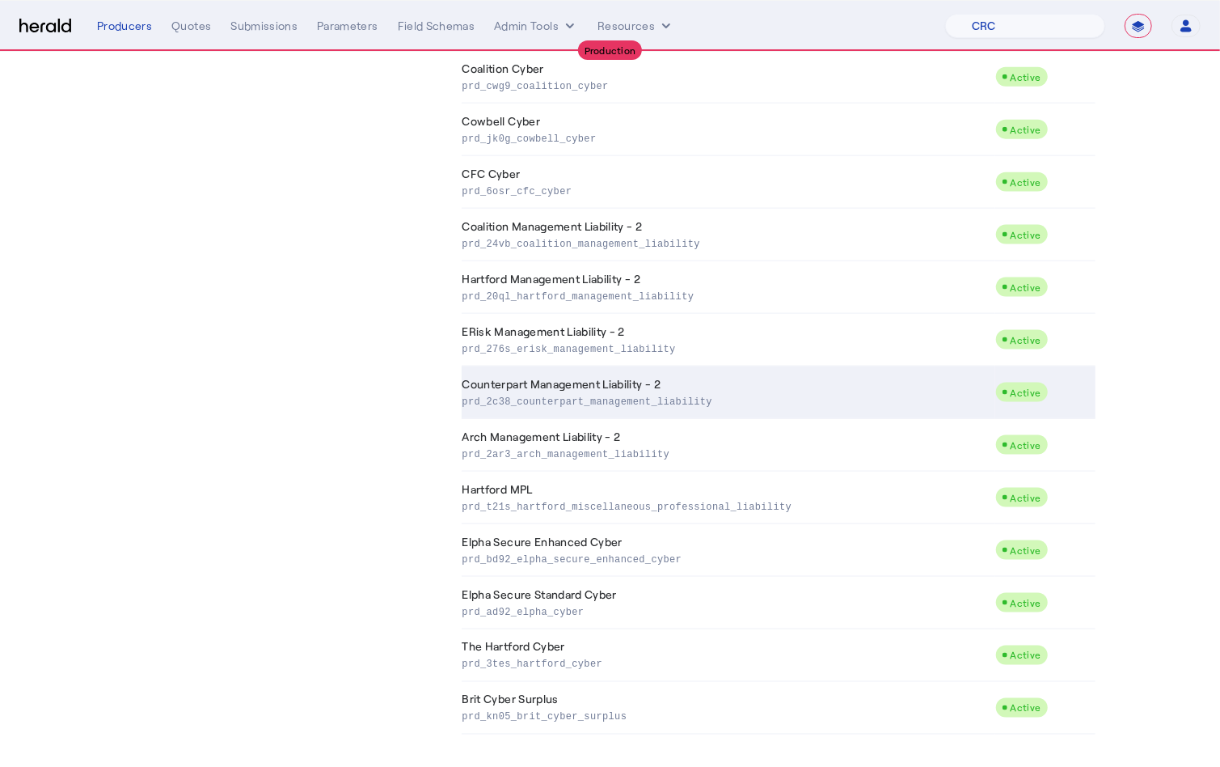
click at [617, 393] on p "prd_2c38_counterpart_management_liability" at bounding box center [726, 400] width 526 height 16
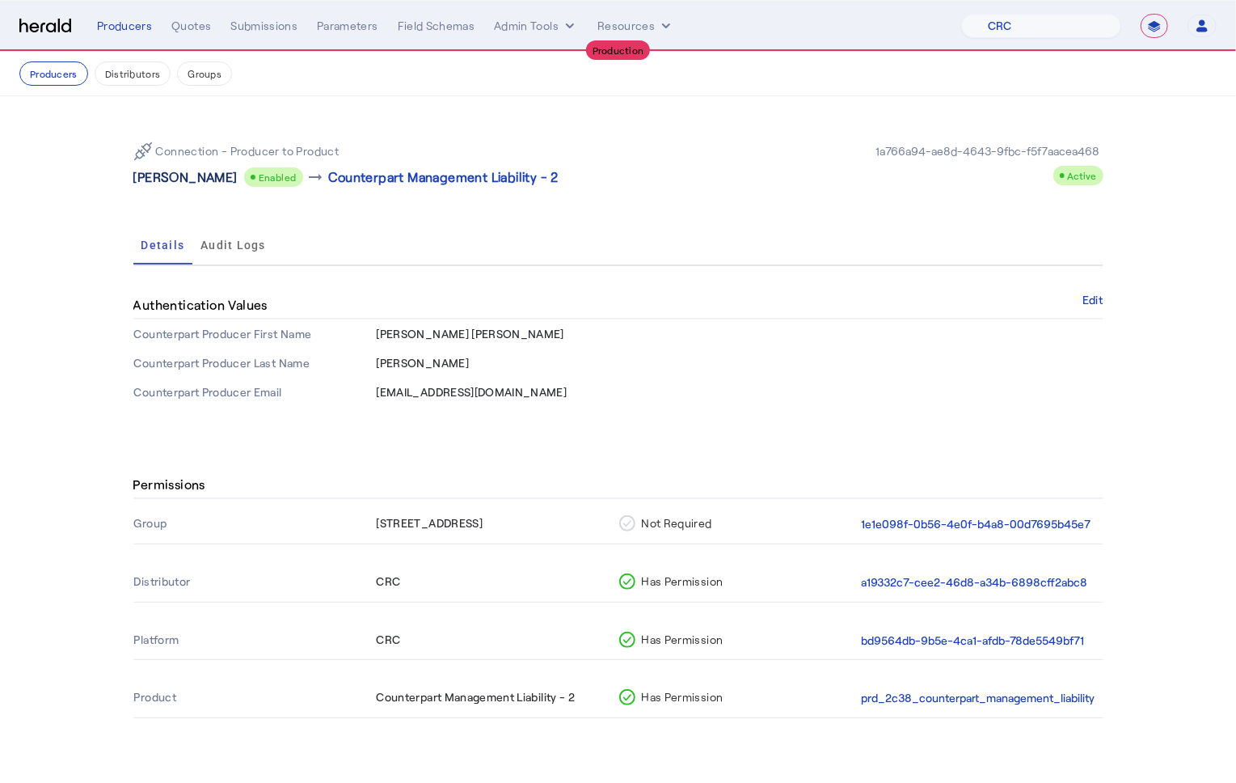
click at [151, 175] on p "Mary Ann Trimble" at bounding box center [185, 176] width 104 height 19
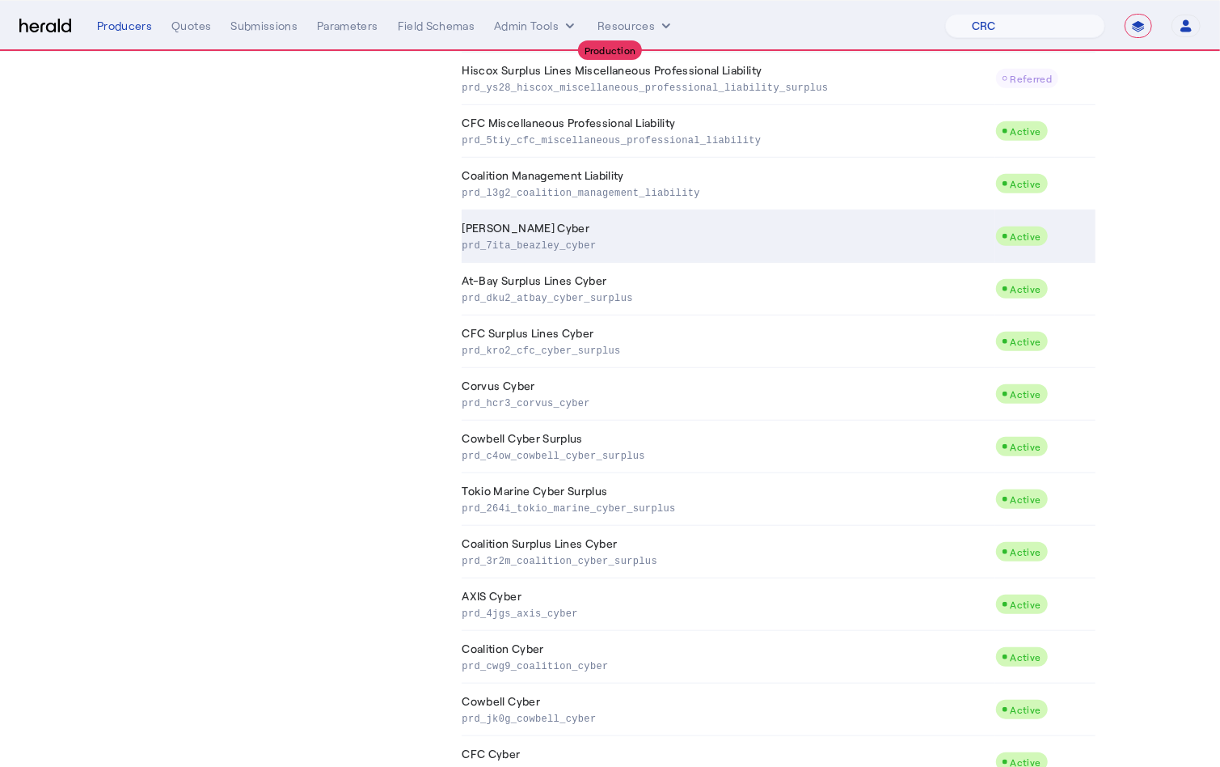
scroll to position [1207, 0]
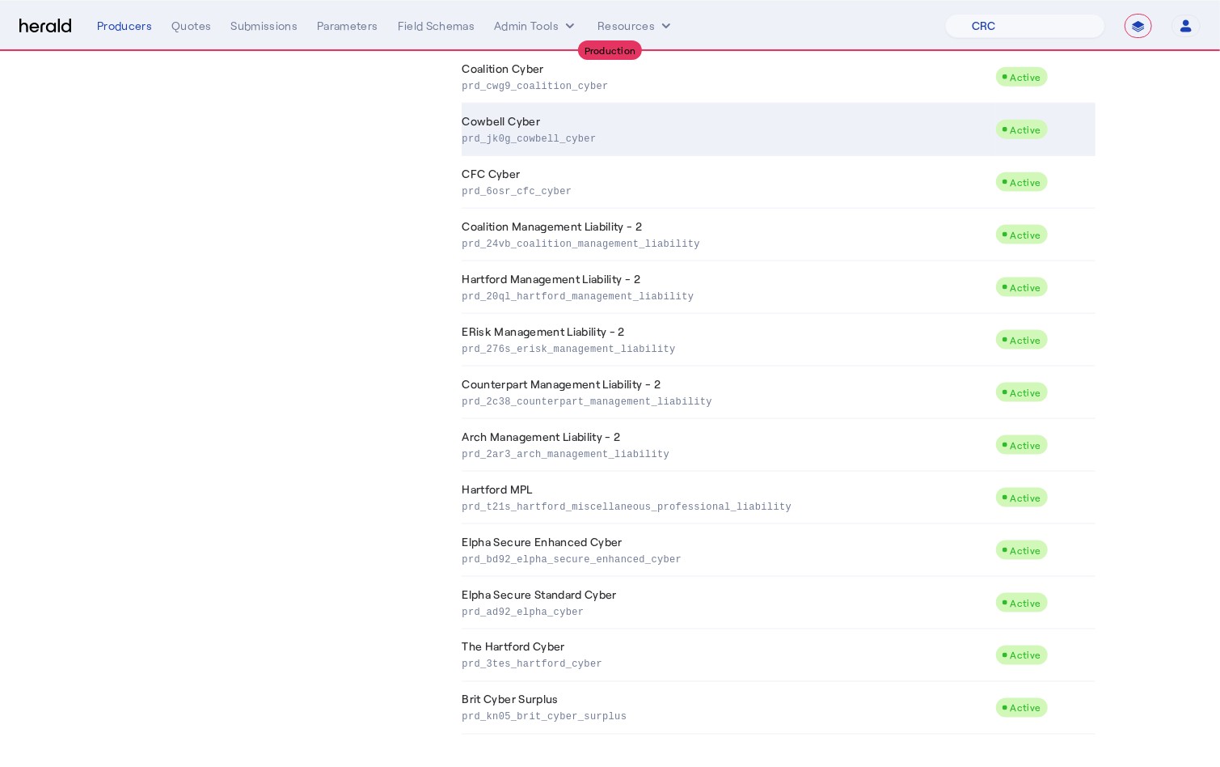
click at [526, 130] on p "prd_jk0g_cowbell_cyber" at bounding box center [726, 137] width 526 height 16
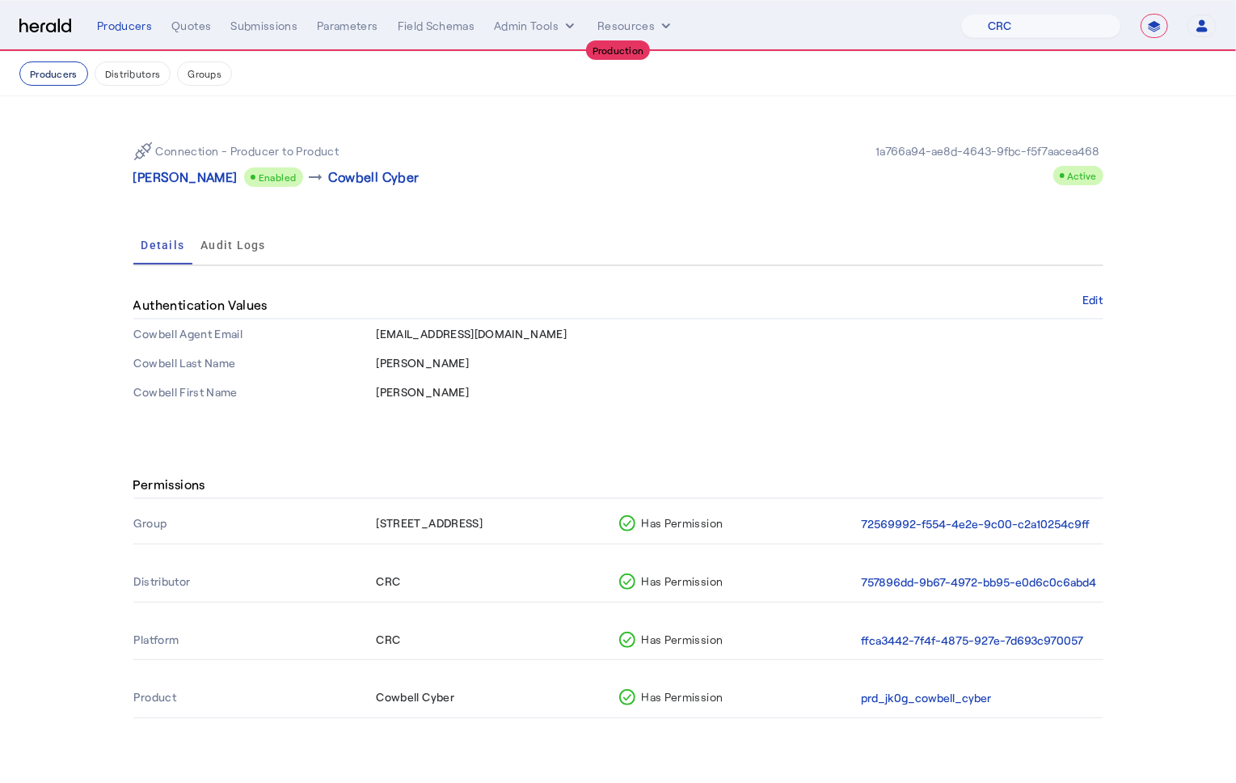
click at [43, 73] on button "Producers" at bounding box center [53, 73] width 69 height 24
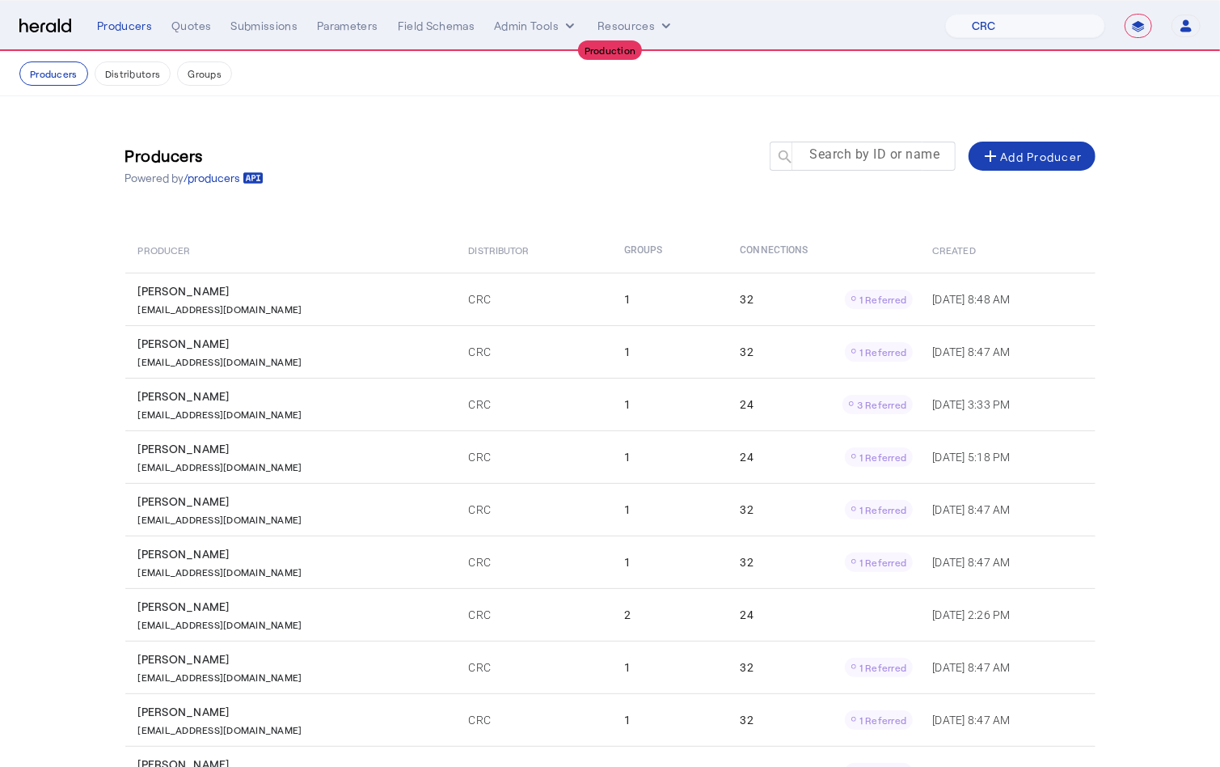
click at [844, 162] on mat-label "Search by ID or name" at bounding box center [875, 154] width 130 height 15
click at [844, 162] on input "Search by ID or name" at bounding box center [870, 155] width 146 height 19
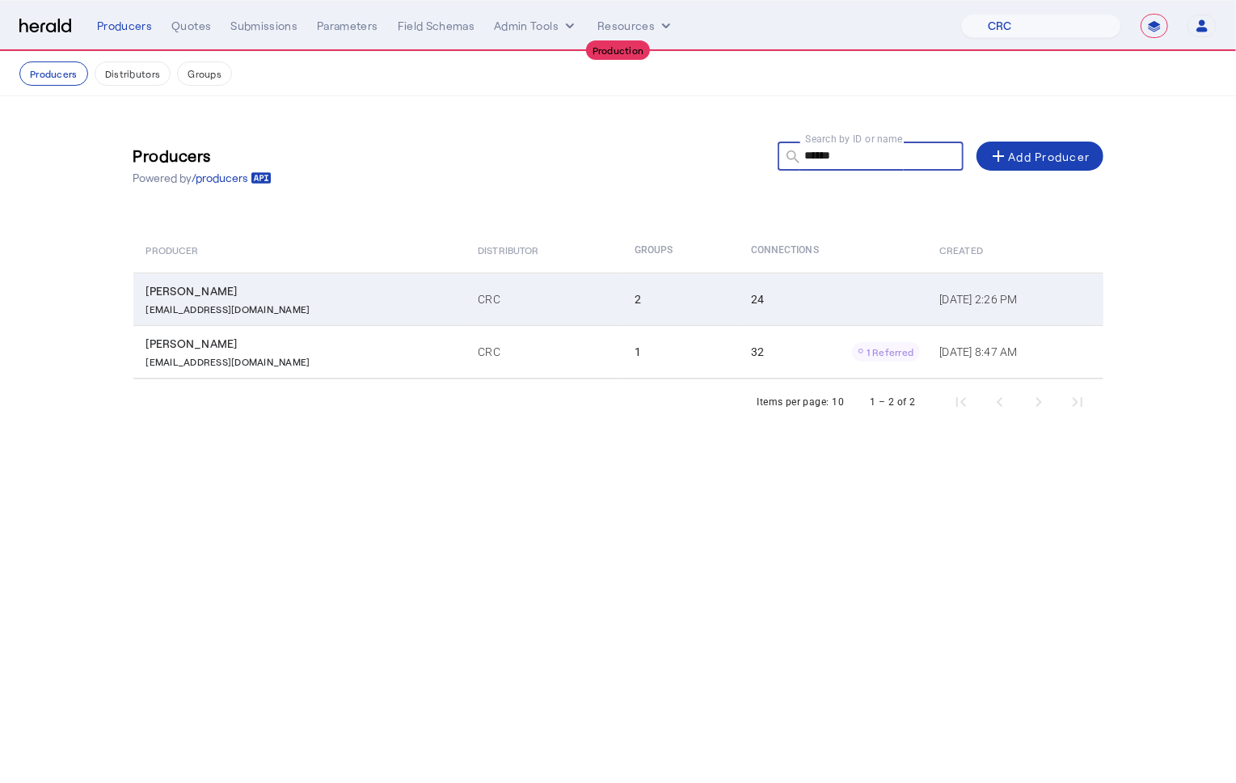
type input "******"
click at [326, 307] on div "JGarcia@crcgroup.com" at bounding box center [302, 307] width 313 height 16
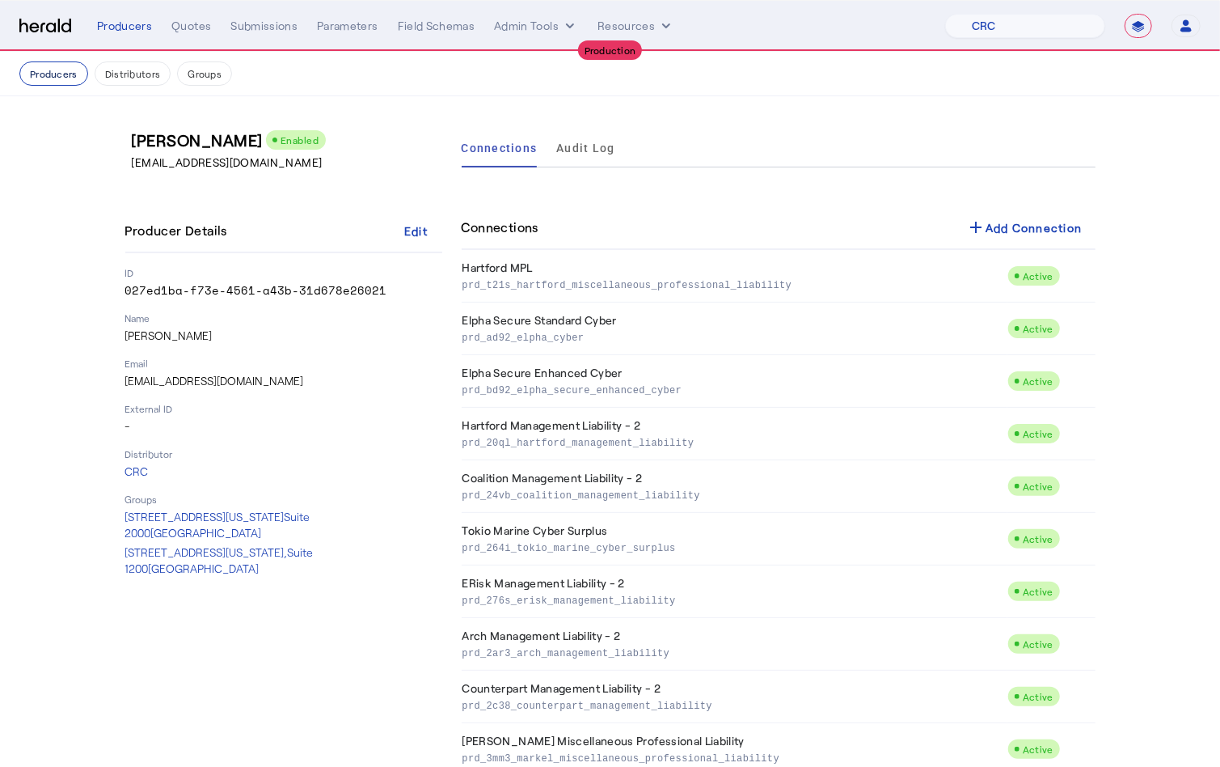
click at [58, 74] on button "Producers" at bounding box center [53, 73] width 69 height 24
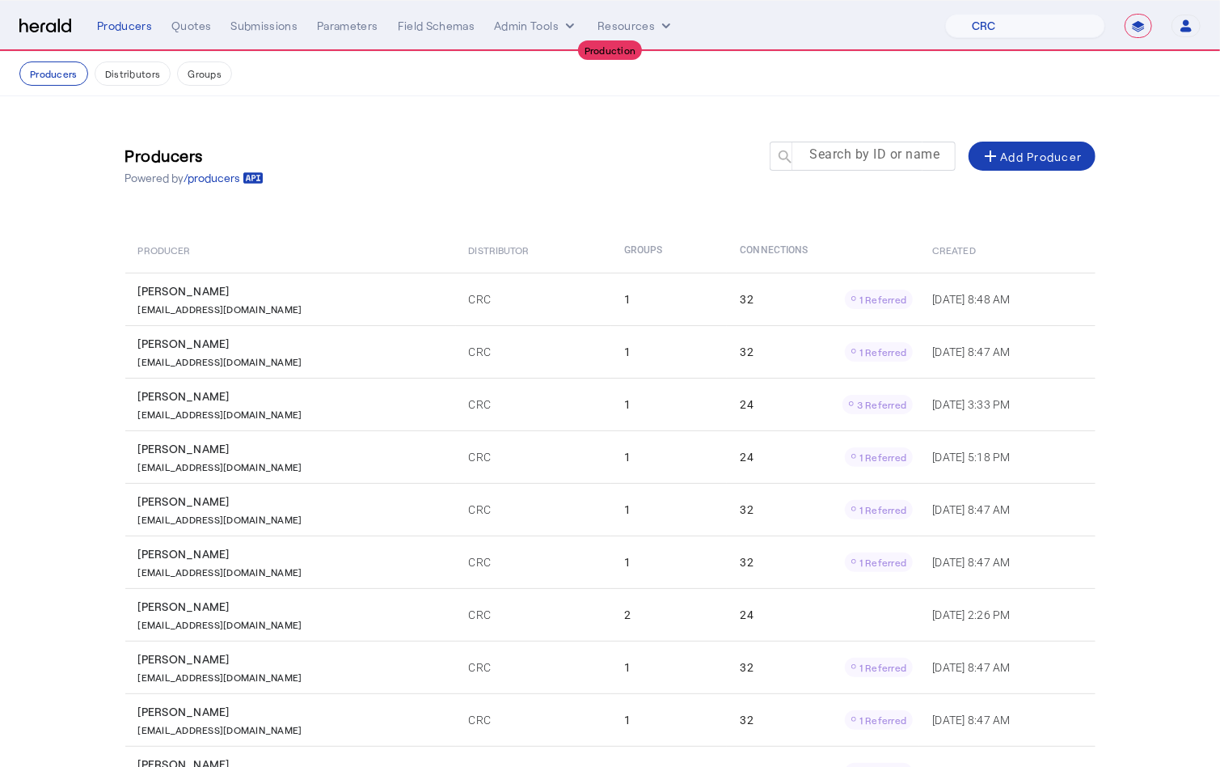
click at [882, 157] on mat-label "Search by ID or name" at bounding box center [875, 154] width 130 height 15
click at [882, 157] on input "Search by ID or name" at bounding box center [870, 155] width 146 height 19
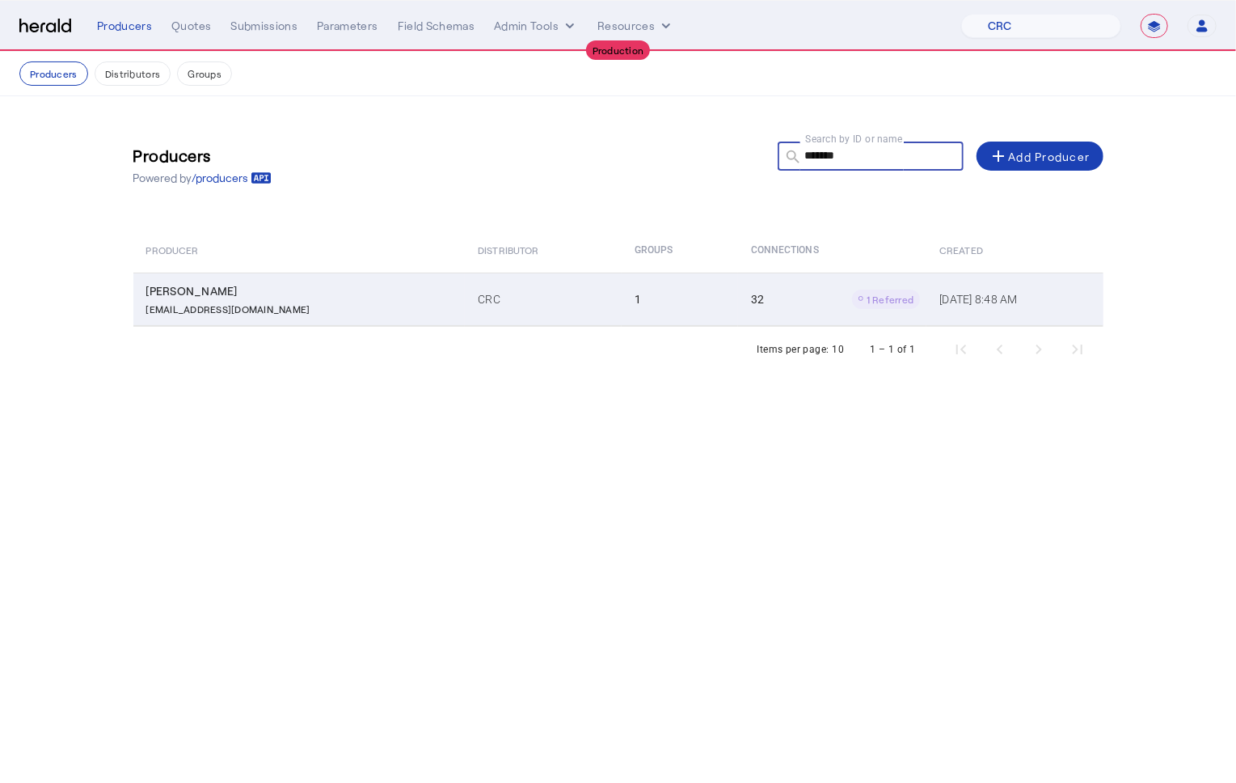
type input "*******"
click at [622, 283] on td "1" at bounding box center [680, 298] width 116 height 53
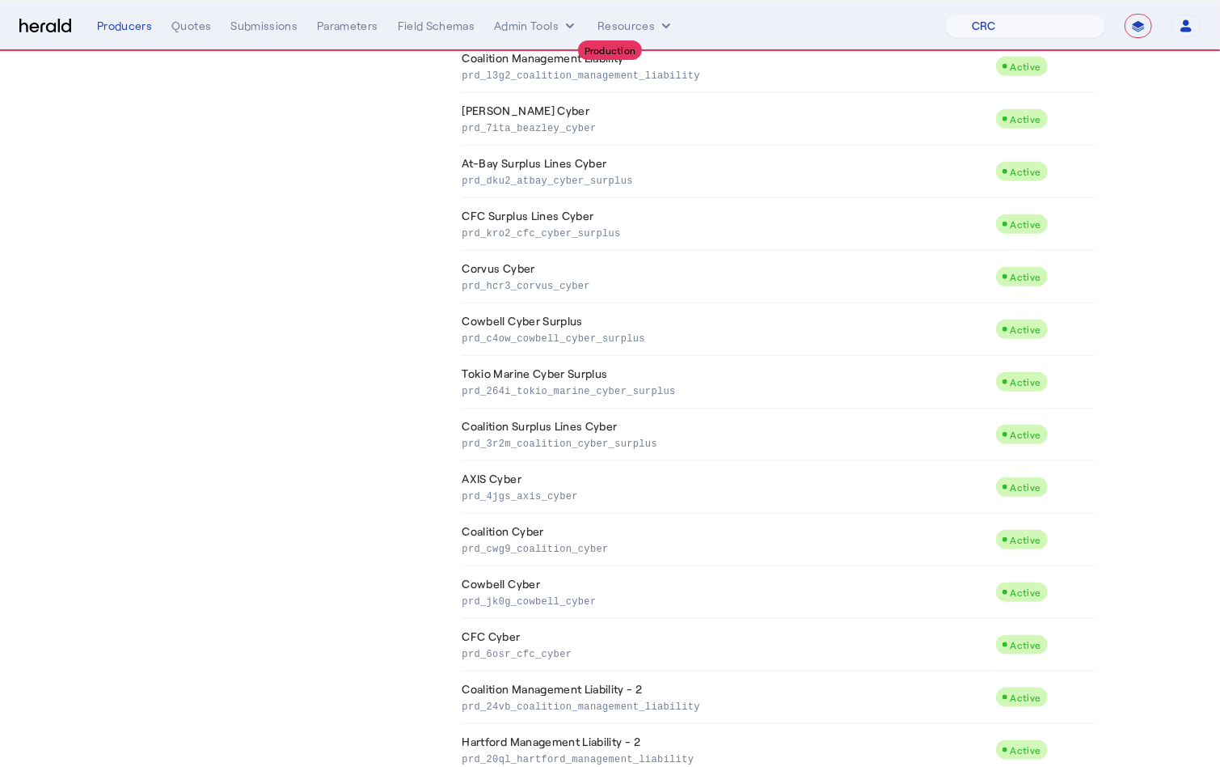
scroll to position [1207, 0]
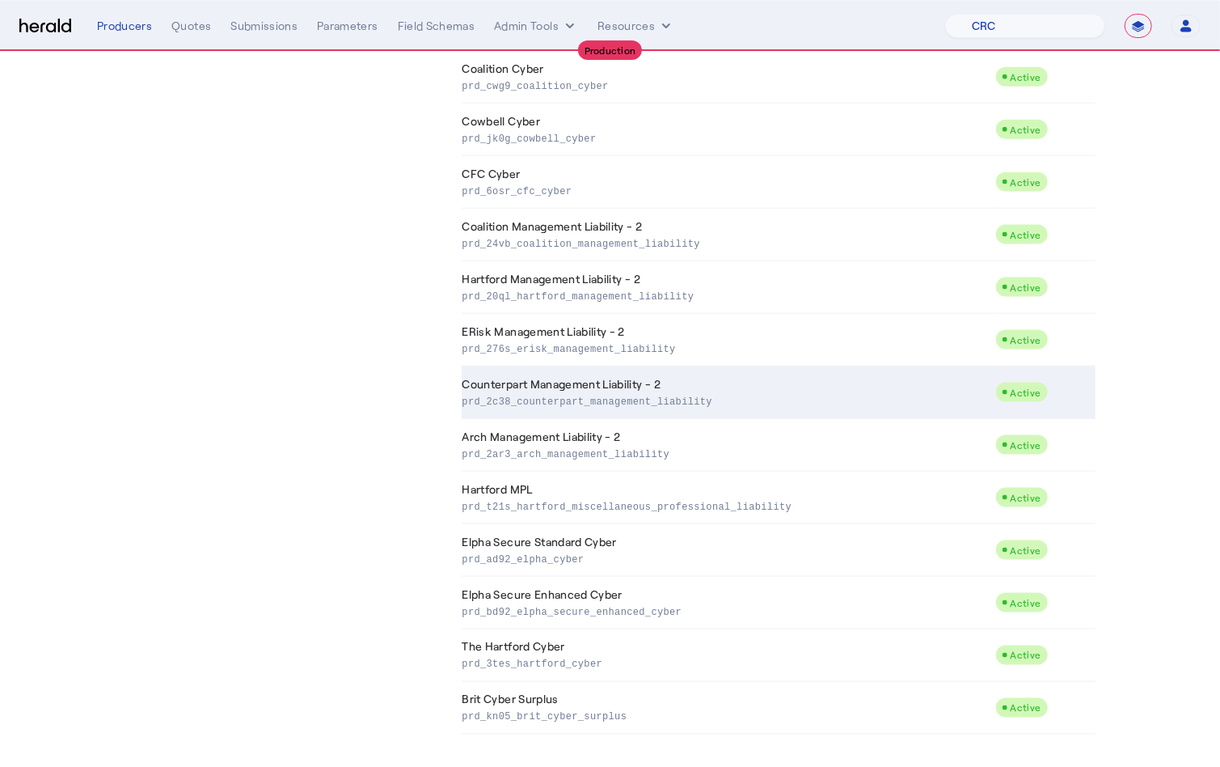
click at [612, 388] on td "Counterpart Management Liability - 2 prd_2c38_counterpart_management_liability" at bounding box center [729, 392] width 534 height 53
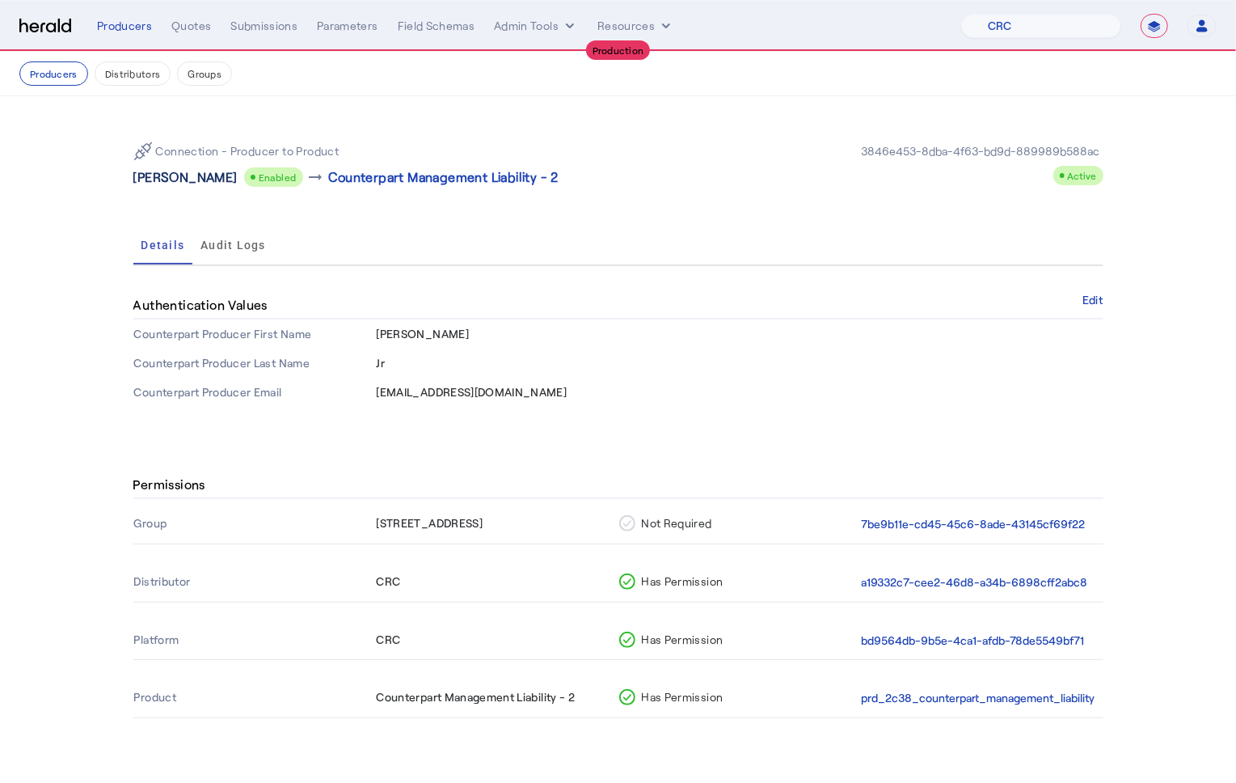
click at [196, 176] on p "Edwin M Antonucci Jr" at bounding box center [185, 176] width 104 height 19
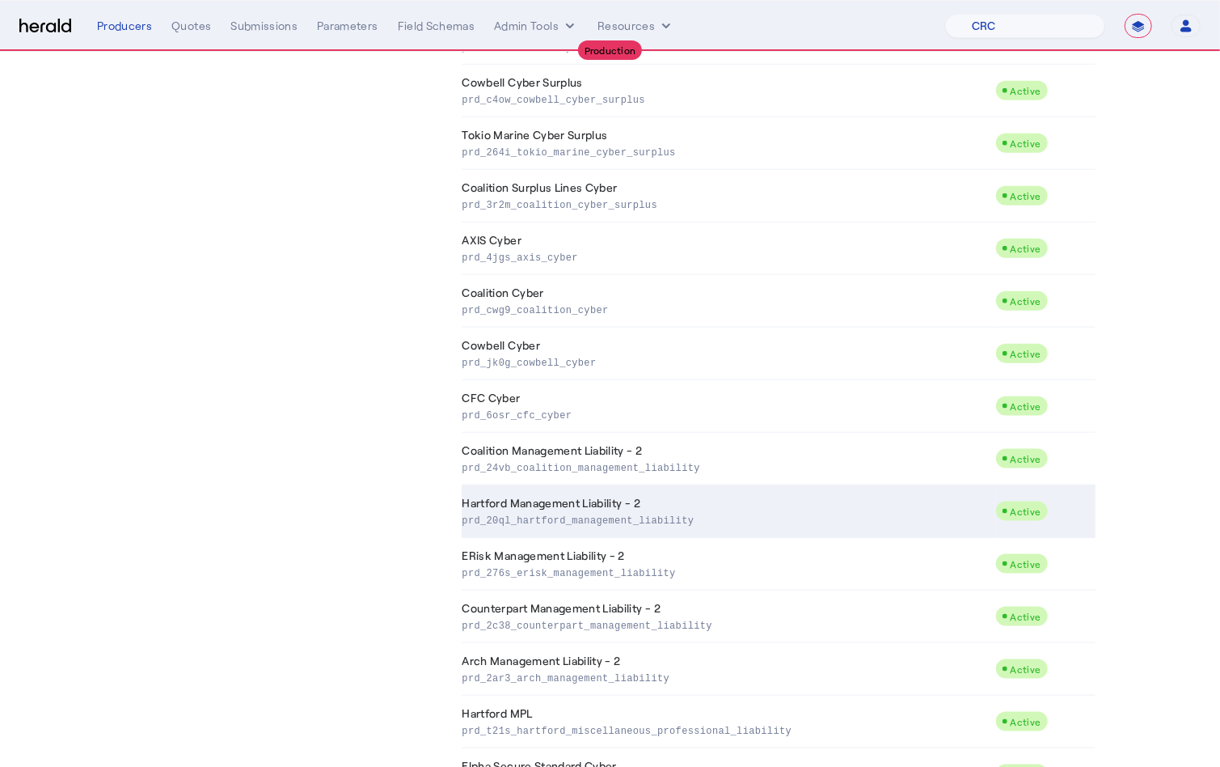
scroll to position [1207, 0]
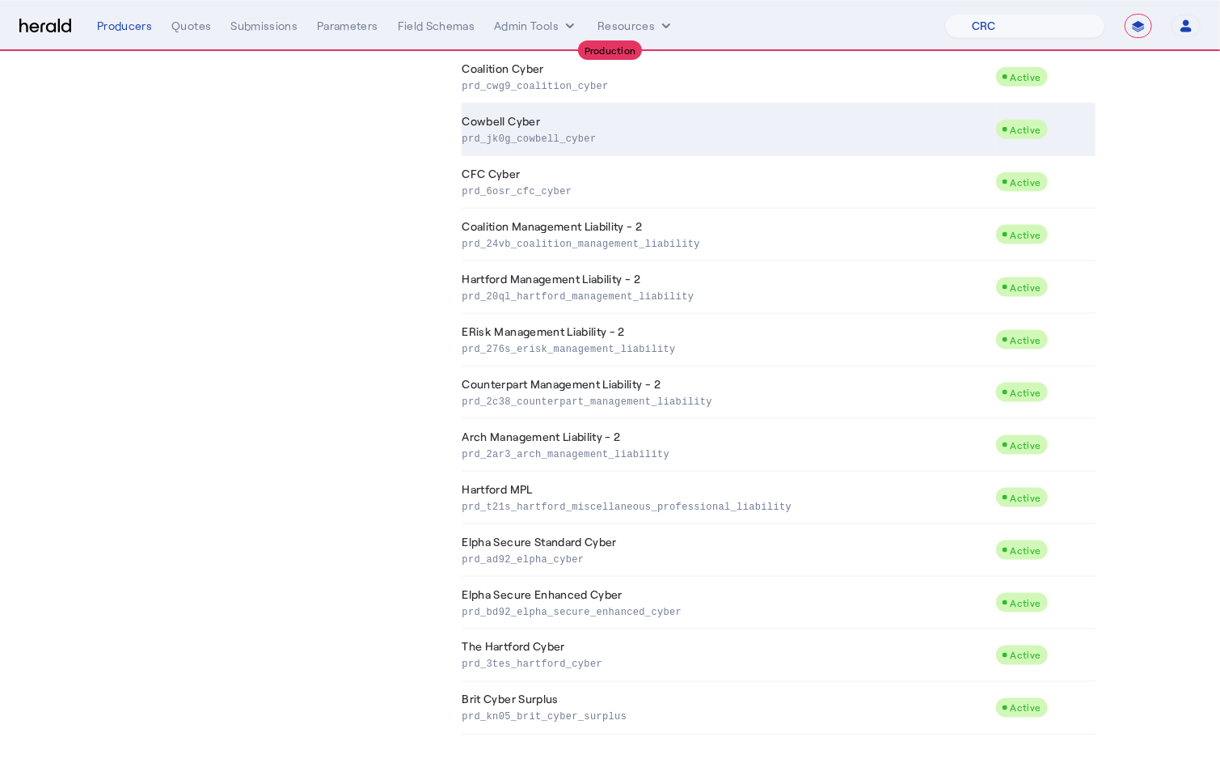
click at [551, 137] on p "prd_jk0g_cowbell_cyber" at bounding box center [726, 137] width 526 height 16
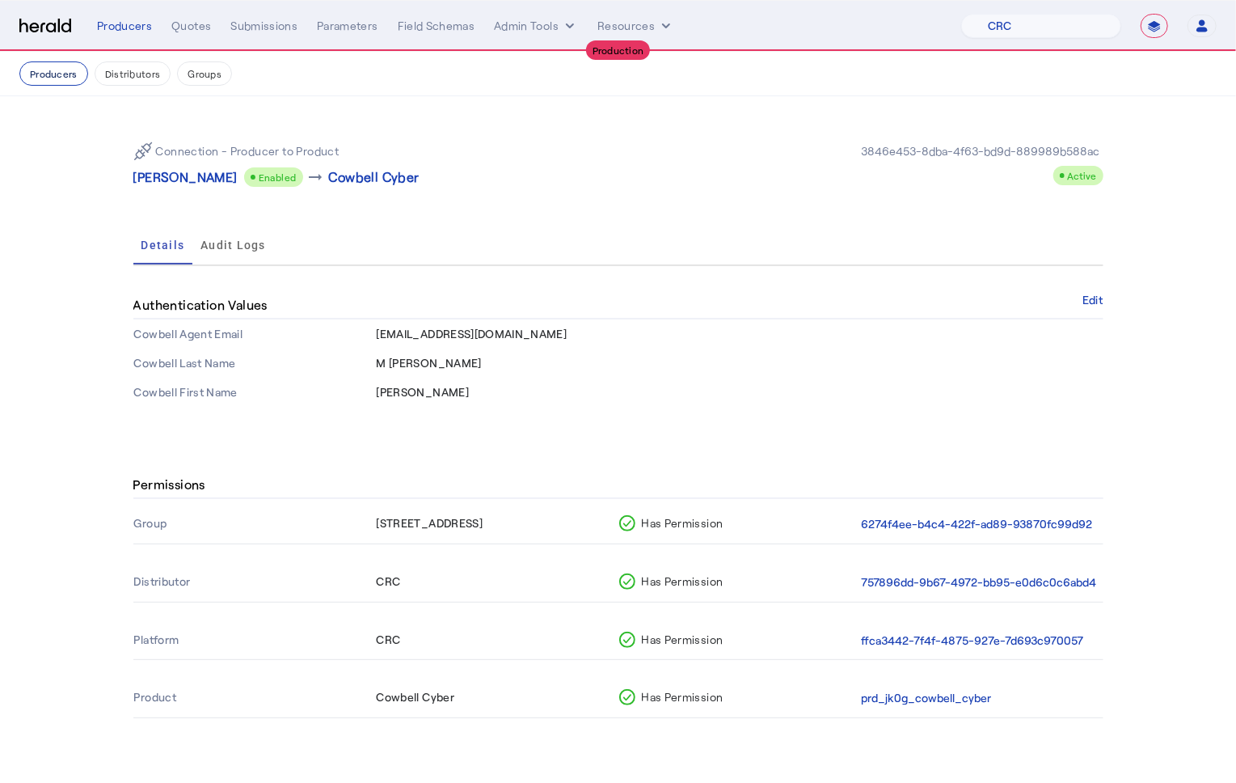
click at [62, 77] on button "Producers" at bounding box center [53, 73] width 69 height 24
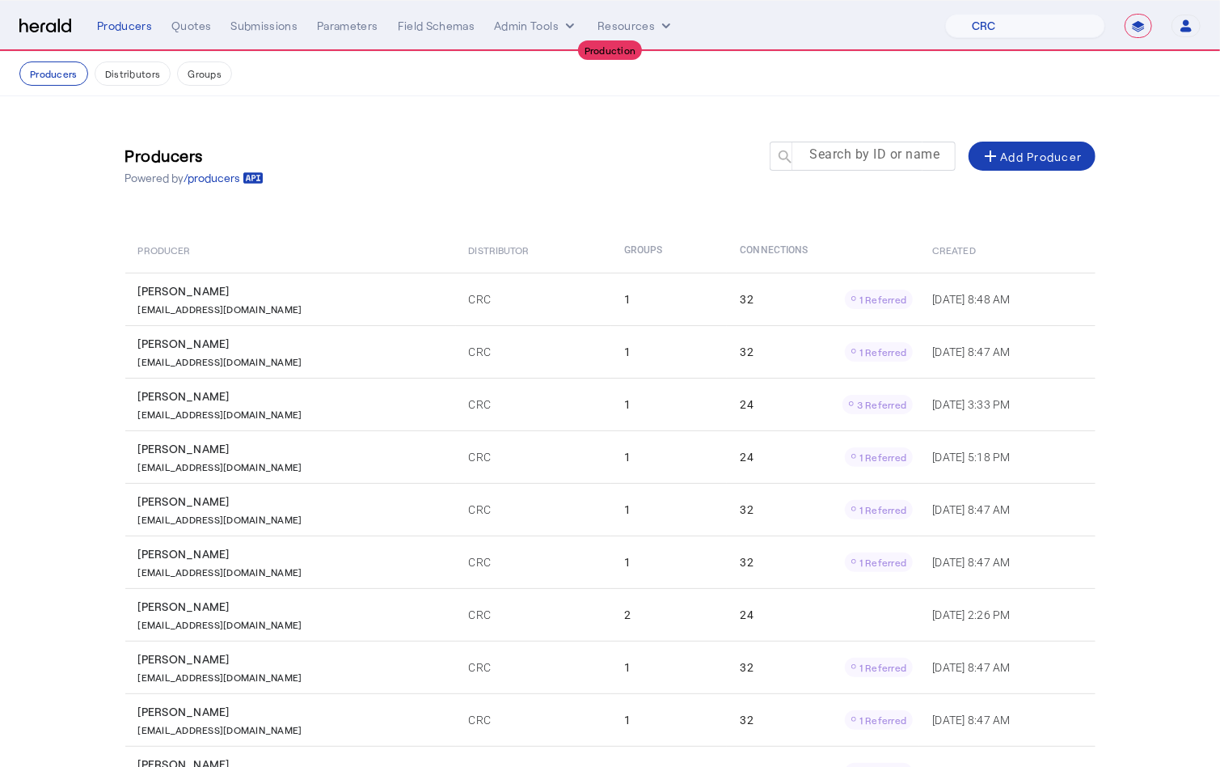
click at [874, 162] on mat-label "Search by ID or name" at bounding box center [875, 154] width 130 height 15
click at [874, 162] on input "Search by ID or name" at bounding box center [870, 155] width 146 height 19
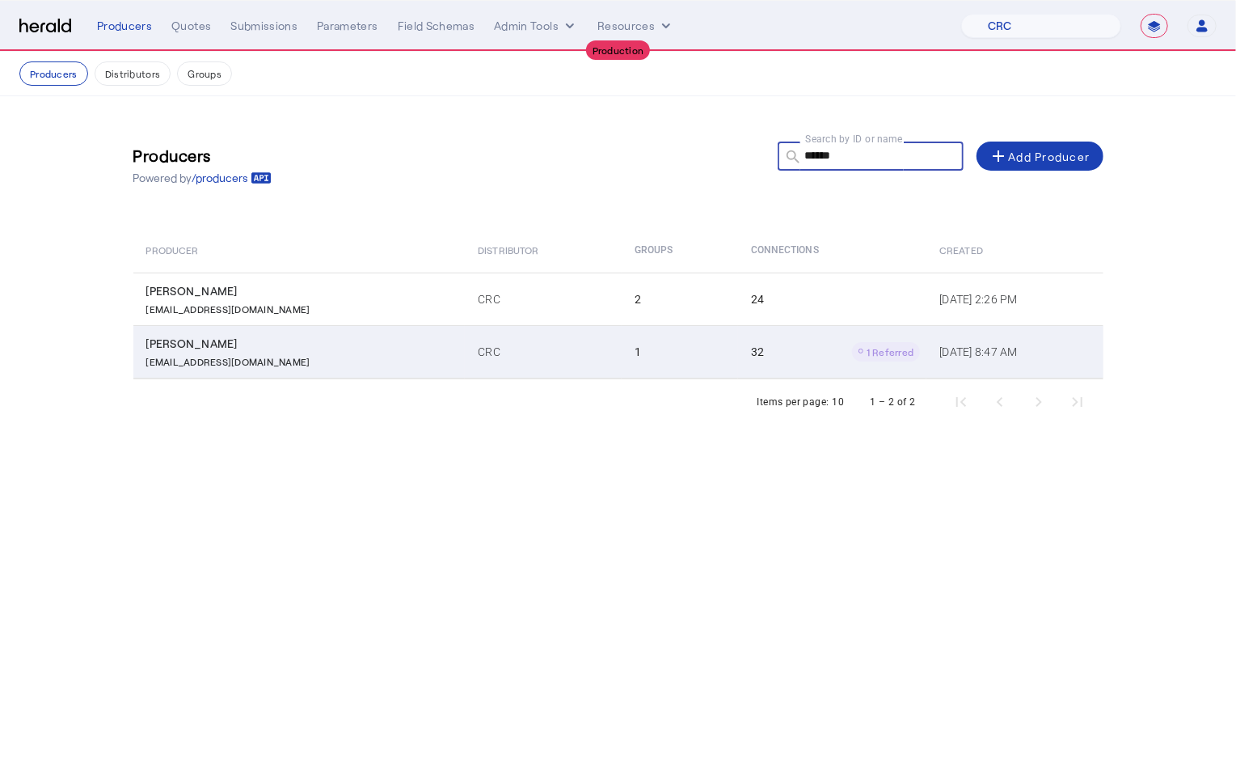
type input "******"
click at [622, 337] on td "1" at bounding box center [680, 351] width 116 height 53
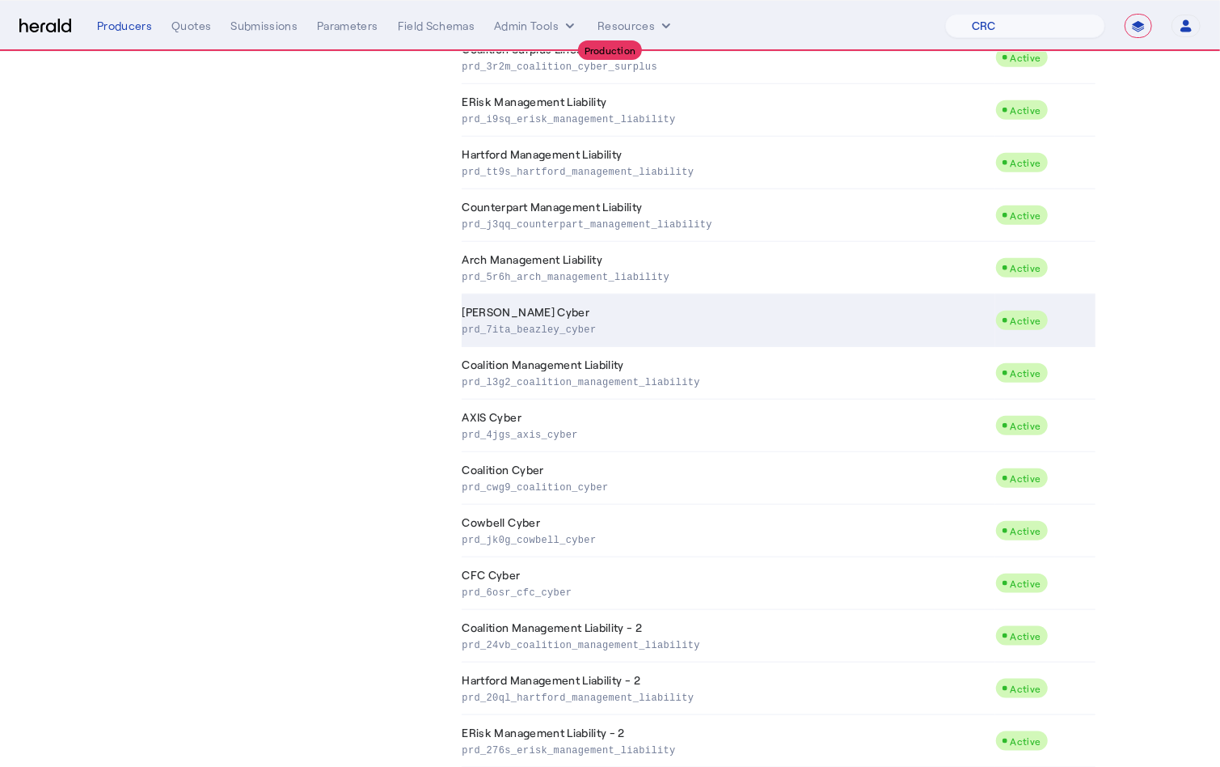
scroll to position [1207, 0]
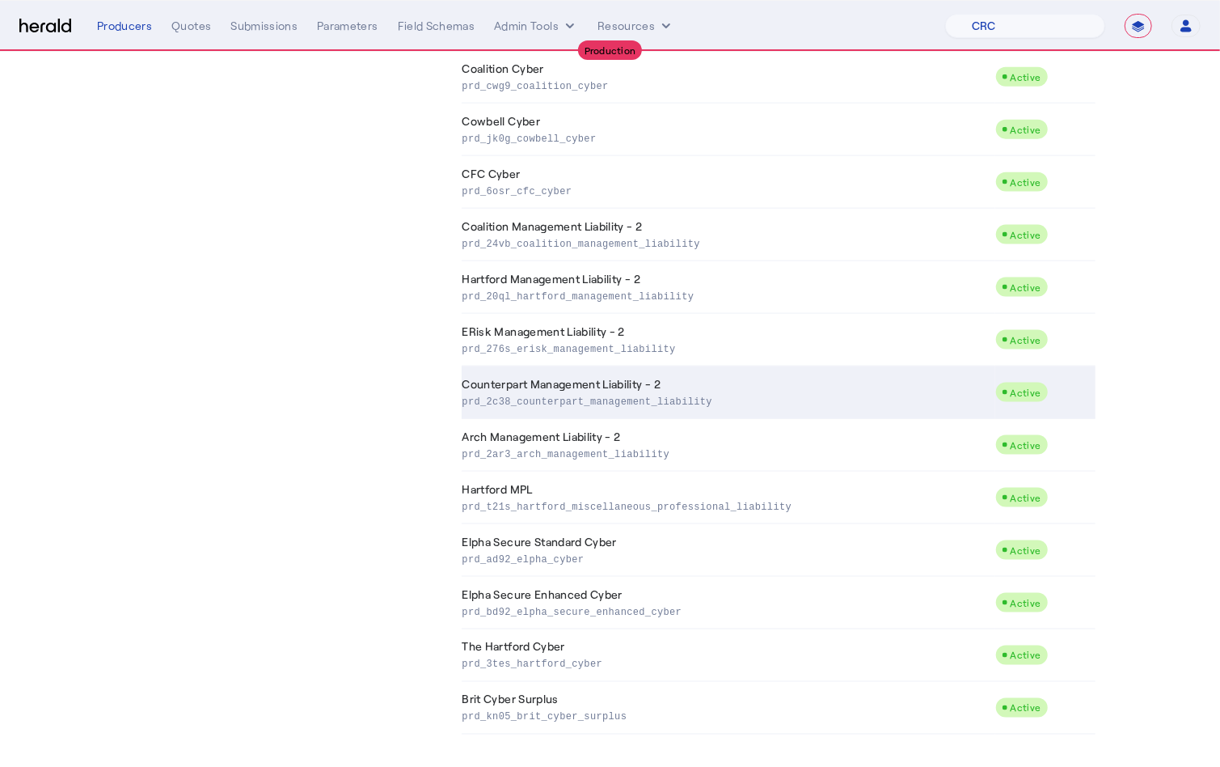
click at [664, 376] on td "Counterpart Management Liability - 2 prd_2c38_counterpart_management_liability" at bounding box center [729, 392] width 534 height 53
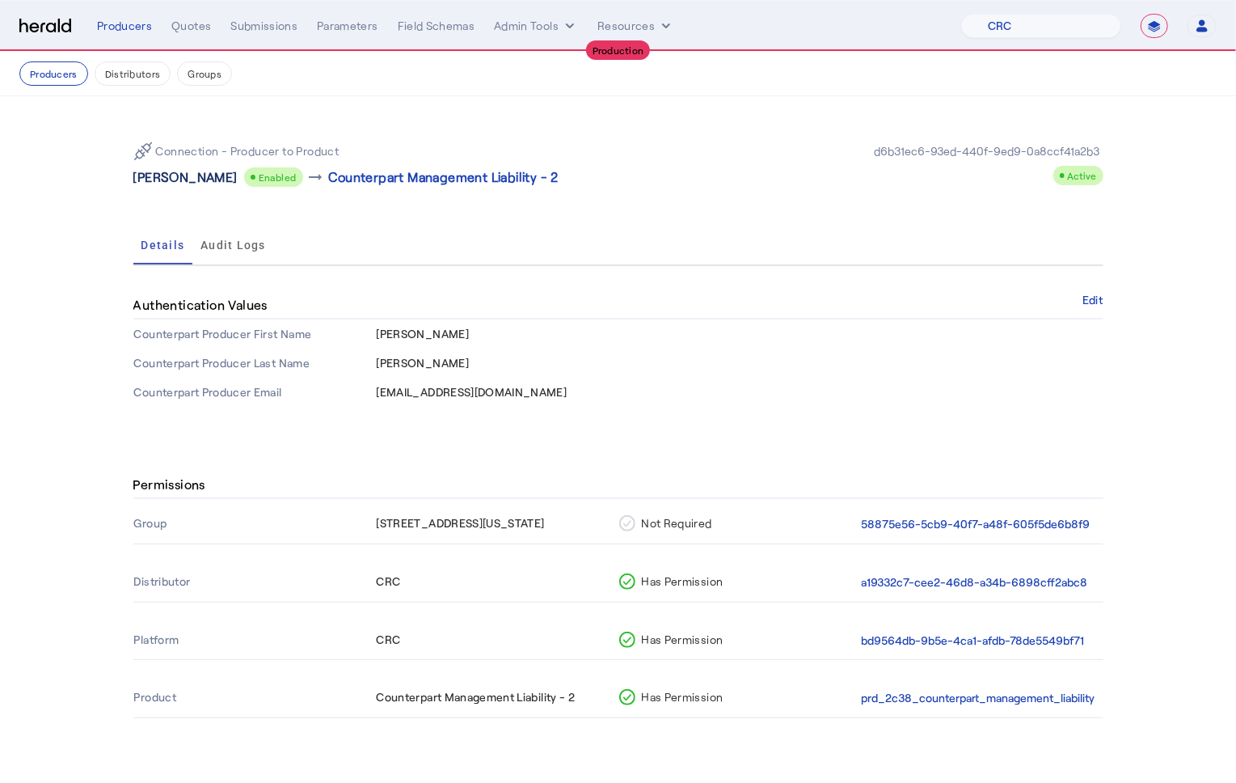
click at [209, 186] on p "Jeanne-Marie Garcia" at bounding box center [185, 176] width 104 height 19
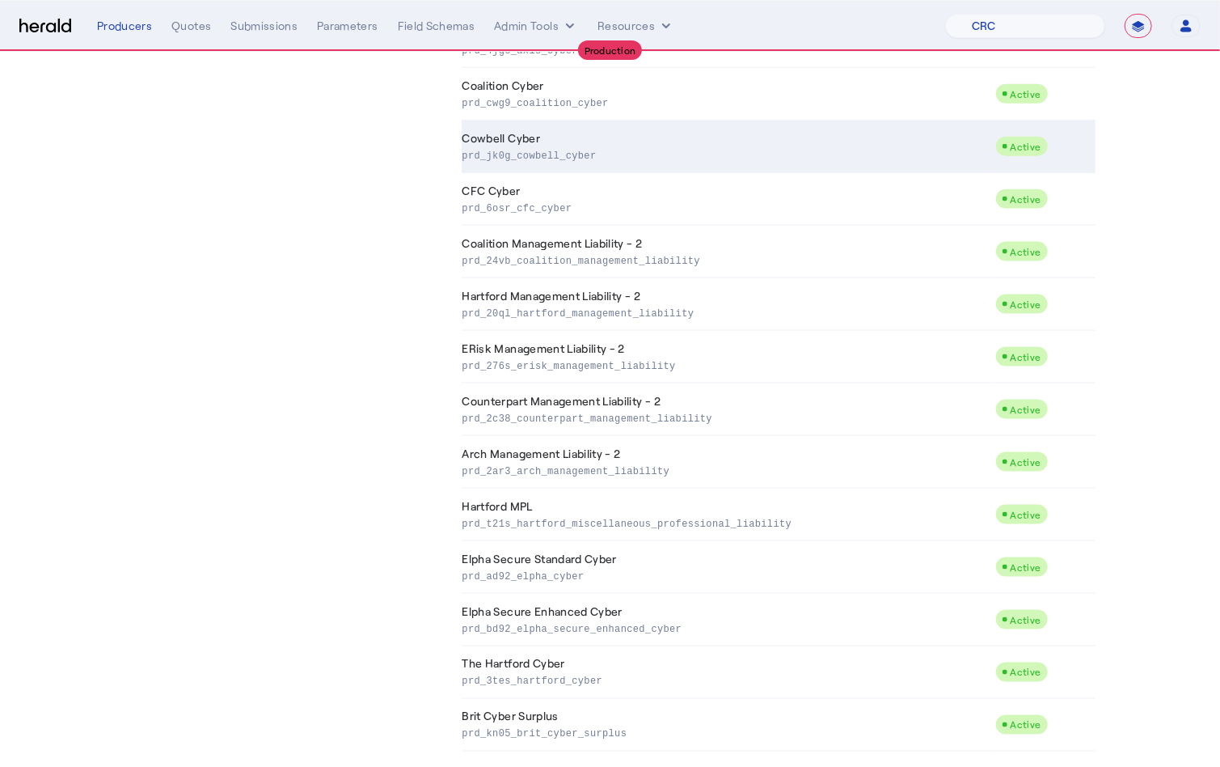
scroll to position [1166, 0]
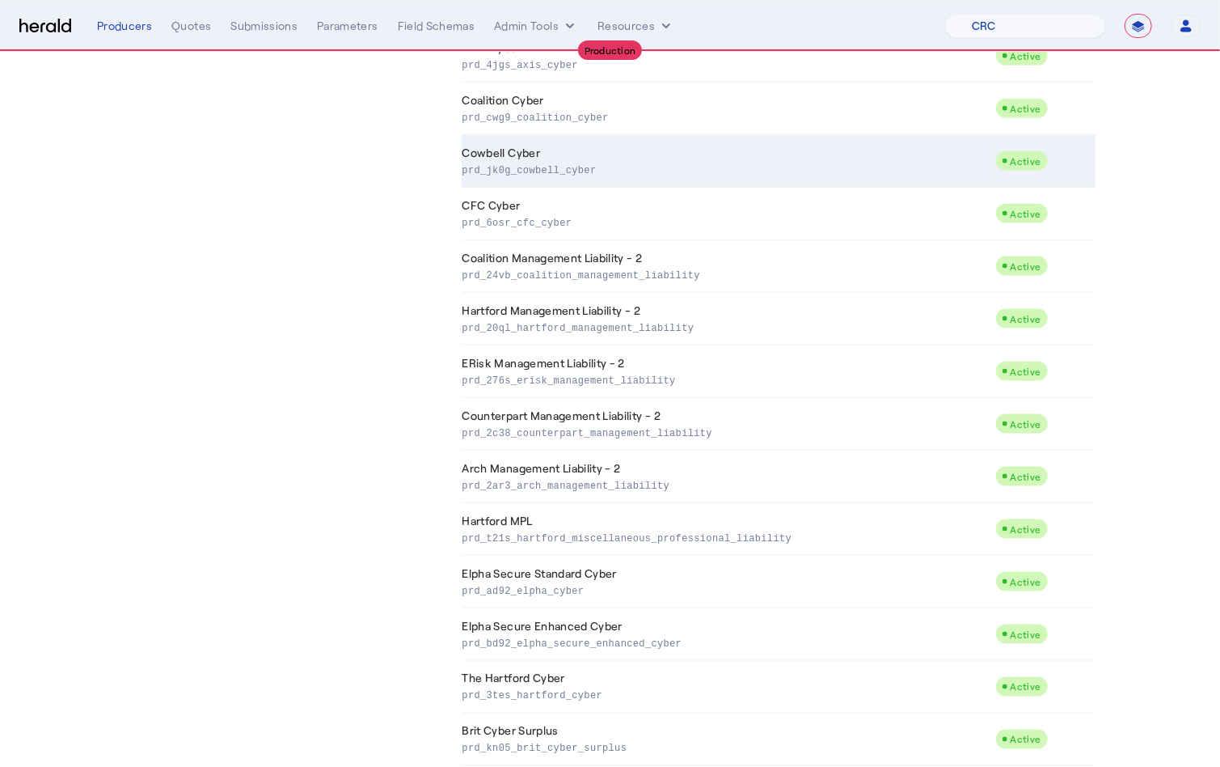
click at [541, 164] on td "Cowbell Cyber prd_jk0g_cowbell_cyber" at bounding box center [729, 161] width 534 height 53
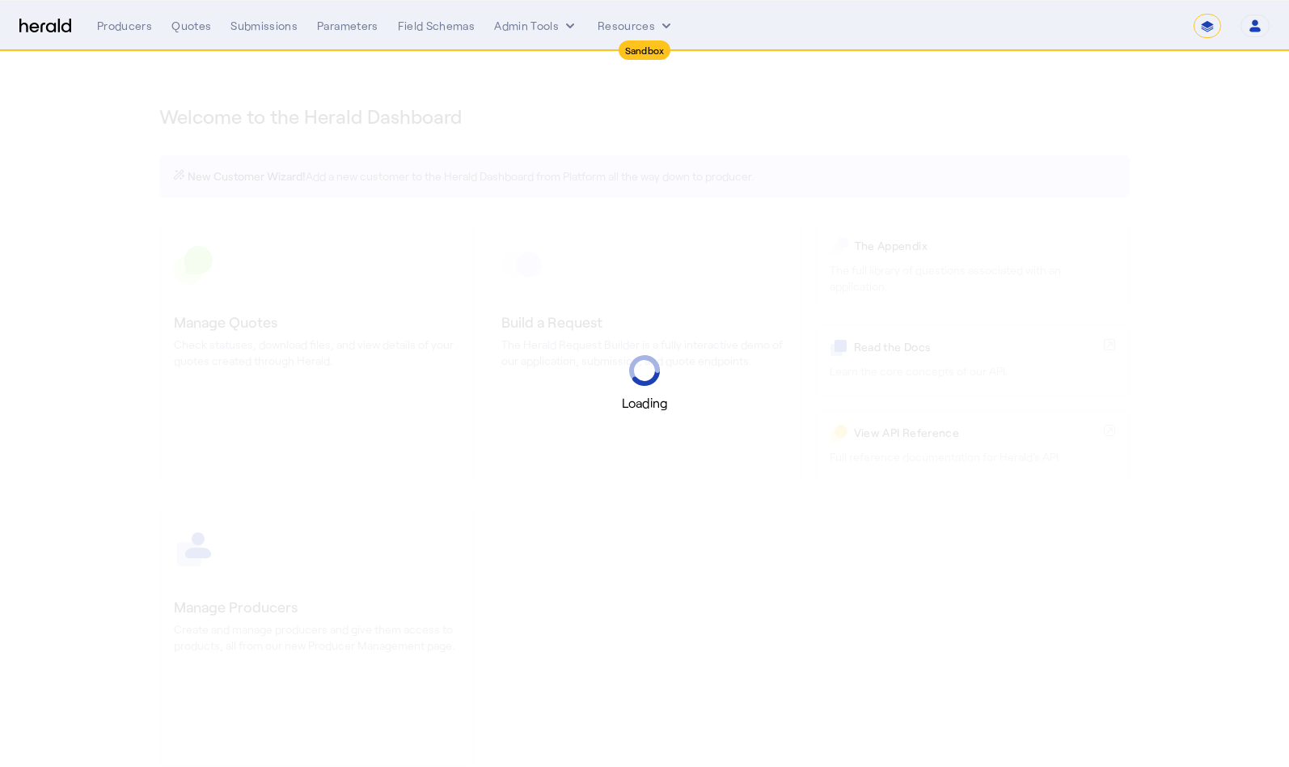
select select "*******"
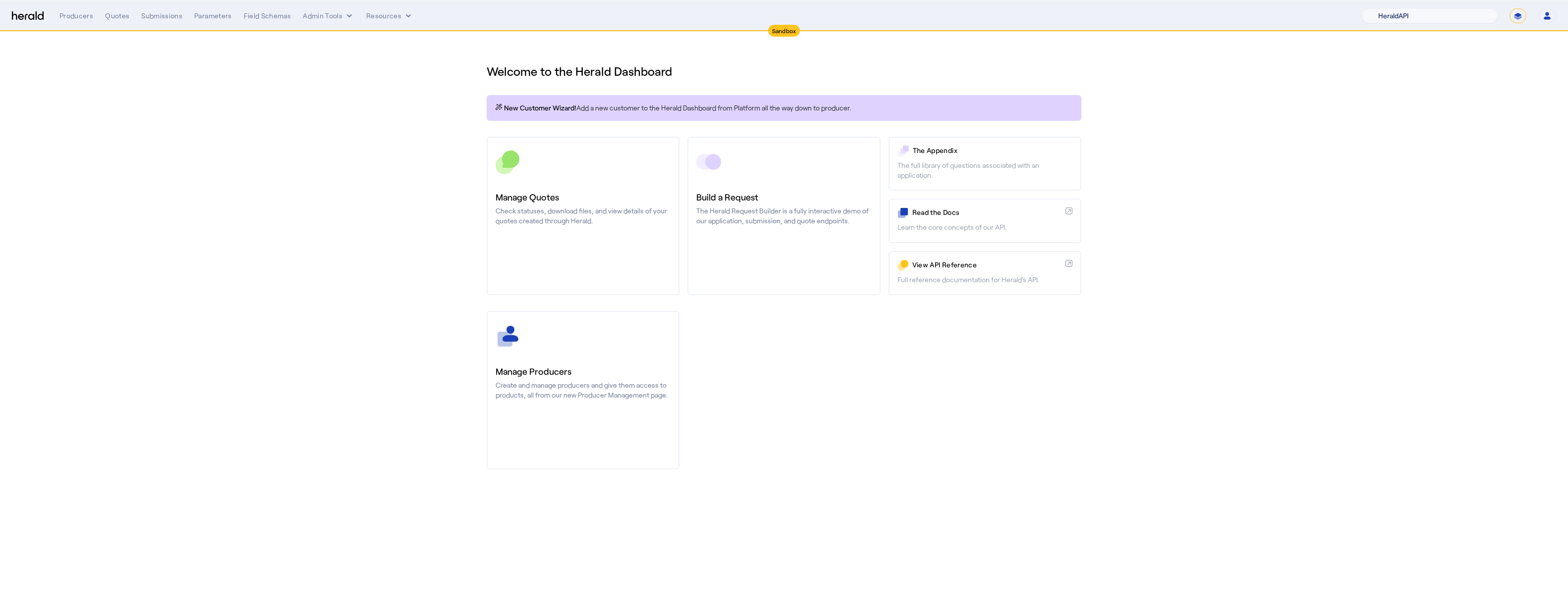
click at [790, 10] on select "1Fort Acrisure Acturis Affinity Advisors Affinity Risk Agentero AmWins Anzen Ao…" at bounding box center [1430, 16] width 136 height 15
select select "pfm_8e7n_1fort"
click at [790, 9] on select "1Fort Acrisure Acturis Affinity Advisors Affinity Risk Agentero AmWins Anzen Ao…" at bounding box center [1430, 16] width 136 height 15
click at [790, 18] on mat-snack-bar-container "You are now impersonating the 1Fort platform." at bounding box center [1475, 16] width 177 height 25
click at [790, 15] on select "**********" at bounding box center [1518, 16] width 17 height 15
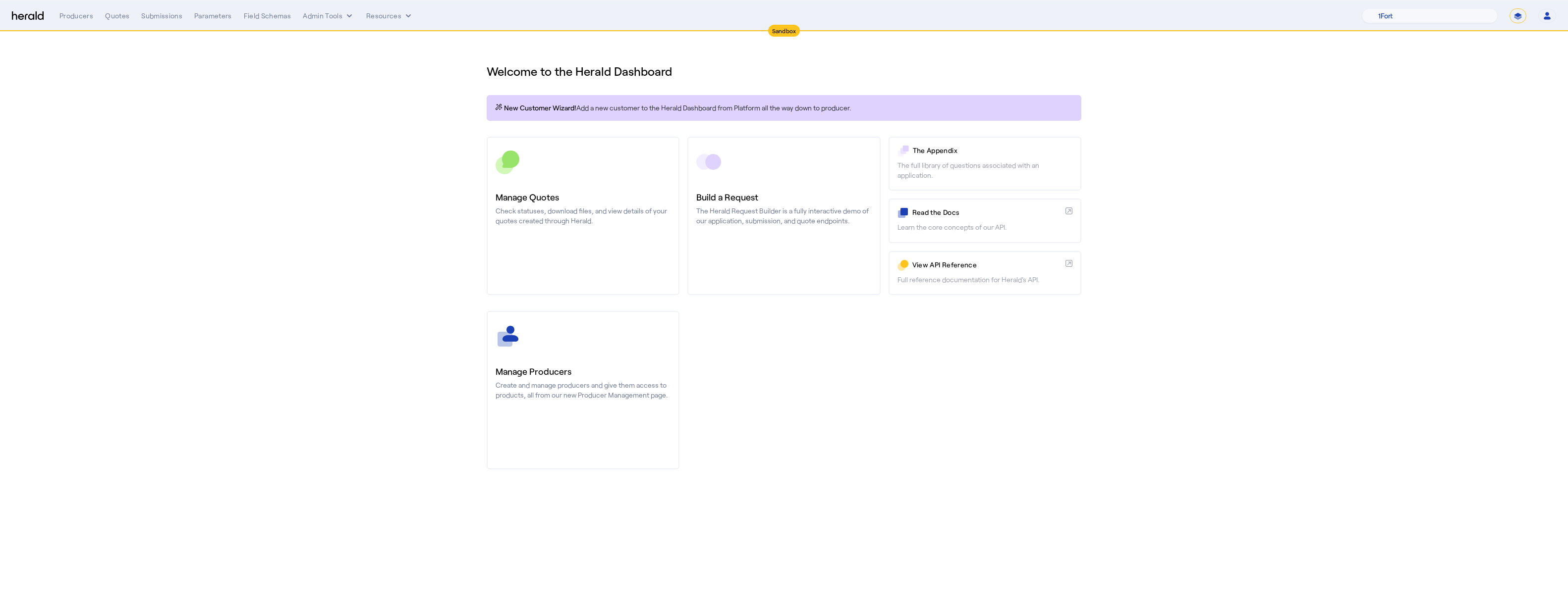
select select "**********"
click at [790, 9] on select "**********" at bounding box center [1518, 16] width 17 height 15
click at [193, 98] on section "Welcome to the Herald Dashboard New Customer Wizard! Add a new customer to the …" at bounding box center [784, 260] width 1568 height 458
click at [115, 13] on div "Quotes" at bounding box center [117, 16] width 25 height 10
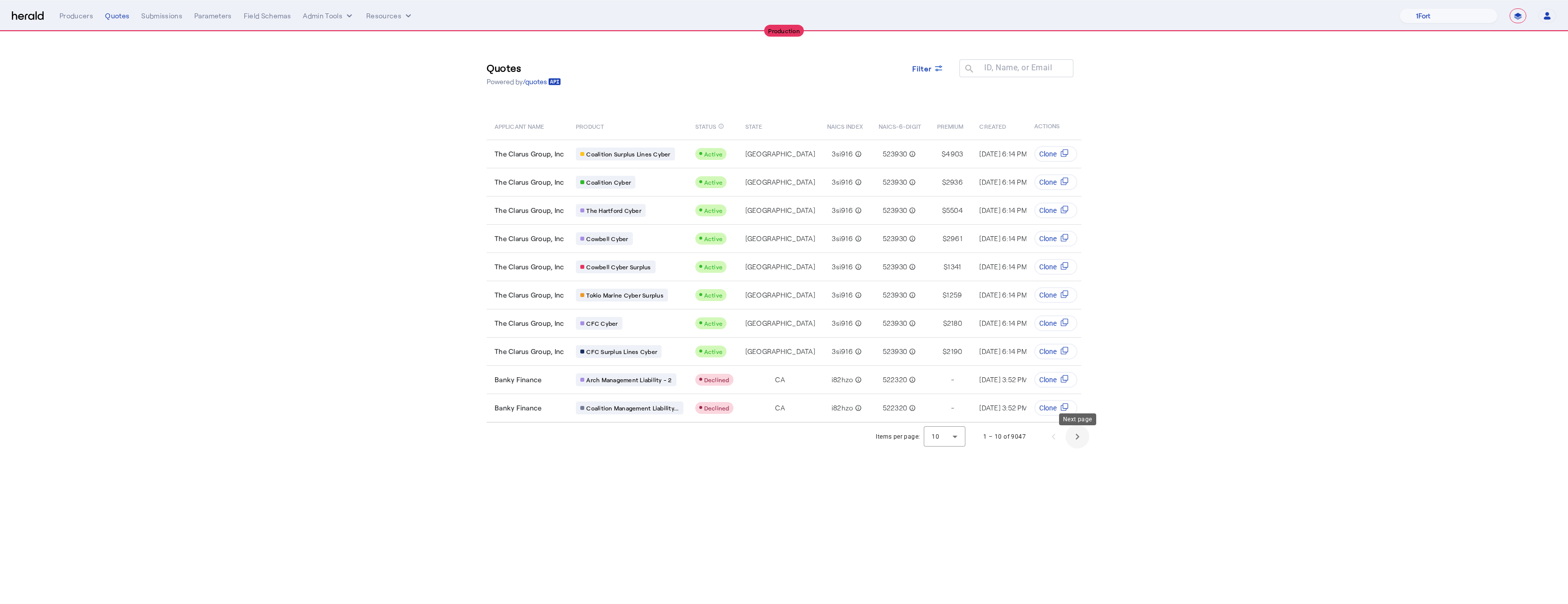
click at [790, 437] on span "Next page" at bounding box center [1077, 437] width 24 height 24
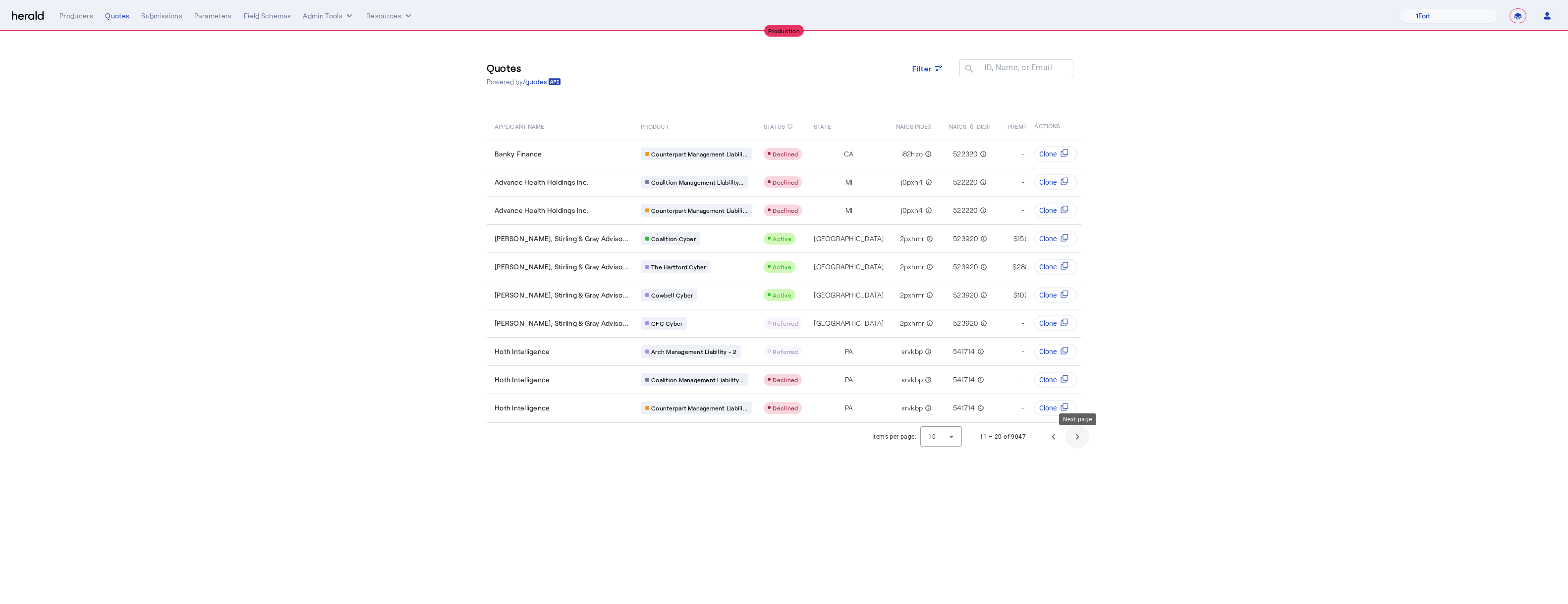
click at [790, 441] on span "Next page" at bounding box center [1077, 437] width 24 height 24
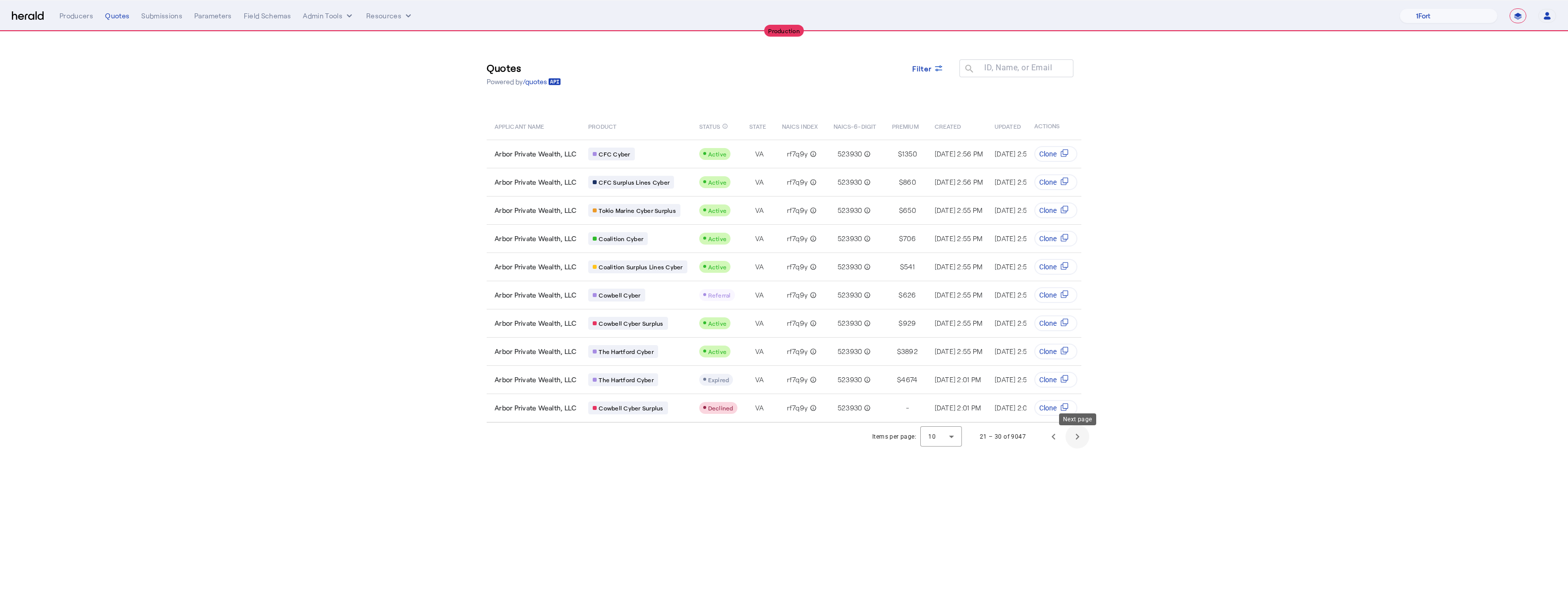
click at [790, 448] on span "Next page" at bounding box center [1077, 437] width 24 height 24
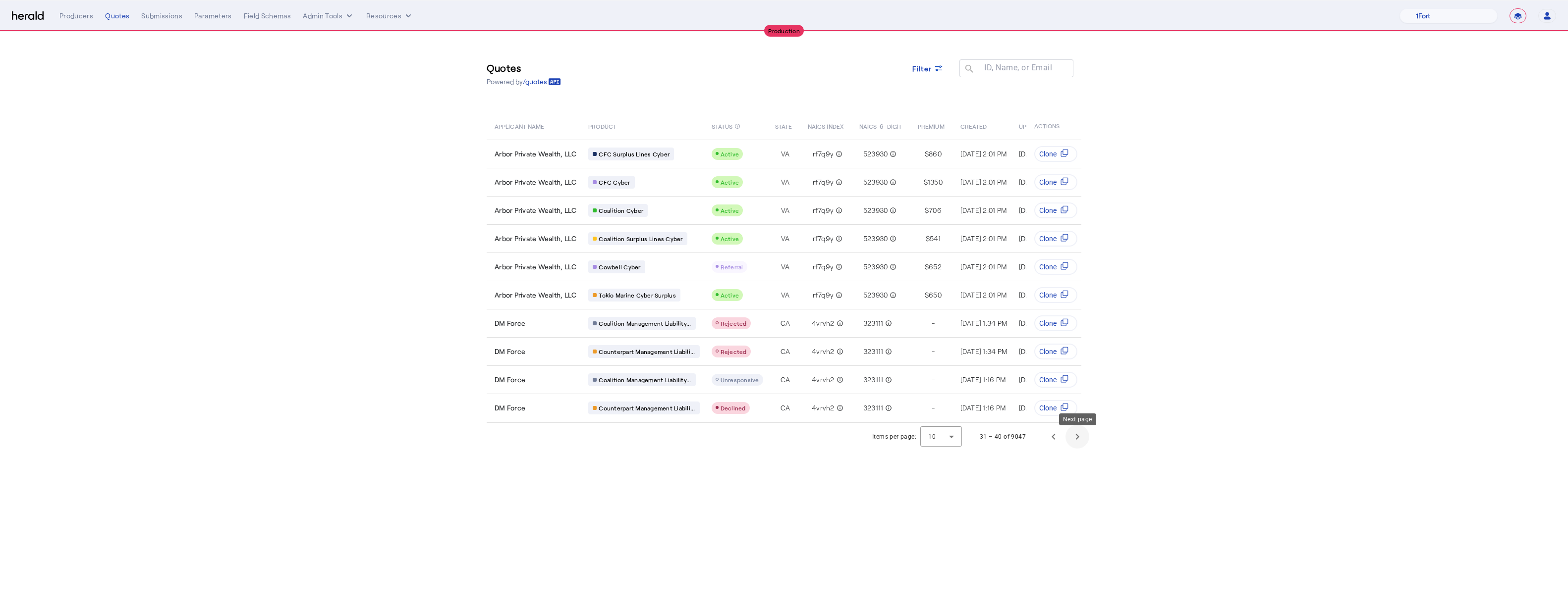
click at [790, 441] on span "Next page" at bounding box center [1077, 437] width 24 height 24
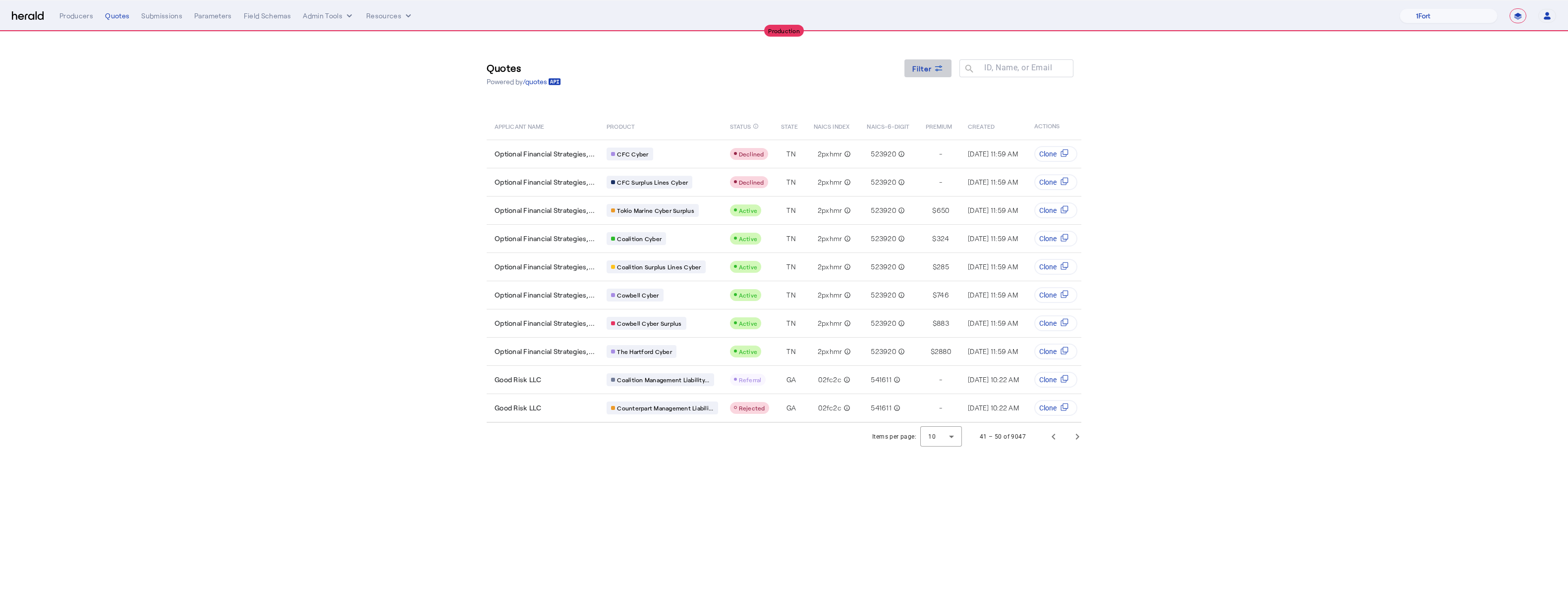
click at [790, 68] on span "Filter" at bounding box center [923, 68] width 20 height 10
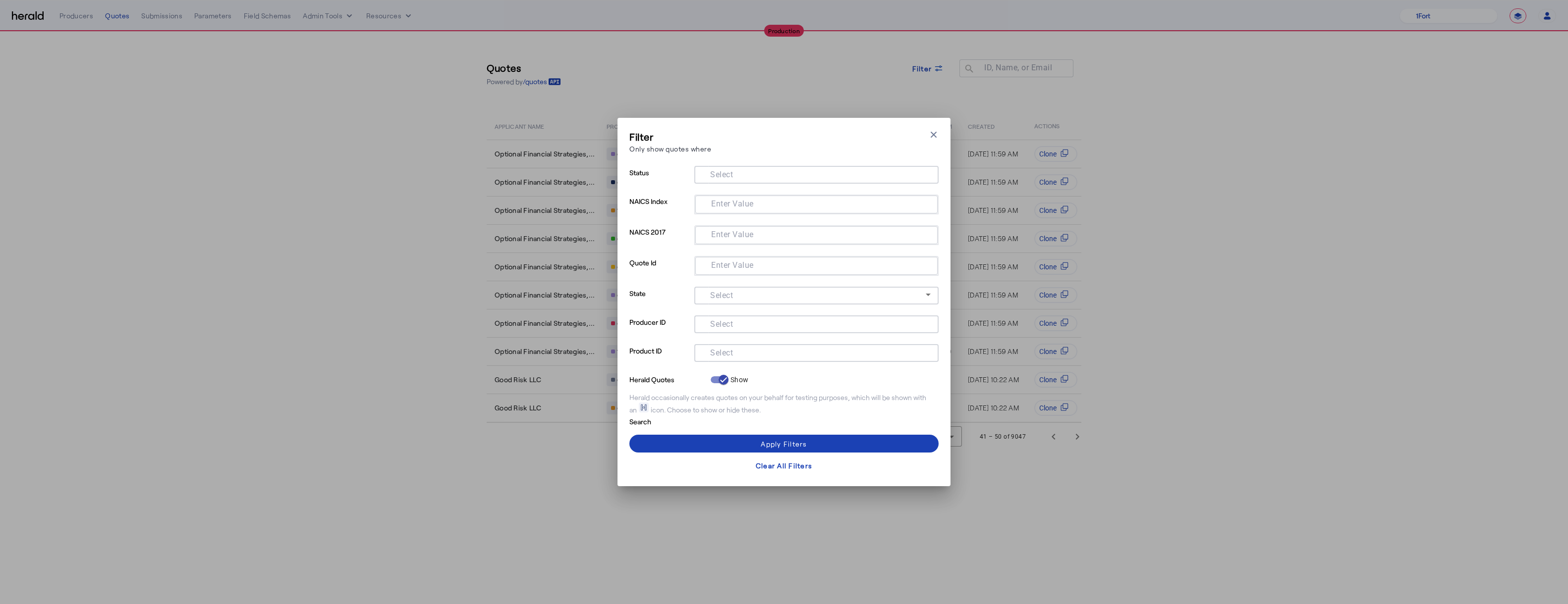
click at [740, 349] on input "Select" at bounding box center [815, 352] width 224 height 12
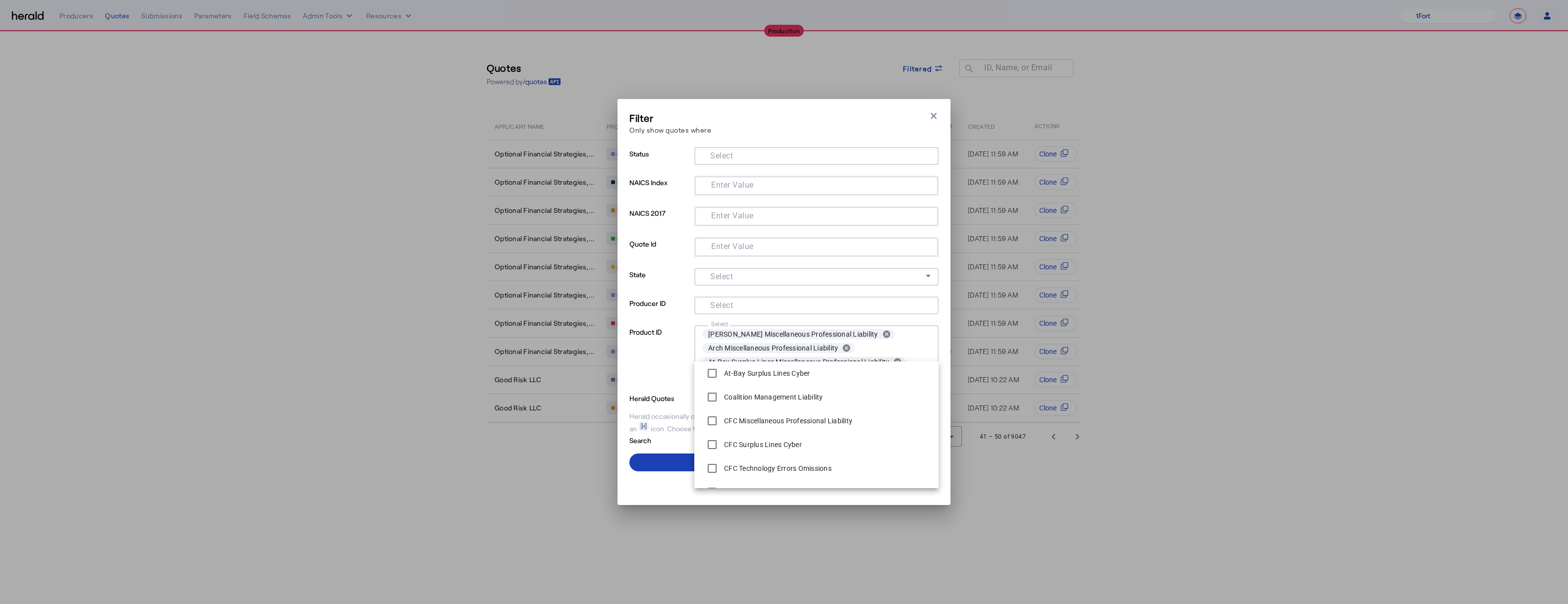
scroll to position [499, 0]
click at [672, 466] on span at bounding box center [784, 462] width 310 height 24
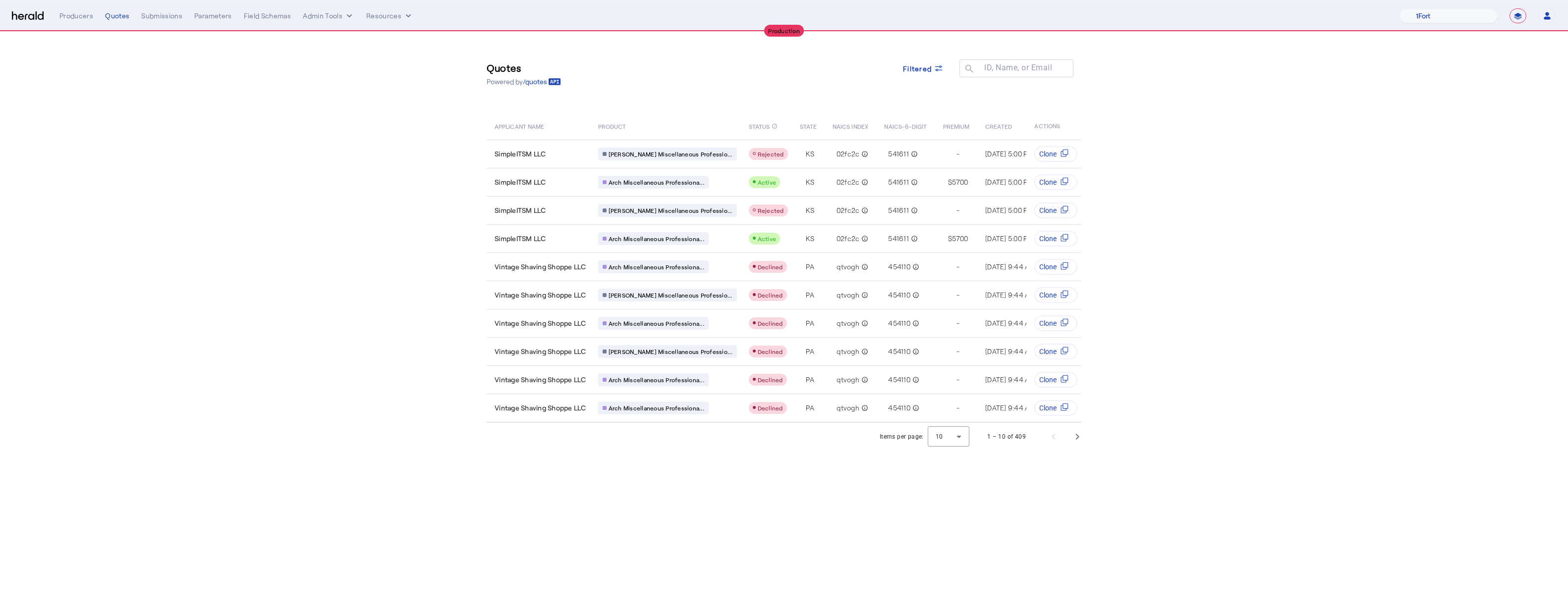
click at [687, 469] on body "**********" at bounding box center [784, 302] width 1568 height 604
click at [790, 71] on icon at bounding box center [938, 68] width 10 height 10
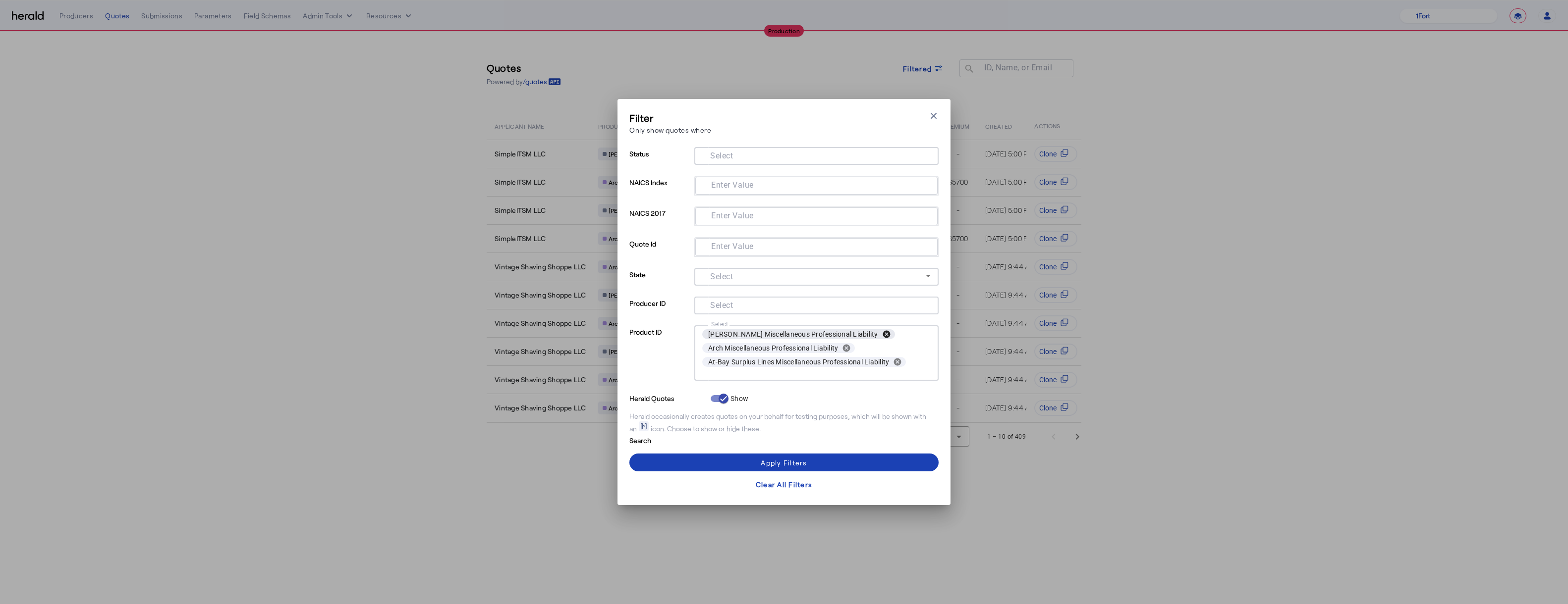
click at [790, 333] on button "cancel" at bounding box center [886, 334] width 17 height 9
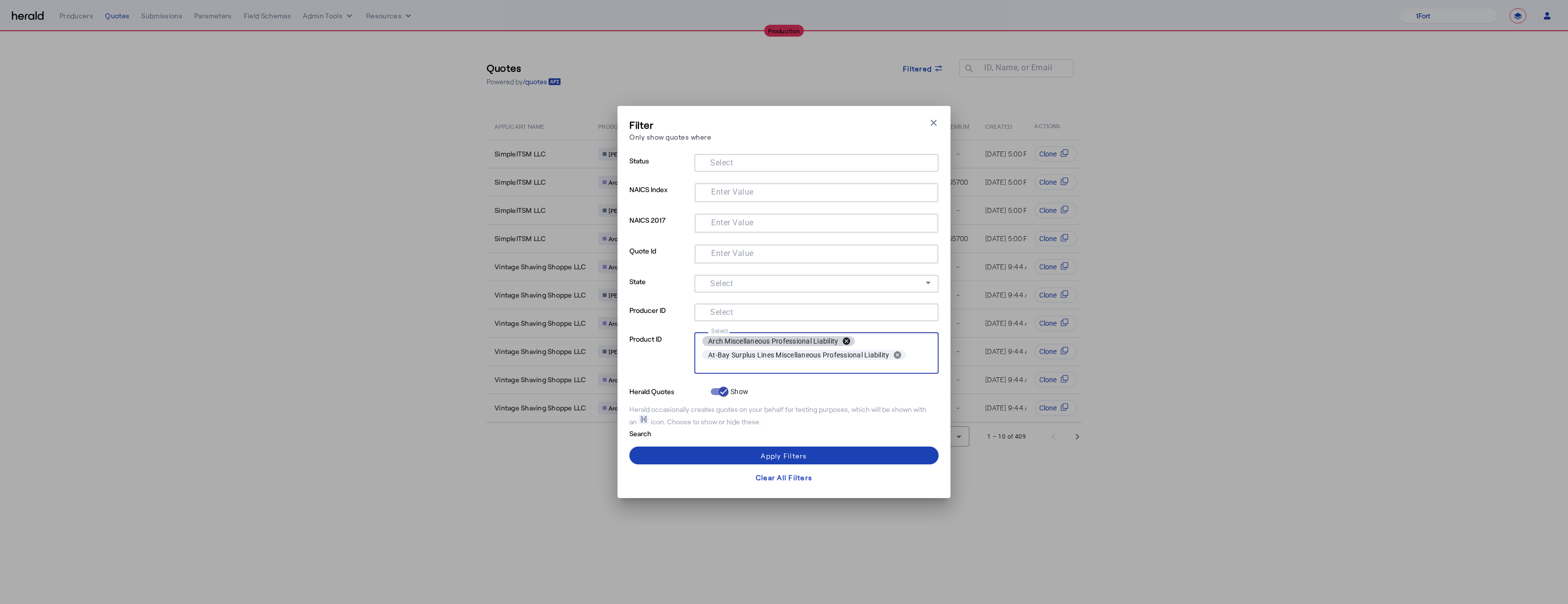
click at [790, 339] on button "cancel" at bounding box center [846, 341] width 17 height 9
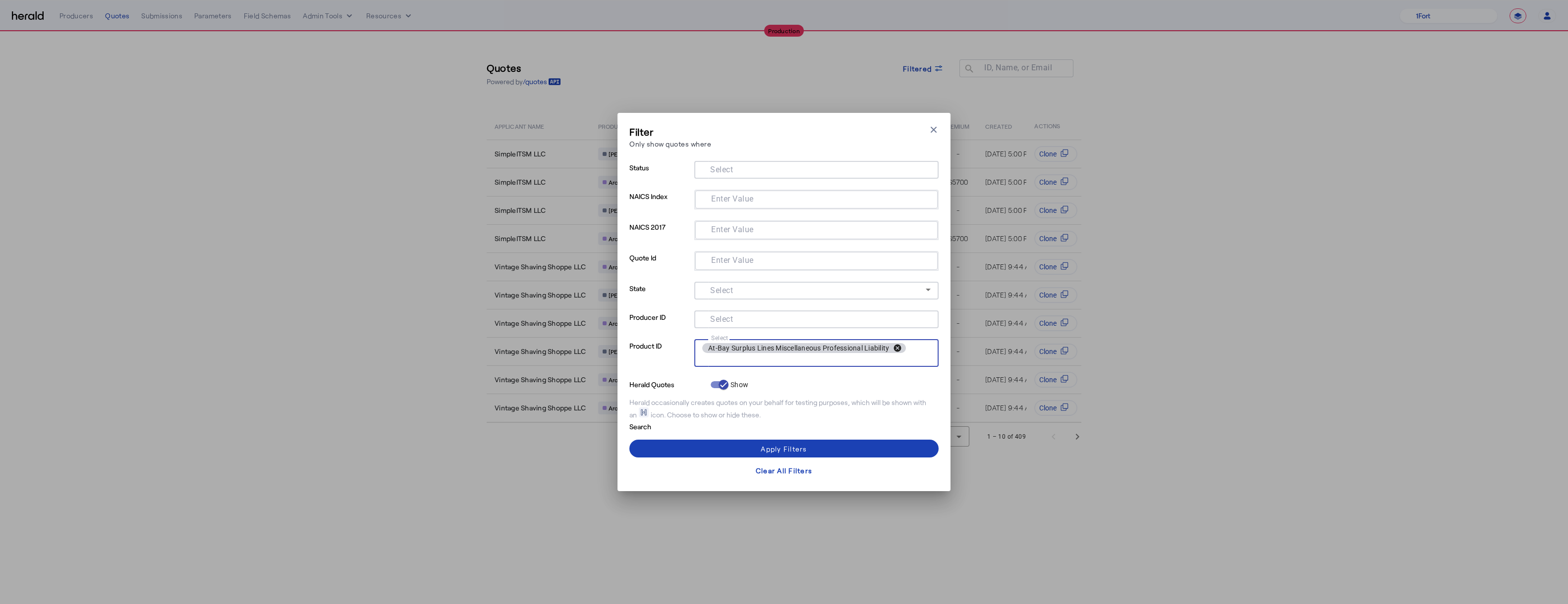
click at [790, 345] on button "cancel" at bounding box center [897, 348] width 17 height 9
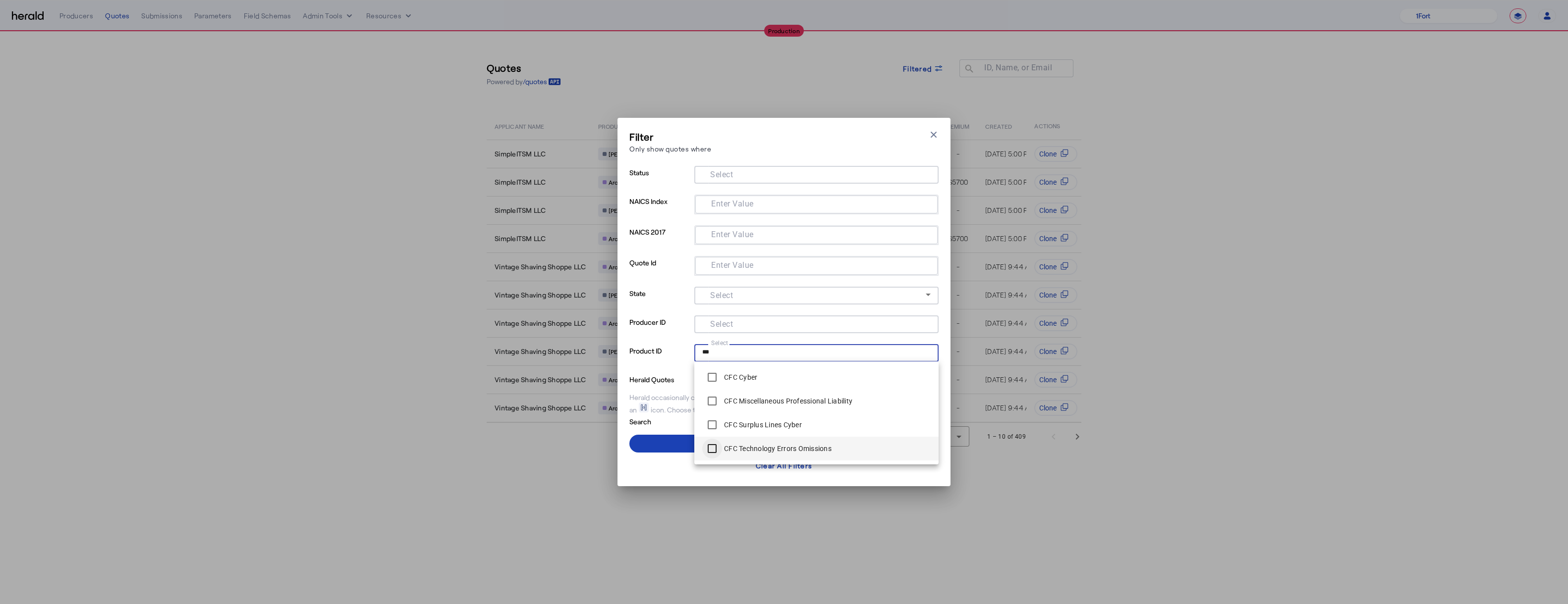
type input "***"
click at [667, 443] on span at bounding box center [784, 444] width 310 height 24
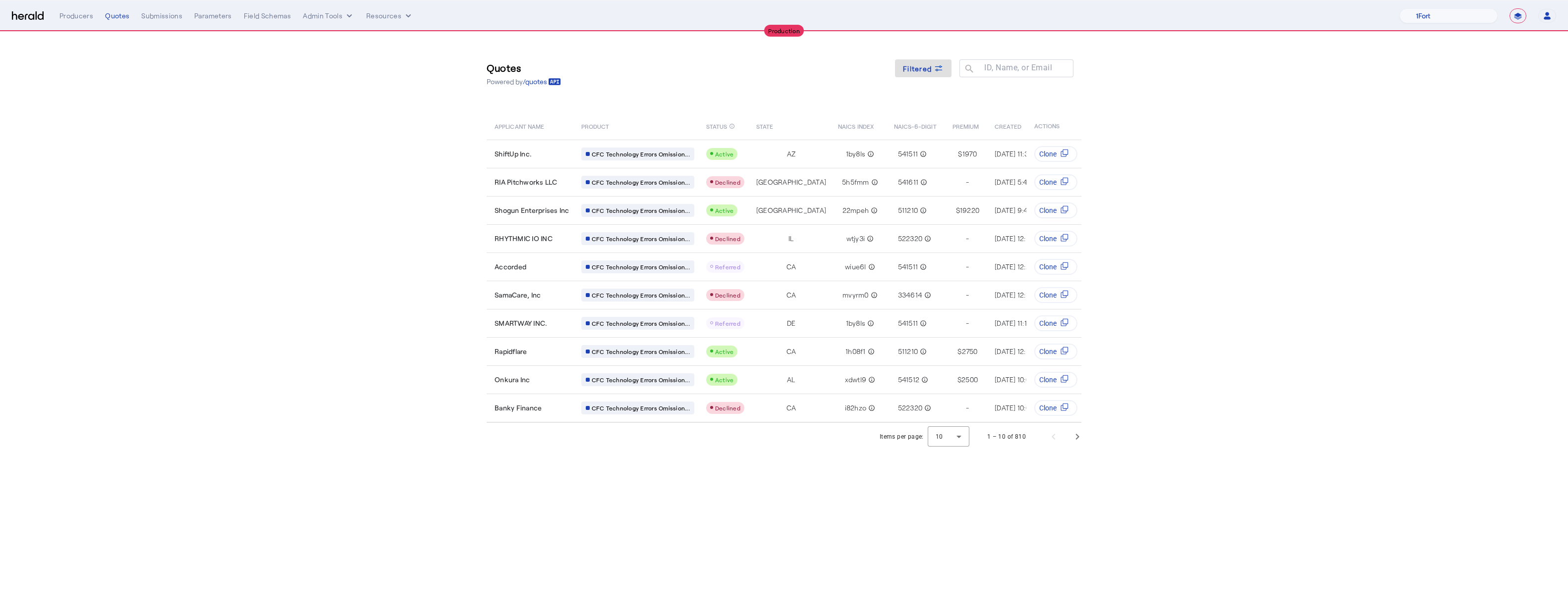
click at [649, 451] on div "Items per page: 10 1 – 10 of 810" at bounding box center [784, 437] width 634 height 28
click at [790, 23] on nav "**********" at bounding box center [784, 16] width 1568 height 31
click at [790, 20] on select "1Fort Affinity Risk Billy BindHQ Bunker CRC Campus Coverage Citadel Fifthwall F…" at bounding box center [1448, 16] width 98 height 15
click at [790, 9] on select "1Fort Affinity Risk Billy BindHQ Bunker CRC Campus Coverage Citadel Fifthwall F…" at bounding box center [1448, 16] width 98 height 15
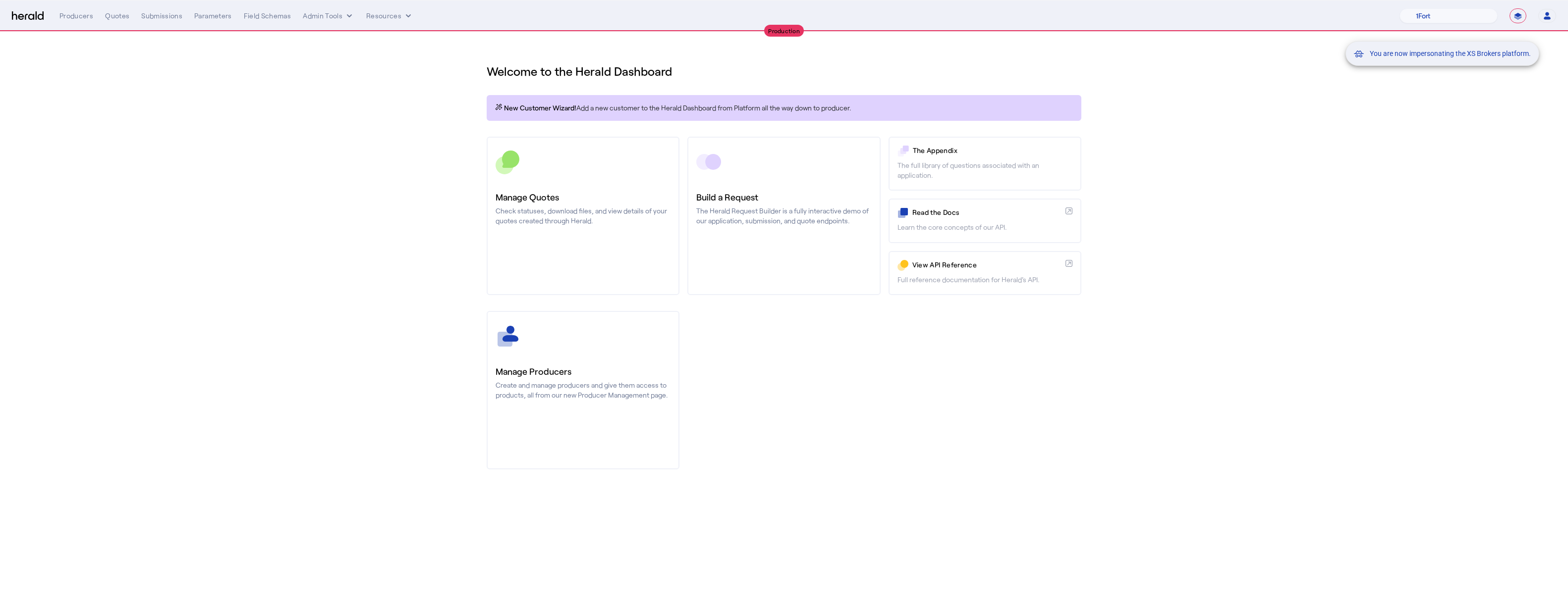
click at [223, 156] on div "You are now impersonating the XS Brokers platform." at bounding box center [784, 302] width 1568 height 604
click at [107, 19] on div "You are now impersonating the XS Brokers platform." at bounding box center [784, 302] width 1568 height 604
click at [108, 19] on div "Quotes" at bounding box center [117, 16] width 25 height 10
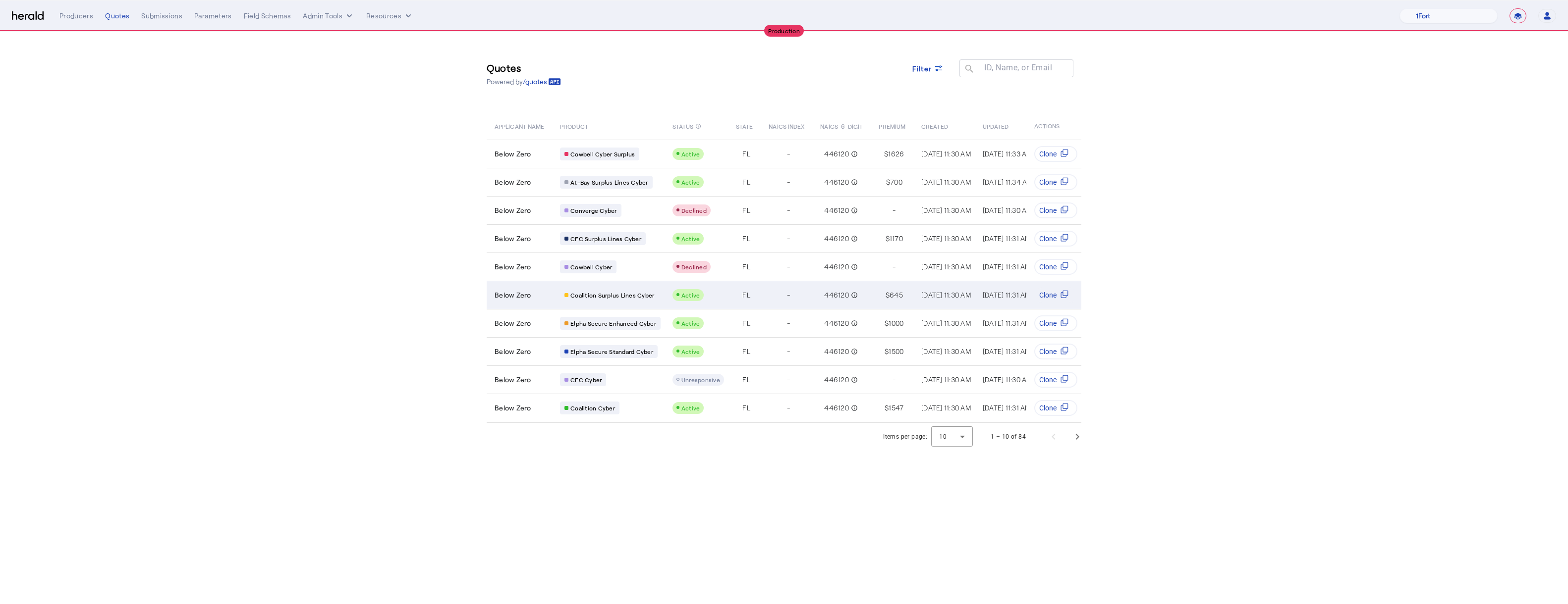
click at [779, 291] on div "-" at bounding box center [788, 295] width 40 height 14
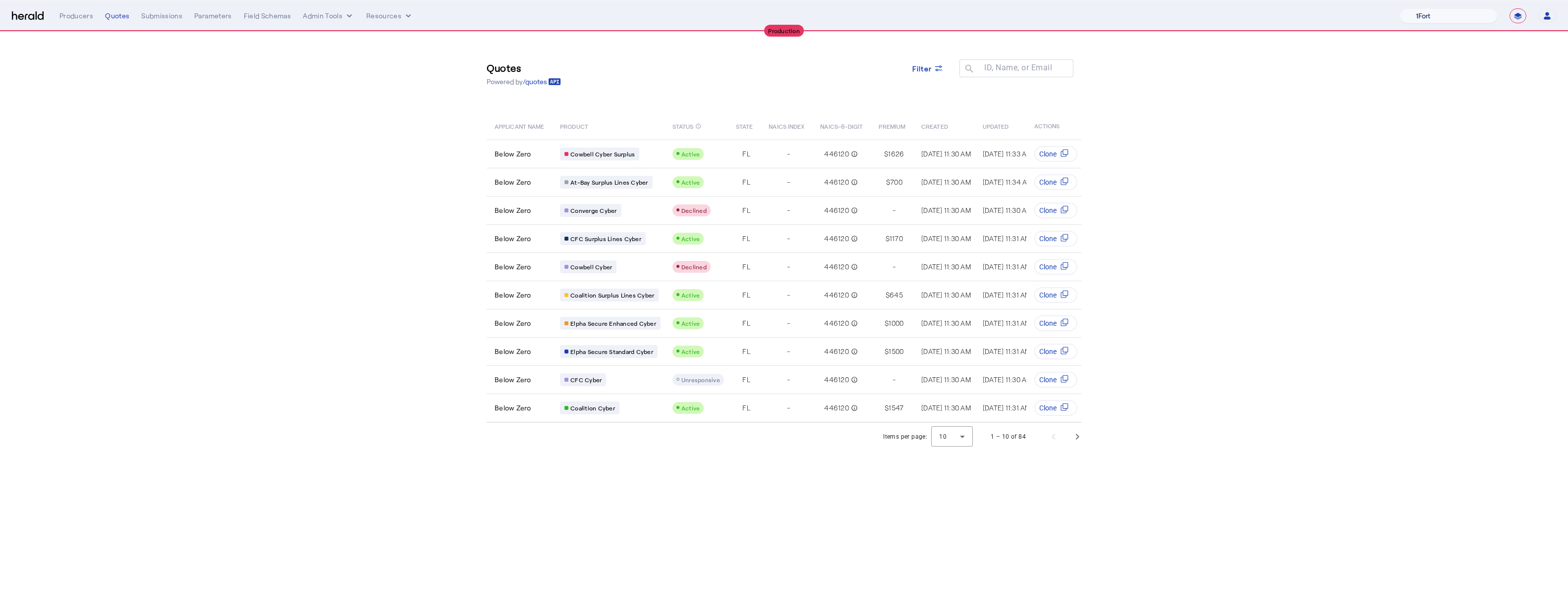
click at [790, 15] on select "1Fort Affinity Risk Billy BindHQ Bunker CRC Campus Coverage Citadel Fifthwall F…" at bounding box center [1448, 16] width 98 height 15
select select "pfm_md8s_semsee"
click at [790, 9] on select "1Fort Affinity Risk Billy BindHQ Bunker CRC Campus Coverage Citadel Fifthwall F…" at bounding box center [1448, 16] width 98 height 15
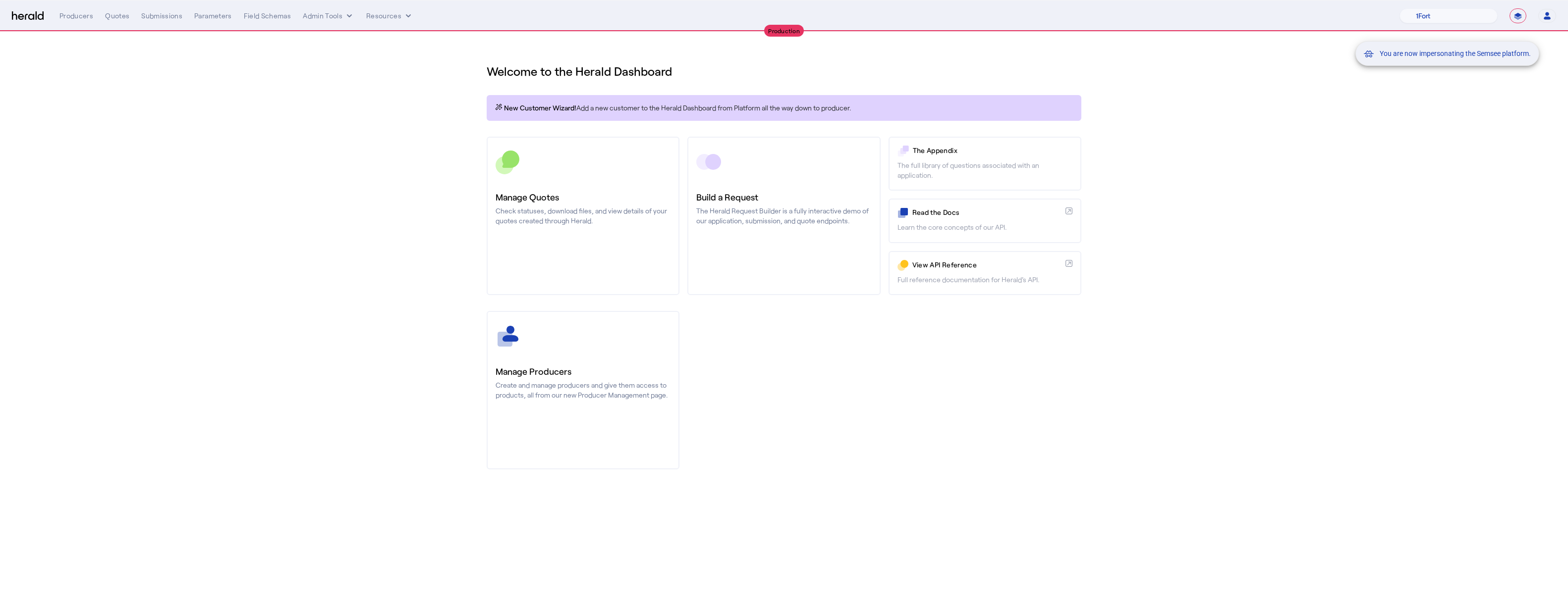
click at [790, 210] on div "You are now impersonating the Semsee platform." at bounding box center [784, 302] width 1568 height 604
click at [118, 18] on div "Quotes" at bounding box center [117, 16] width 25 height 10
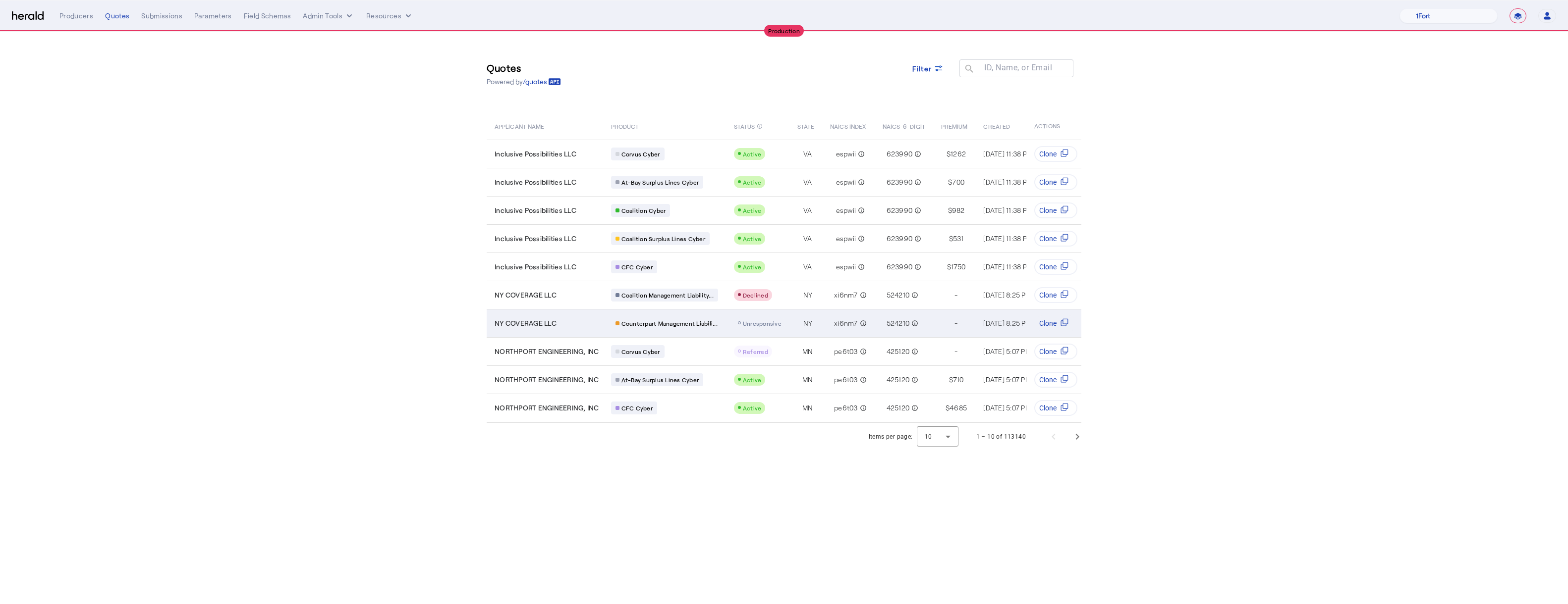
click at [790, 317] on div "xi6nm7 info_outline" at bounding box center [850, 323] width 40 height 14
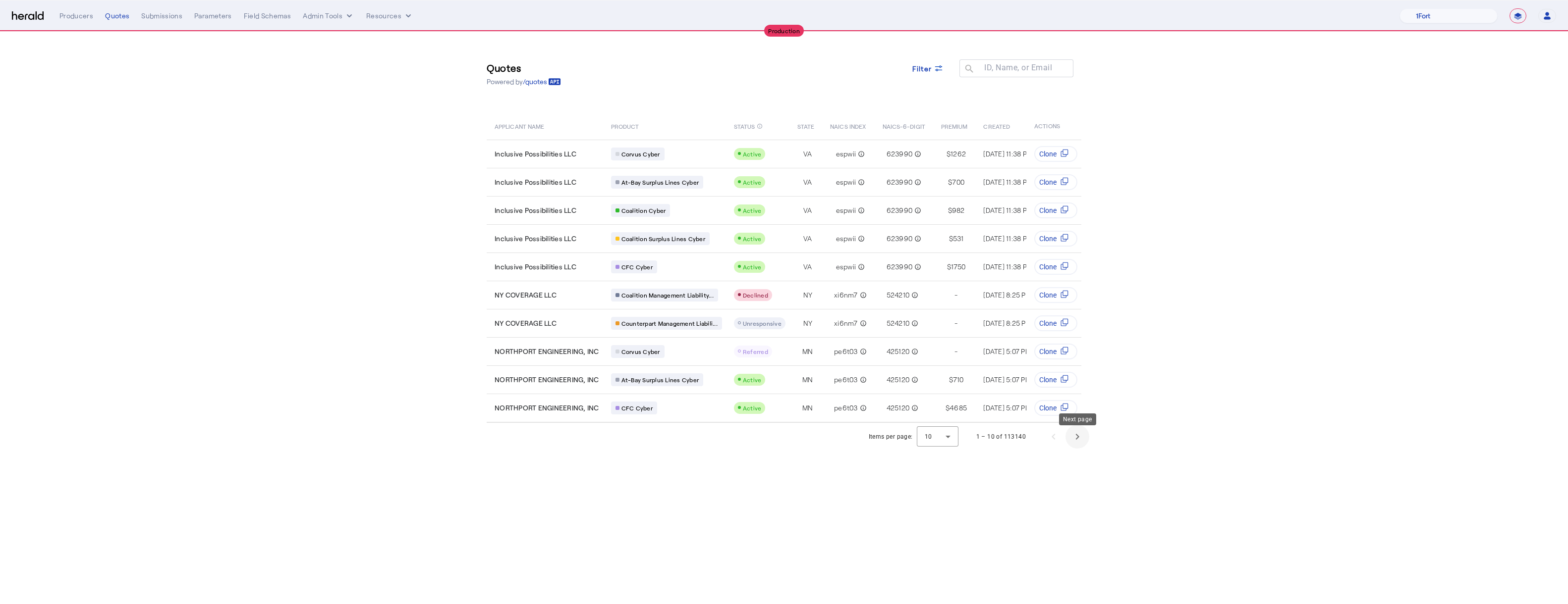
click at [790, 444] on span "Next page" at bounding box center [1077, 437] width 24 height 24
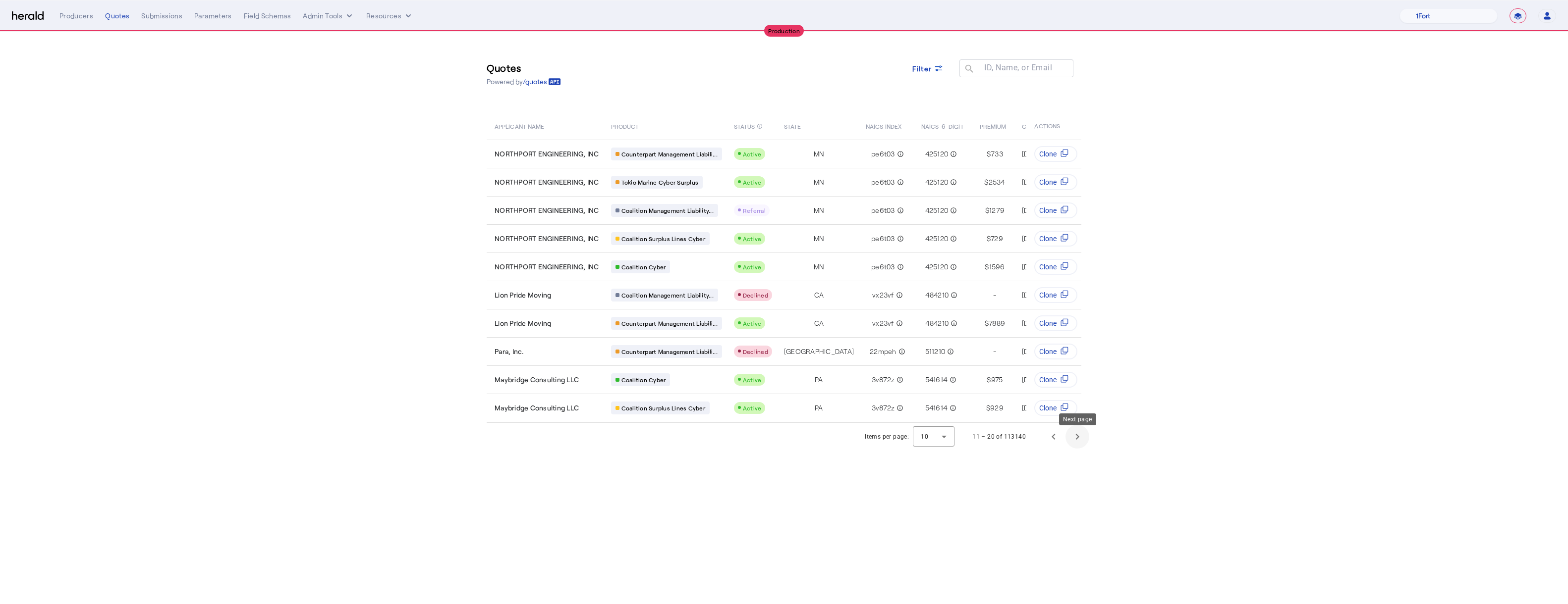
click at [790, 445] on span "Next page" at bounding box center [1077, 437] width 24 height 24
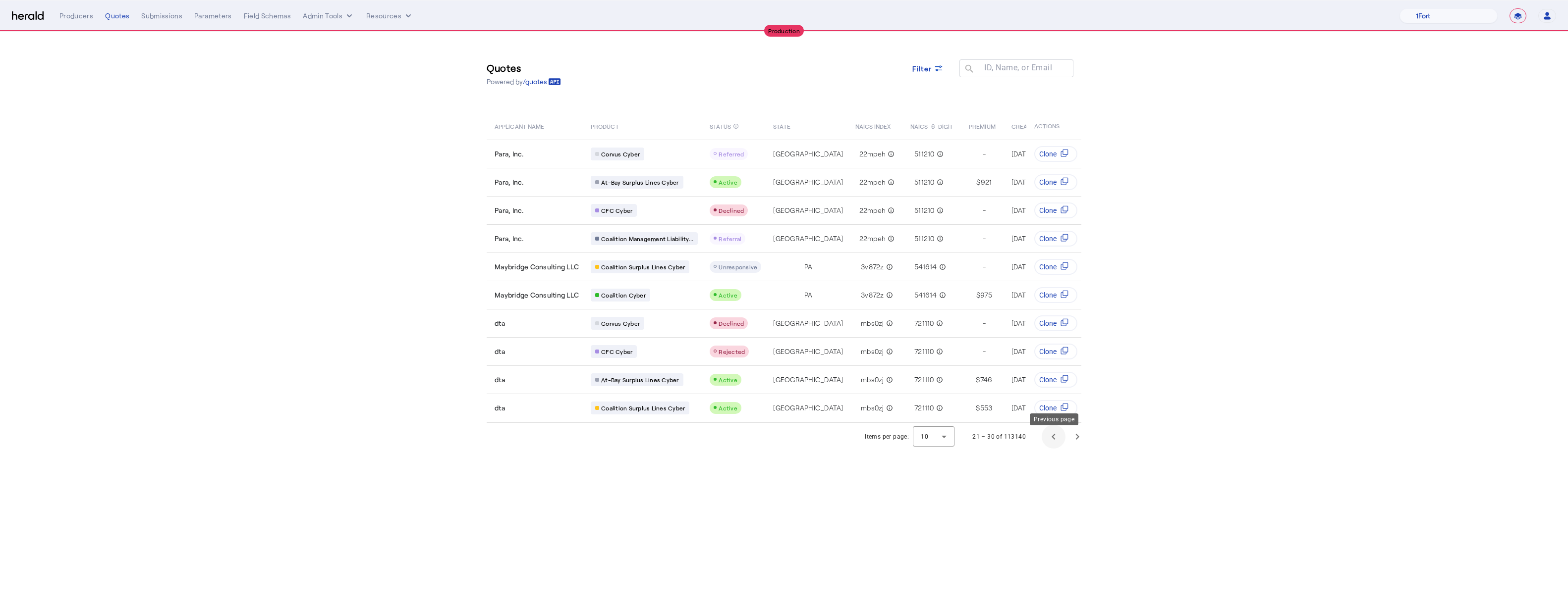
click at [790, 441] on span "Previous page" at bounding box center [1054, 437] width 24 height 24
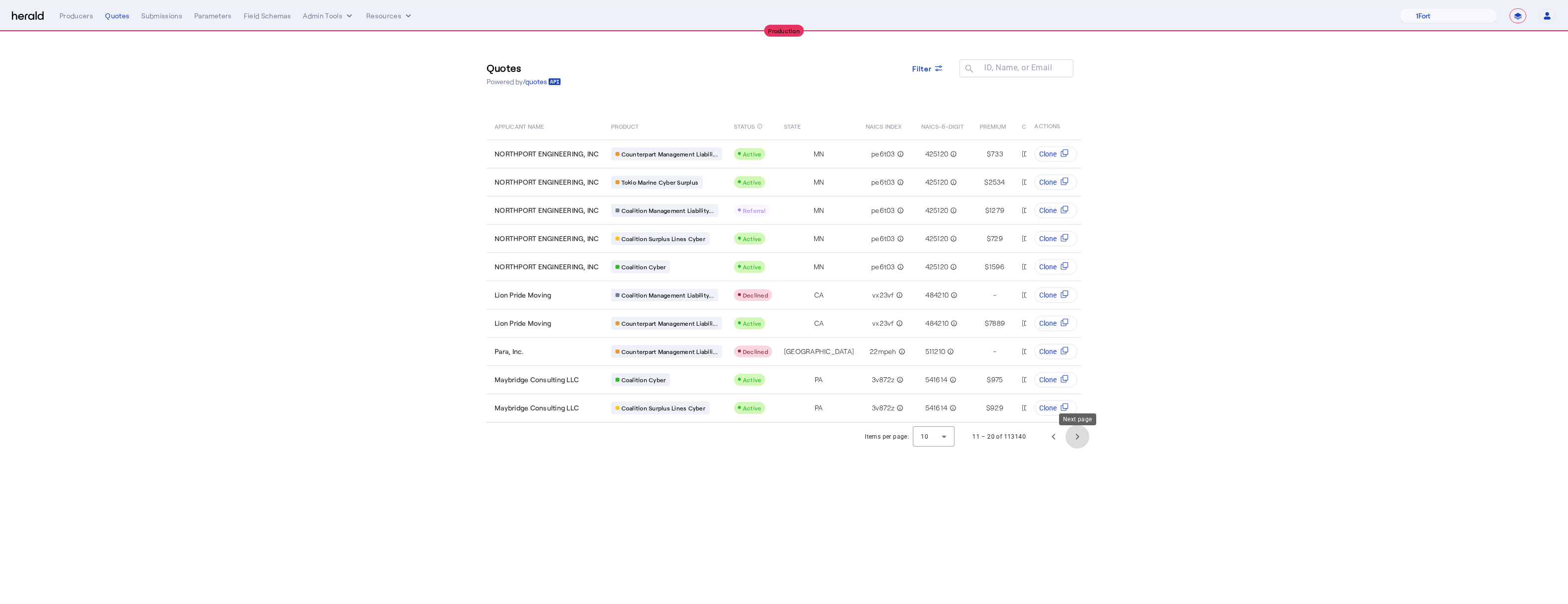
click at [790, 442] on span "Next page" at bounding box center [1077, 437] width 24 height 24
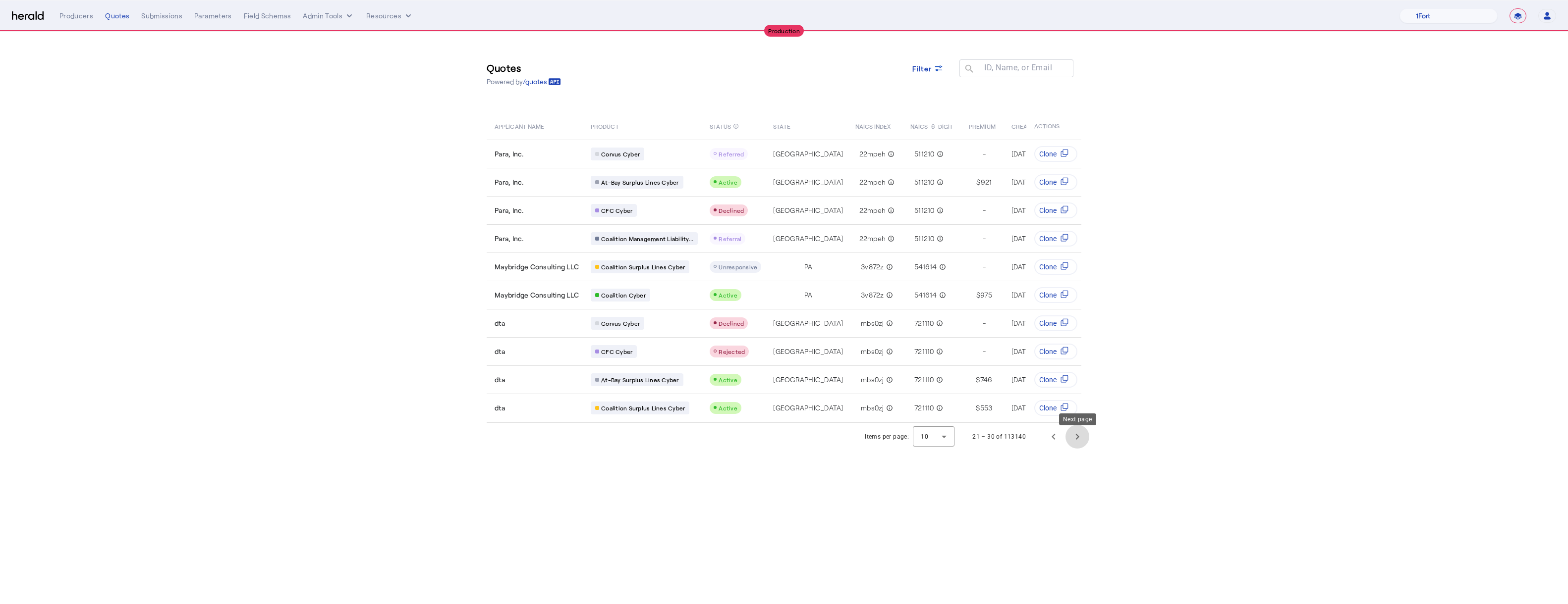
click at [790, 442] on span "Next page" at bounding box center [1077, 437] width 24 height 24
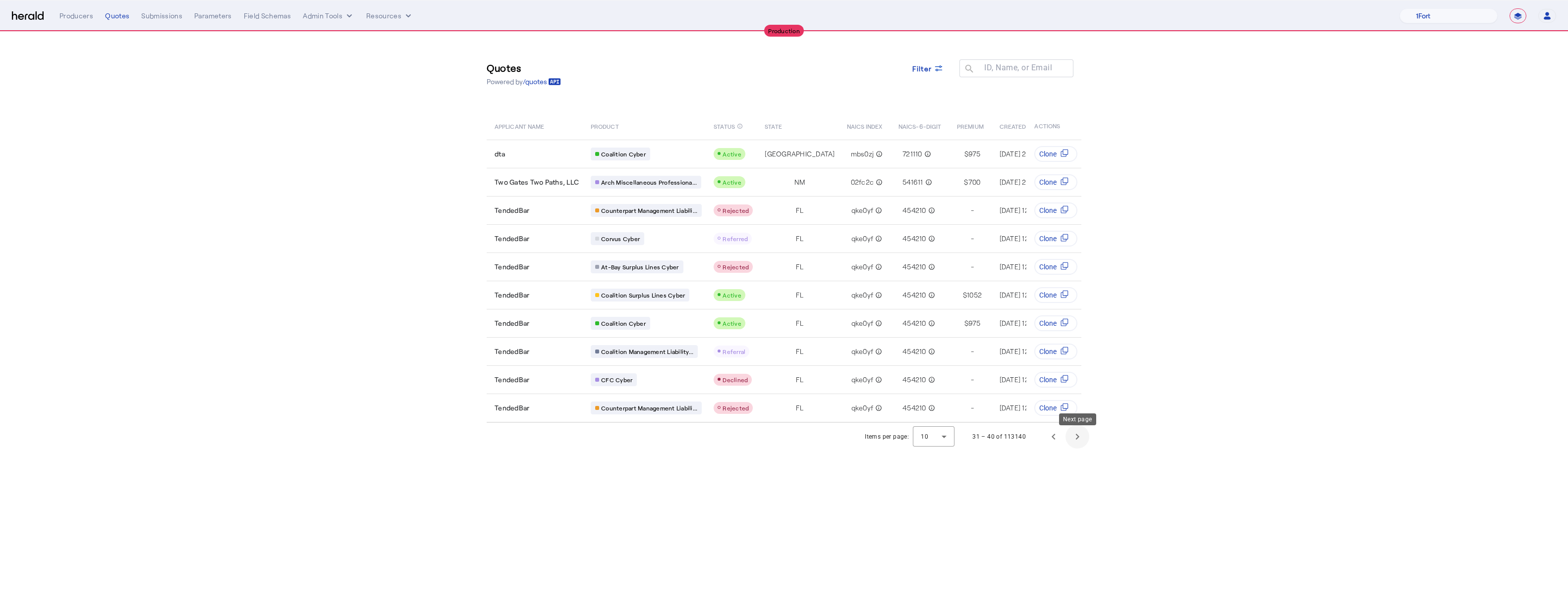
click at [790, 439] on span "Next page" at bounding box center [1077, 437] width 24 height 24
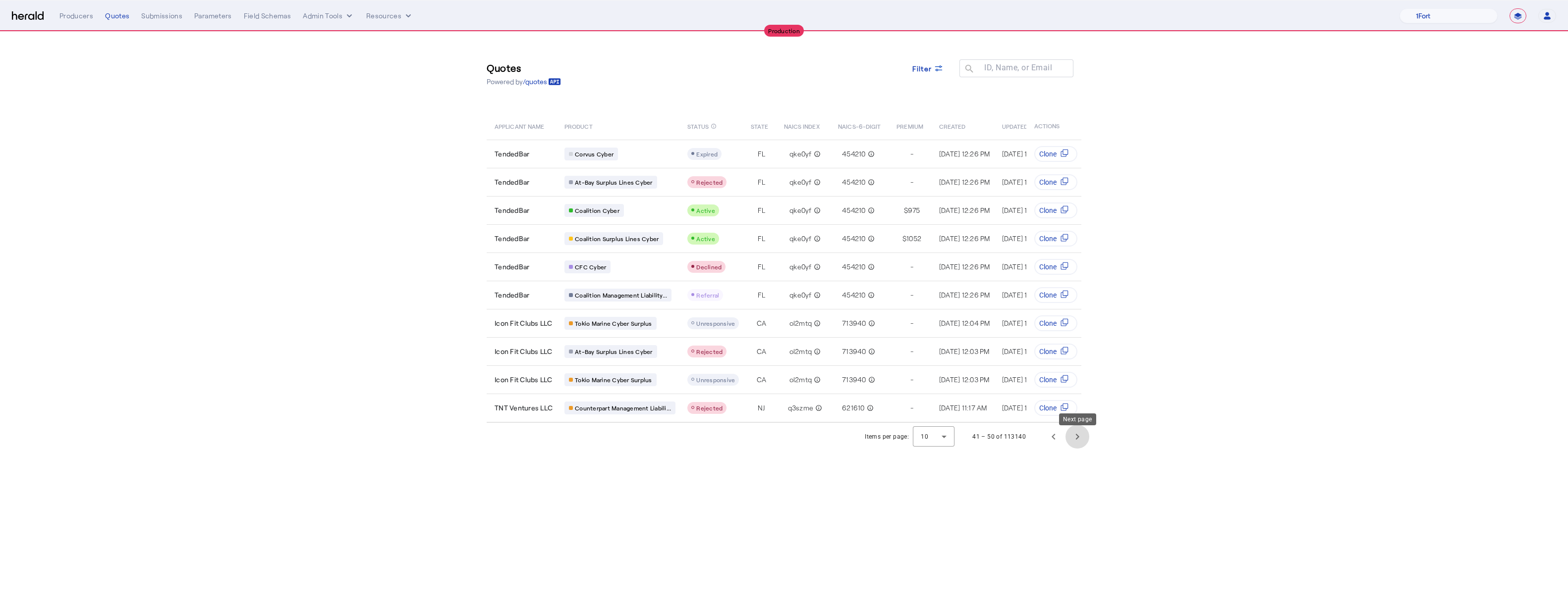
click at [790, 439] on span "Next page" at bounding box center [1077, 437] width 24 height 24
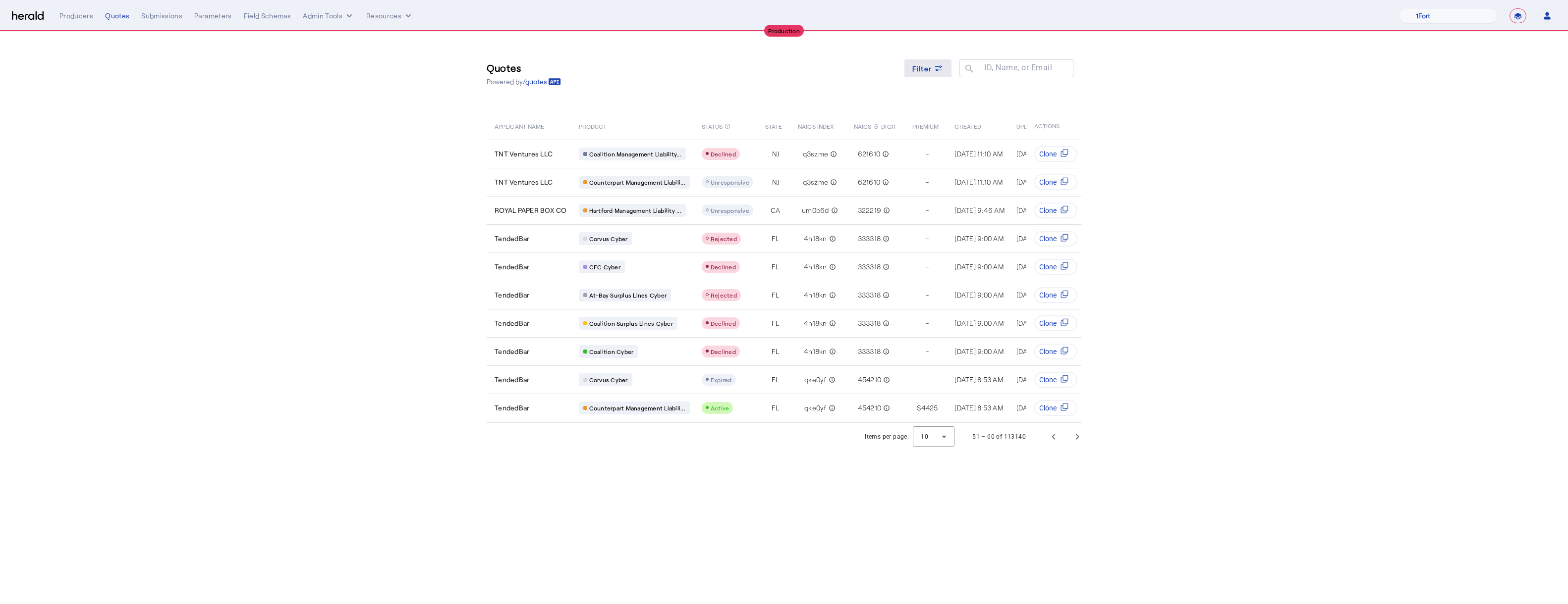
click at [790, 58] on span at bounding box center [929, 68] width 48 height 24
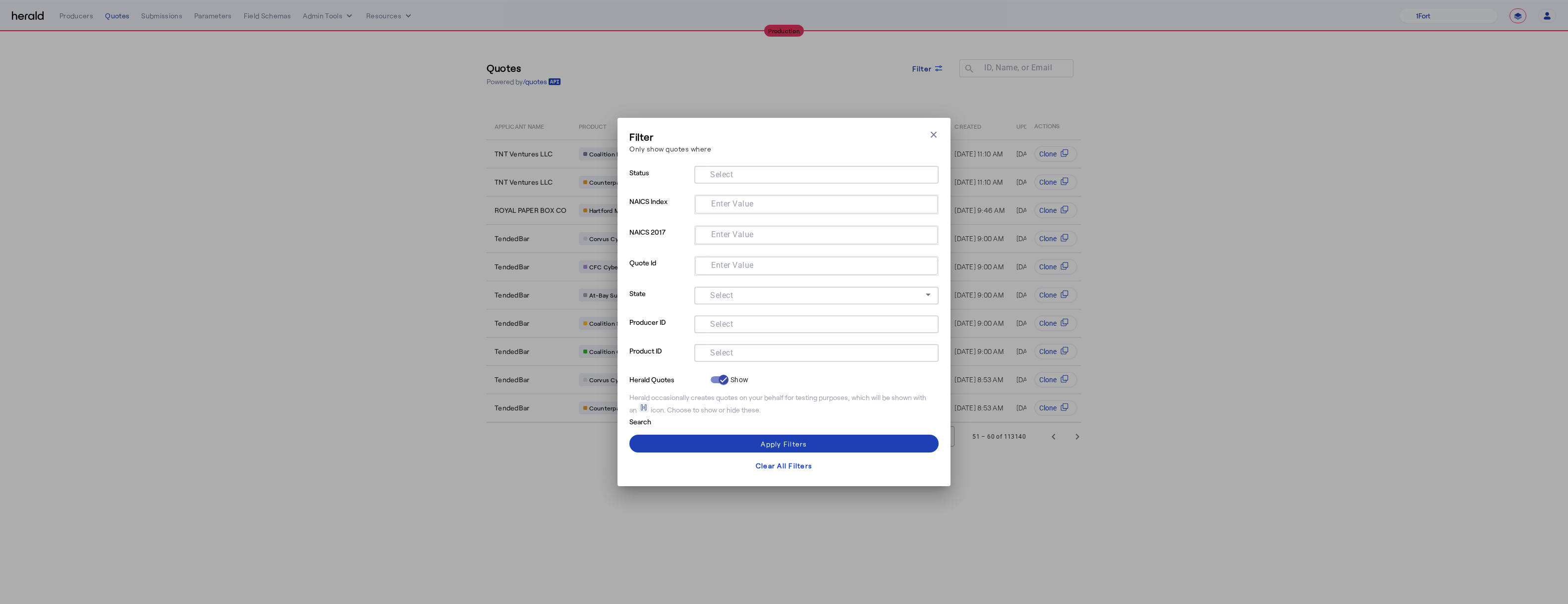
click at [719, 352] on mat-label "Select" at bounding box center [721, 352] width 23 height 9
click at [719, 352] on input "Select" at bounding box center [815, 352] width 224 height 12
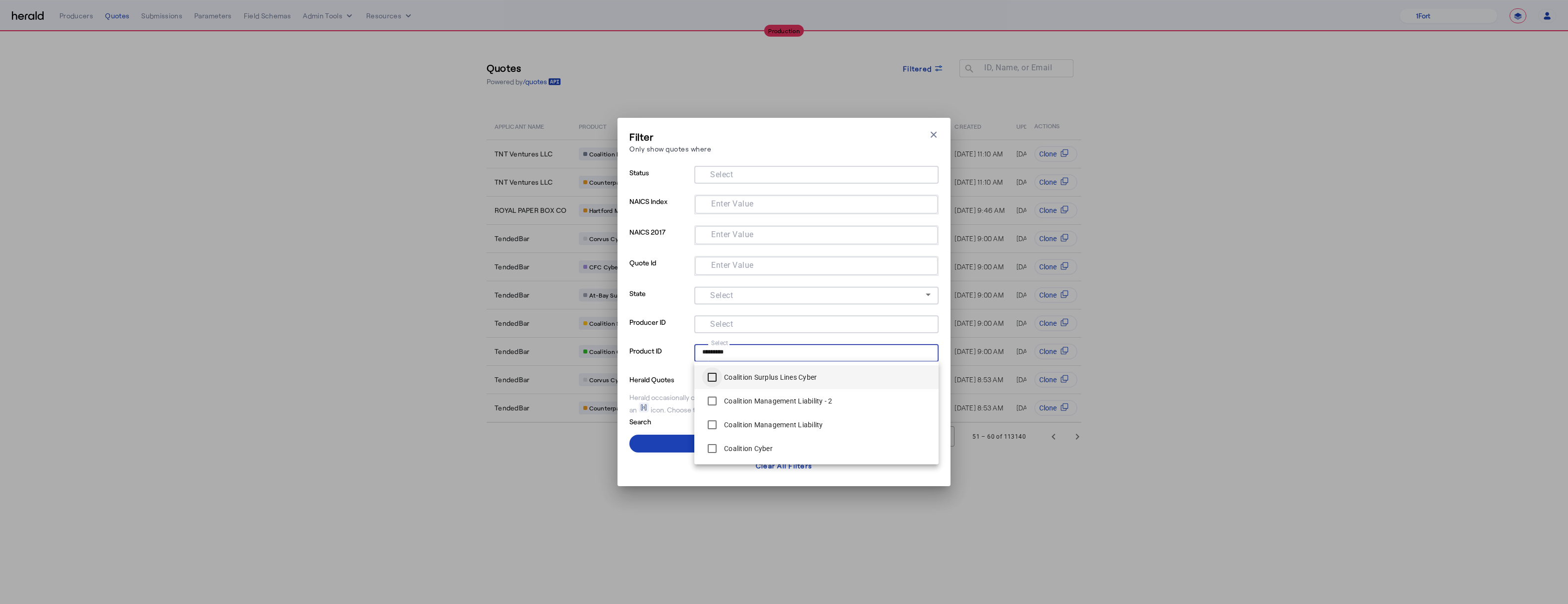
type input "*********"
click at [683, 444] on span at bounding box center [784, 444] width 310 height 24
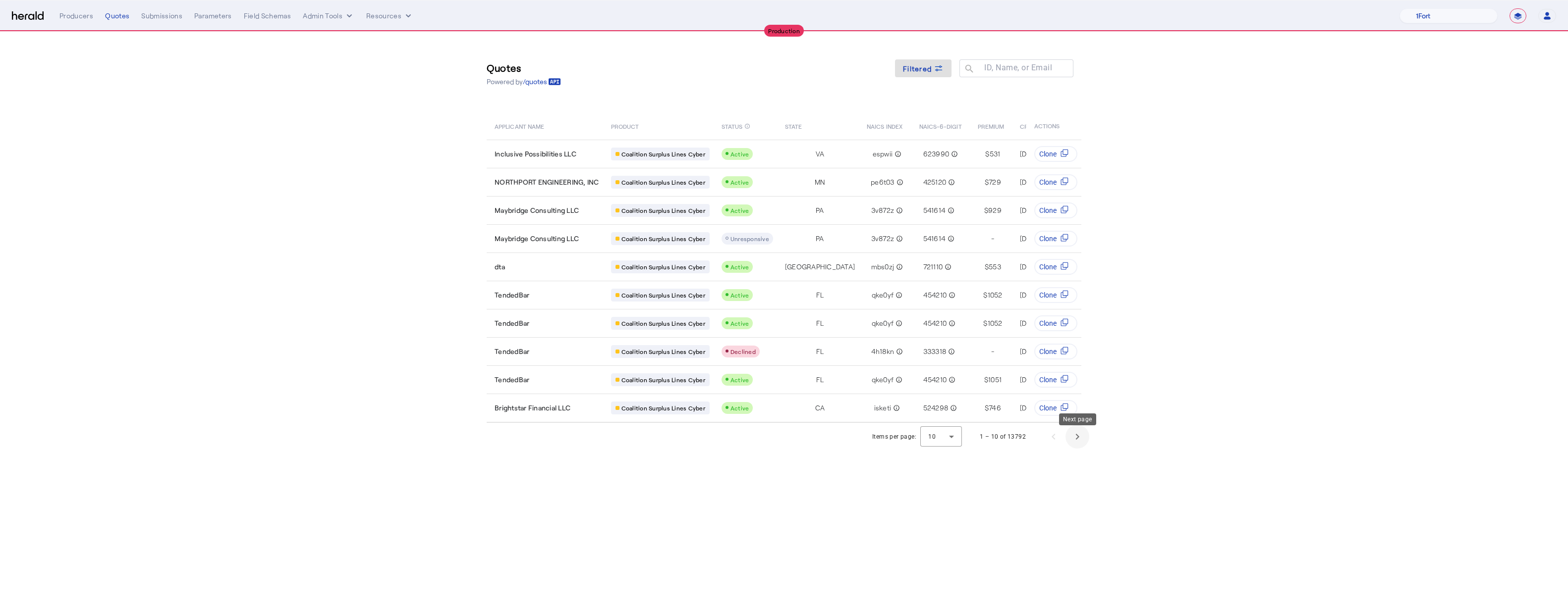
click at [790, 442] on span "Next page" at bounding box center [1077, 437] width 24 height 24
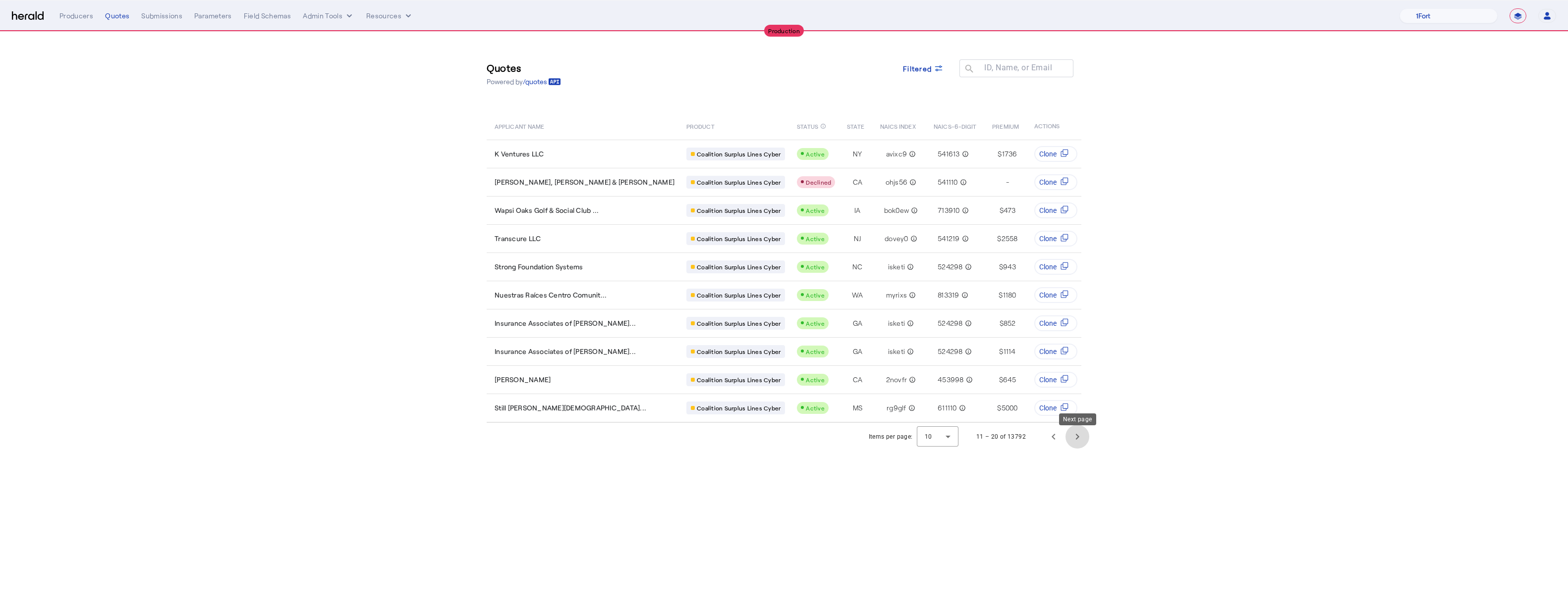
click at [790, 445] on span "Next page" at bounding box center [1077, 437] width 24 height 24
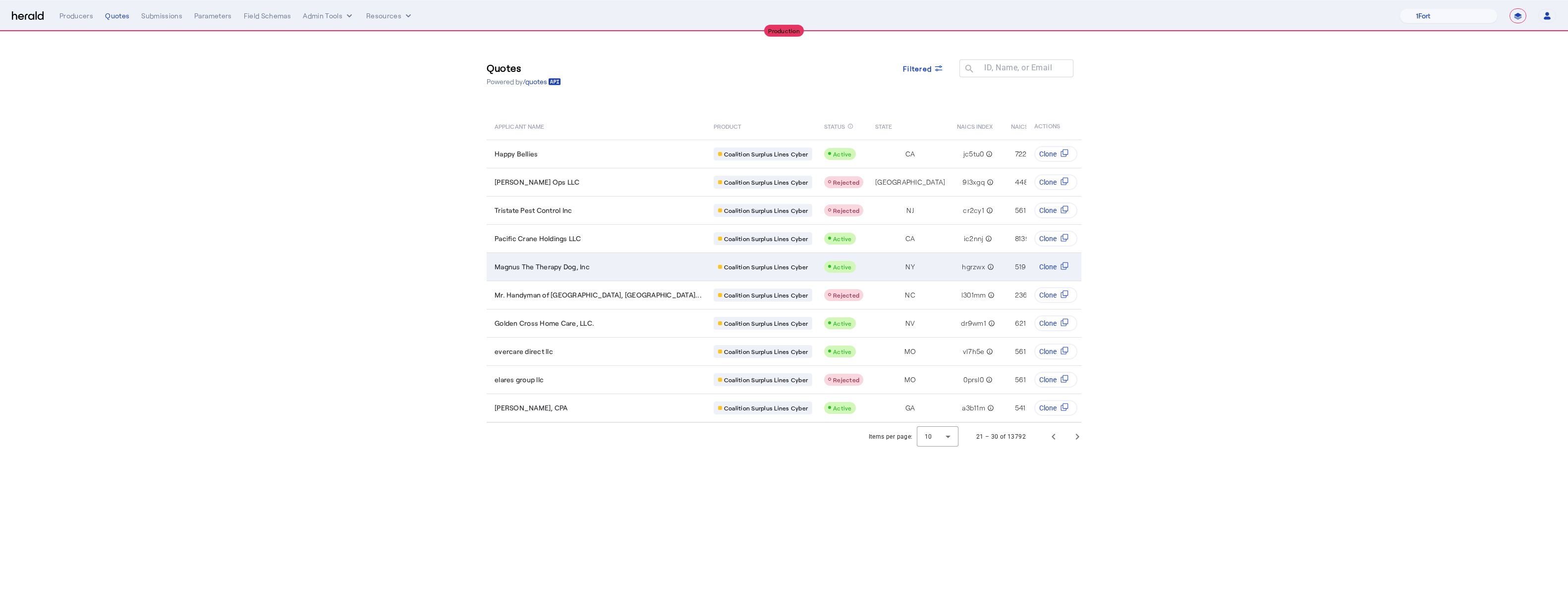
click at [555, 263] on span "Magnus The Therapy Dog, Inc" at bounding box center [542, 267] width 95 height 10
click at [790, 71] on span "Filtered" at bounding box center [917, 68] width 29 height 10
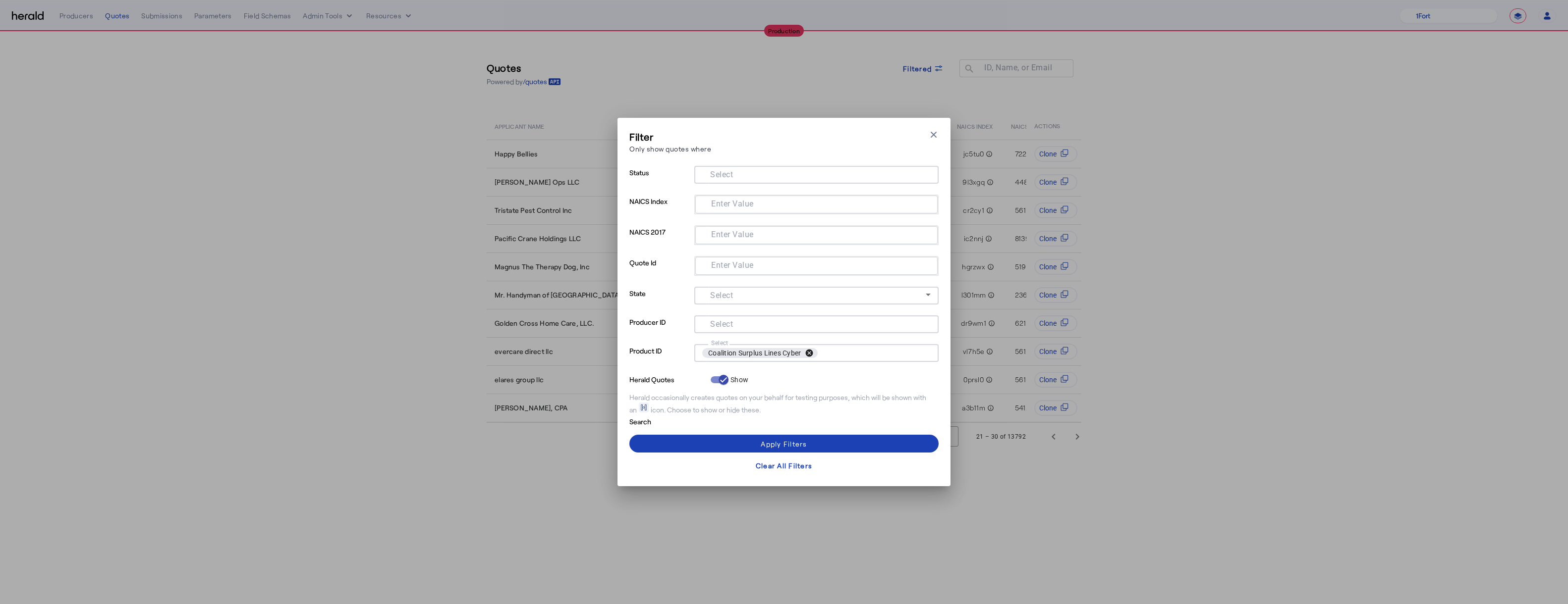
click at [790, 352] on button "cancel" at bounding box center [809, 353] width 17 height 9
type input "*********"
click at [790, 441] on span at bounding box center [784, 444] width 310 height 24
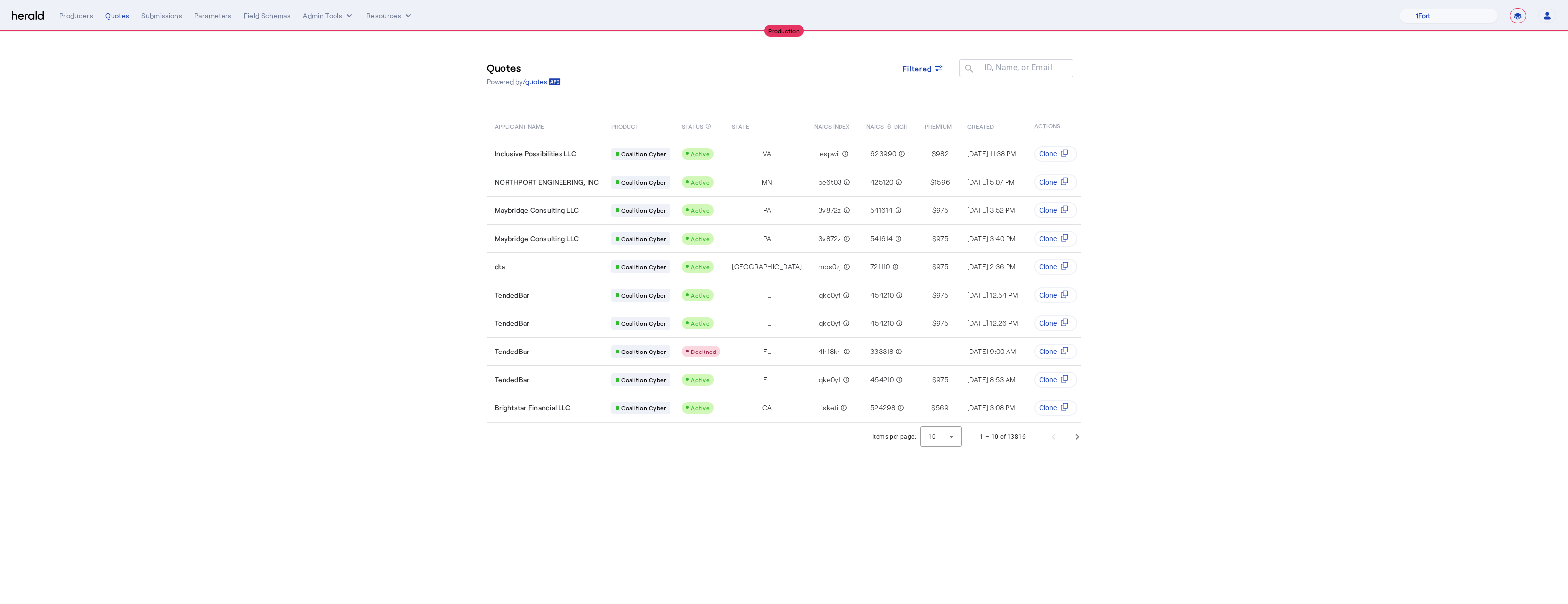
click at [753, 456] on body "**********" at bounding box center [784, 302] width 1568 height 604
click at [790, 446] on span "Next page" at bounding box center [1077, 437] width 24 height 24
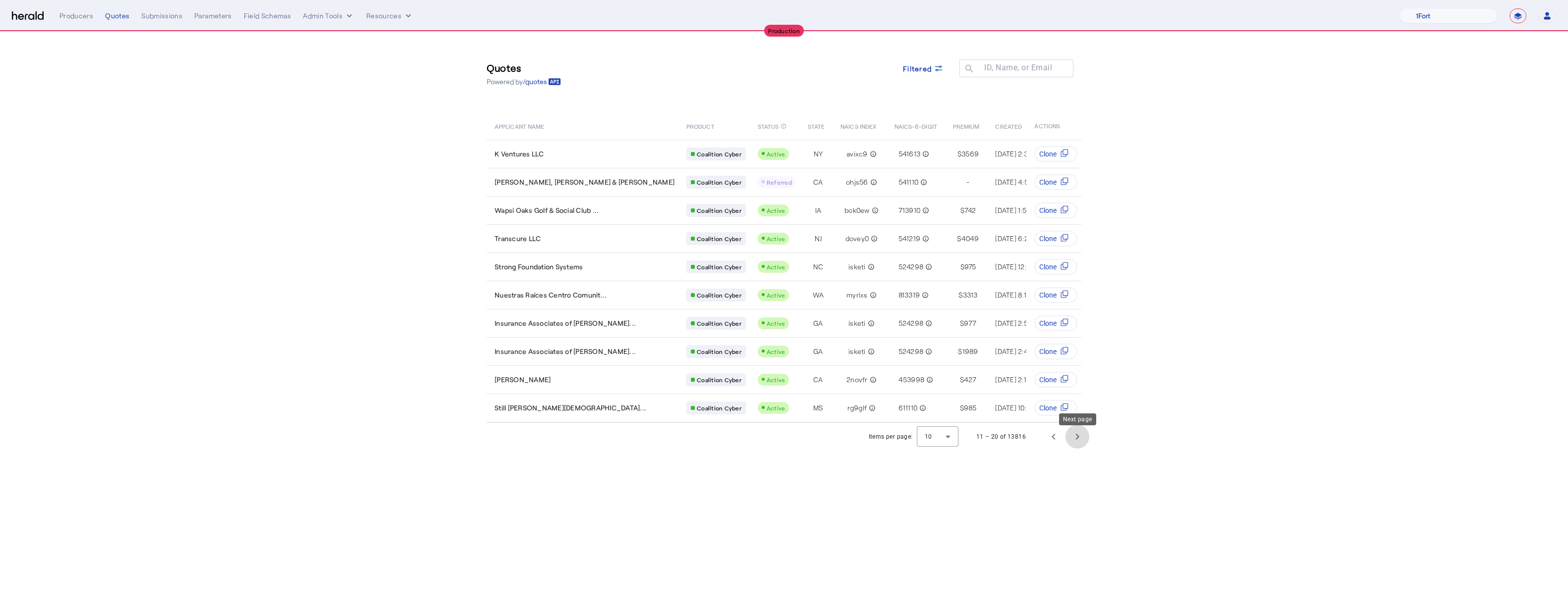
click at [790, 447] on span "Next page" at bounding box center [1077, 437] width 24 height 24
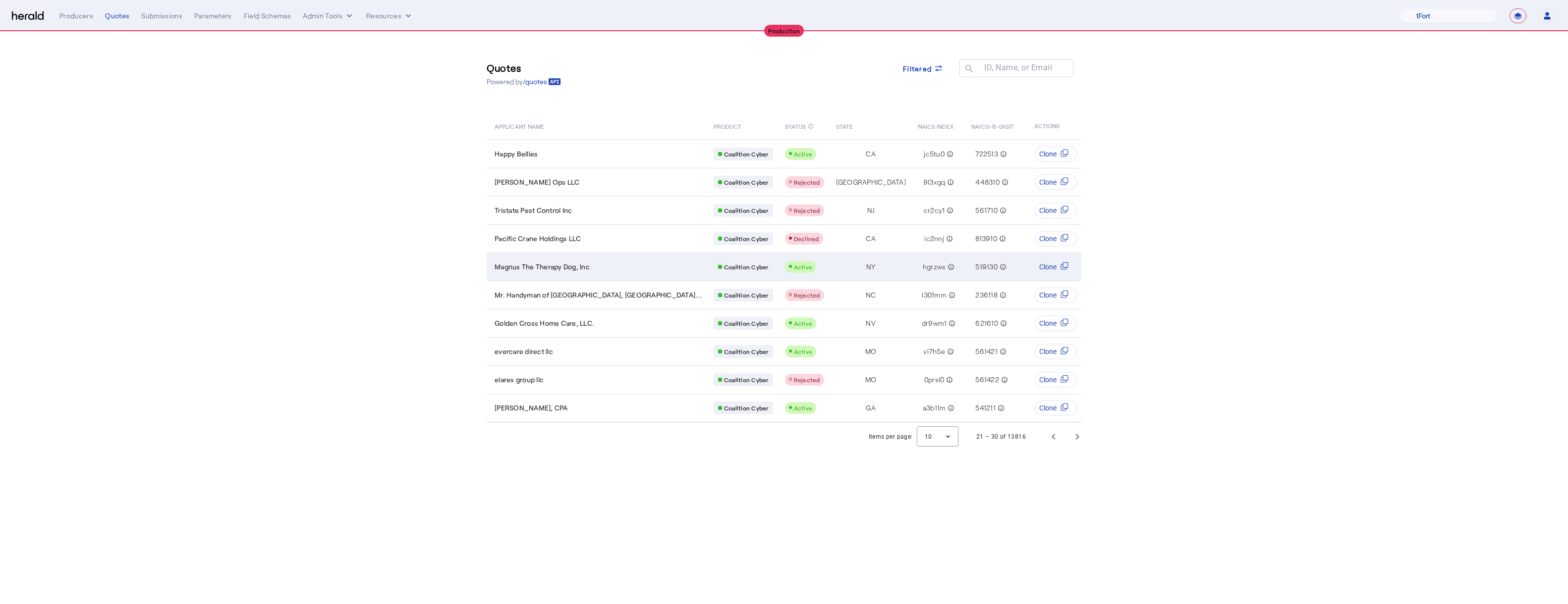
click at [530, 268] on span "Magnus The Therapy Dog, Inc" at bounding box center [542, 267] width 95 height 10
click at [790, 448] on span "Previous page" at bounding box center [1054, 437] width 24 height 24
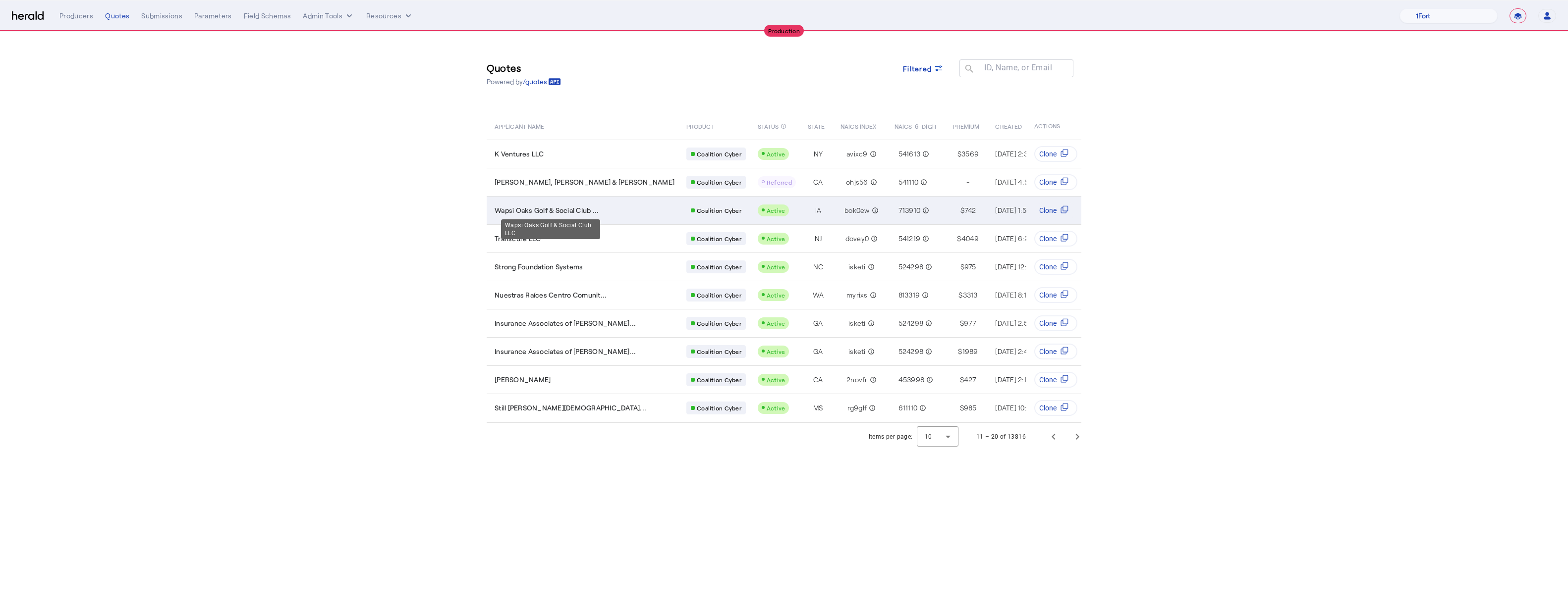
click at [567, 212] on span "Wapsi Oaks Golf & Social Club ..." at bounding box center [547, 211] width 104 height 10
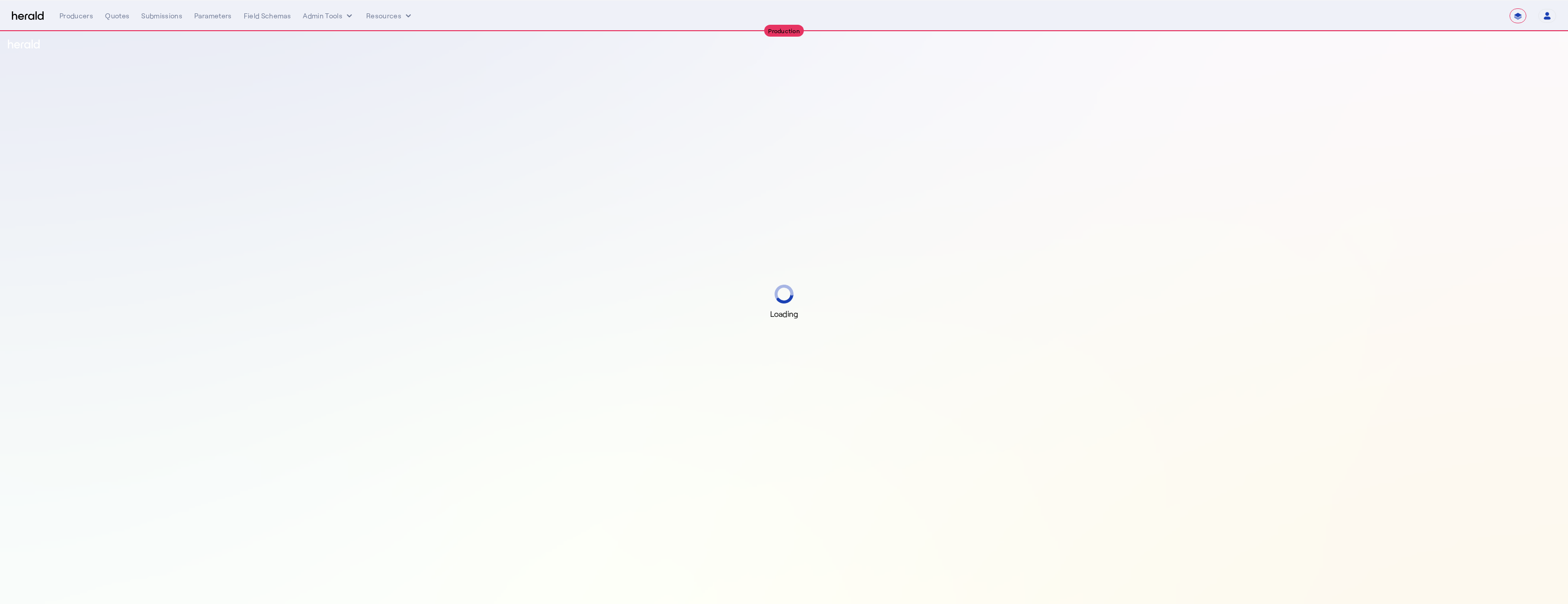
select select "**********"
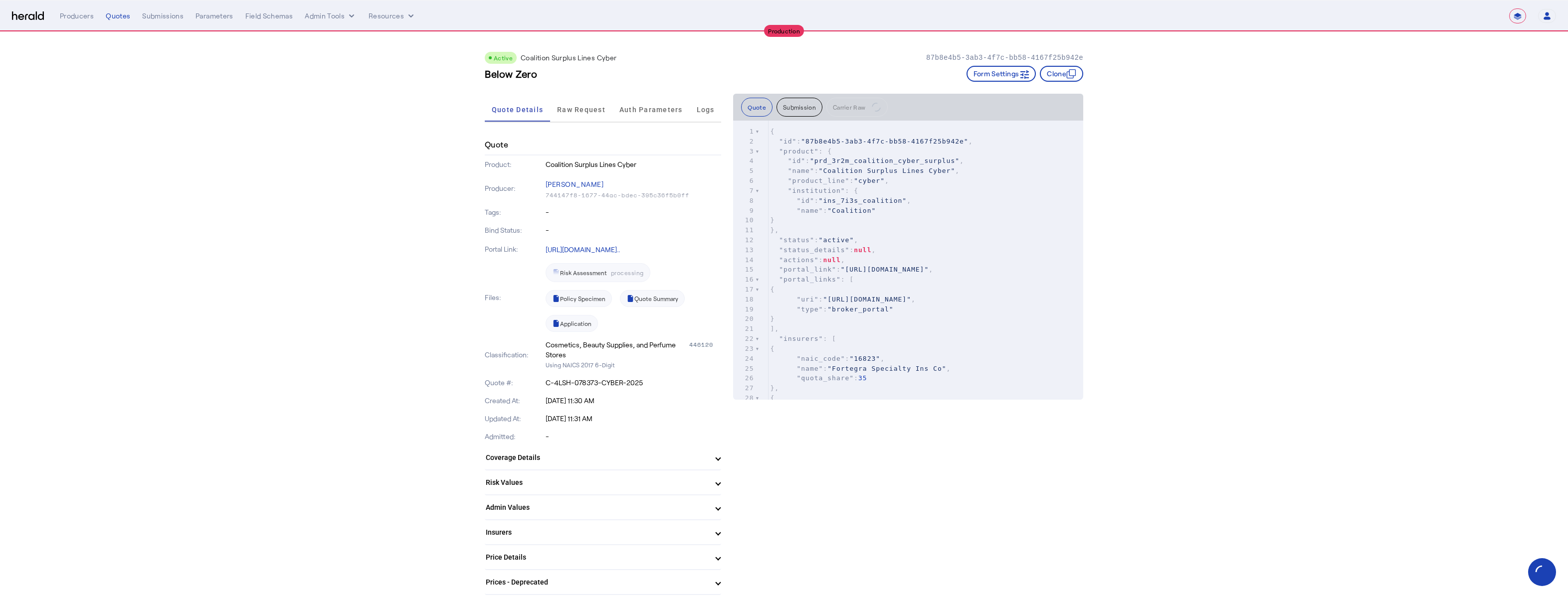
click at [645, 269] on div "Risk Assessment processing Policy Specimen Quote Summary Application" at bounding box center [633, 298] width 176 height 69
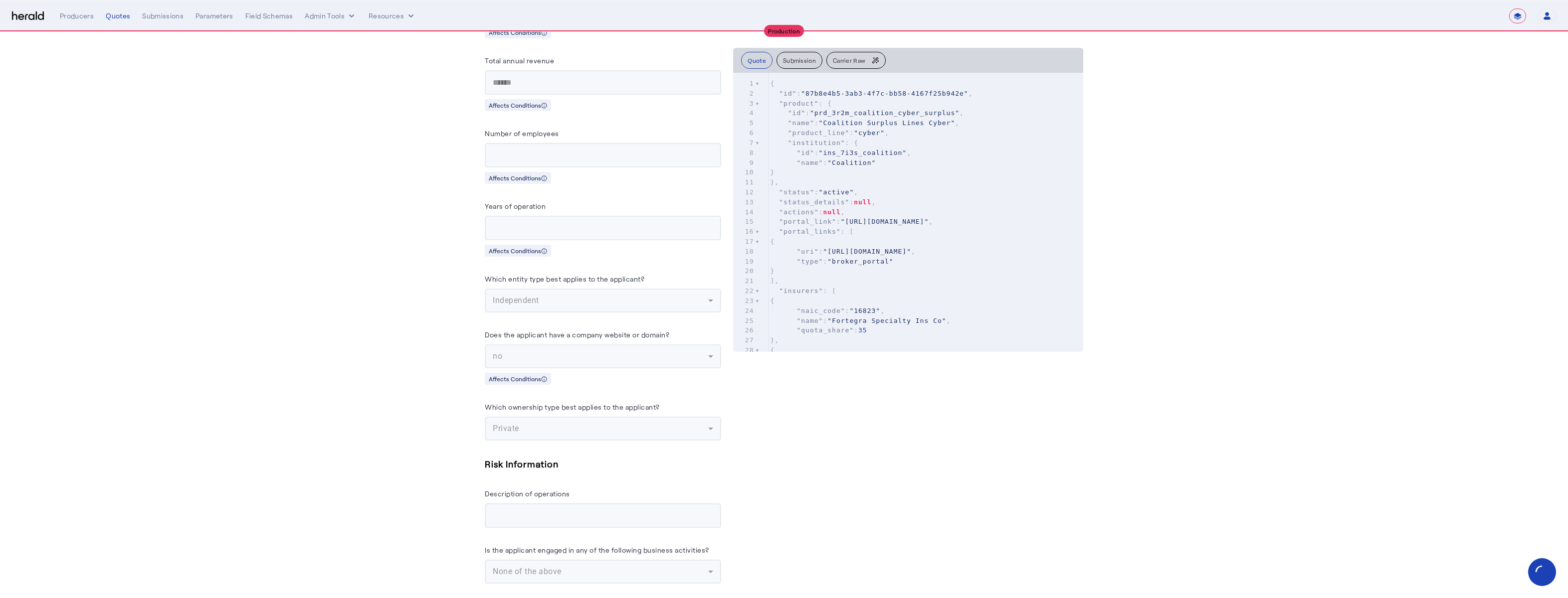
scroll to position [1681, 0]
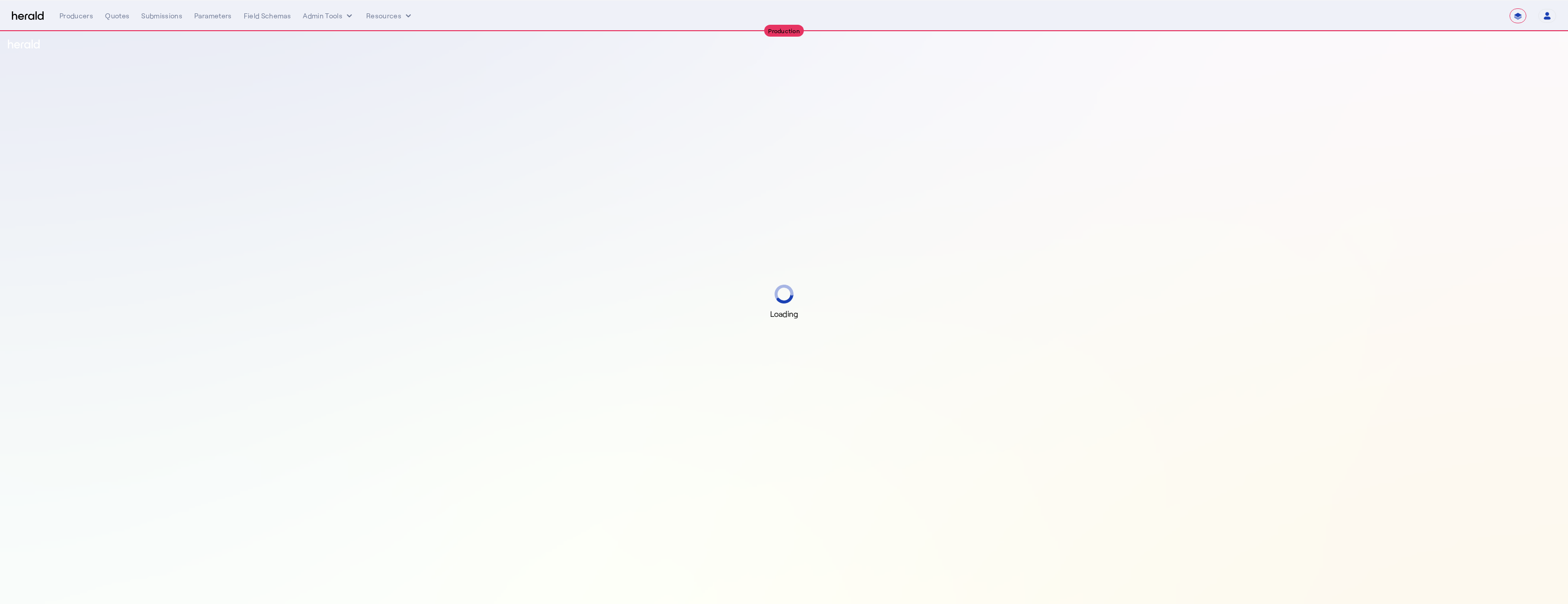
select select "**********"
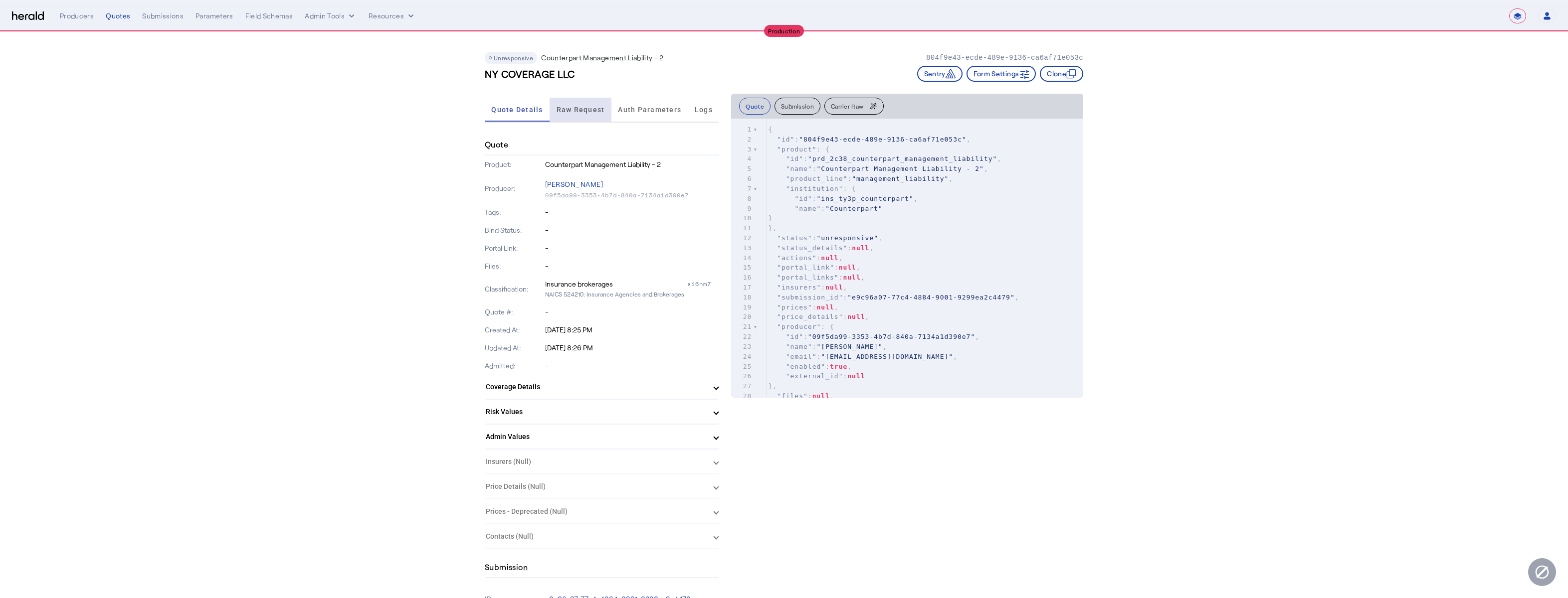
click at [575, 103] on span "Raw Request" at bounding box center [580, 109] width 48 height 24
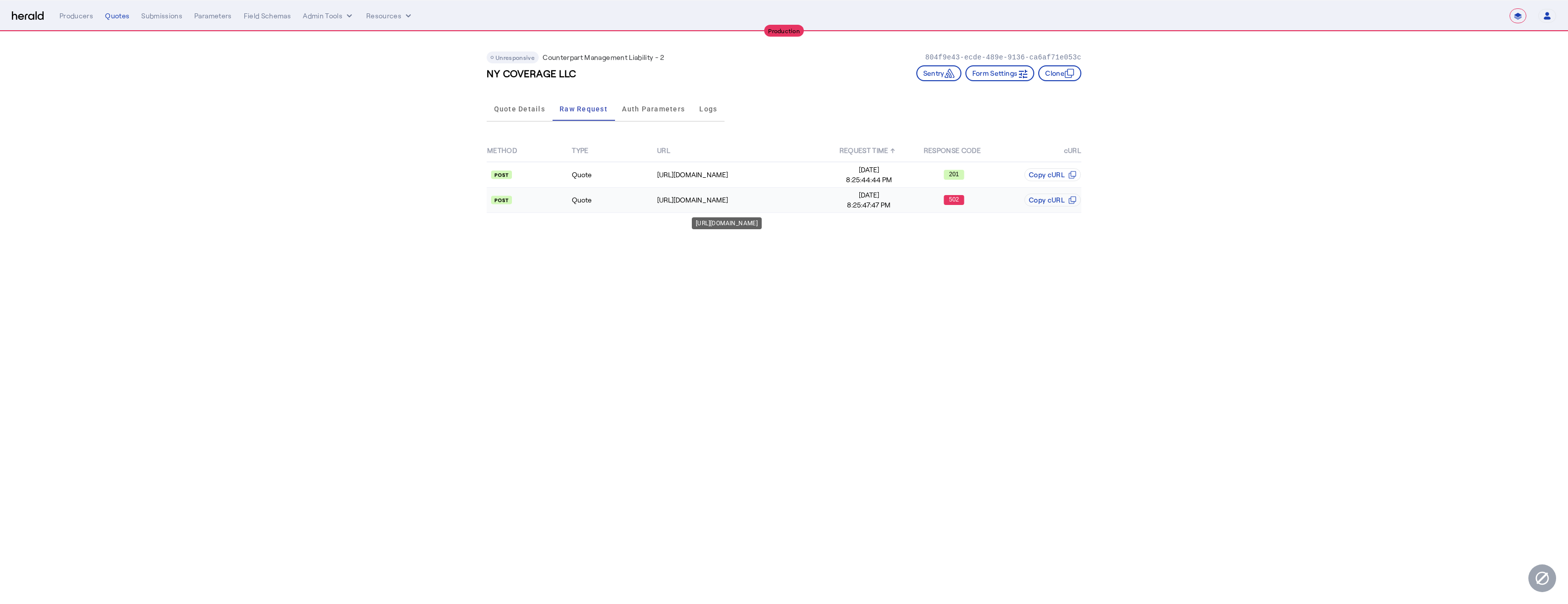
click at [757, 203] on div "https://api.yourcounterpart.com/partners/v1/application/6fff4316-8d81-455f-938c…" at bounding box center [742, 200] width 169 height 10
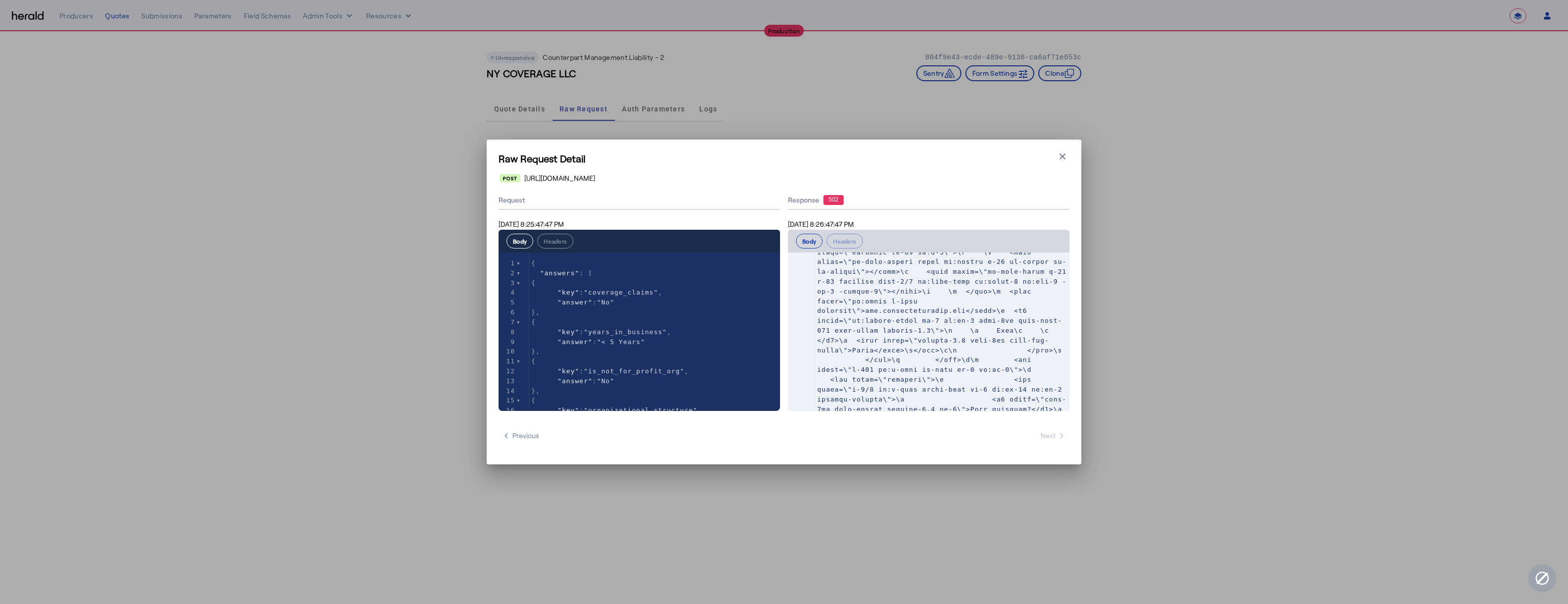
scroll to position [1146, 0]
click at [1065, 154] on icon "button" at bounding box center [1063, 157] width 6 height 6
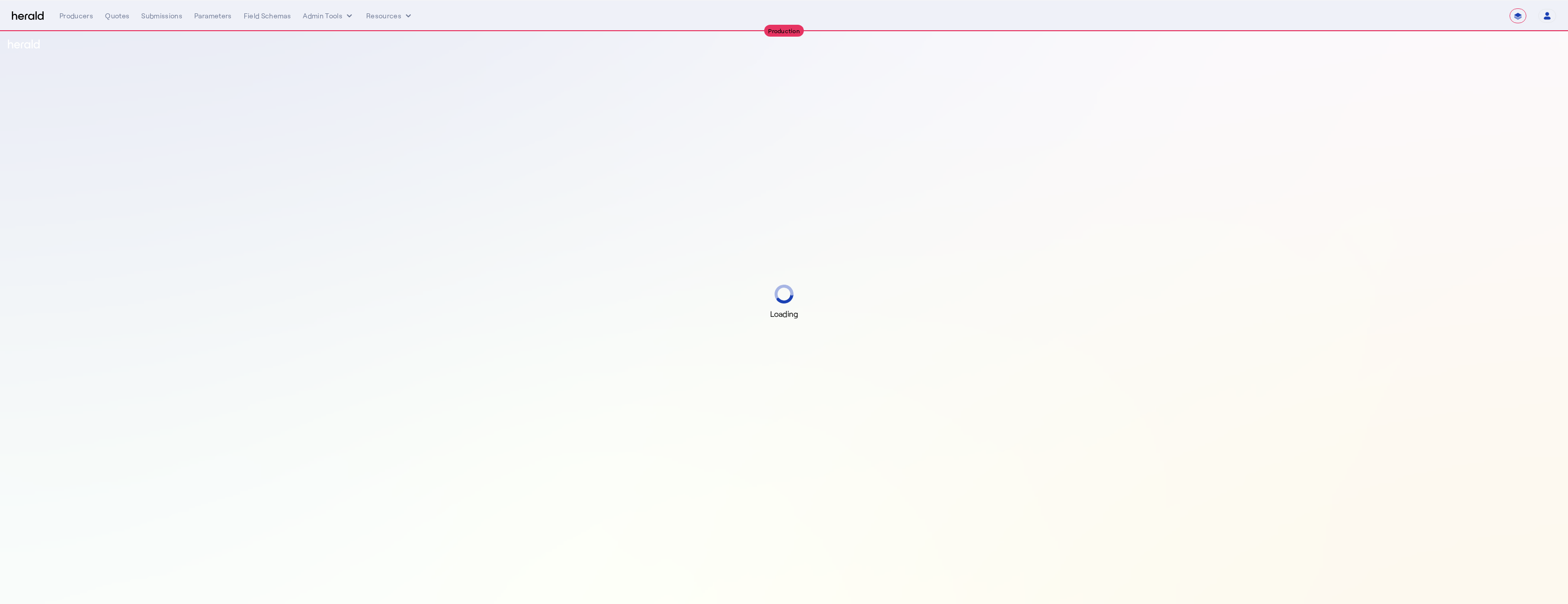
select select "**********"
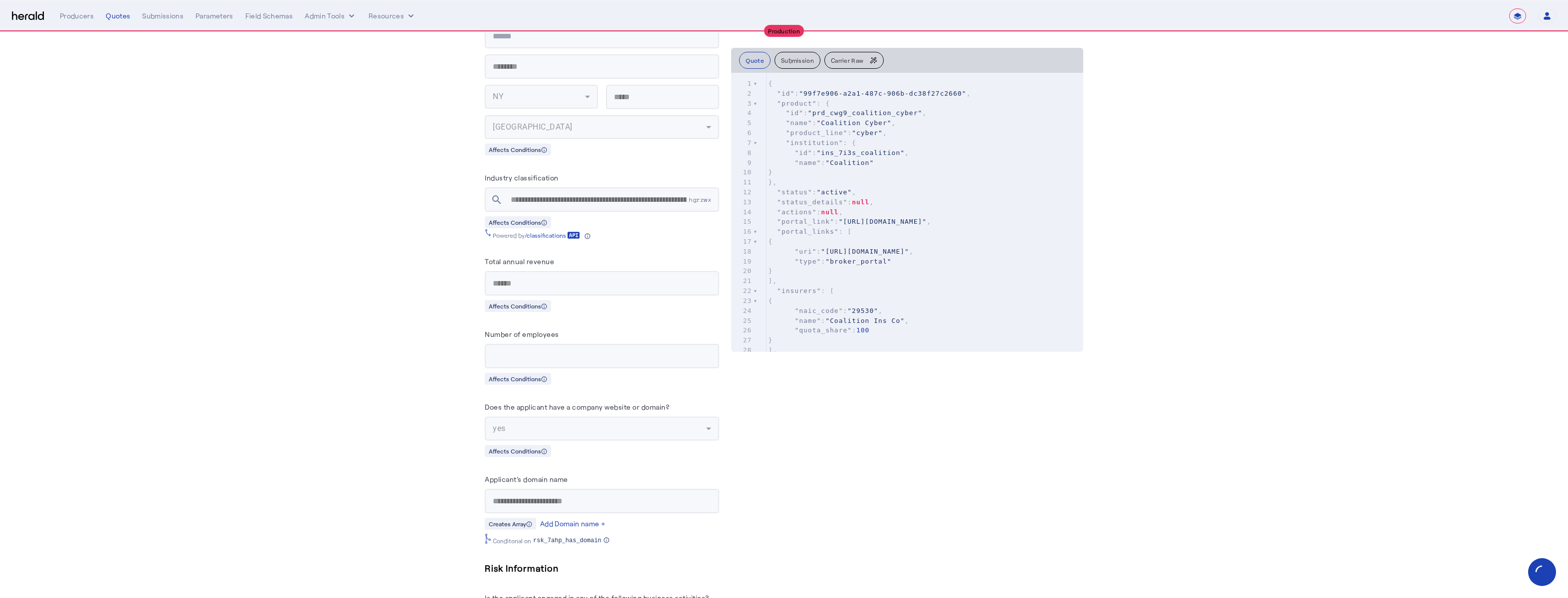
scroll to position [1465, 0]
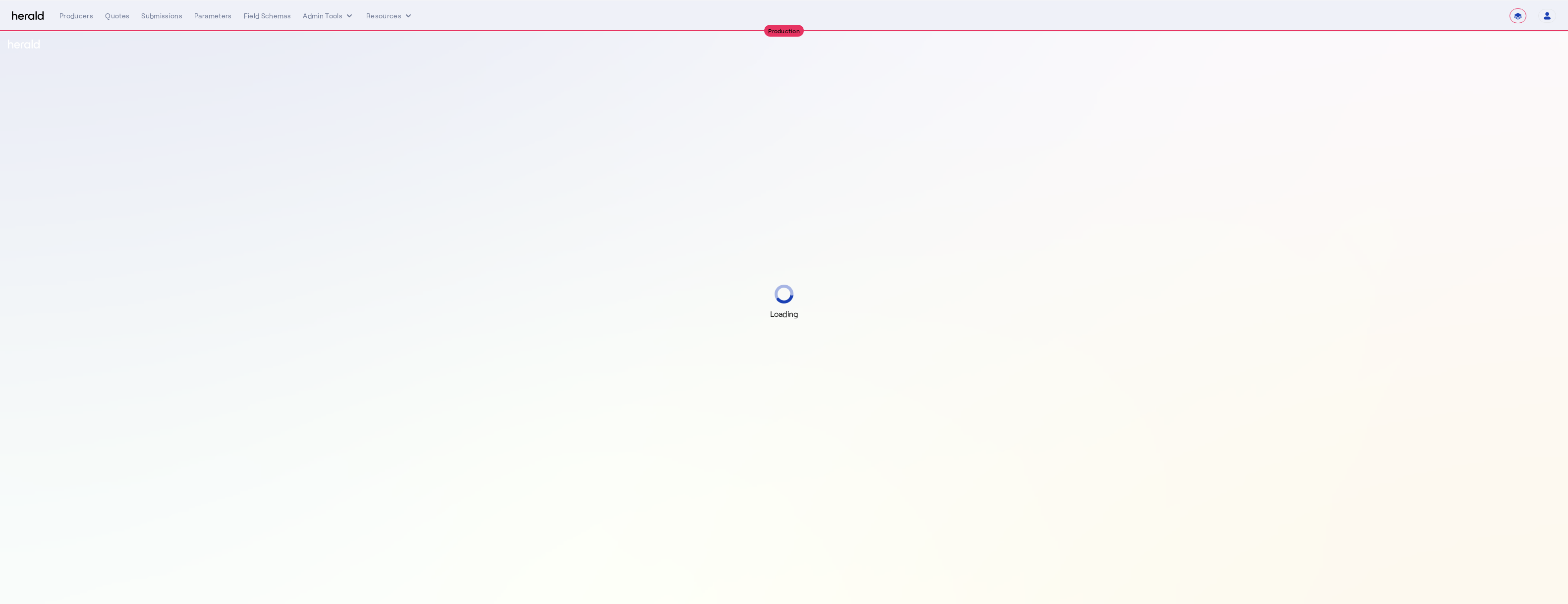
select select "**********"
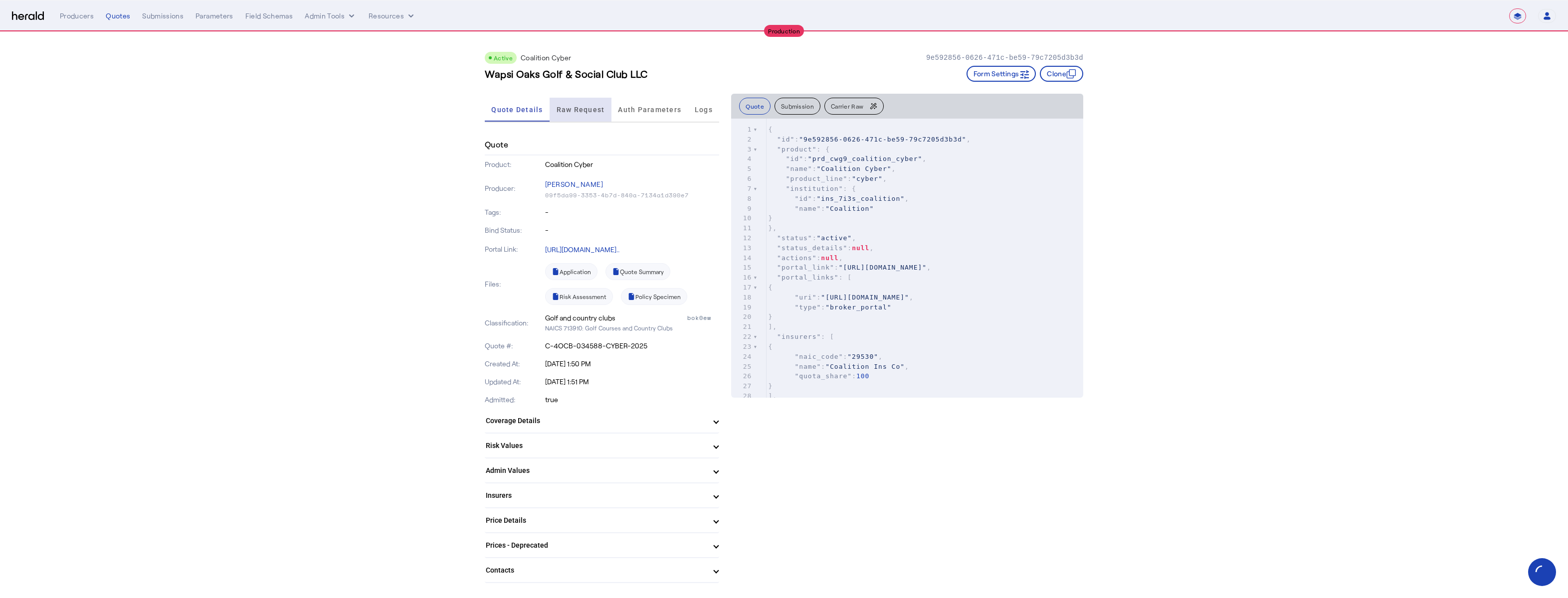
click at [590, 110] on span "Raw Request" at bounding box center [580, 109] width 48 height 7
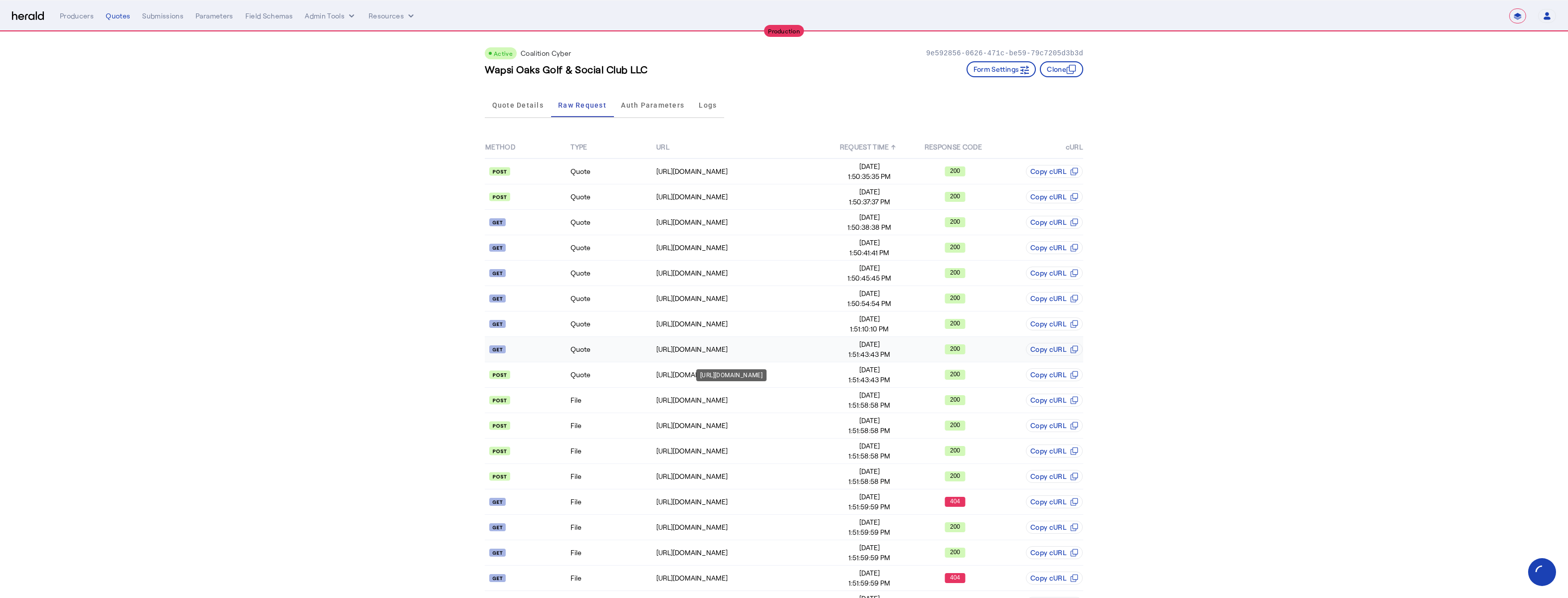
scroll to position [14, 0]
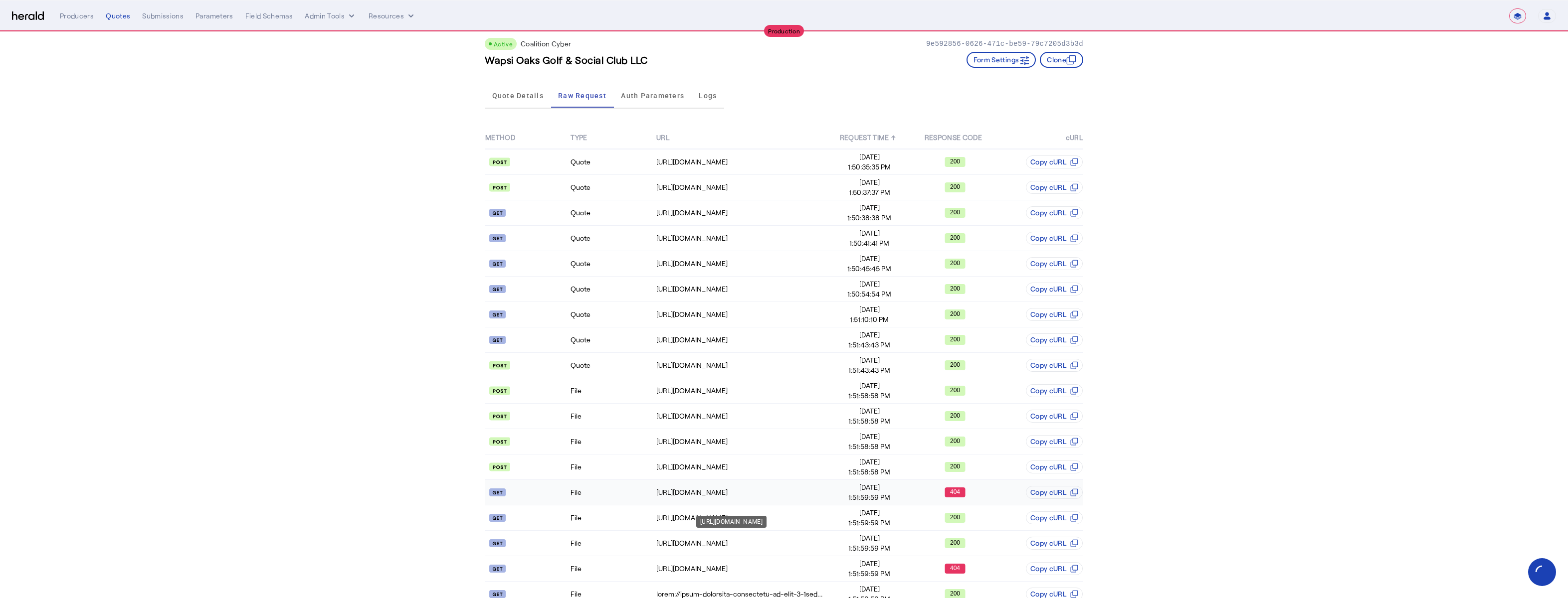
click at [815, 496] on div "https://distribution-api.coalitioninc.com/v2/packages/C-4OCB-034588-CYBER-2025/…" at bounding box center [741, 493] width 170 height 10
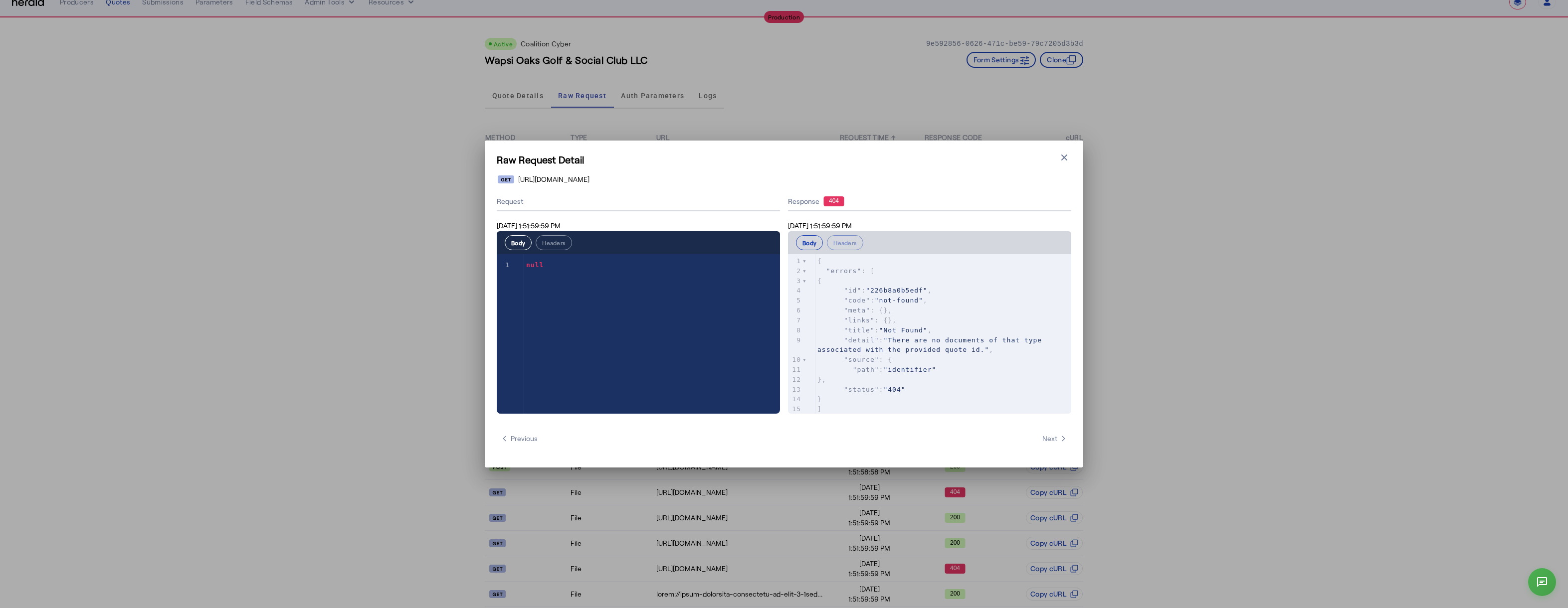
scroll to position [1, 0]
click at [1063, 159] on icon "button" at bounding box center [1064, 157] width 10 height 10
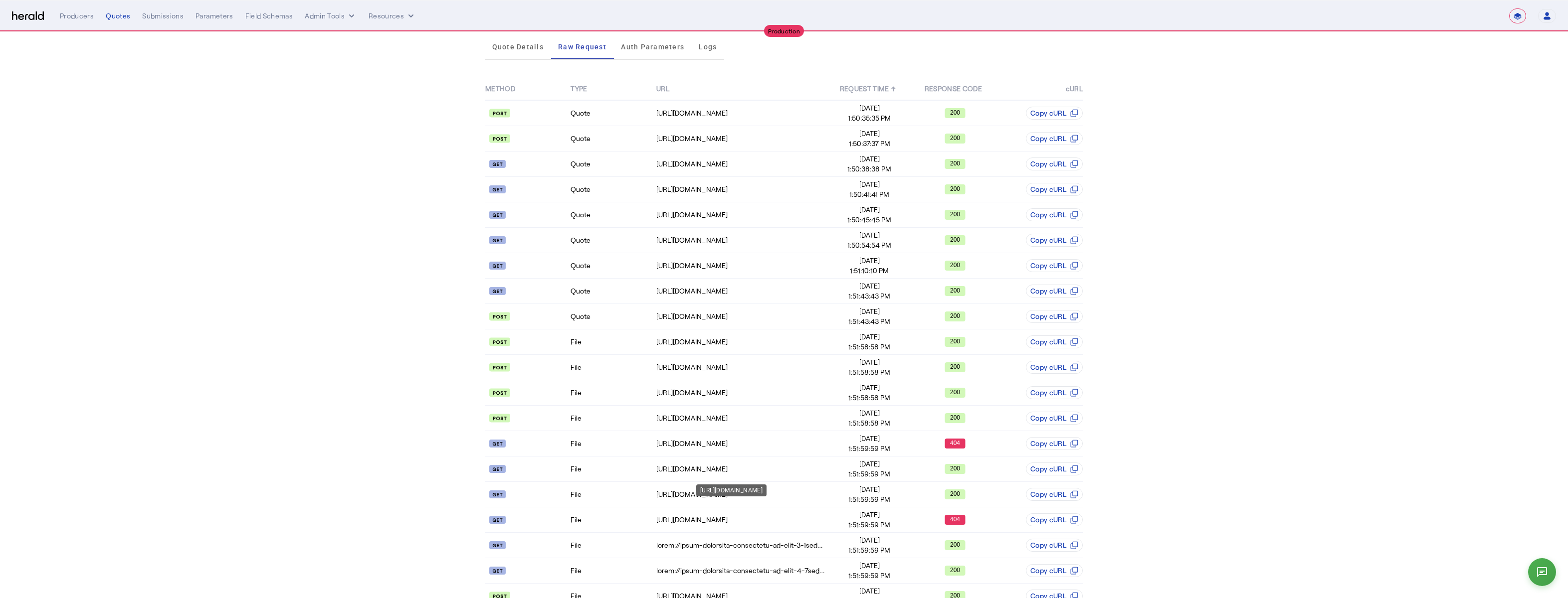
scroll to position [226, 0]
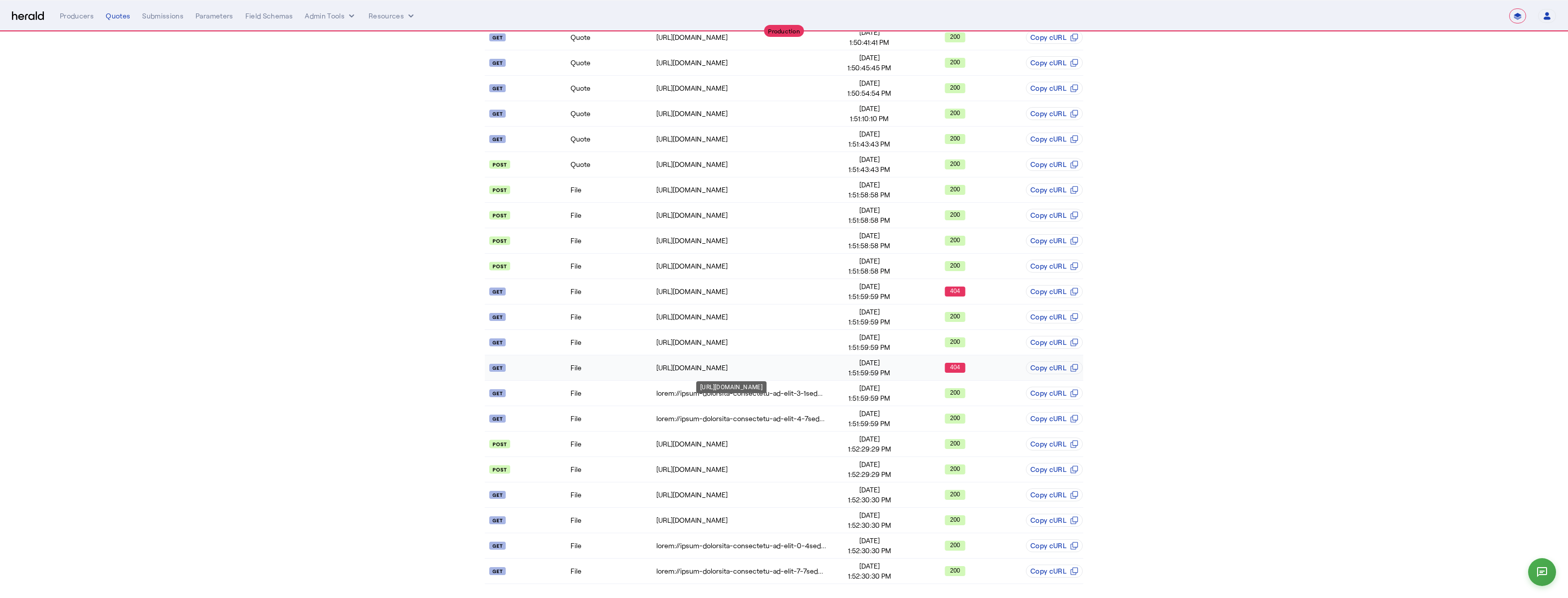
click at [807, 363] on div "https://distribution-api.coalitioninc.com/v2/packages/C-4OCB-034588-CYBER-2025/…" at bounding box center [741, 368] width 170 height 10
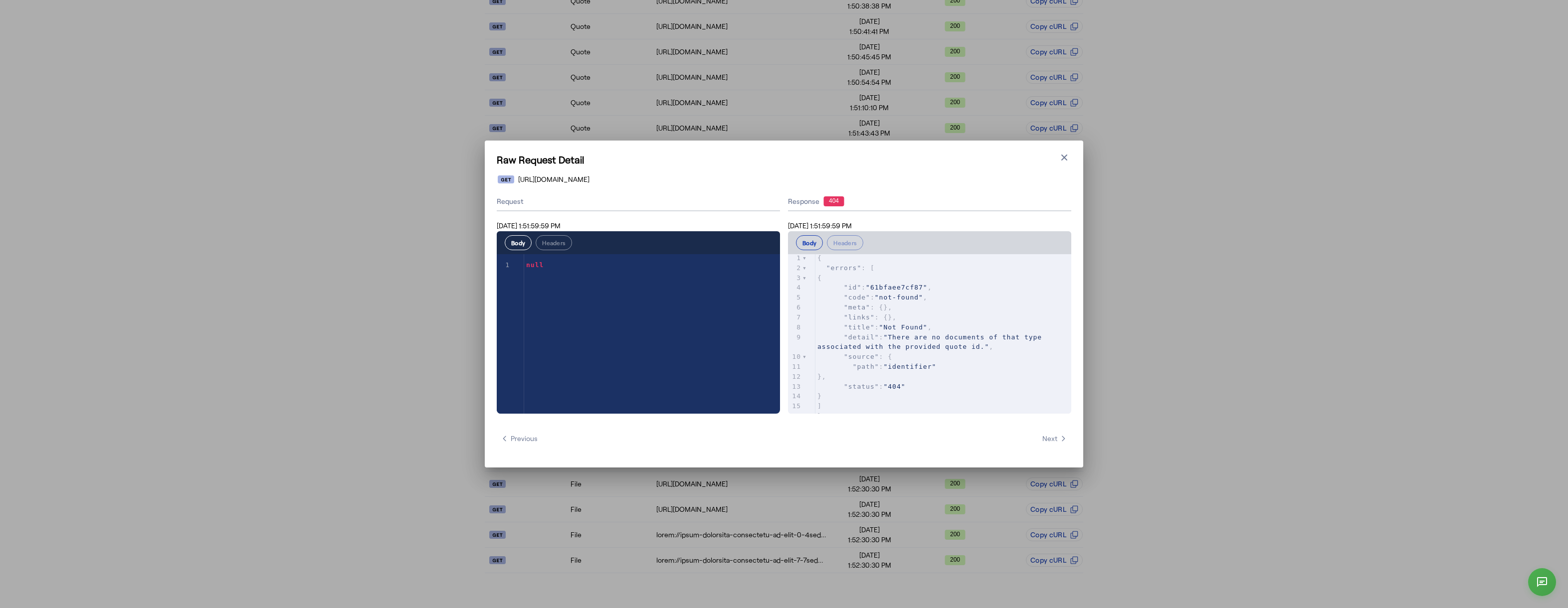
scroll to position [0, 0]
click at [1063, 161] on icon "button" at bounding box center [1064, 157] width 10 height 10
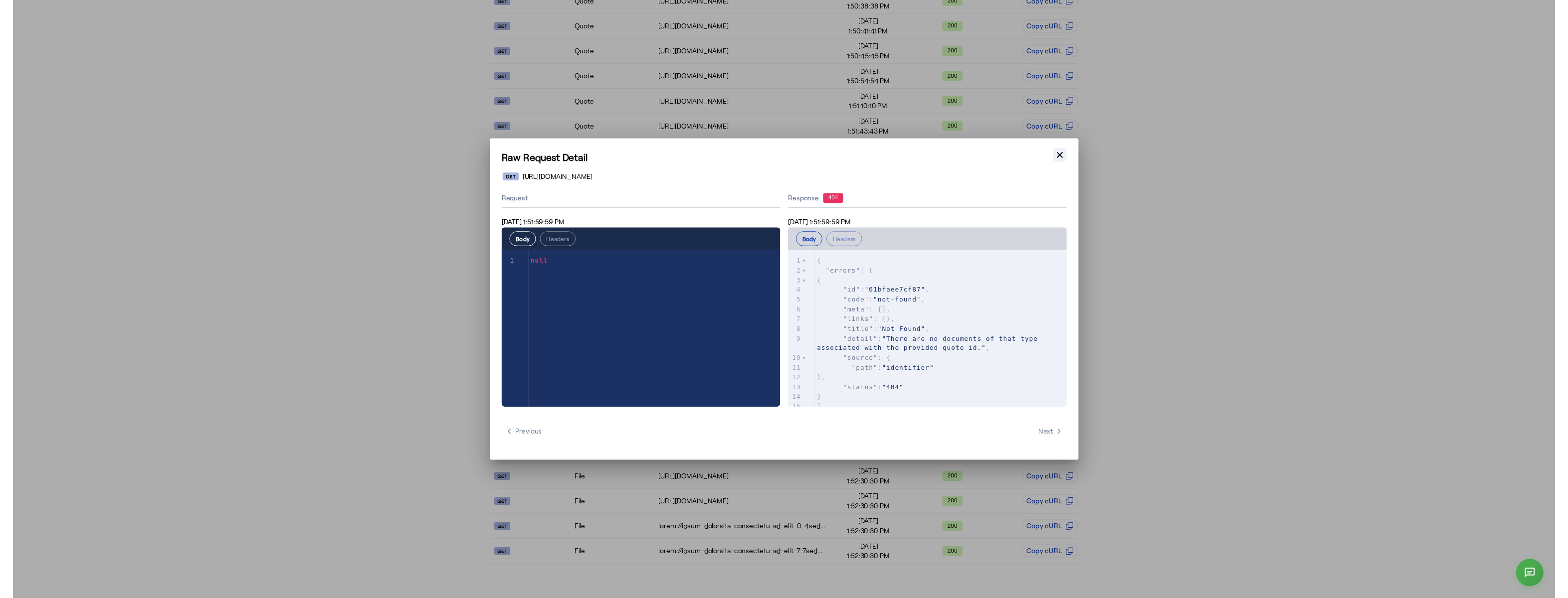
scroll to position [226, 0]
